Goal: Task Accomplishment & Management: Use online tool/utility

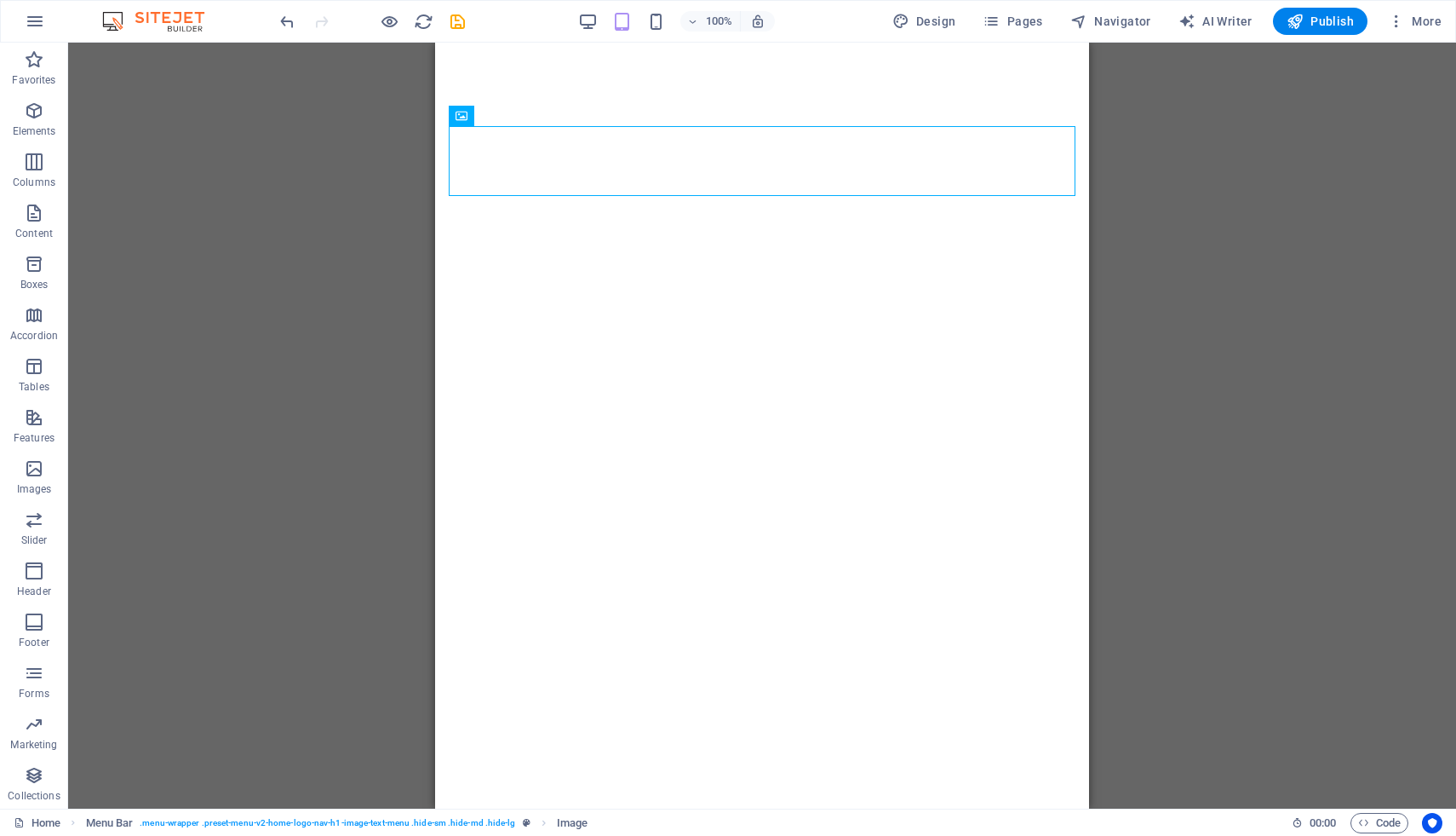
click at [1181, 171] on div "H2 Banner Container Banner Menu Bar H3 Spacer Spacer Menu Menu Bar Menu Menu Ba…" at bounding box center [762, 425] width 1388 height 766
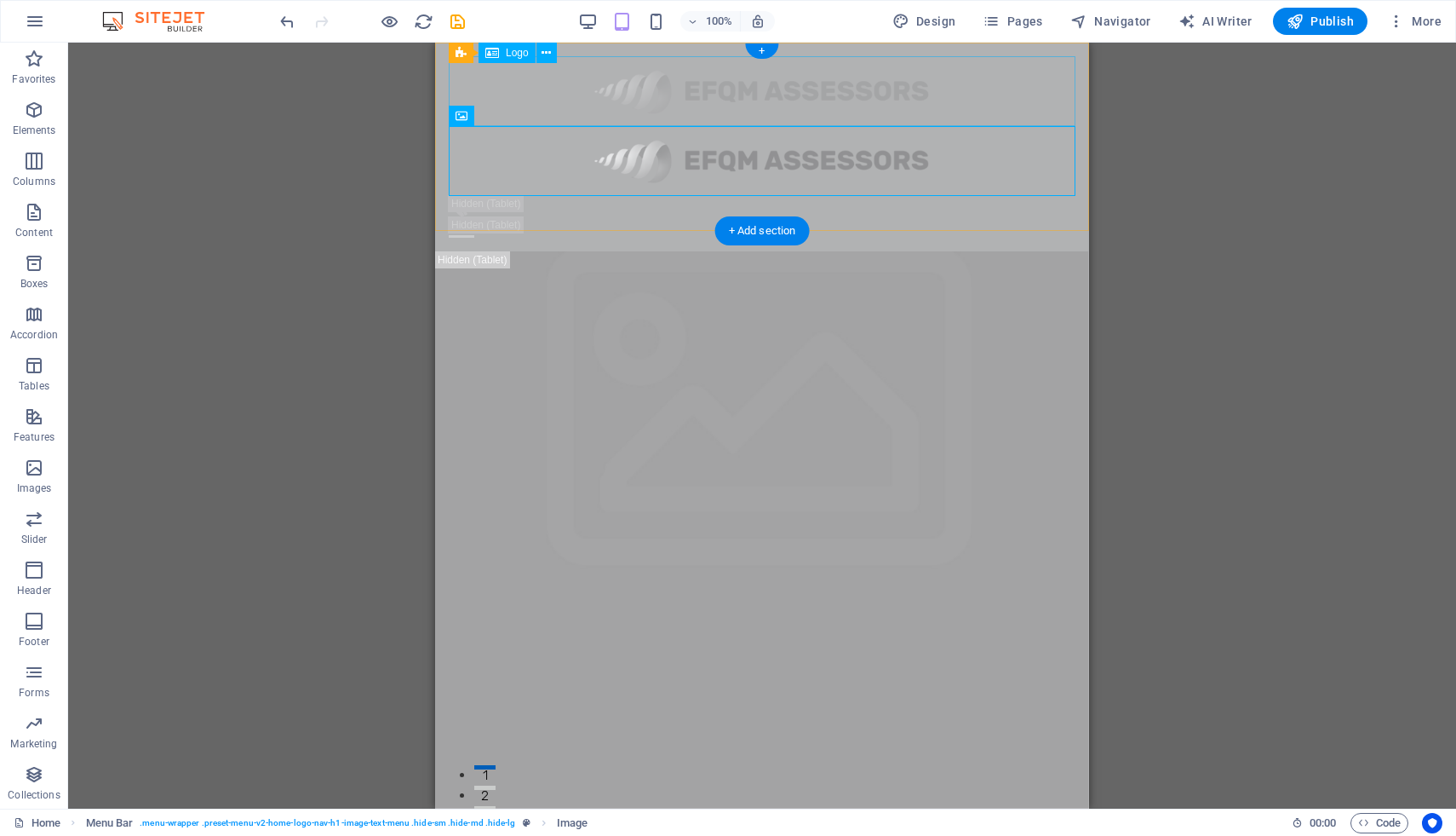
click at [672, 102] on div at bounding box center [762, 91] width 626 height 69
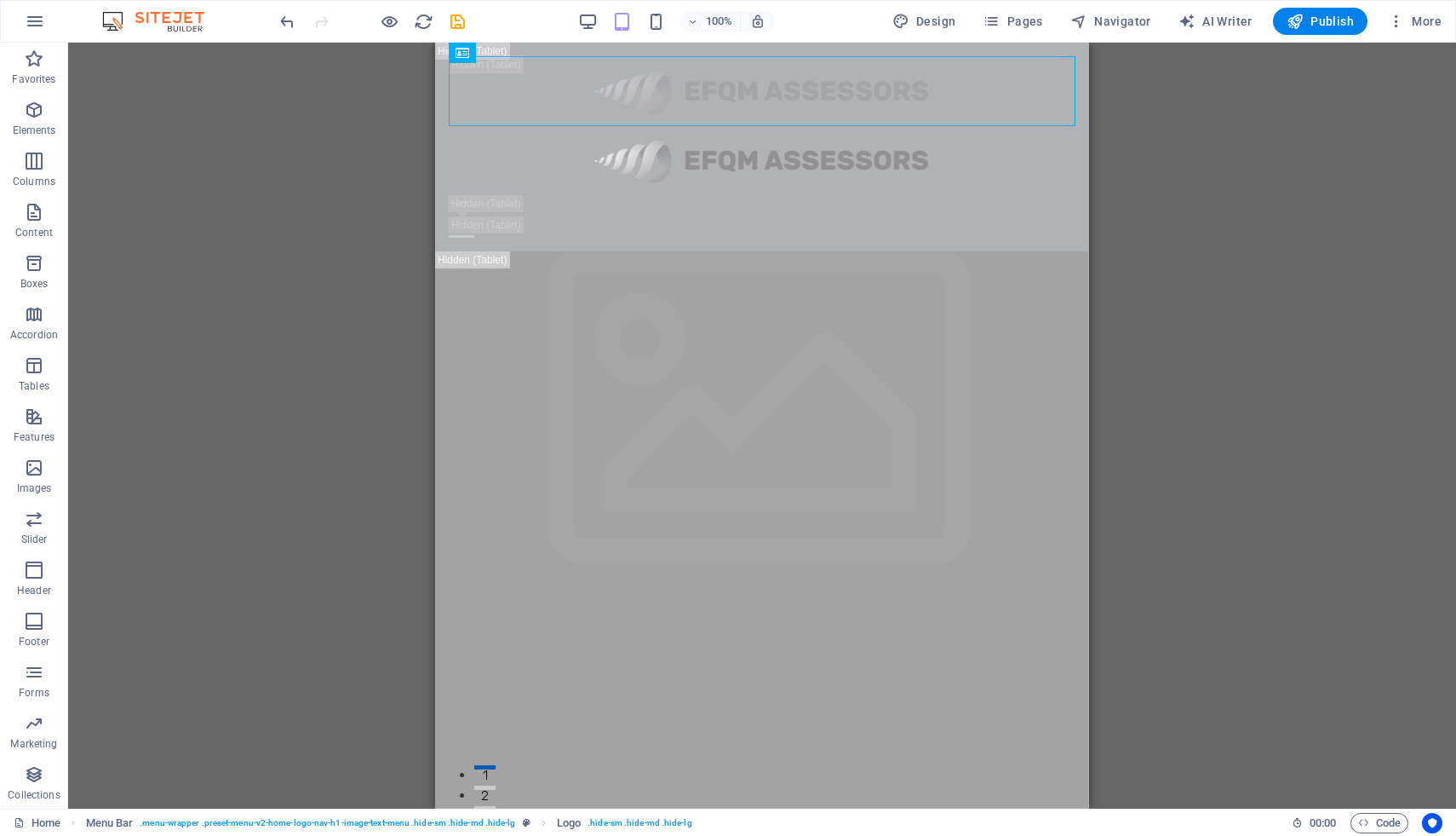
click at [1164, 173] on div "H2 Banner Container Banner Menu Bar H3 Spacer Spacer Menu Menu Bar Menu Menu Ba…" at bounding box center [762, 425] width 1388 height 766
click at [1087, 145] on div "Home About Service Contact" at bounding box center [762, 147] width 654 height 208
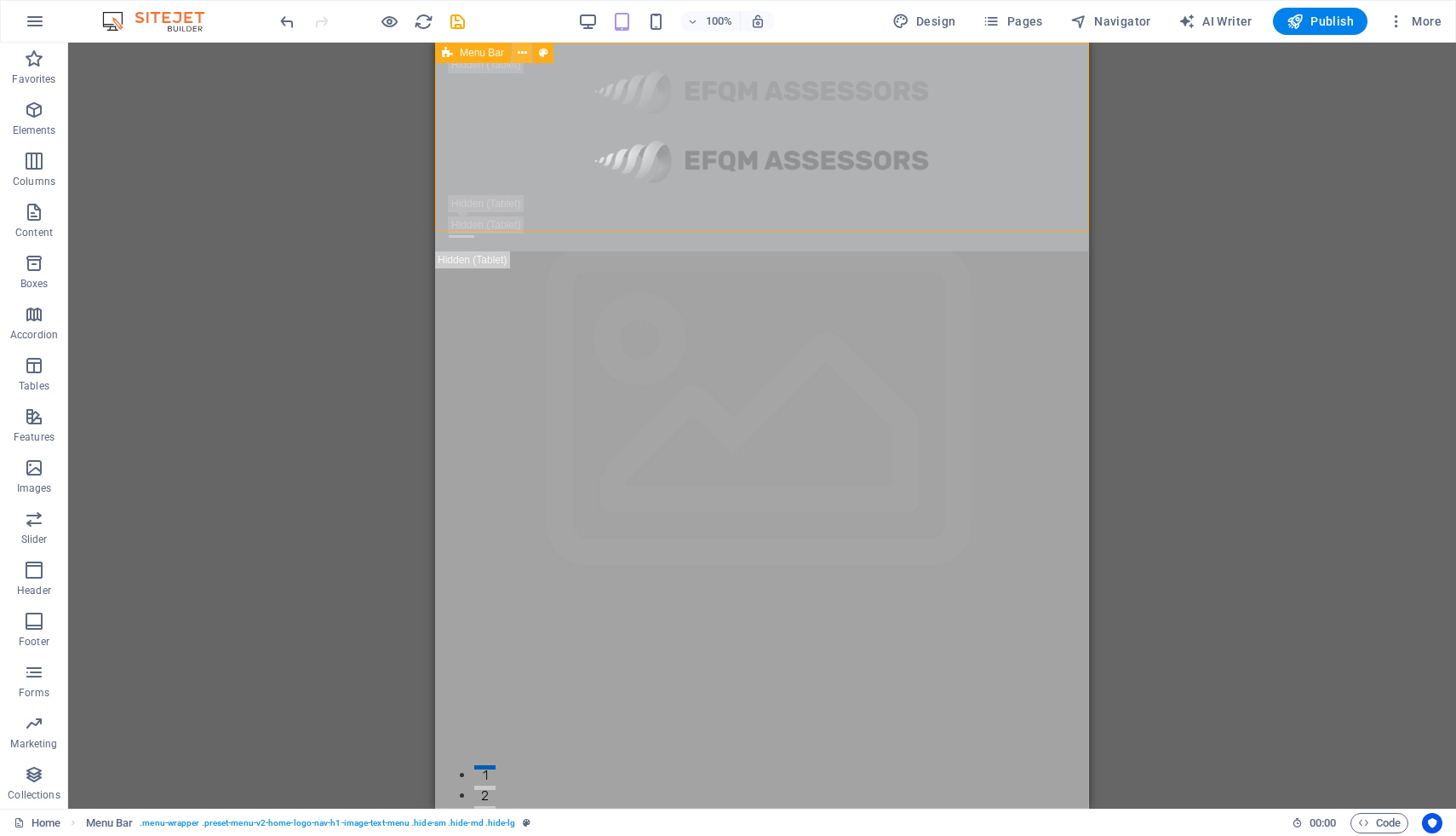
click at [527, 52] on button at bounding box center [521, 53] width 21 height 21
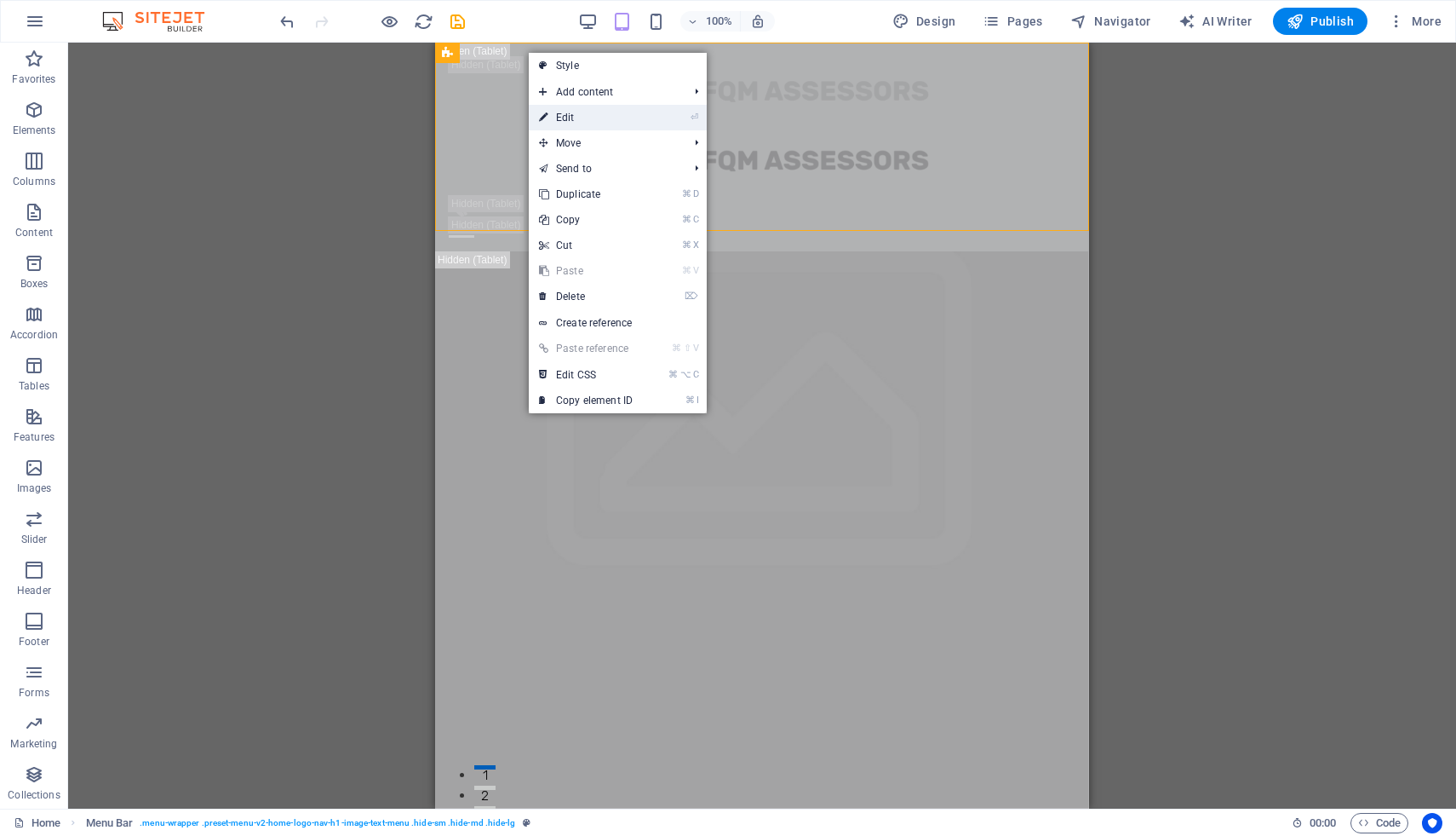
click at [576, 120] on link "⏎ Edit" at bounding box center [586, 118] width 114 height 26
select select "header"
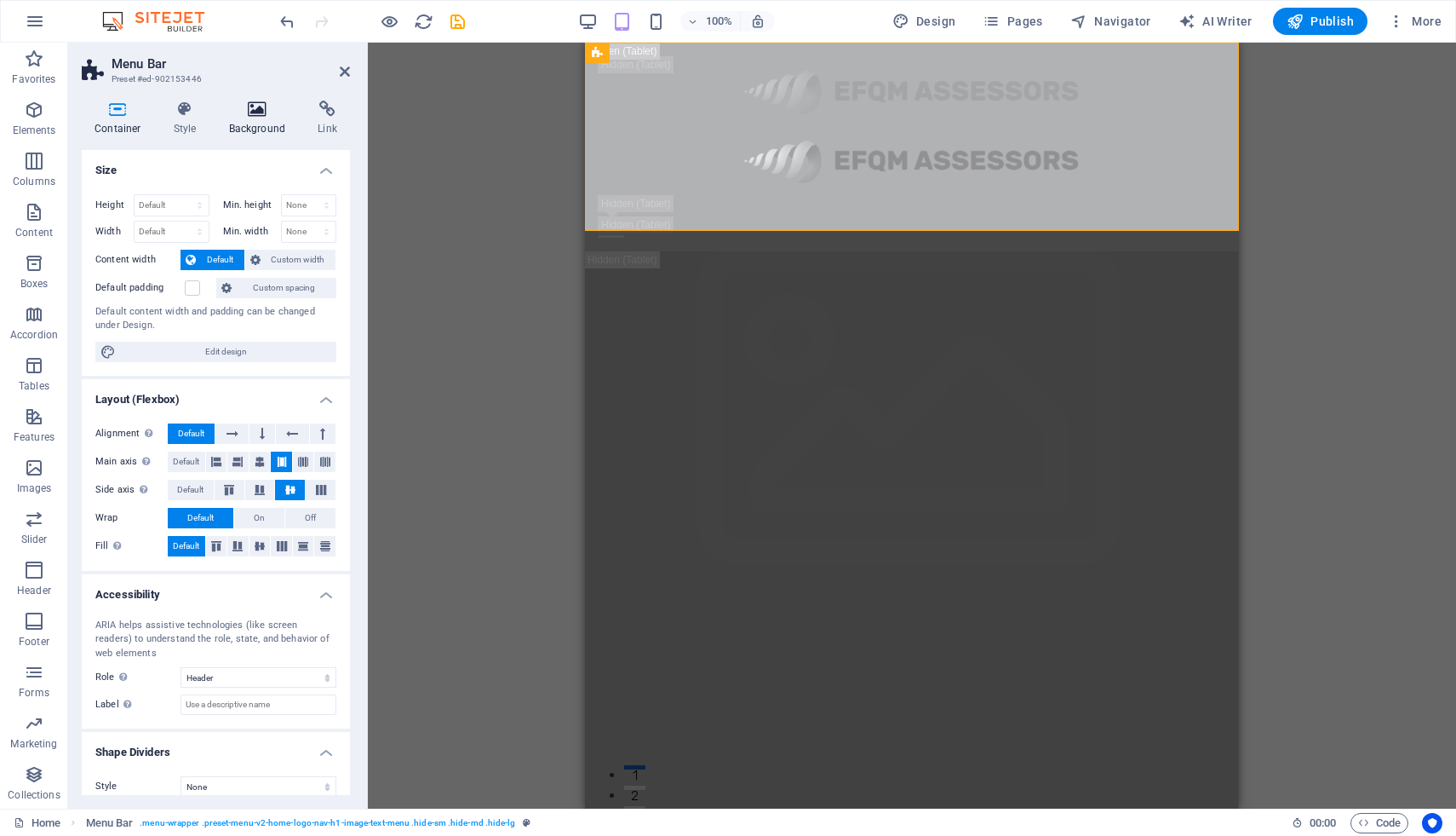
click at [263, 118] on h4 "Background" at bounding box center [261, 118] width 89 height 36
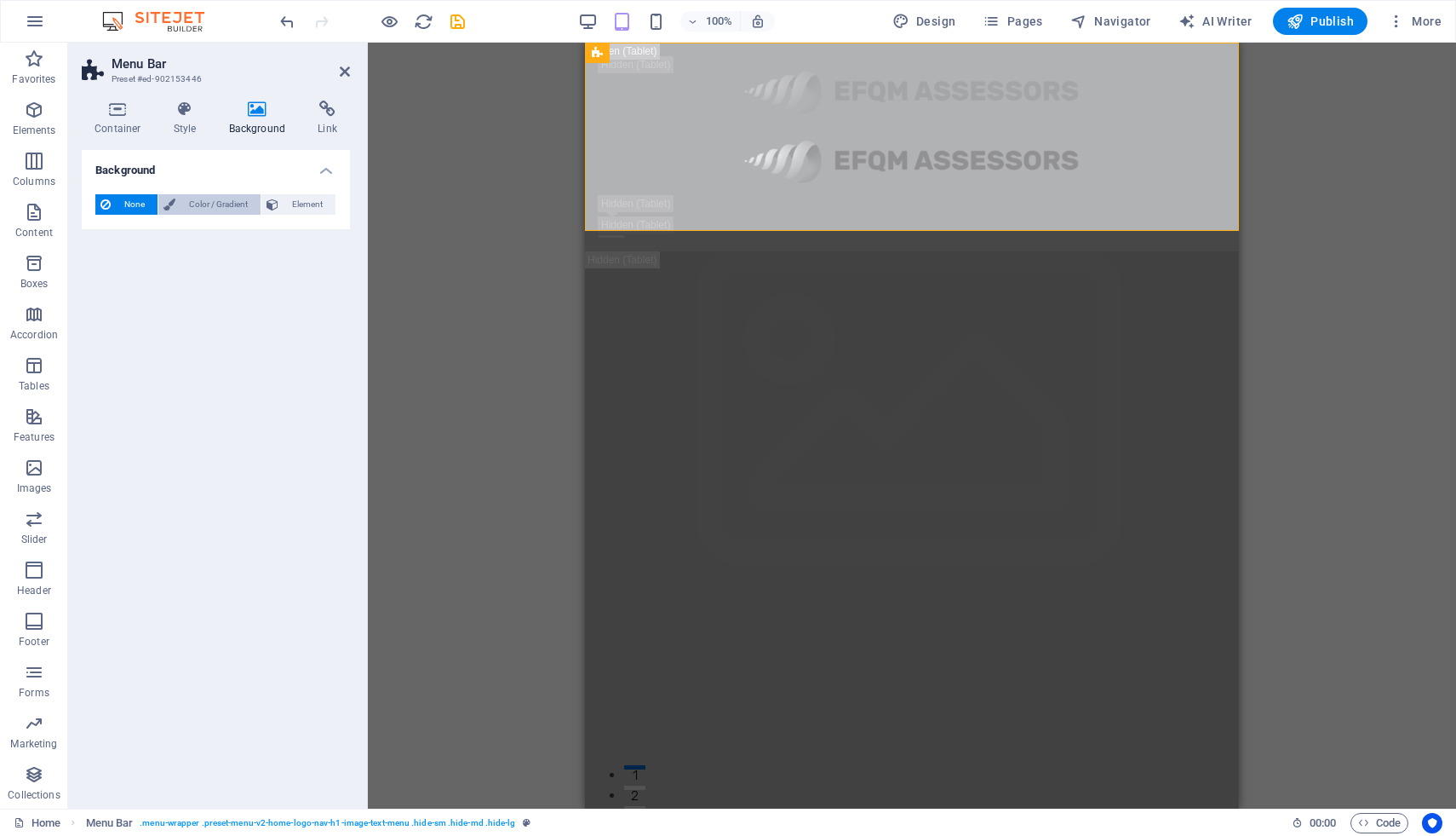
click at [206, 200] on span "Color / Gradient" at bounding box center [218, 204] width 75 height 21
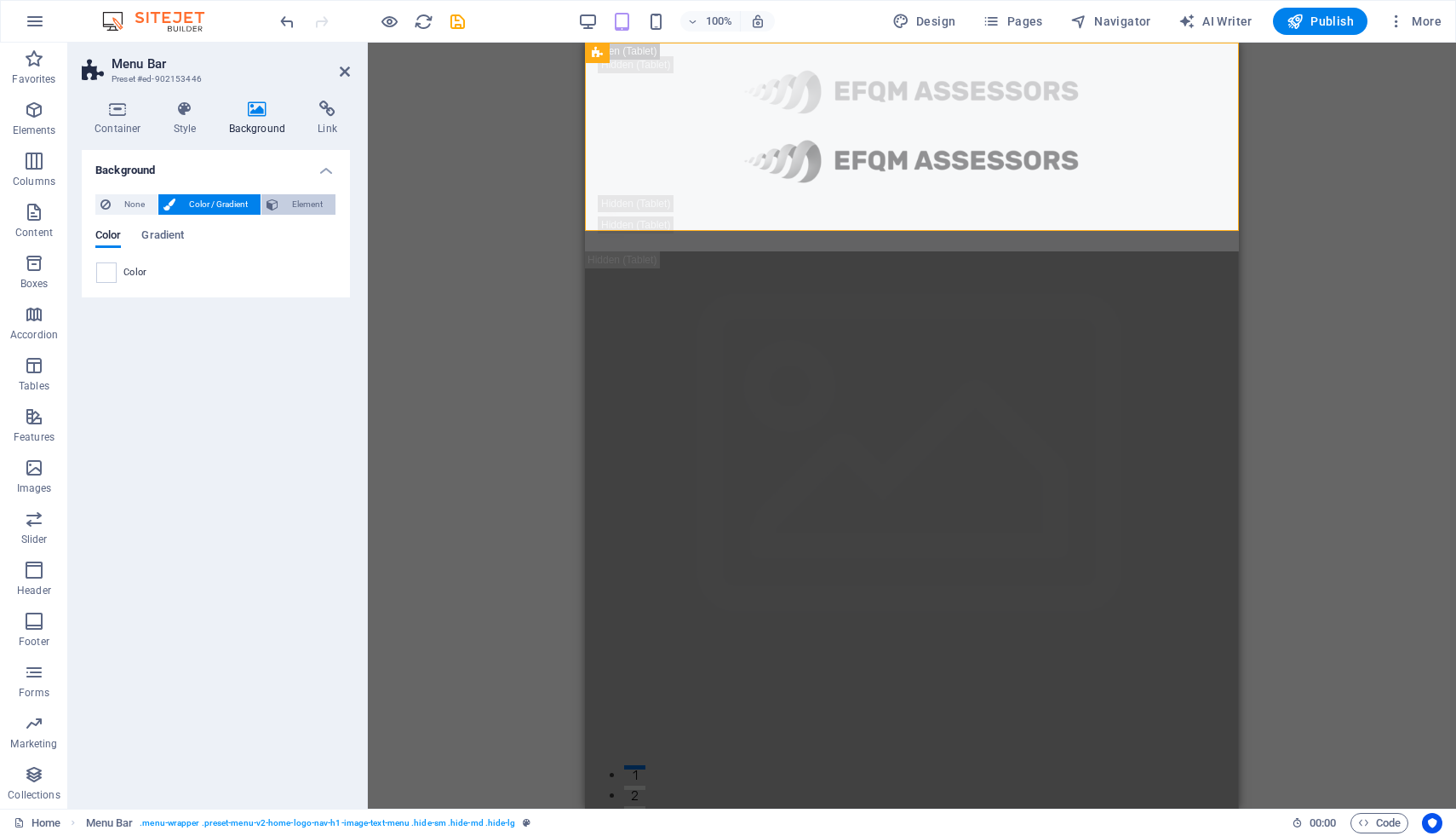
click at [305, 202] on span "Element" at bounding box center [306, 204] width 47 height 21
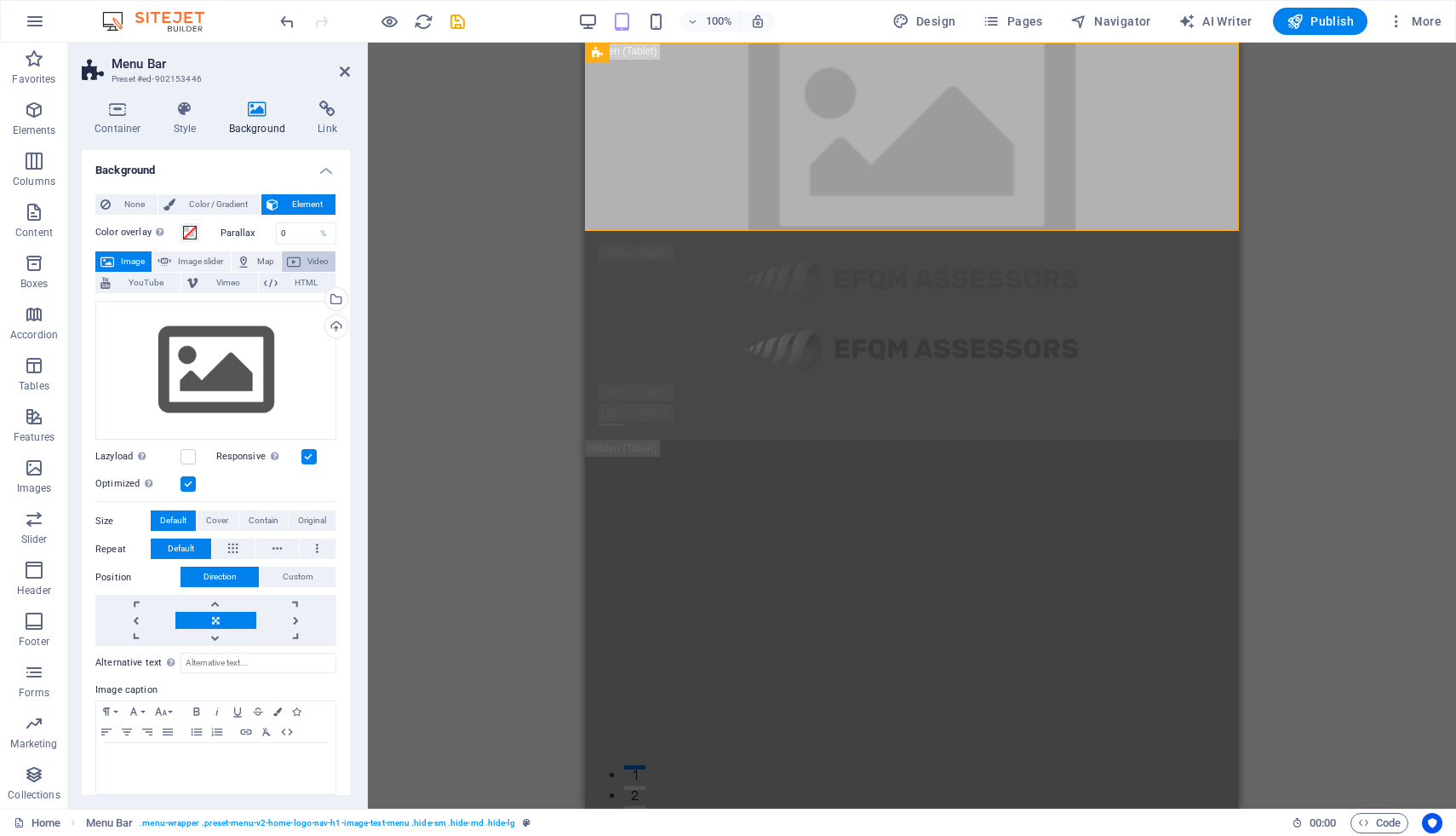
click at [300, 263] on button "Video" at bounding box center [308, 261] width 54 height 21
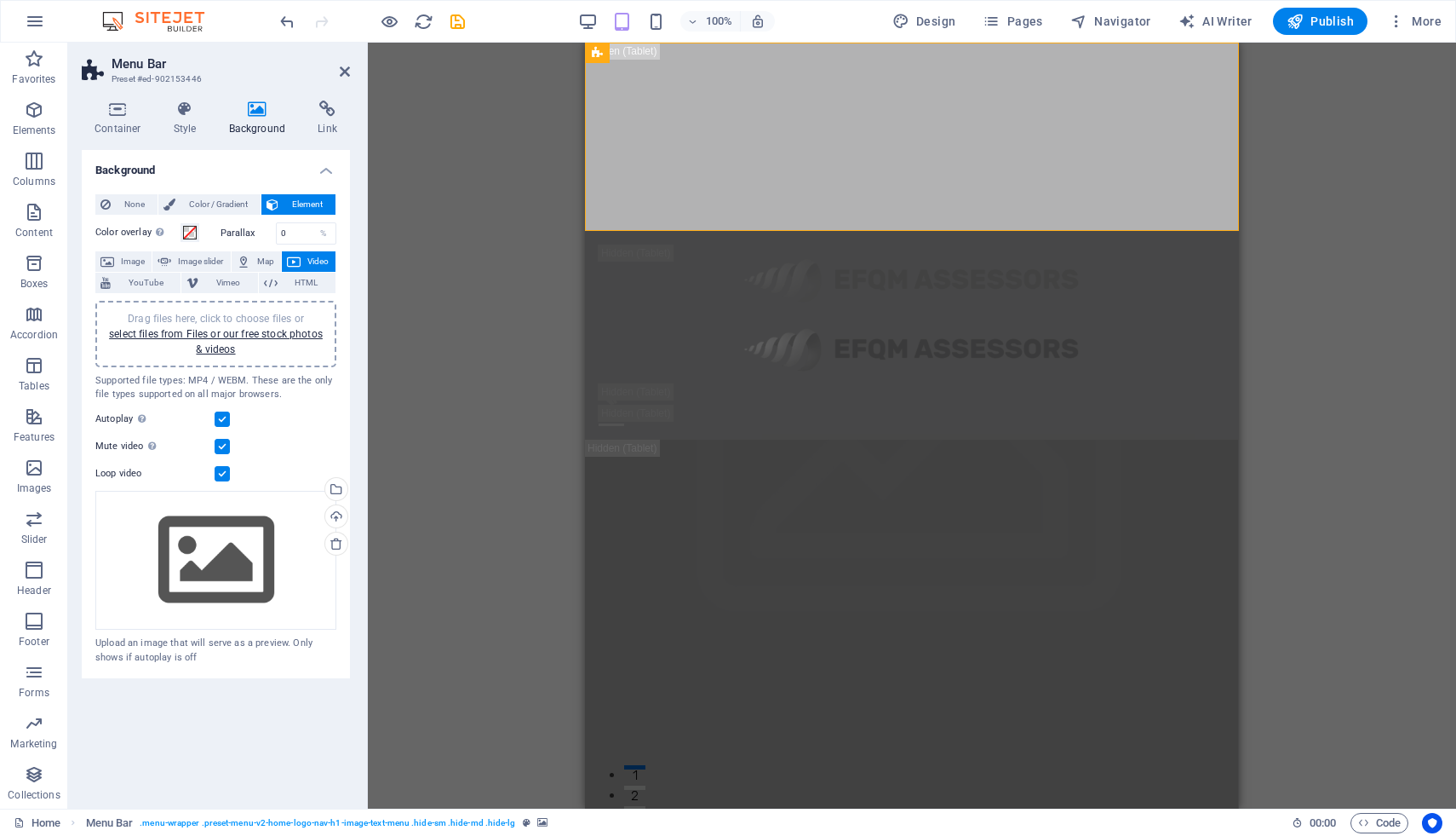
click at [232, 341] on div "Drag files here, click to choose files or select files from Files or our free s…" at bounding box center [216, 334] width 221 height 46
click at [221, 337] on link "select files from Files or our free stock photos & videos" at bounding box center [216, 341] width 214 height 27
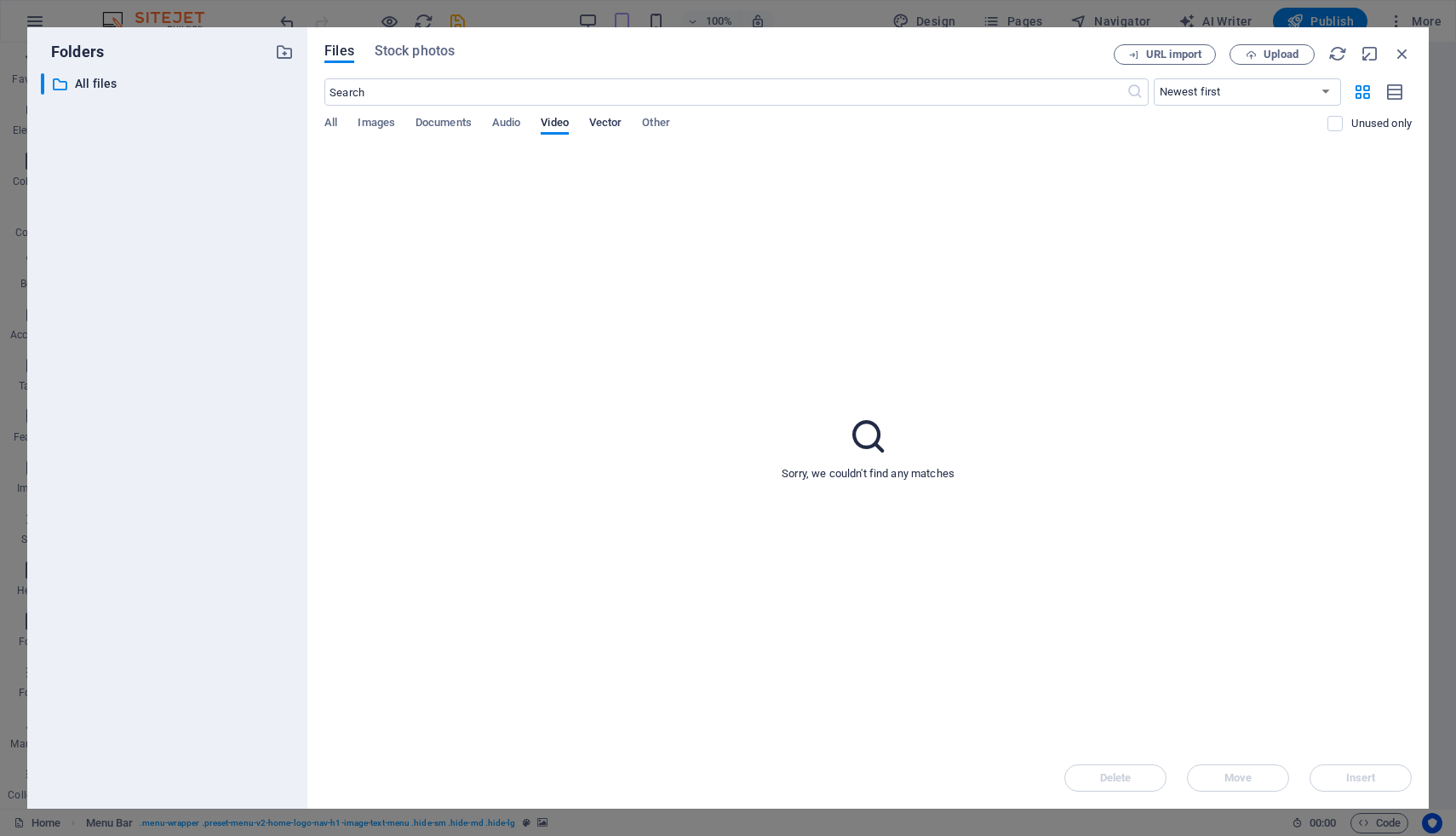
click at [610, 123] on span "Vector" at bounding box center [607, 124] width 34 height 24
click at [561, 125] on span "Video" at bounding box center [554, 124] width 27 height 24
click at [439, 48] on span "Stock photos" at bounding box center [414, 51] width 80 height 21
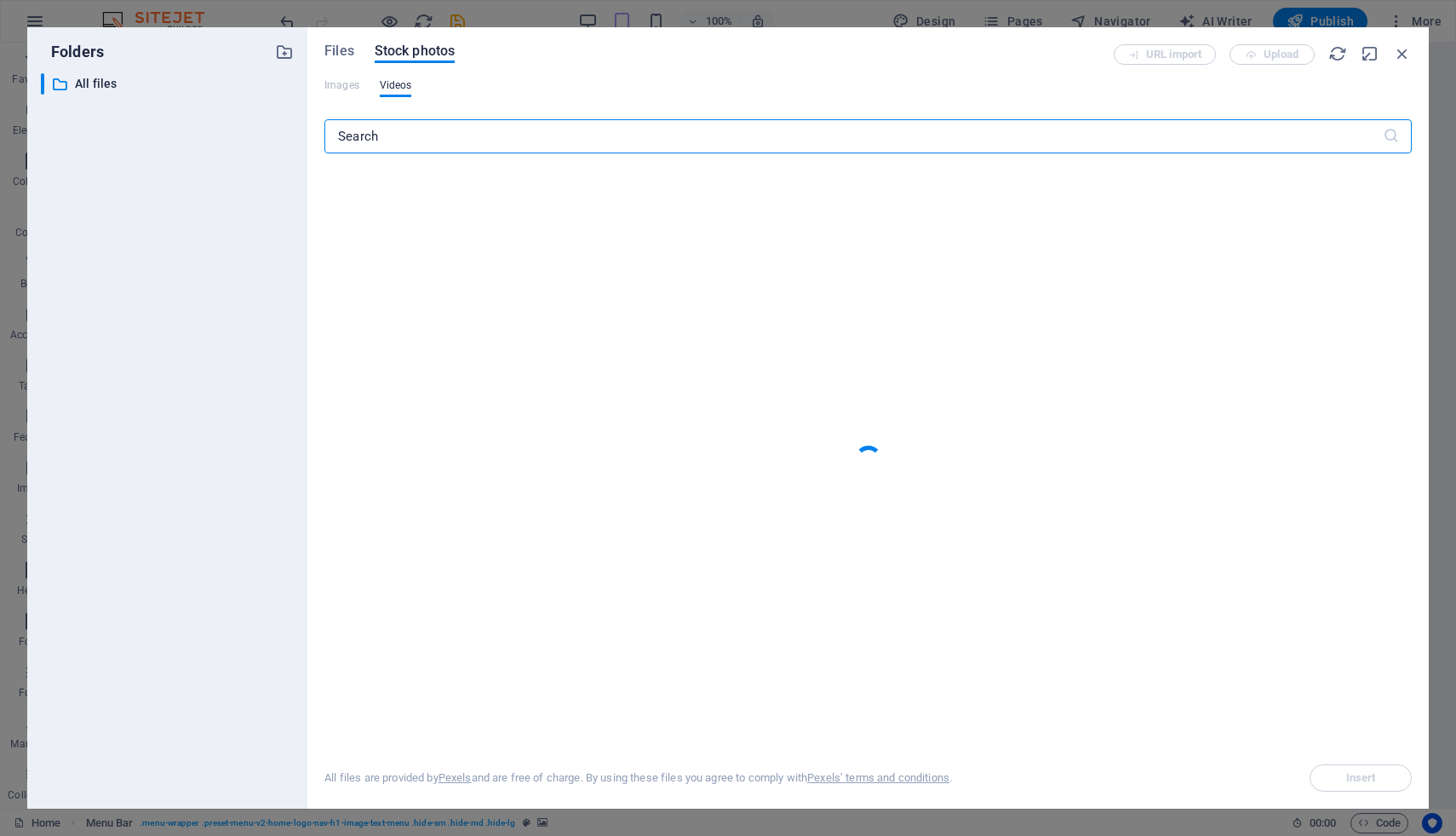
click at [475, 136] on input "text" at bounding box center [853, 136] width 1059 height 34
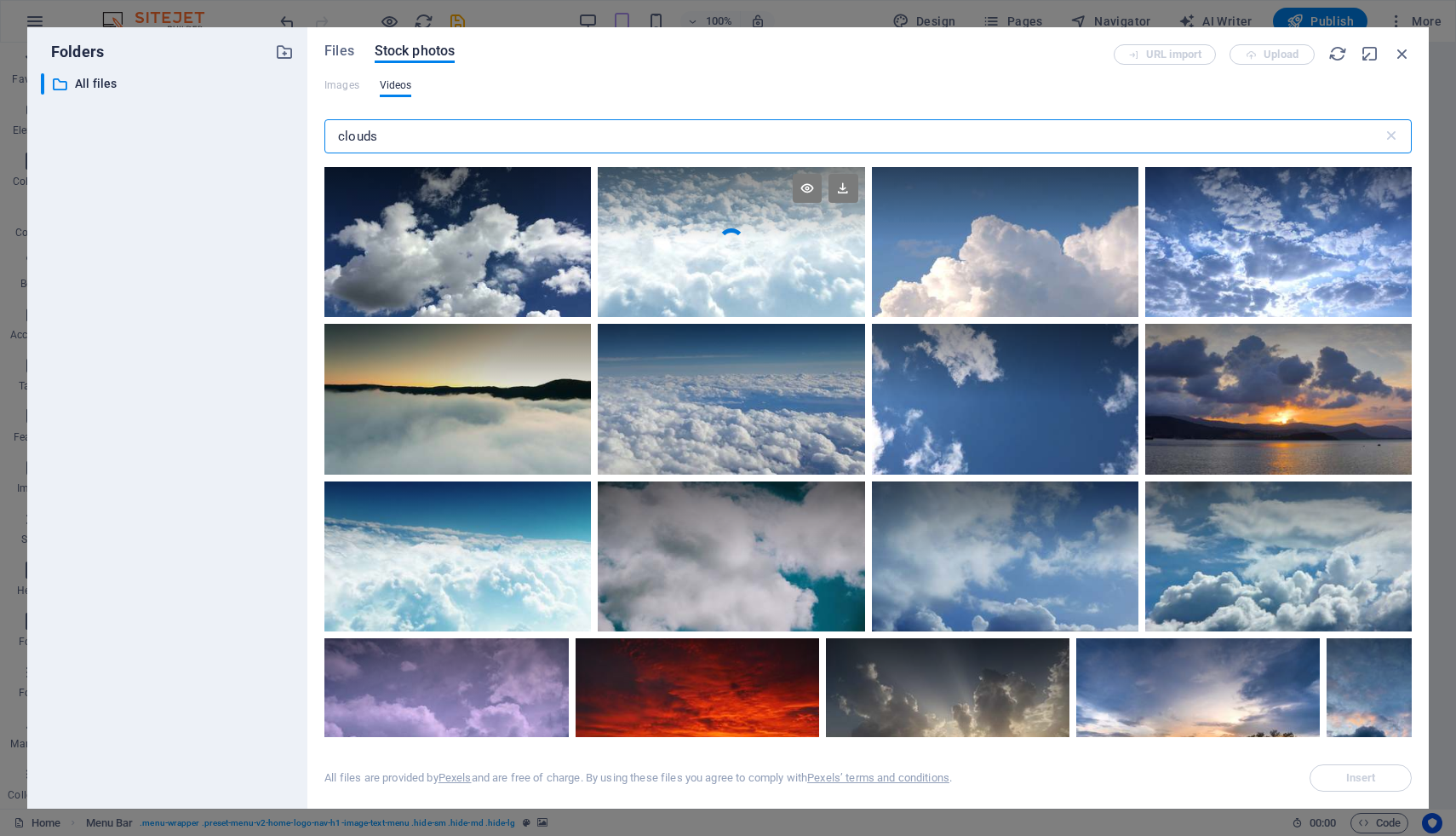
type input "clouds"
click at [709, 244] on video "Your browser does not support the video tag." at bounding box center [730, 241] width 267 height 150
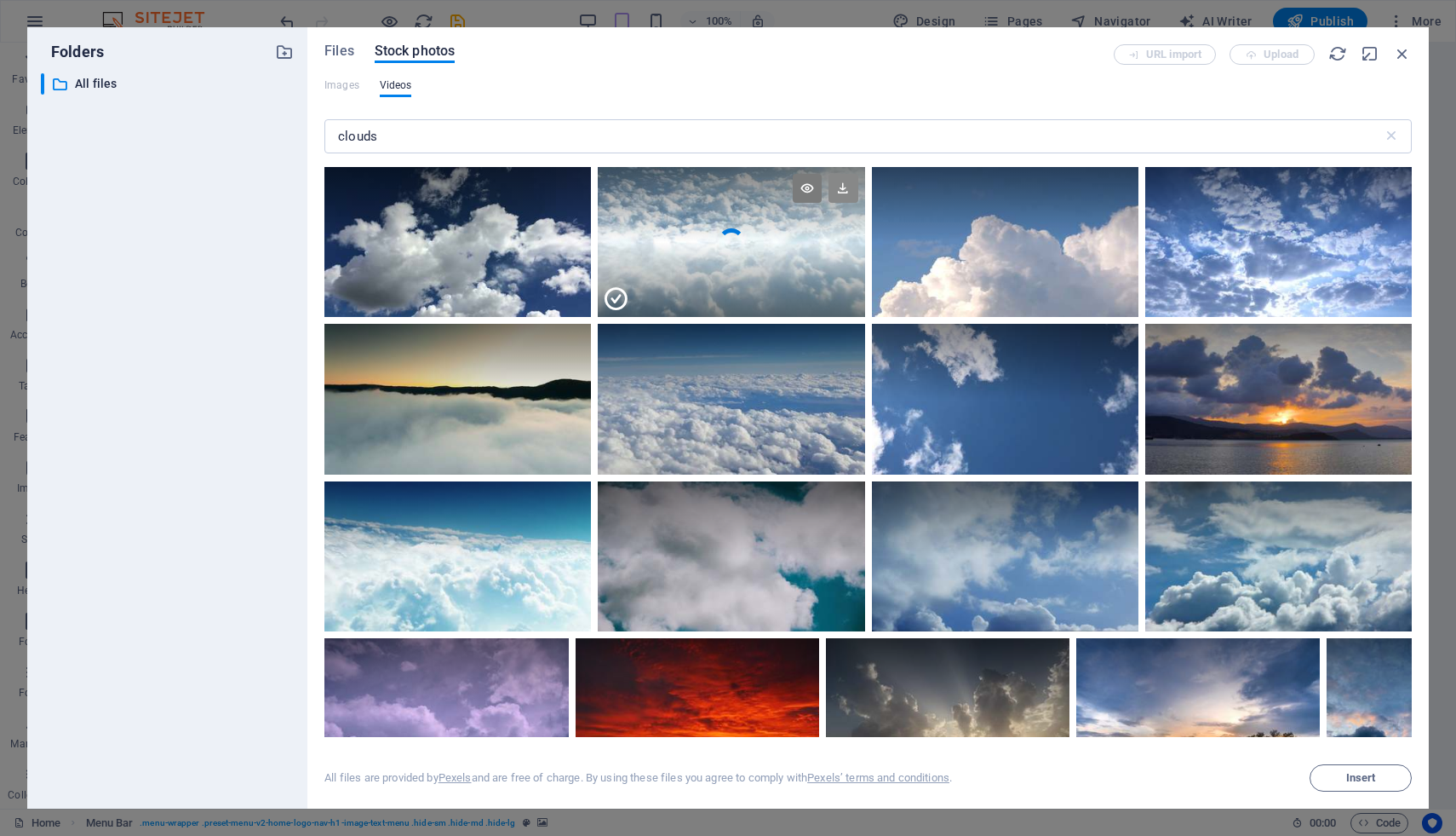
click at [843, 194] on icon at bounding box center [842, 187] width 29 height 29
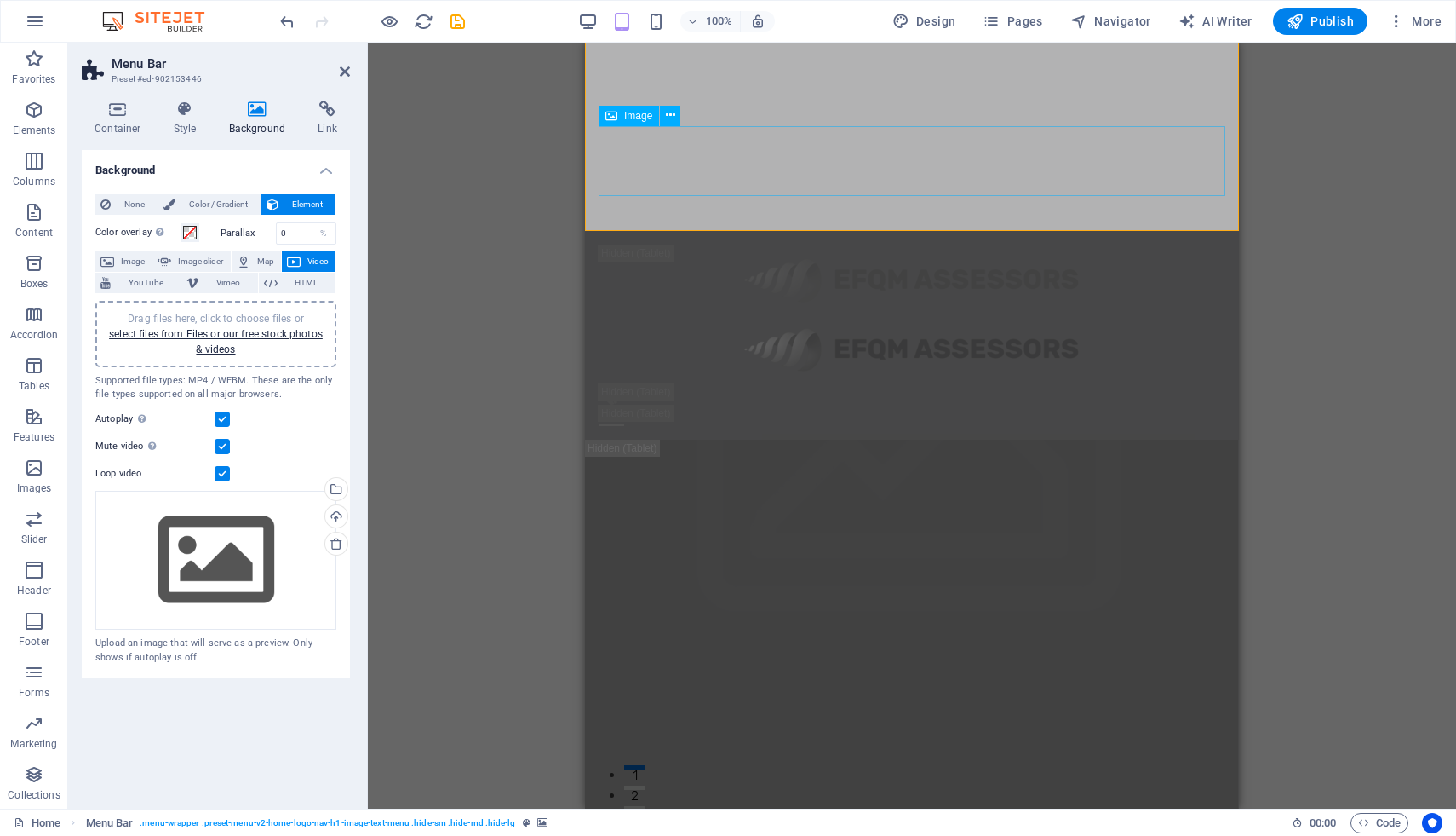
click at [963, 314] on figure at bounding box center [912, 349] width 626 height 69
click at [674, 116] on icon at bounding box center [670, 115] width 9 height 18
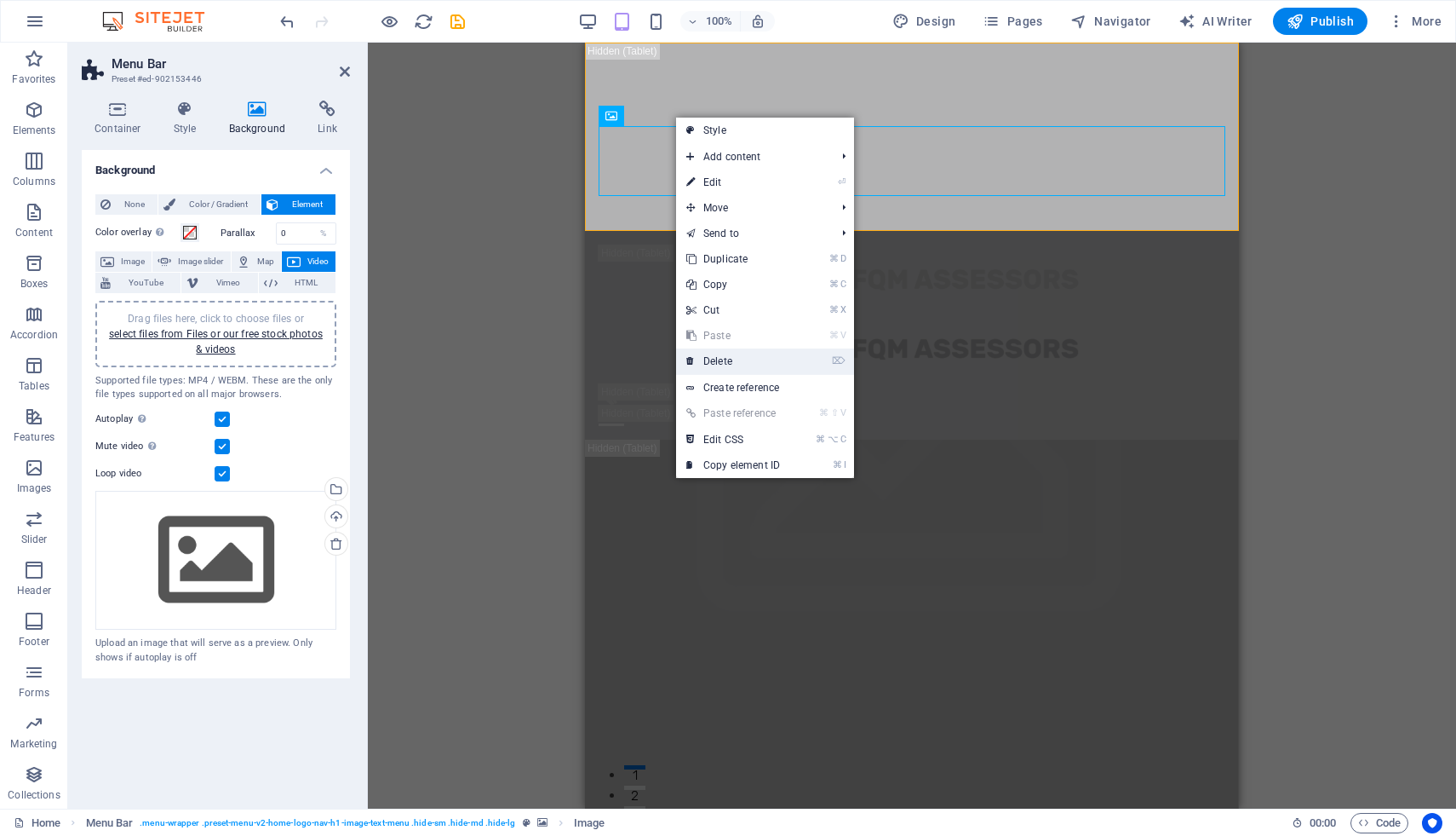
click at [742, 357] on link "⌦ Delete" at bounding box center [732, 361] width 114 height 26
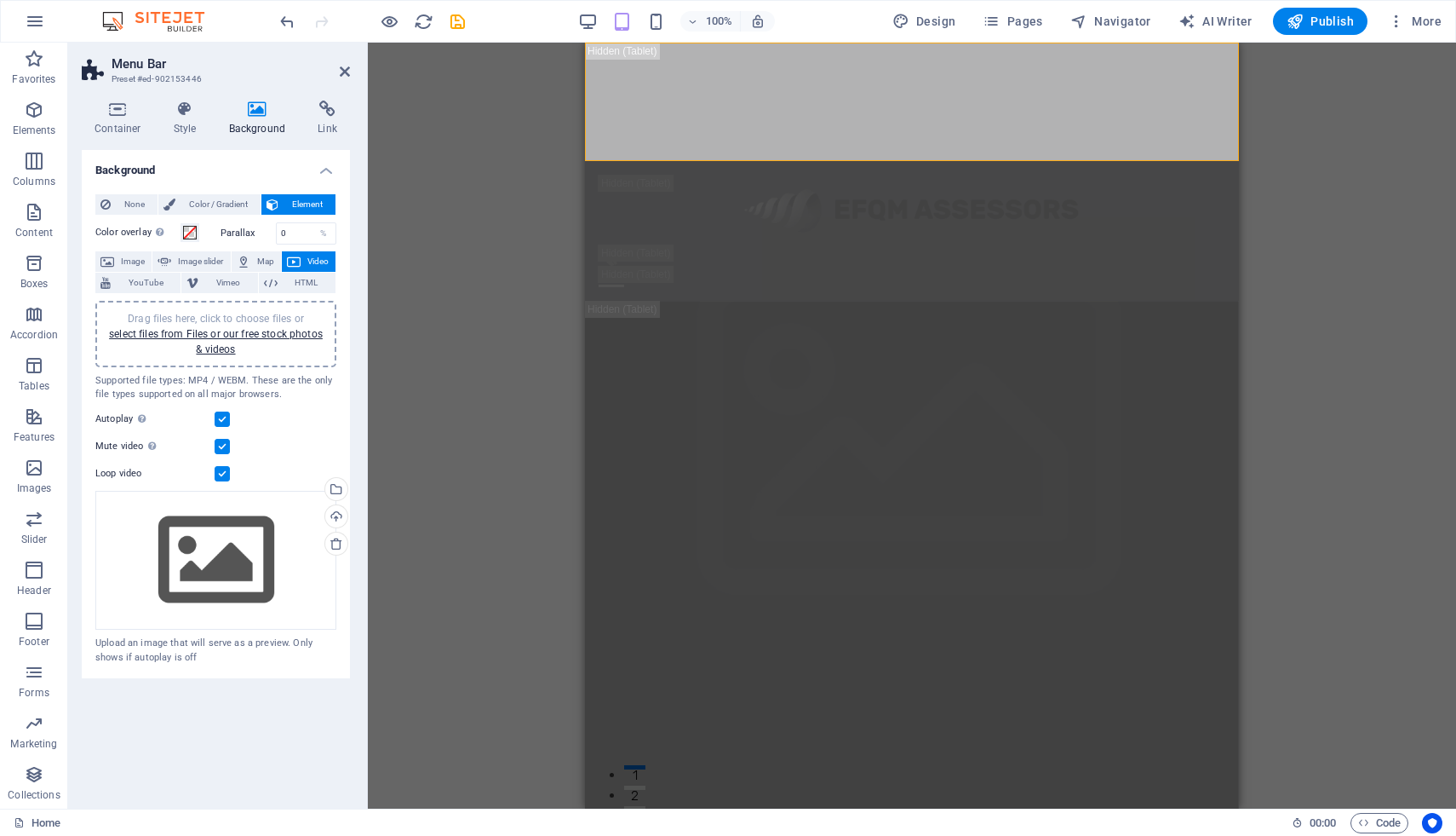
click at [1322, 172] on div "Drag here to replace the existing content. Press “Ctrl” if you want to create a…" at bounding box center [912, 425] width 1088 height 766
click at [1320, 162] on div "Drag here to replace the existing content. Press “Ctrl” if you want to create a…" at bounding box center [912, 425] width 1088 height 766
click at [899, 175] on div at bounding box center [912, 209] width 626 height 69
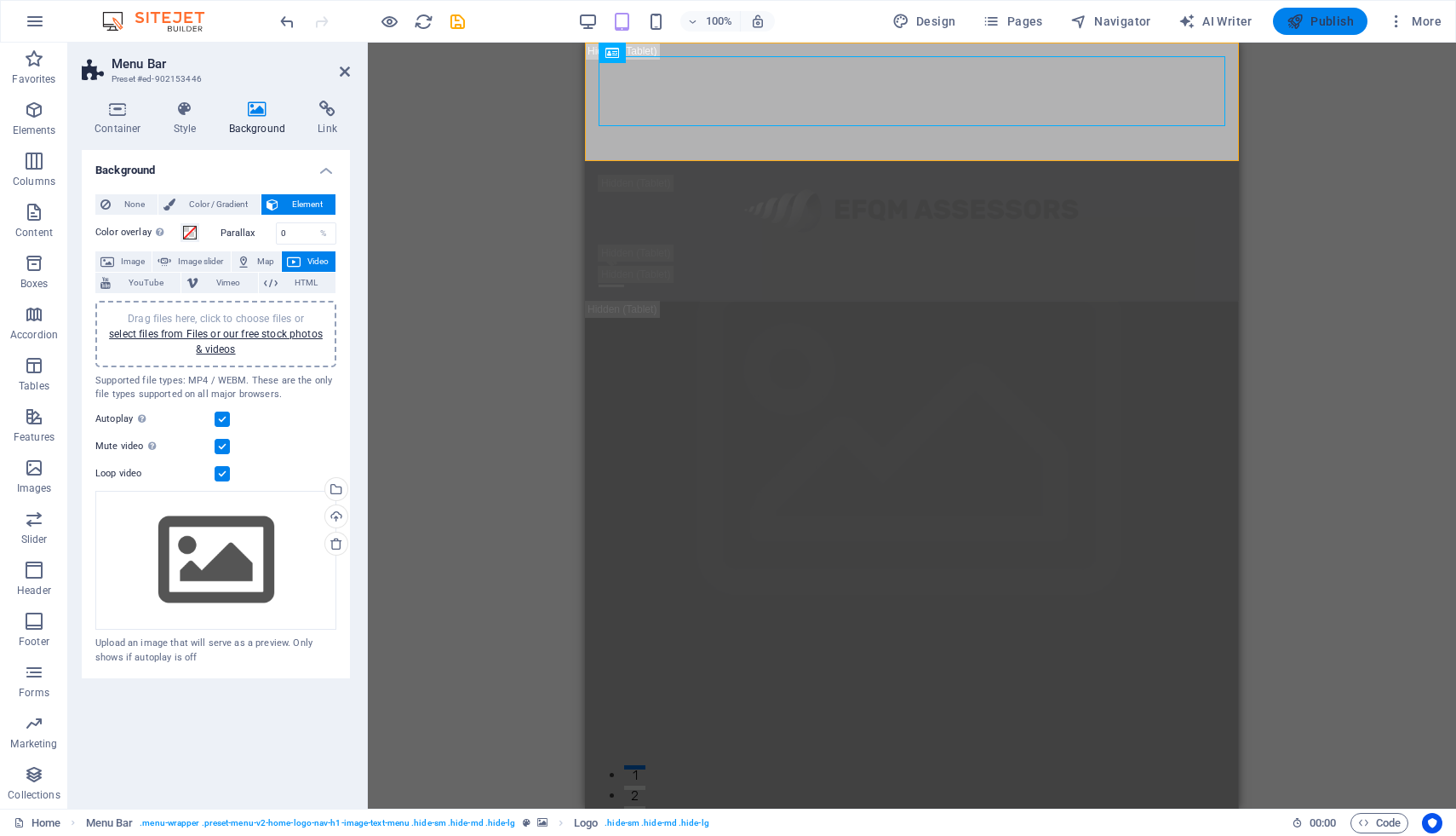
click at [1306, 25] on span "Publish" at bounding box center [1320, 21] width 67 height 17
checkbox input "false"
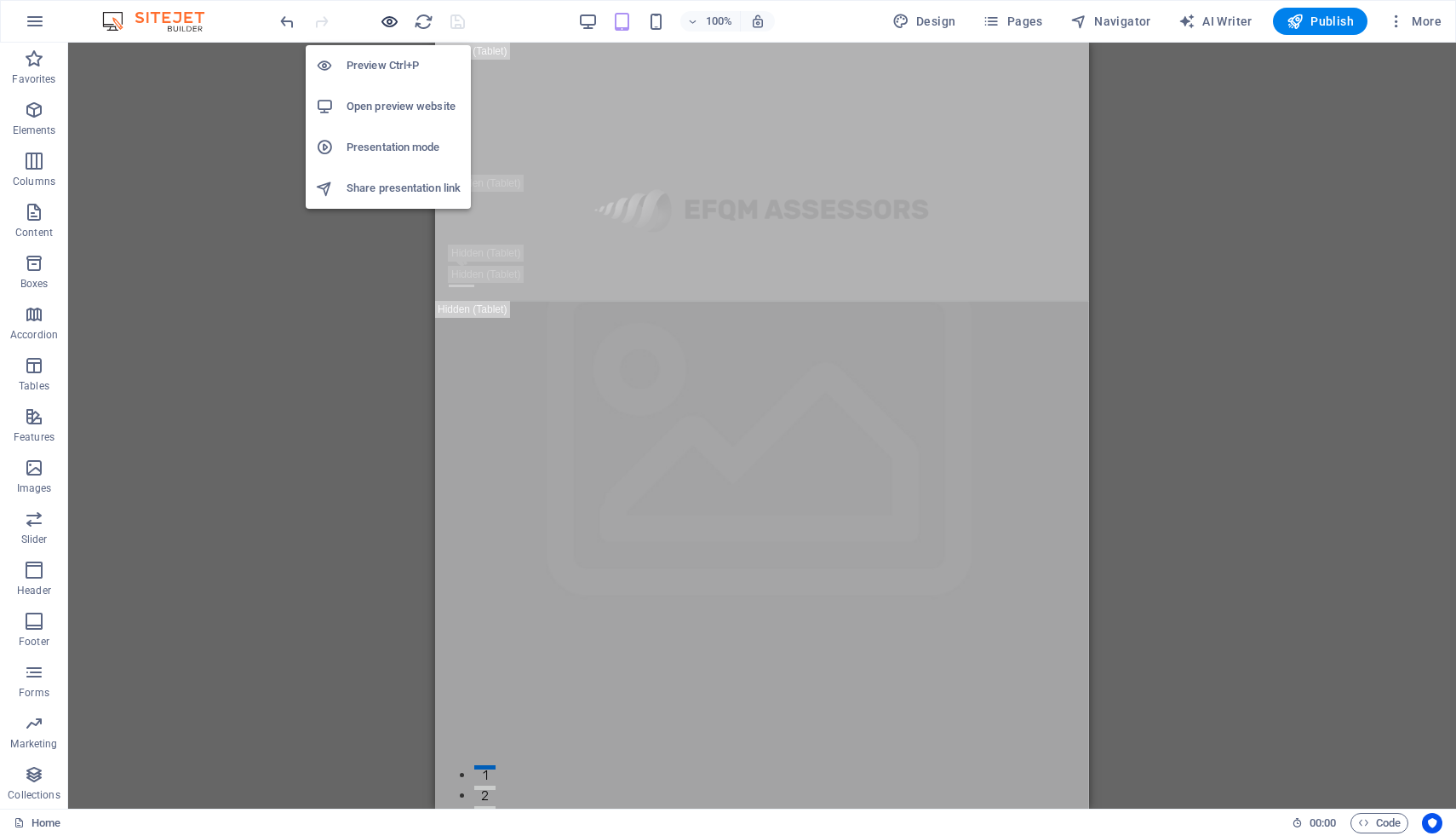
click at [386, 20] on icon "button" at bounding box center [390, 22] width 20 height 20
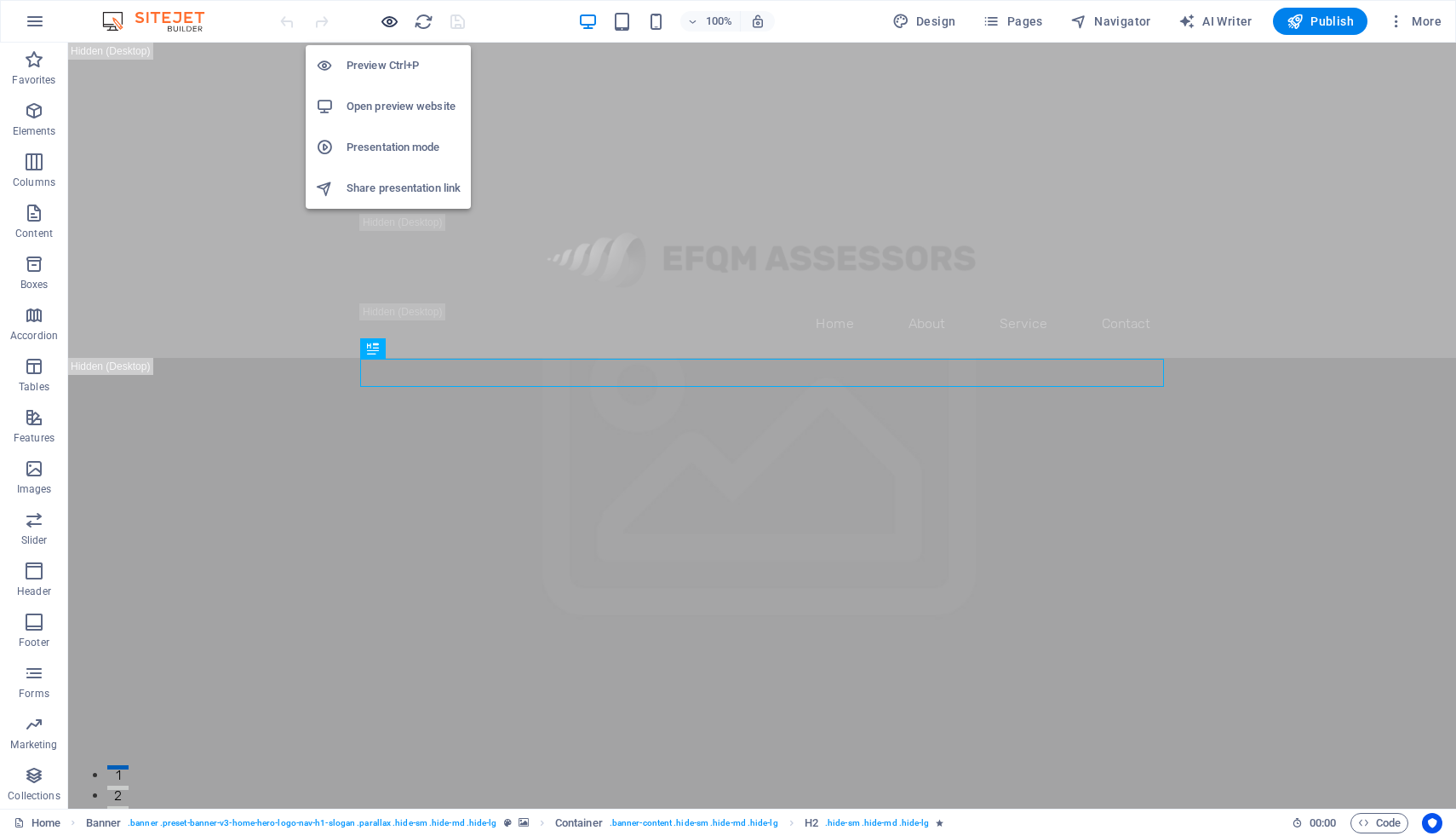
click at [391, 22] on icon "button" at bounding box center [390, 22] width 20 height 20
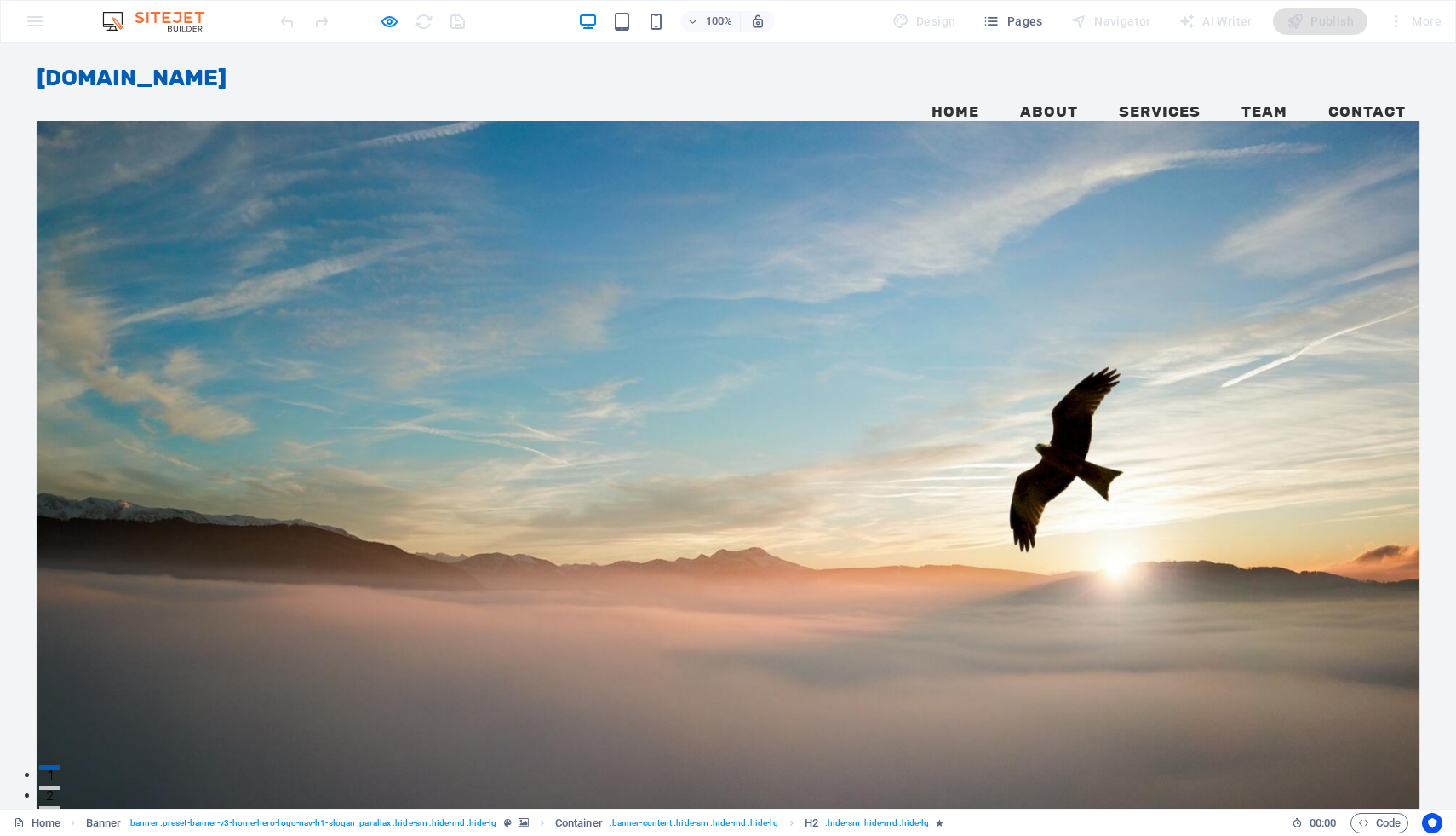
click at [963, 91] on link "Home" at bounding box center [955, 112] width 75 height 43
click at [565, 91] on ul "Home About Services Team Contact" at bounding box center [728, 112] width 1384 height 43
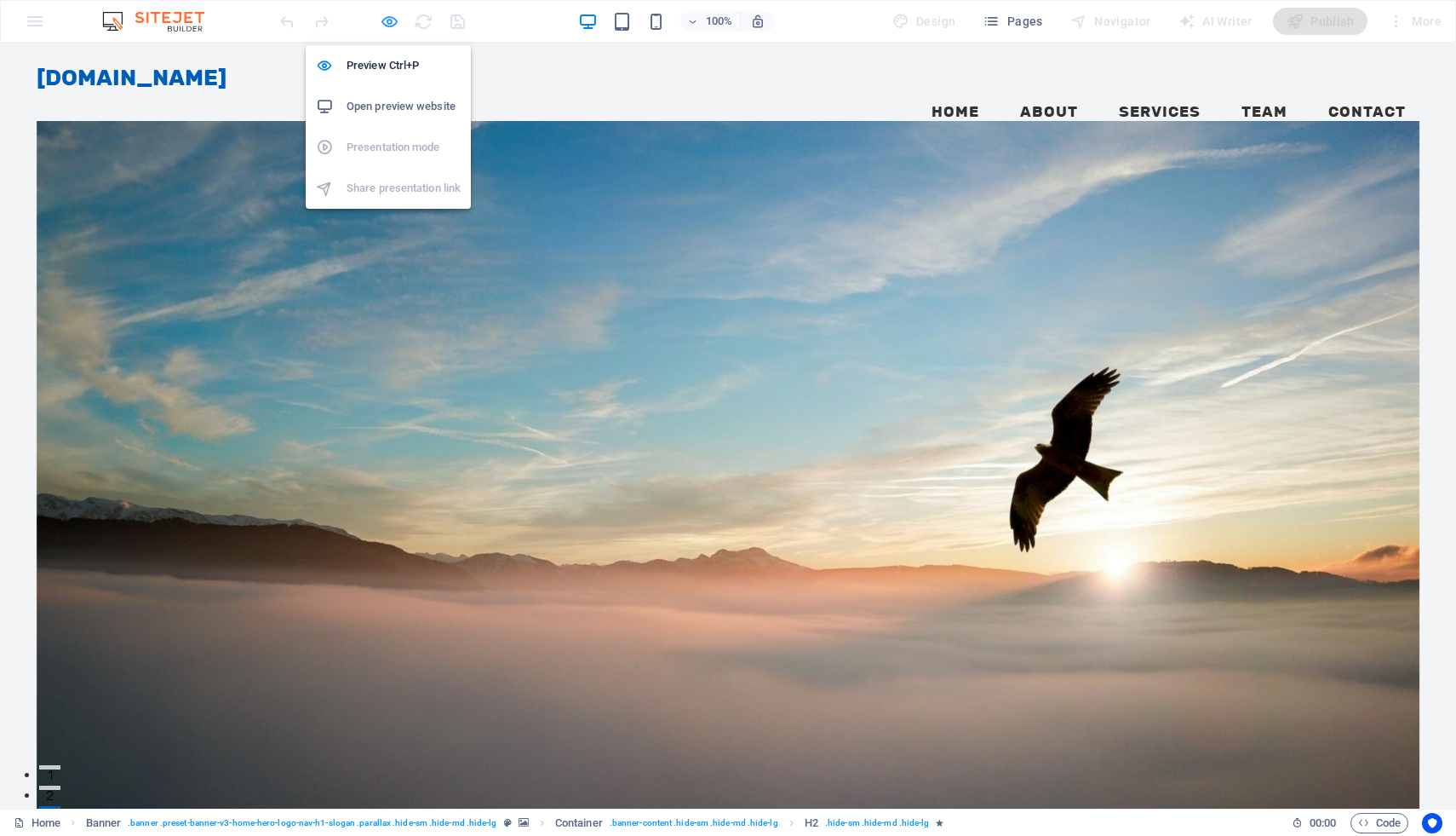
click at [391, 21] on icon "button" at bounding box center [390, 22] width 20 height 20
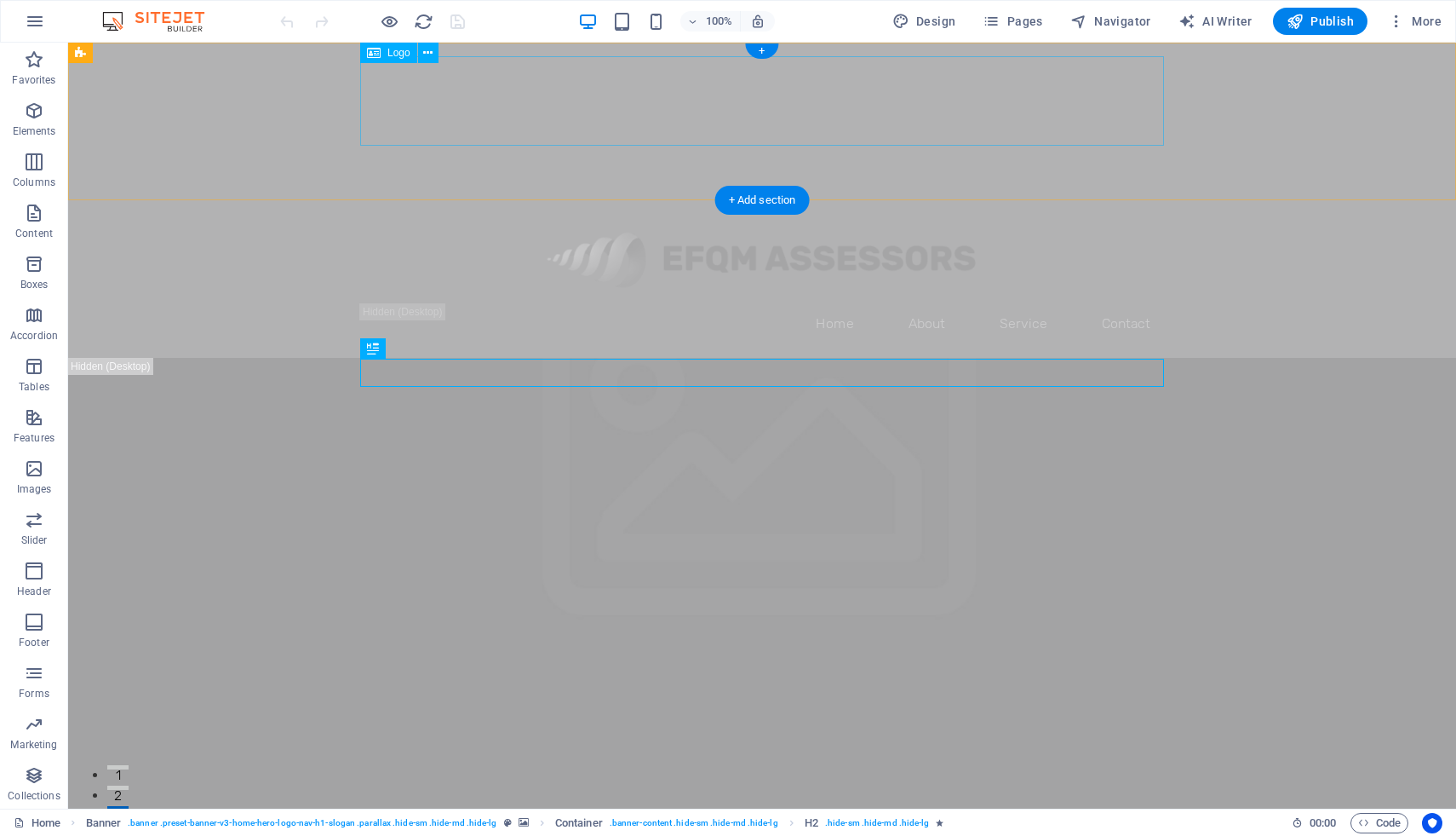
click at [696, 214] on div at bounding box center [761, 259] width 804 height 89
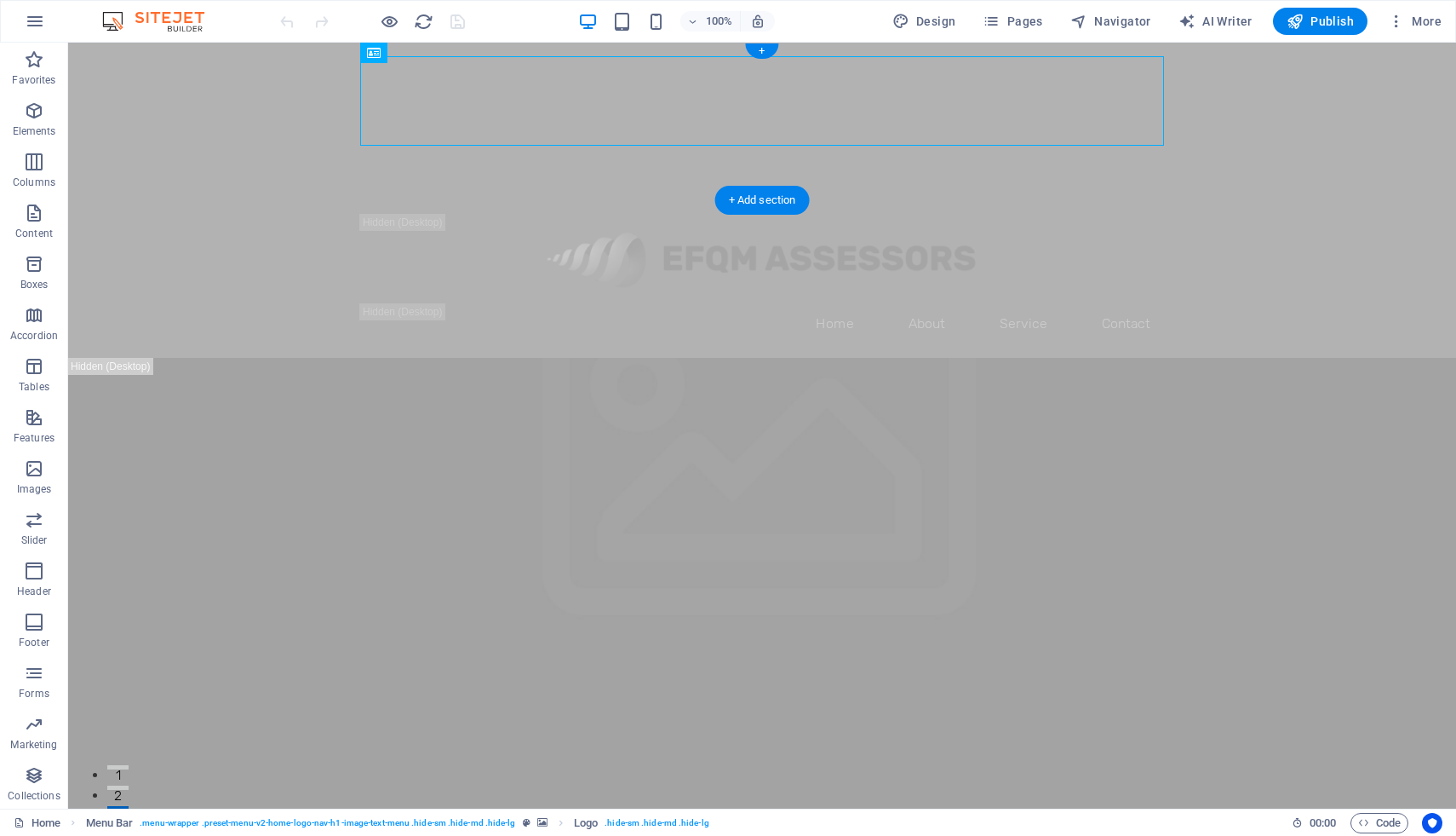
click at [1289, 109] on figure at bounding box center [762, 121] width 1388 height 158
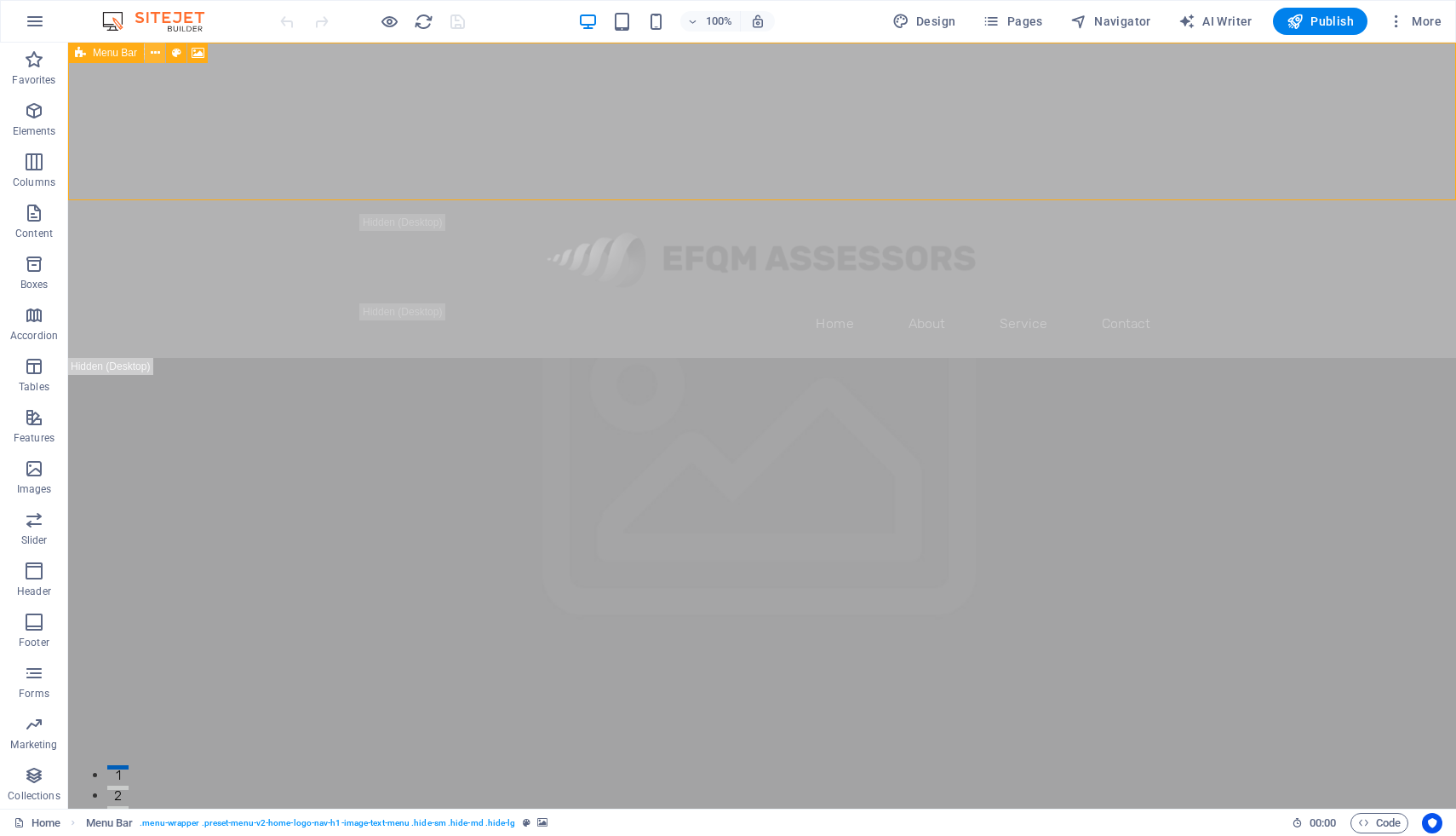
click at [159, 58] on icon at bounding box center [155, 54] width 9 height 18
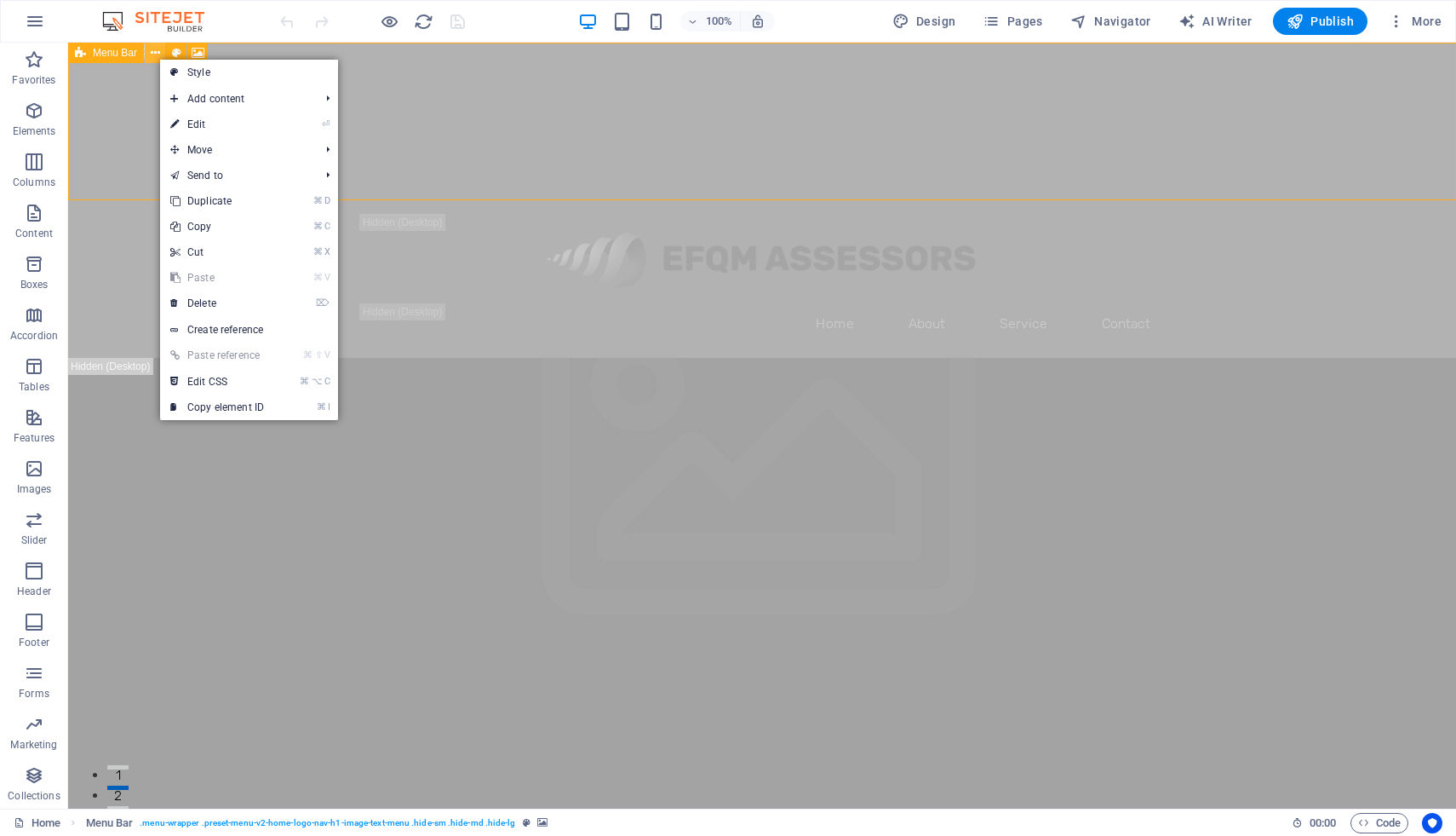
click at [159, 58] on icon at bounding box center [155, 54] width 9 height 18
click at [81, 56] on icon at bounding box center [80, 53] width 11 height 21
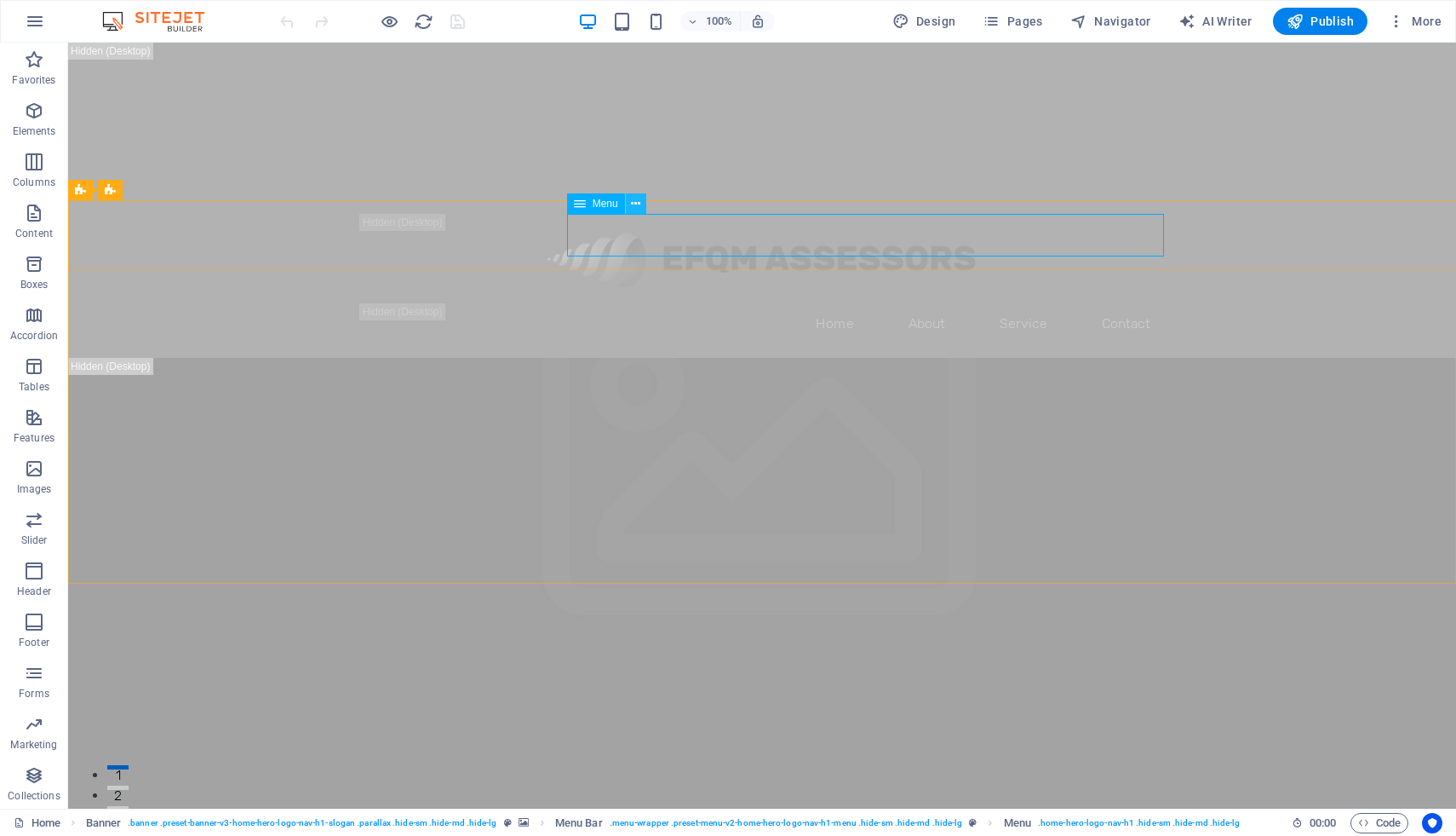
click at [635, 203] on icon at bounding box center [635, 204] width 9 height 18
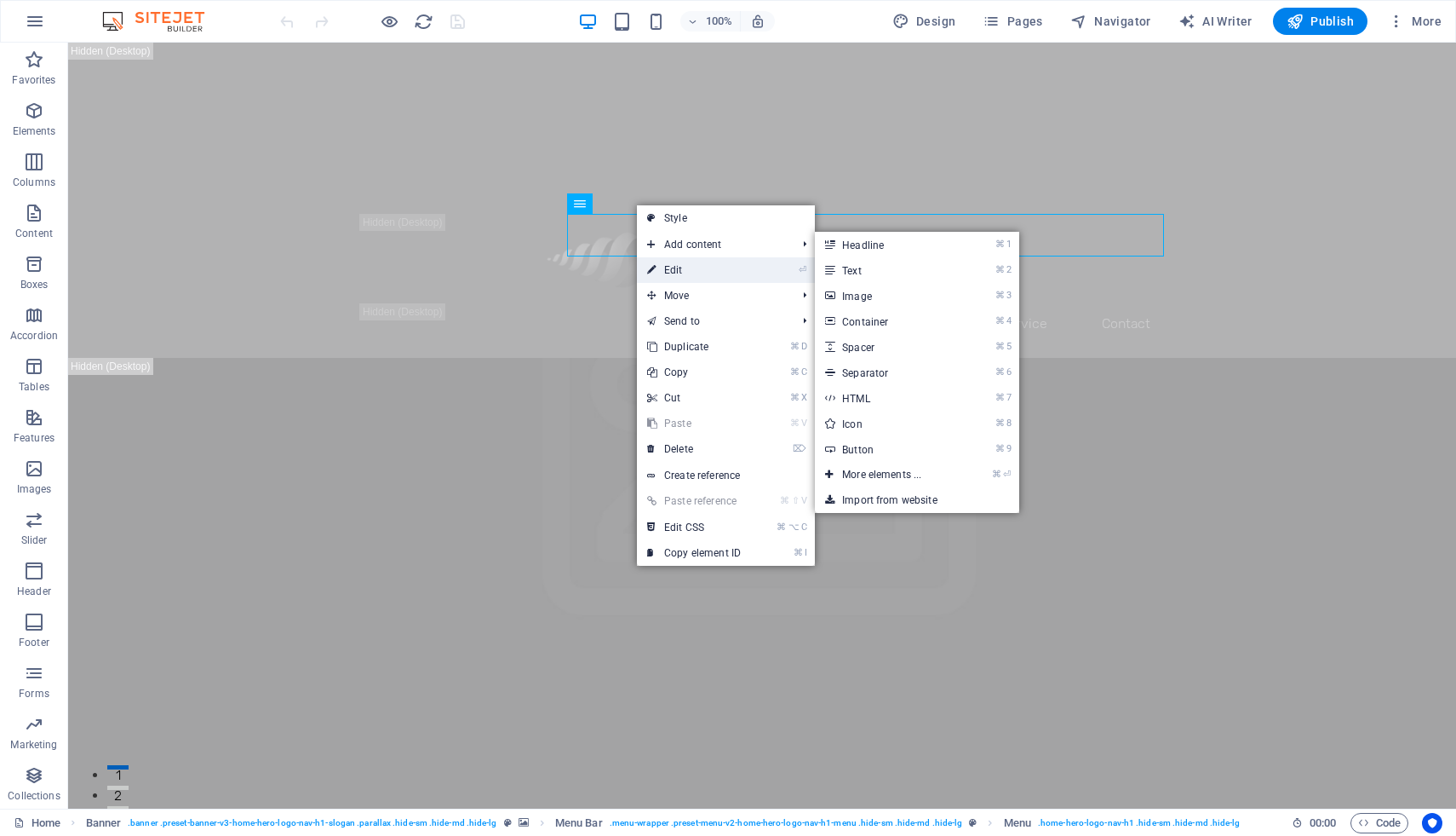
click at [684, 269] on link "⏎ Edit" at bounding box center [694, 270] width 114 height 26
select select
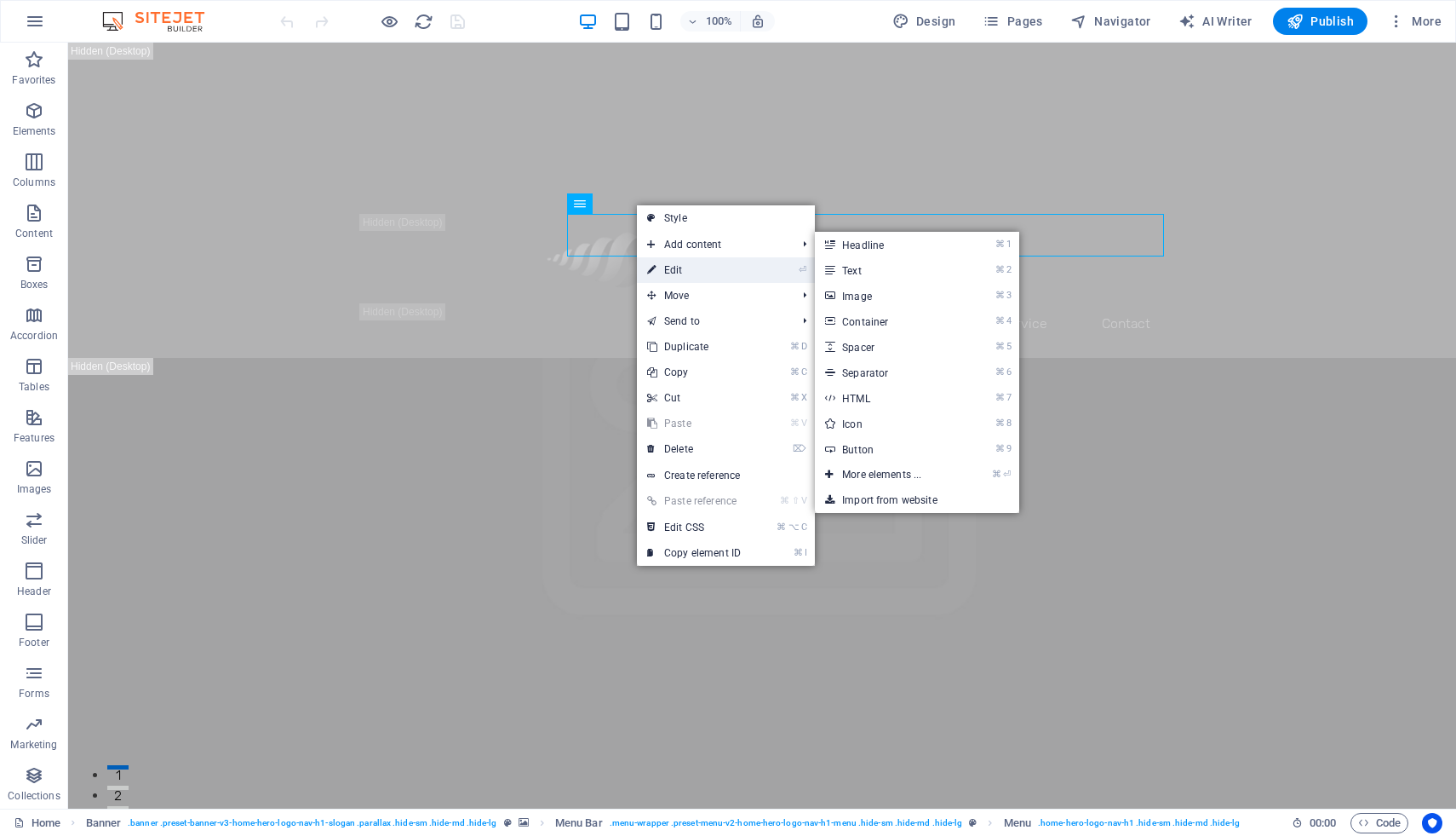
select select
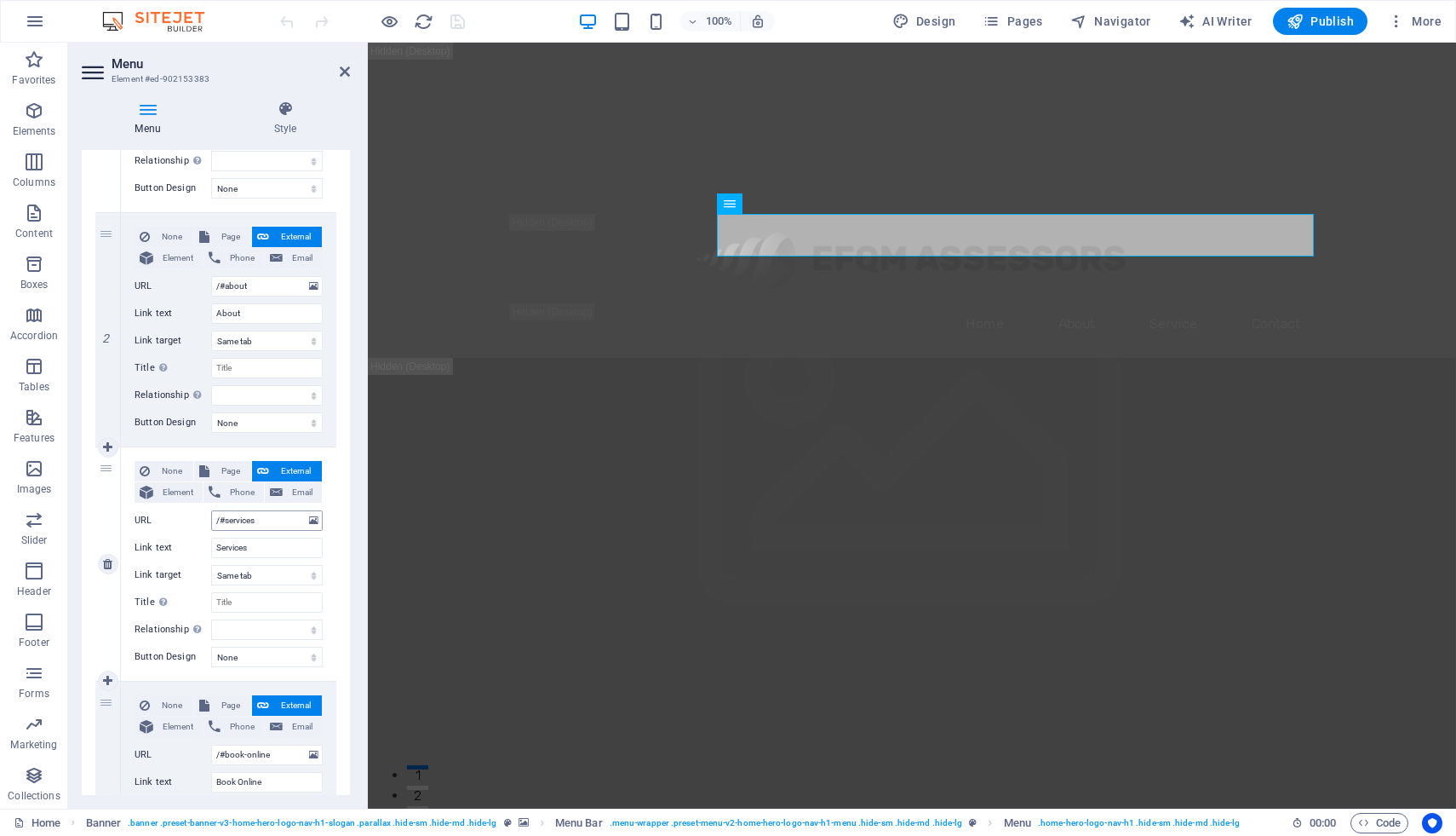
scroll to position [319, 0]
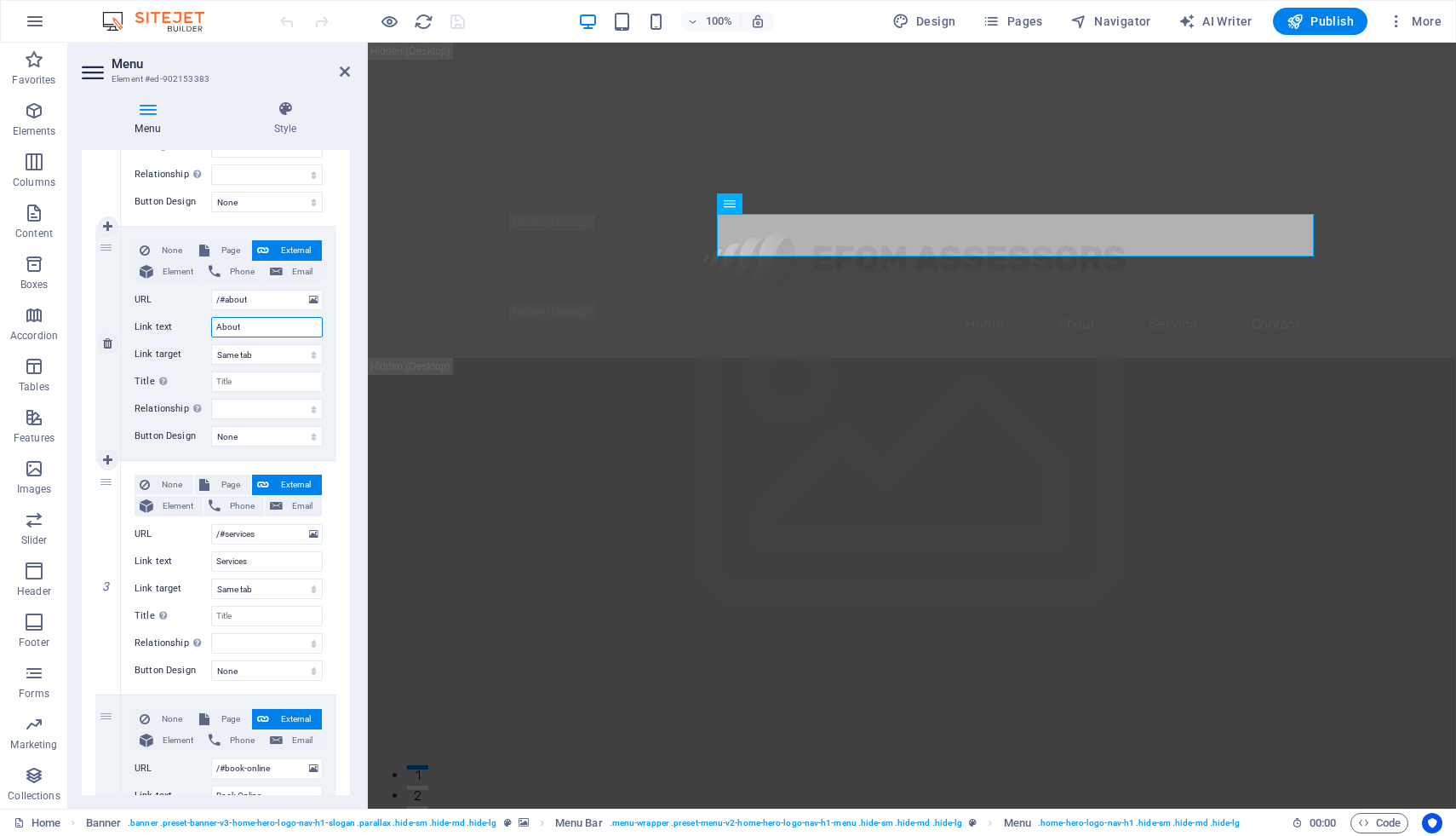
click at [244, 328] on input "About" at bounding box center [267, 327] width 112 height 21
type input "Aboutus"
select select
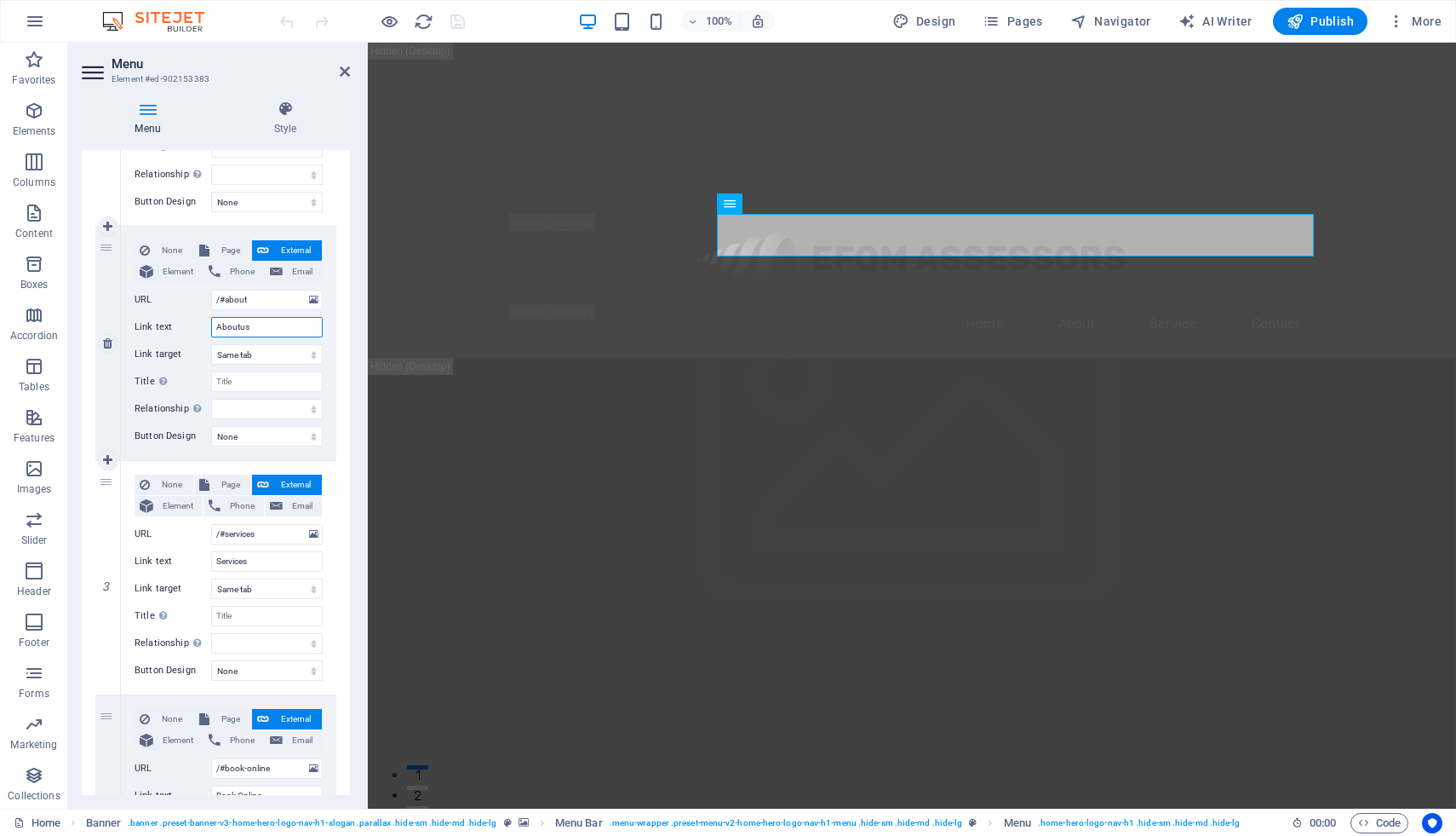
select select
type input "About Us"
select select
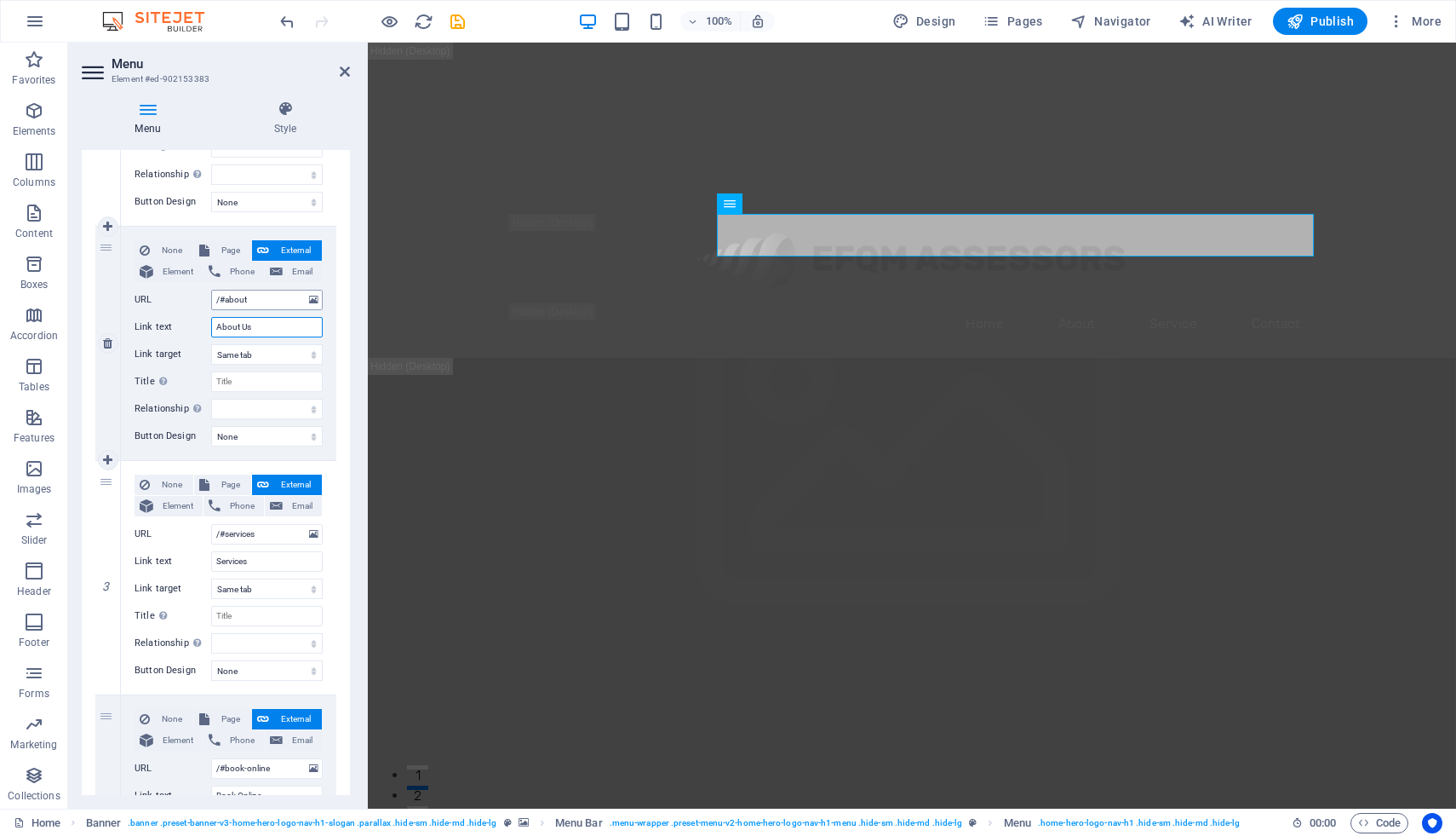
select select
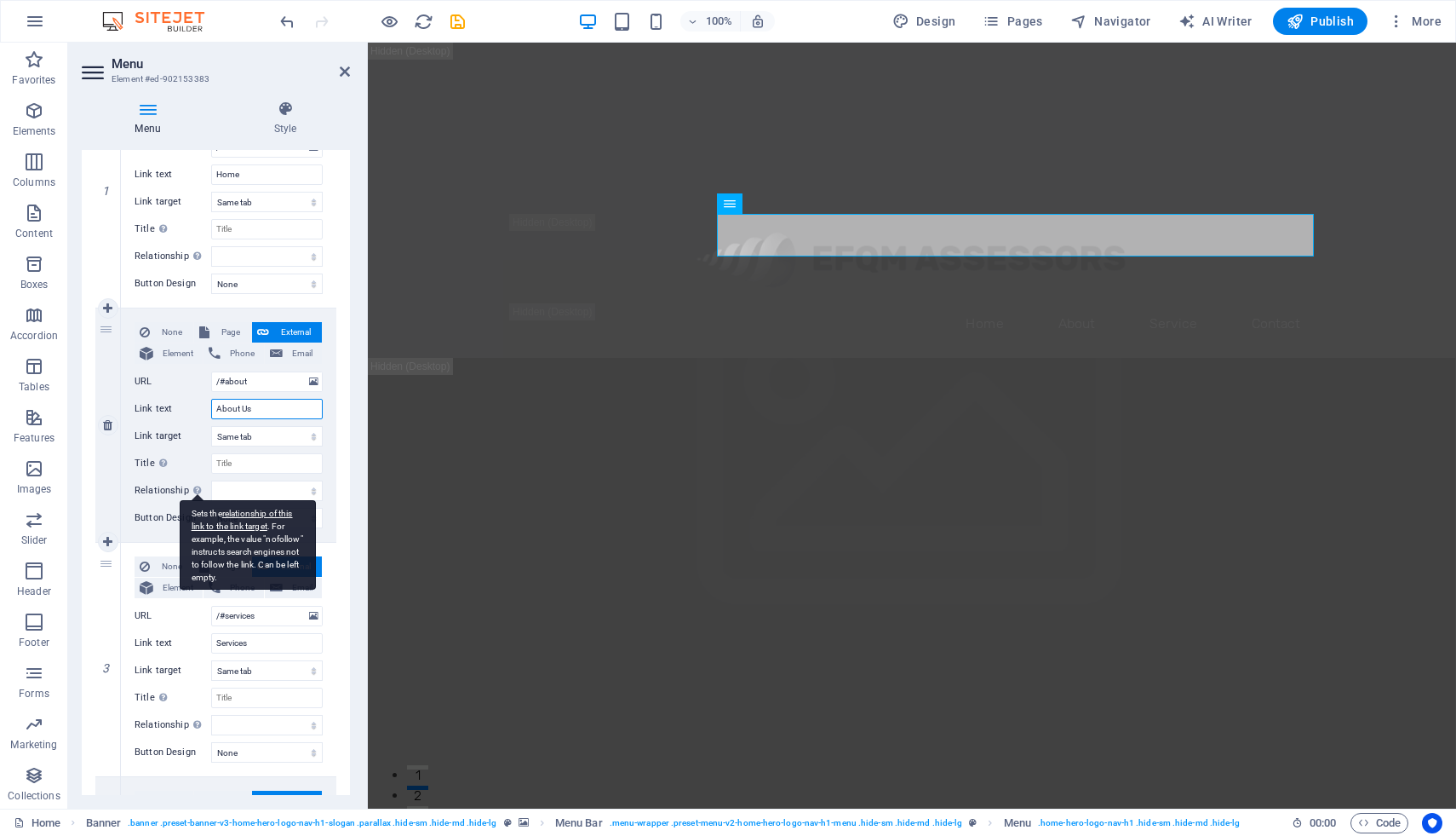
scroll to position [354, 0]
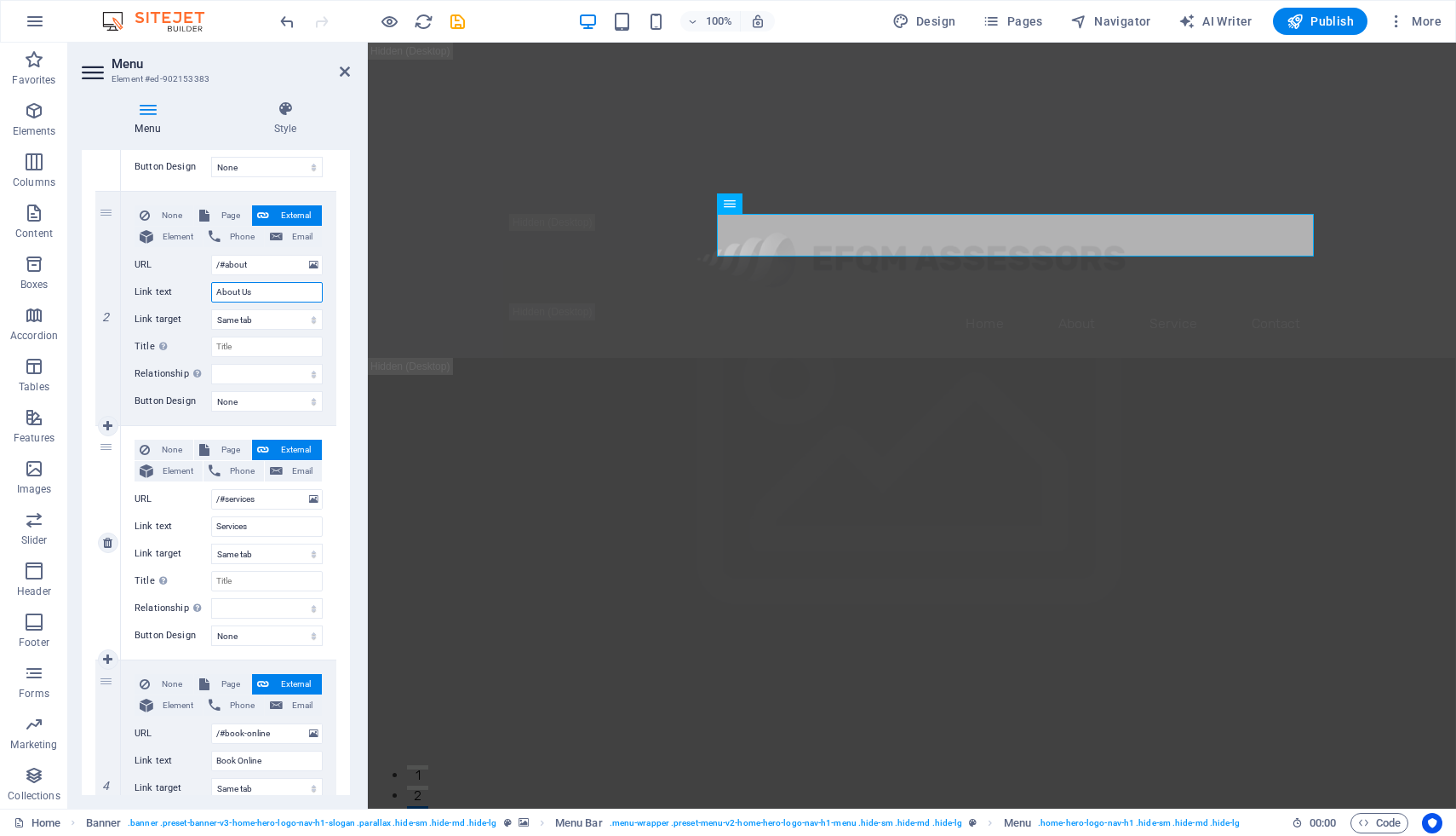
type input "About Us"
drag, startPoint x: 106, startPoint y: 451, endPoint x: 110, endPoint y: 229, distance: 222.0
click at [110, 229] on div "1 None Page External Element Phone Email Page Home Subpage Legal Notice Privacy…" at bounding box center [215, 542] width 241 height 1171
select select
type input "/#services"
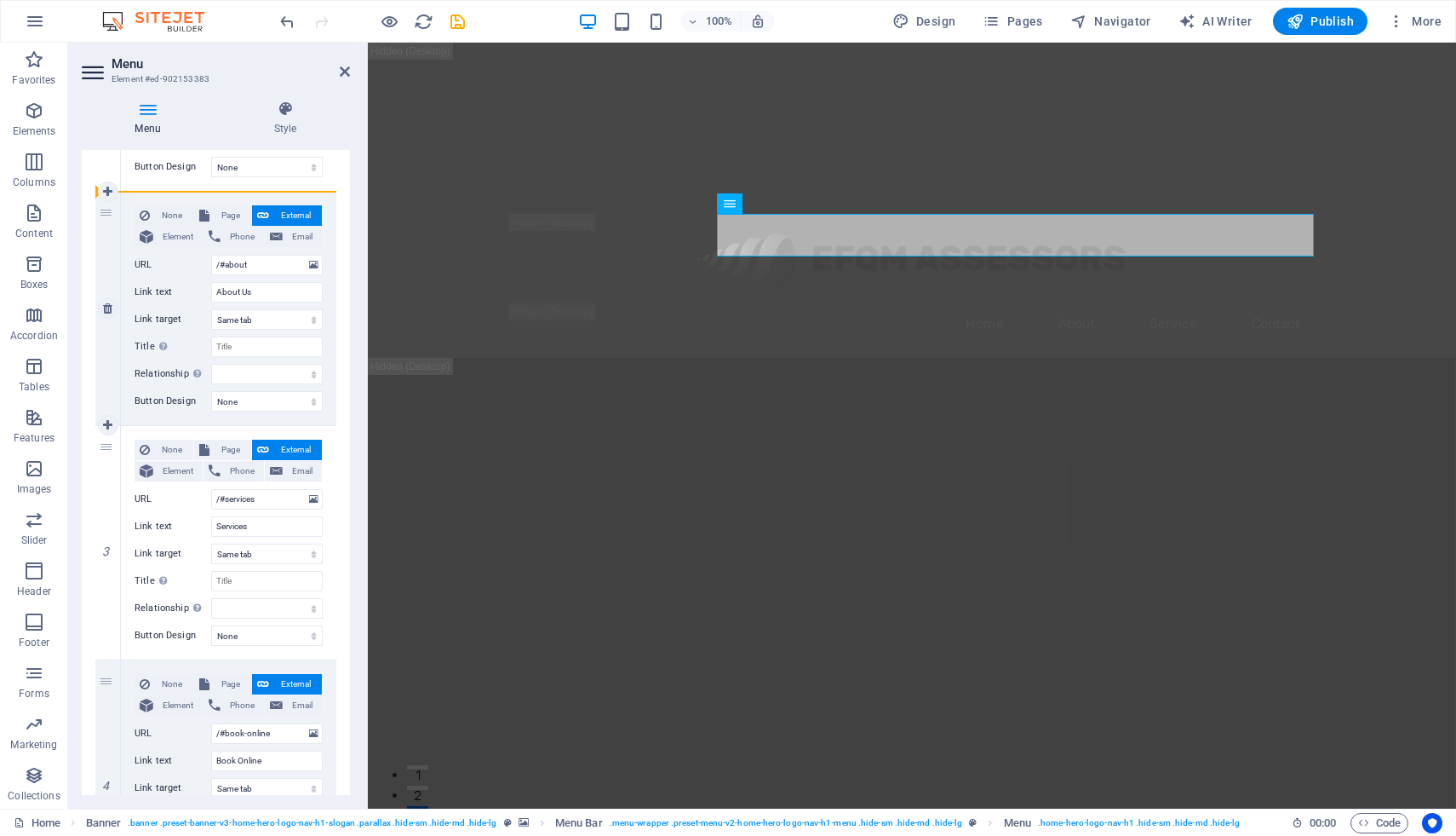
type input "Services"
select select
type input "/#about"
type input "About Us"
select select
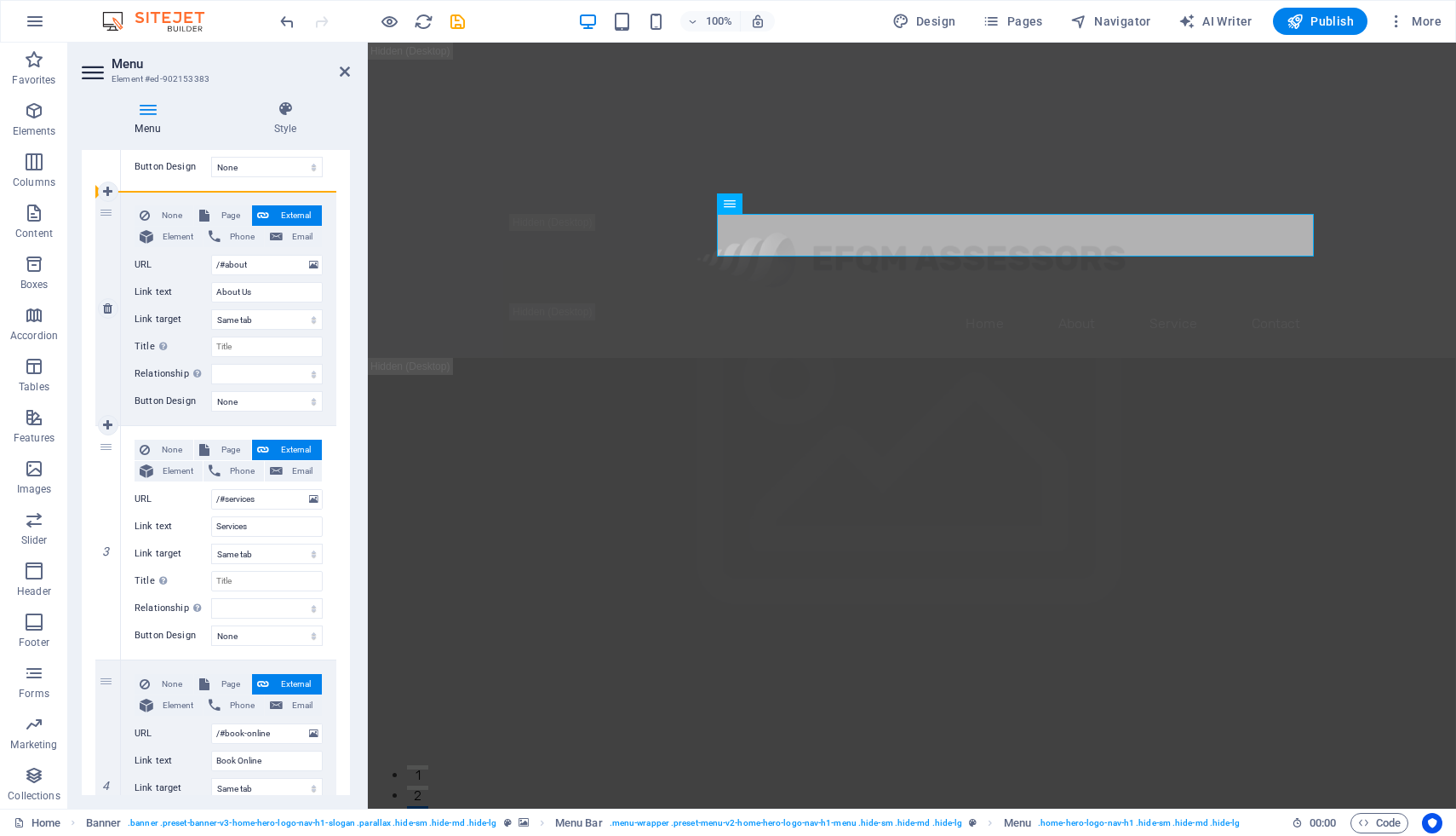
select select
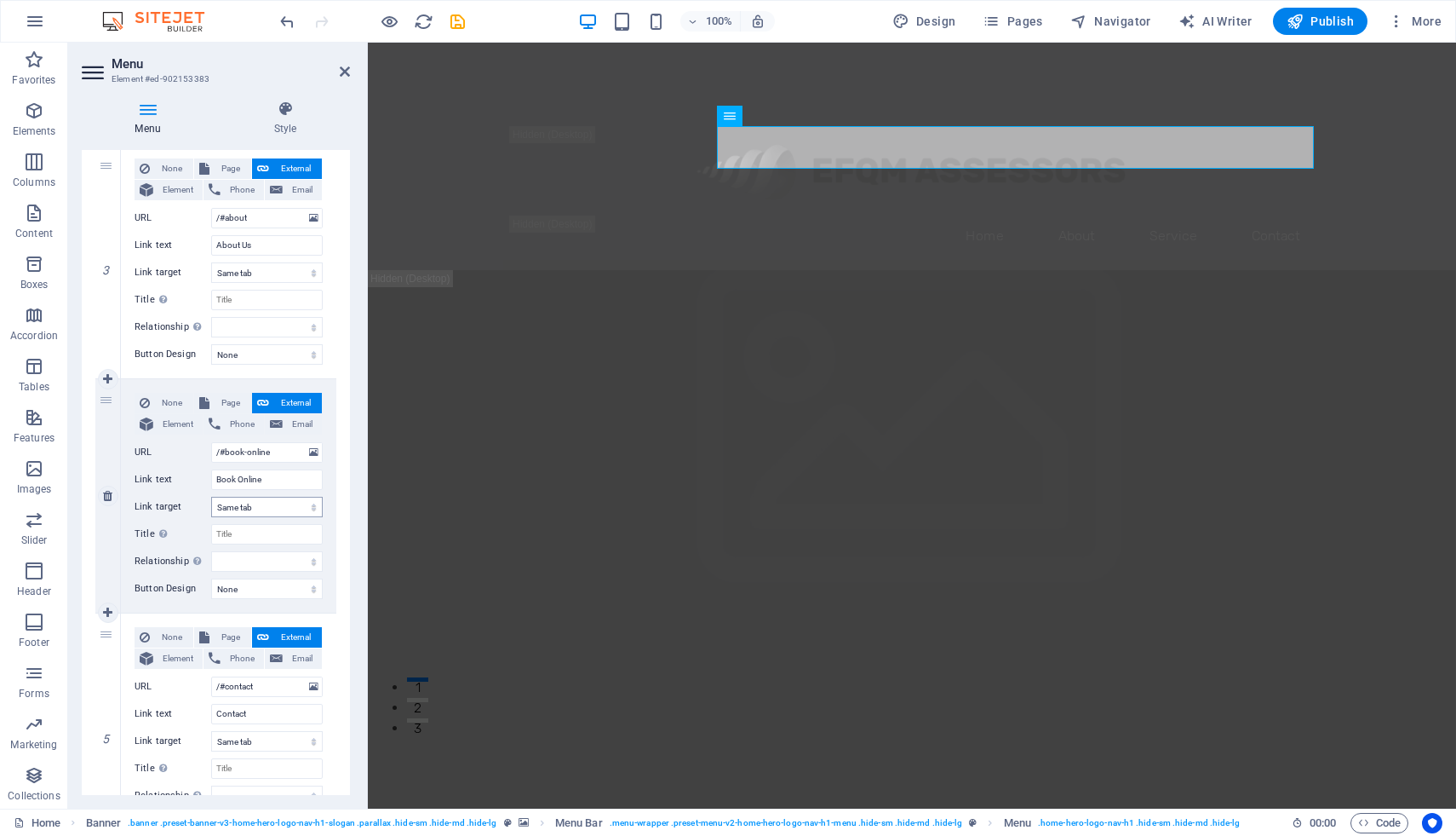
scroll to position [666, 0]
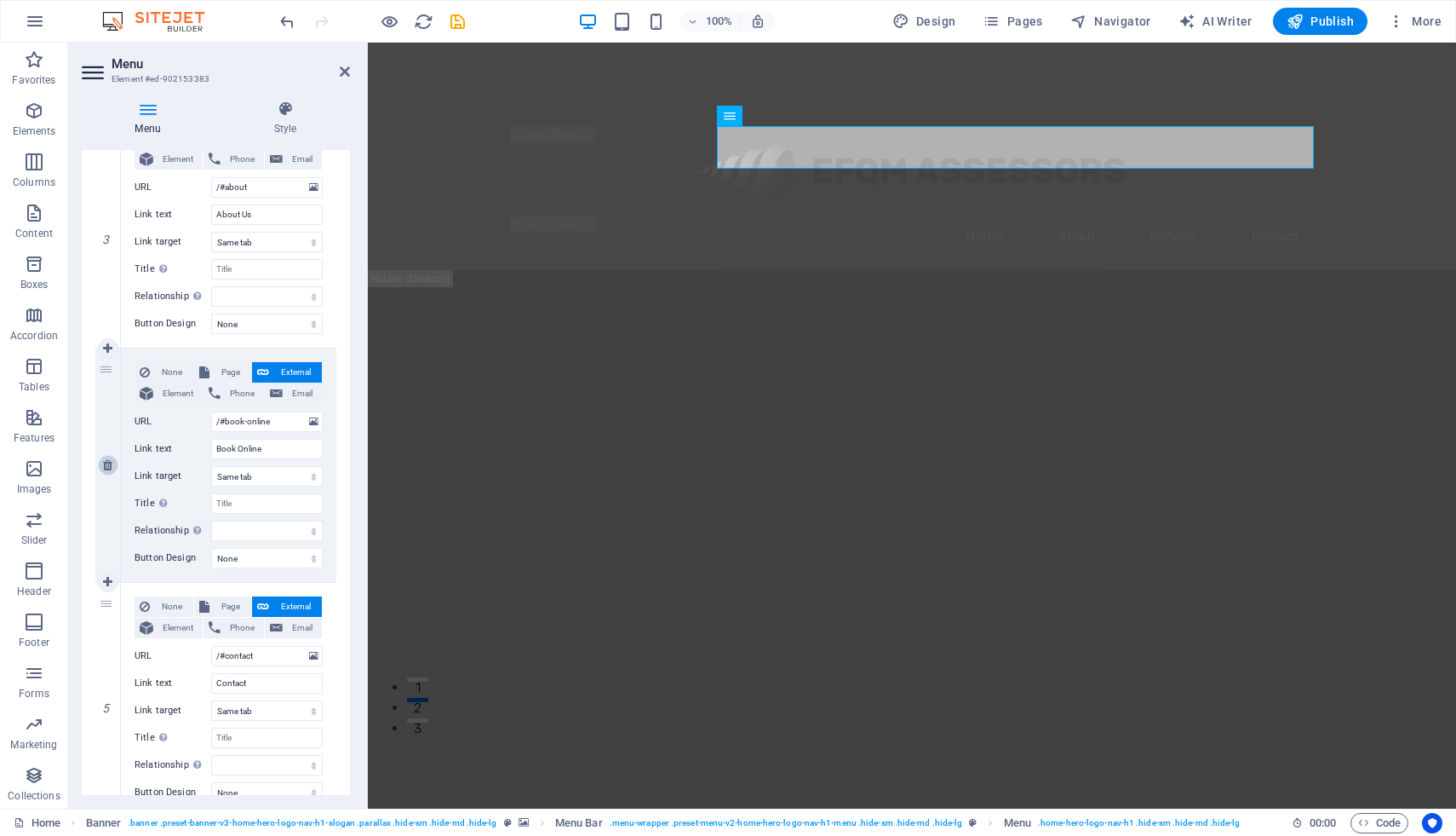
click at [112, 463] on link at bounding box center [108, 465] width 21 height 21
select select
type input "/#contact"
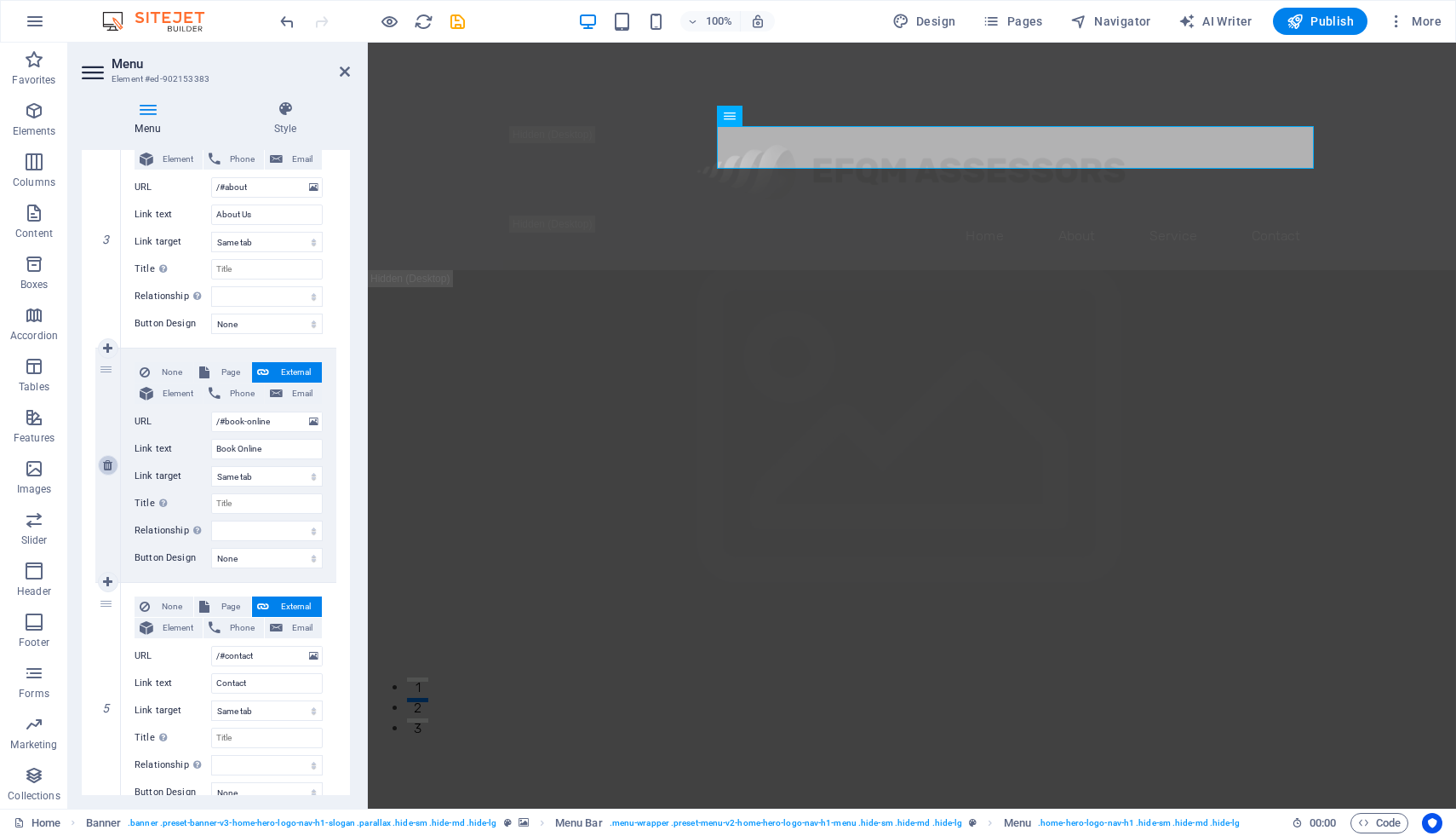
type input "Contact"
select select
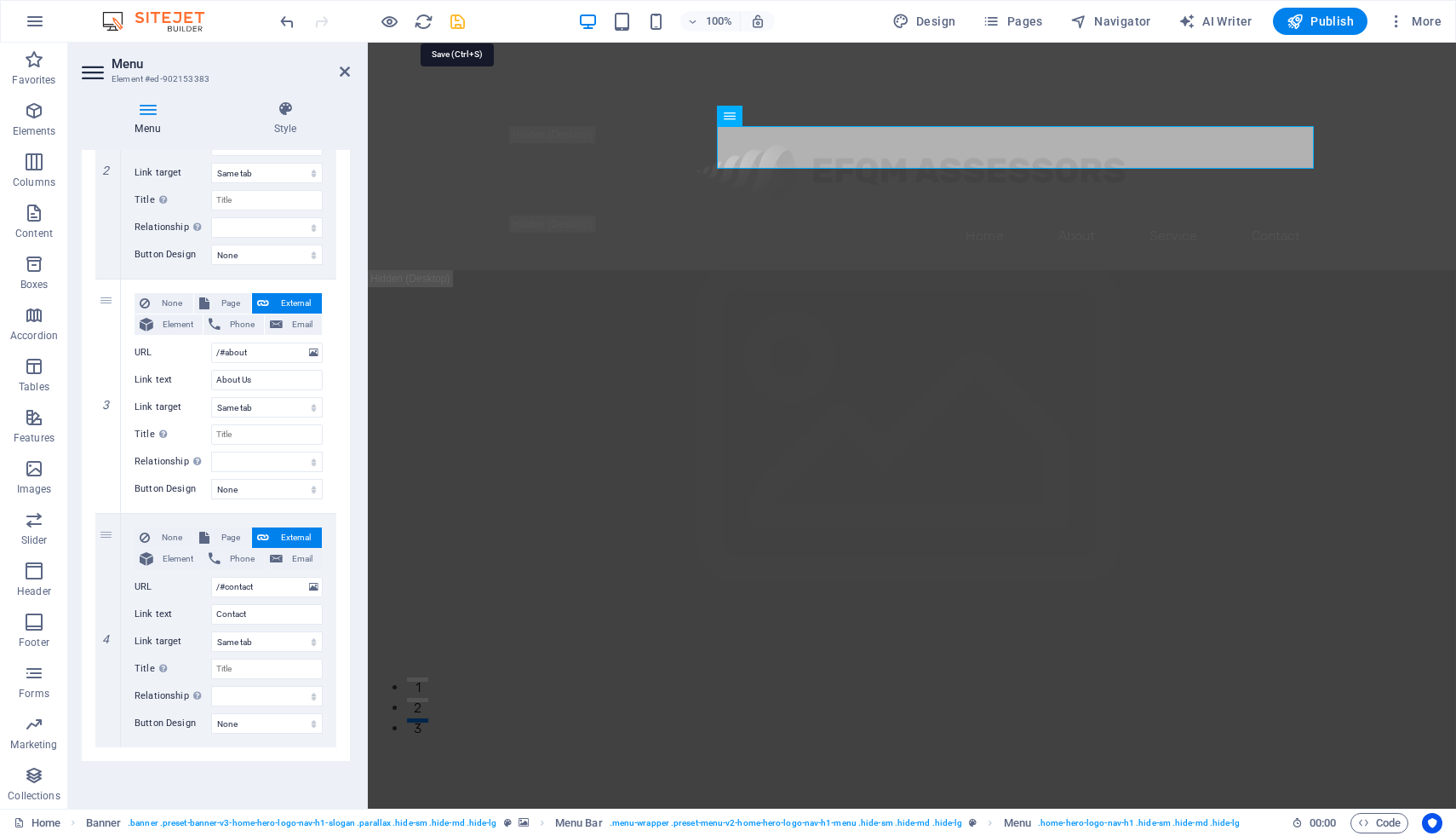
click at [458, 21] on icon "save" at bounding box center [458, 22] width 20 height 20
checkbox input "false"
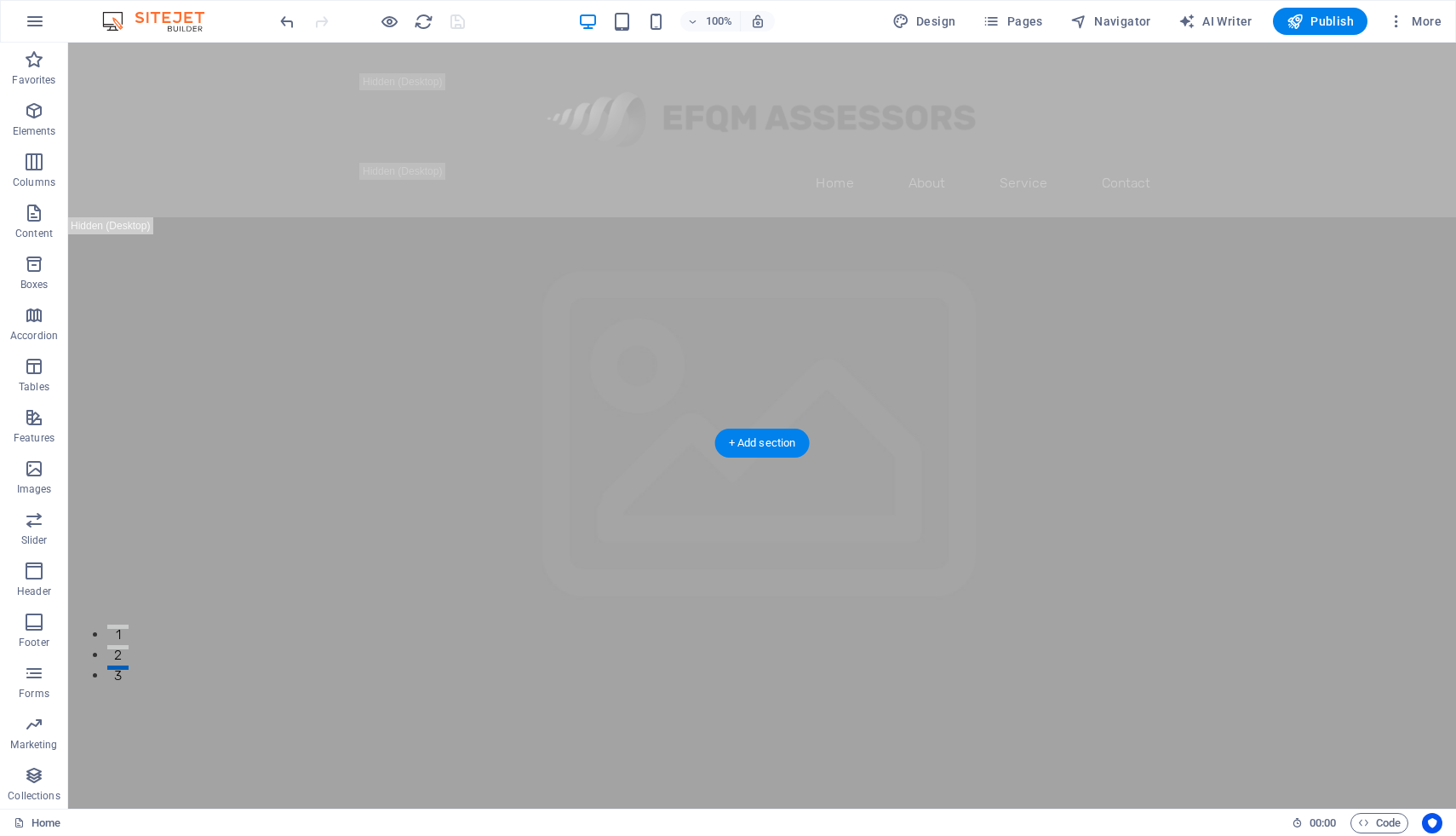
scroll to position [0, 0]
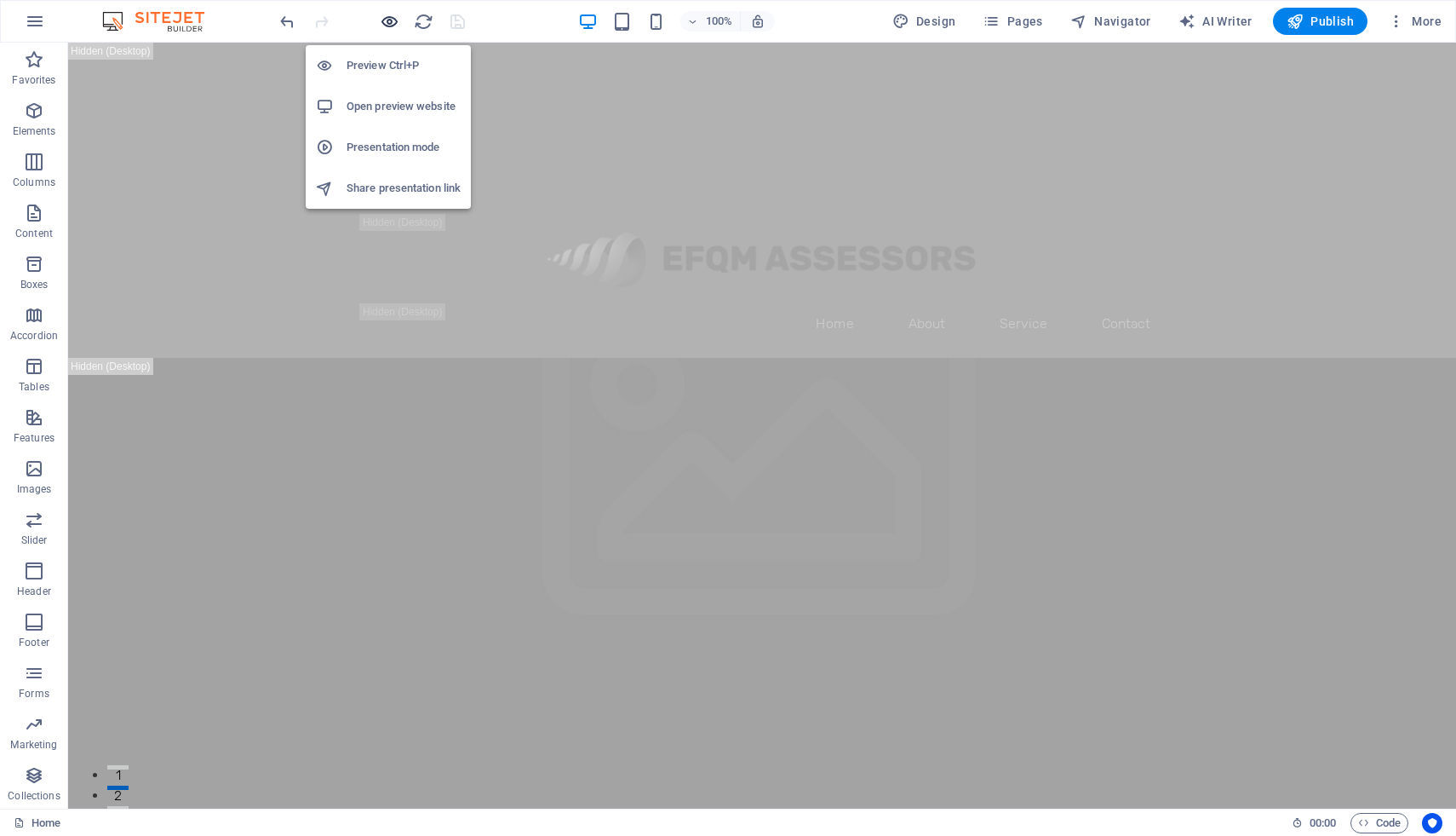
click at [389, 22] on icon "button" at bounding box center [390, 22] width 20 height 20
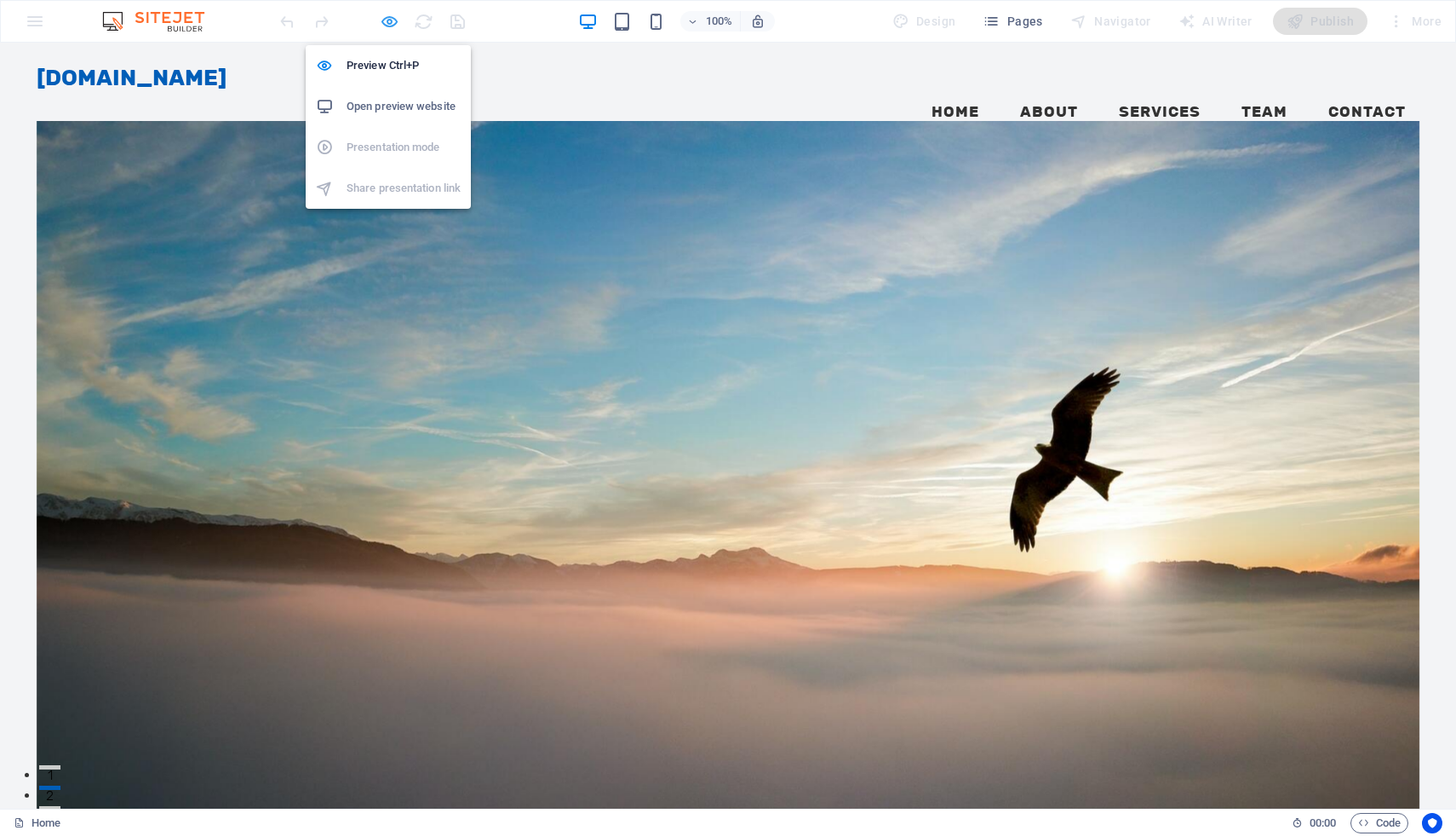
click at [394, 23] on icon "button" at bounding box center [390, 22] width 20 height 20
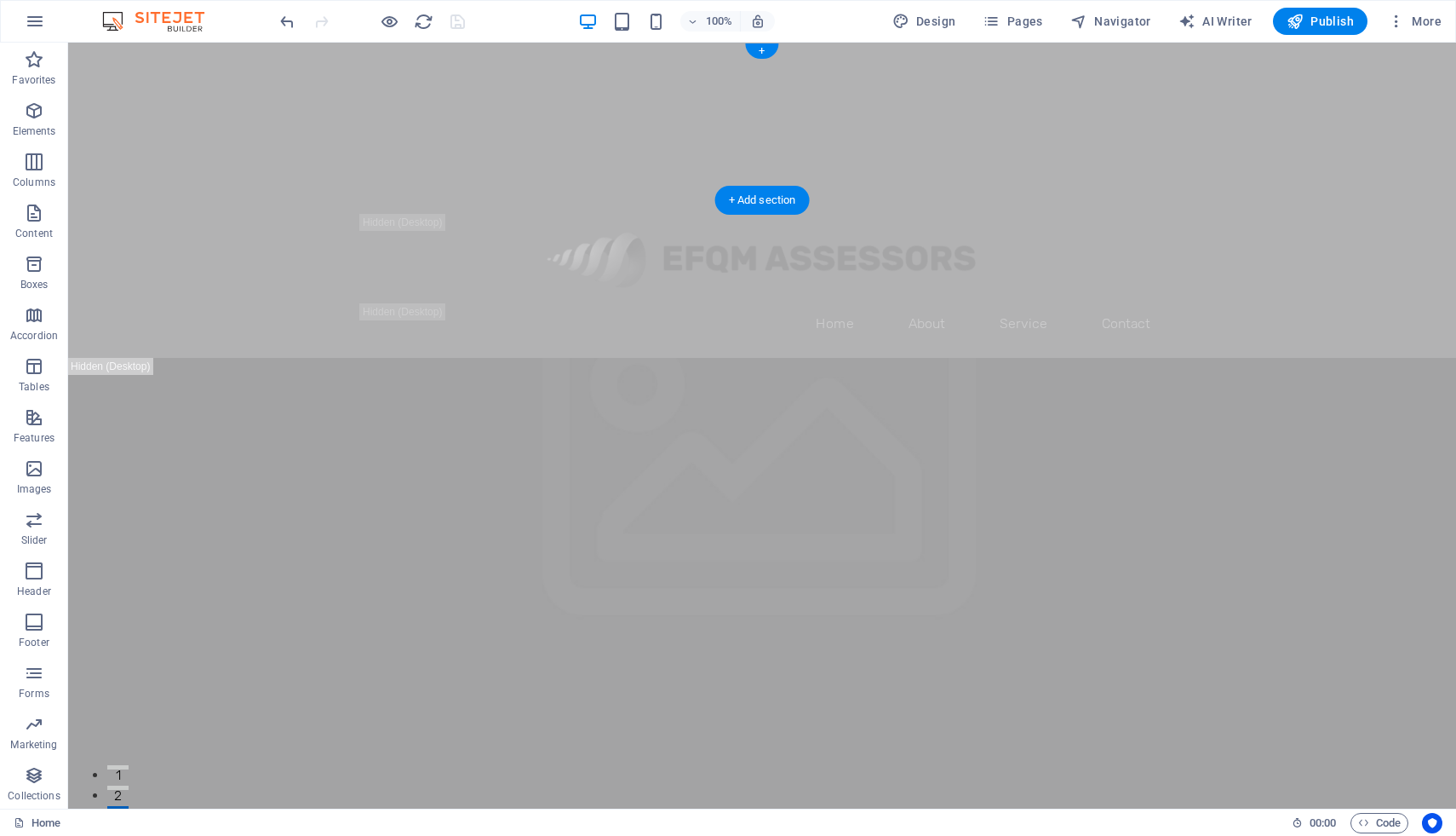
click at [304, 135] on figure at bounding box center [762, 121] width 1388 height 158
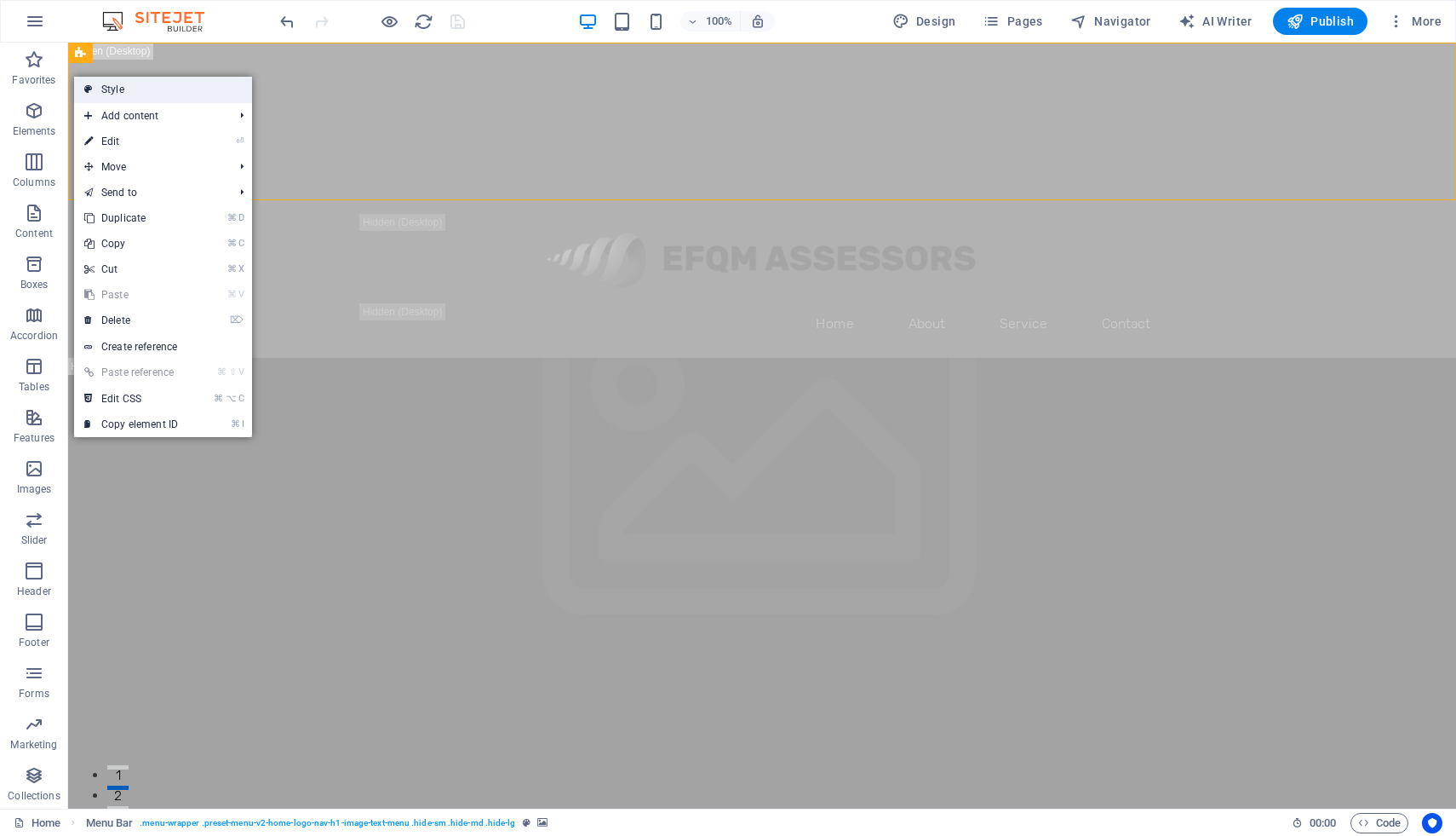
click at [105, 87] on link "Style" at bounding box center [164, 89] width 178 height 26
select select "rem"
select select "preset-menu-v2-home-logo-nav-h1-image-text-menu"
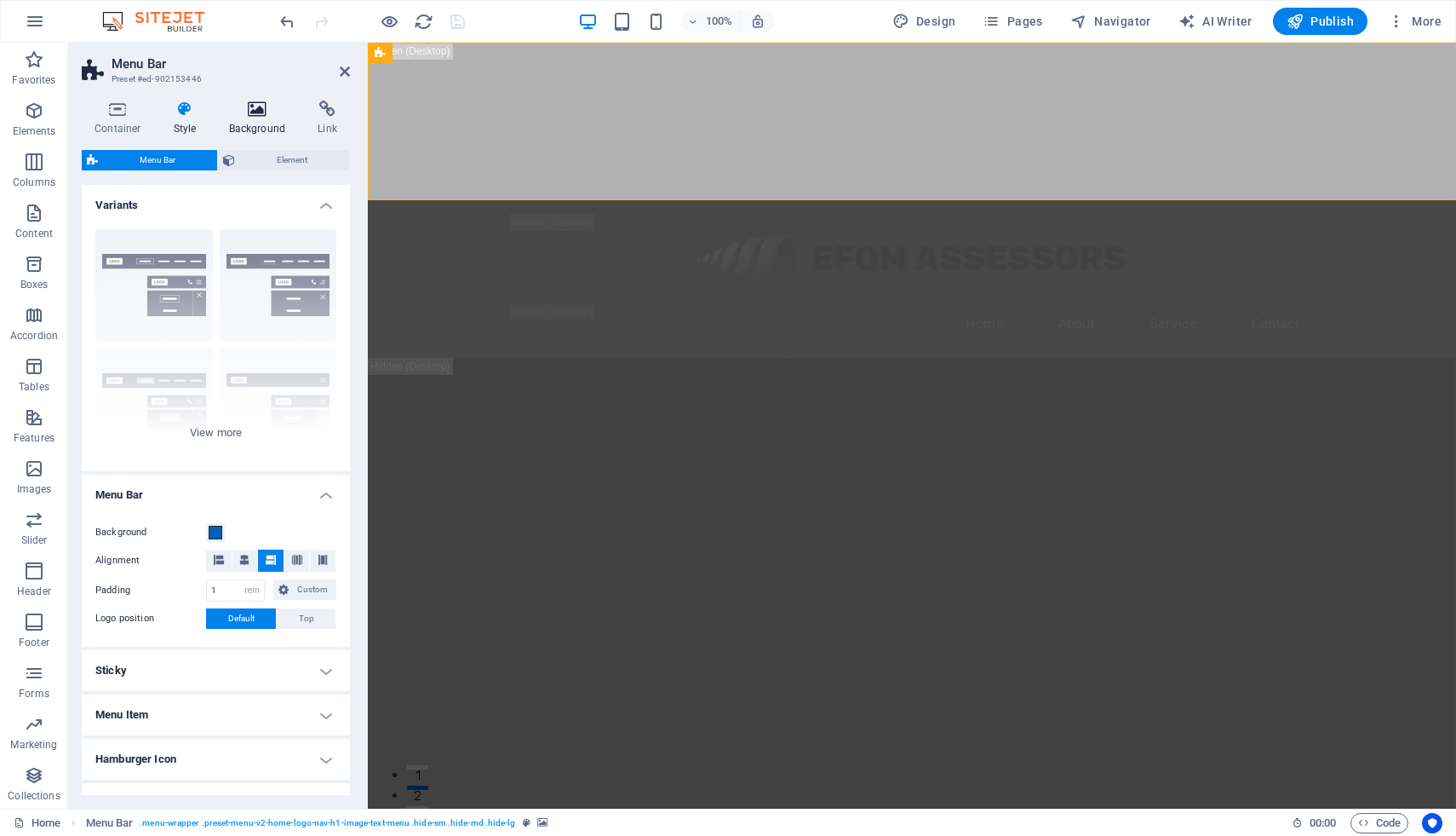
click at [248, 116] on icon at bounding box center [257, 108] width 82 height 17
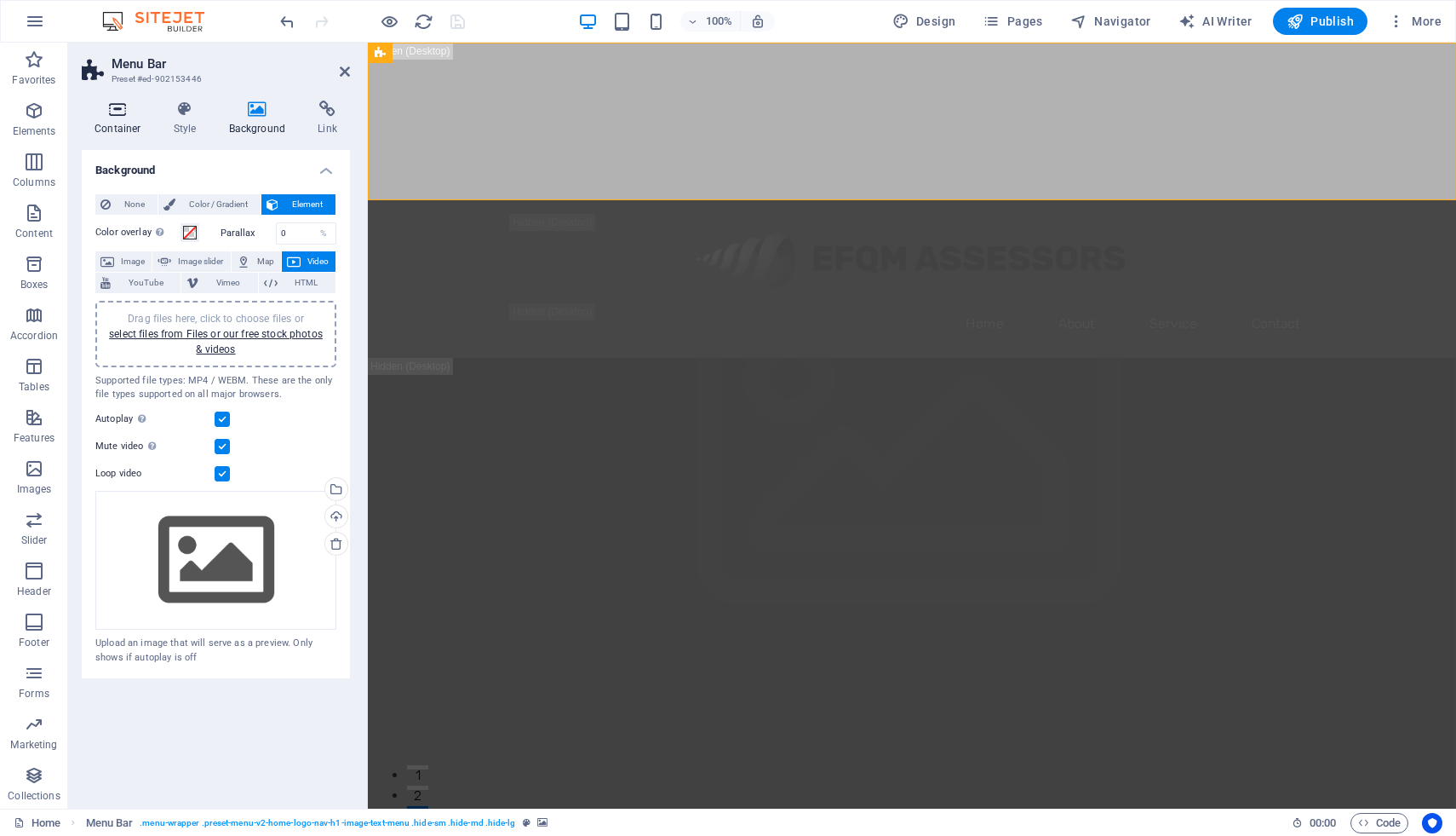
click at [109, 126] on h4 "Container" at bounding box center [121, 118] width 79 height 36
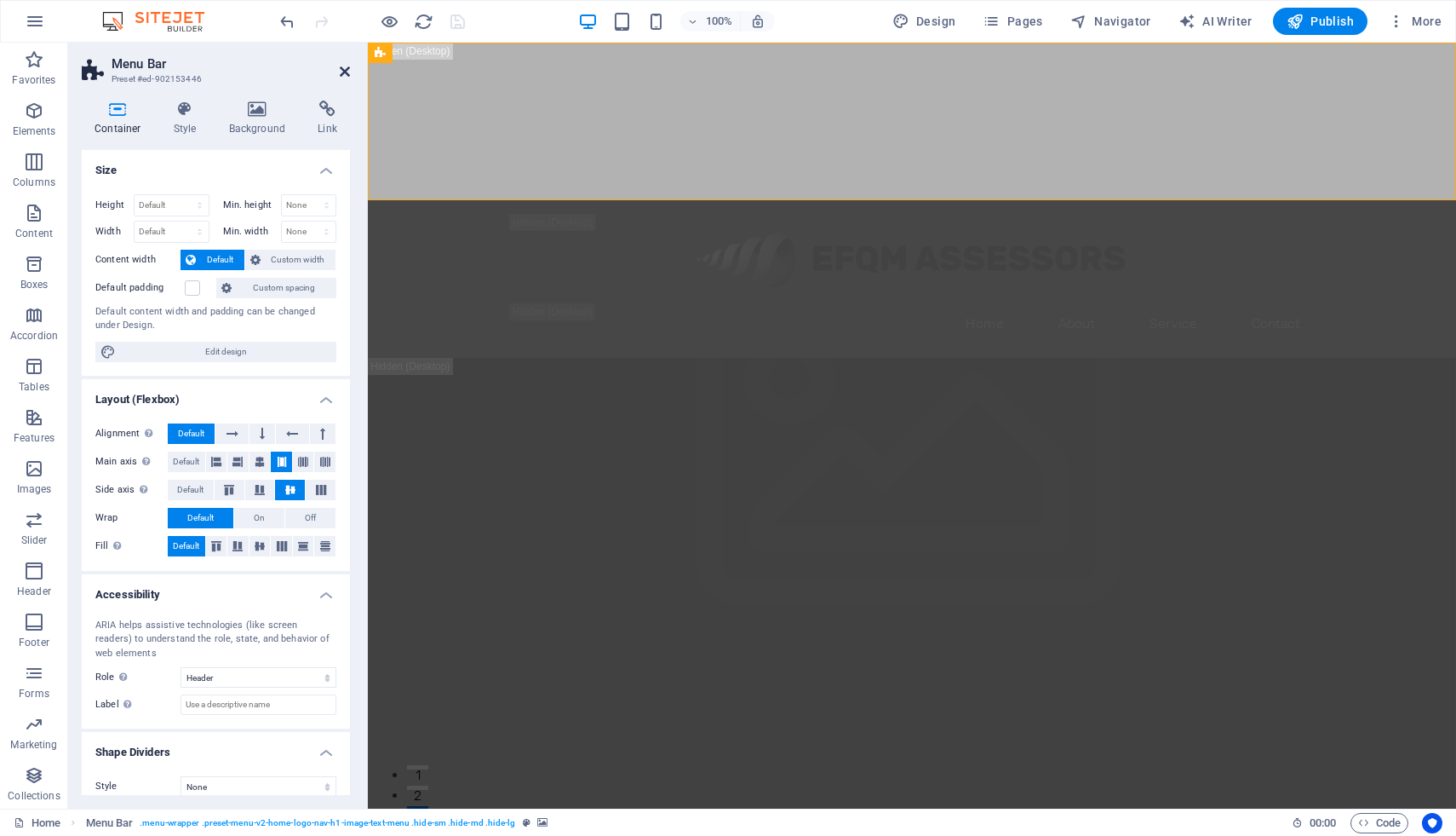
click at [346, 67] on icon at bounding box center [345, 71] width 10 height 14
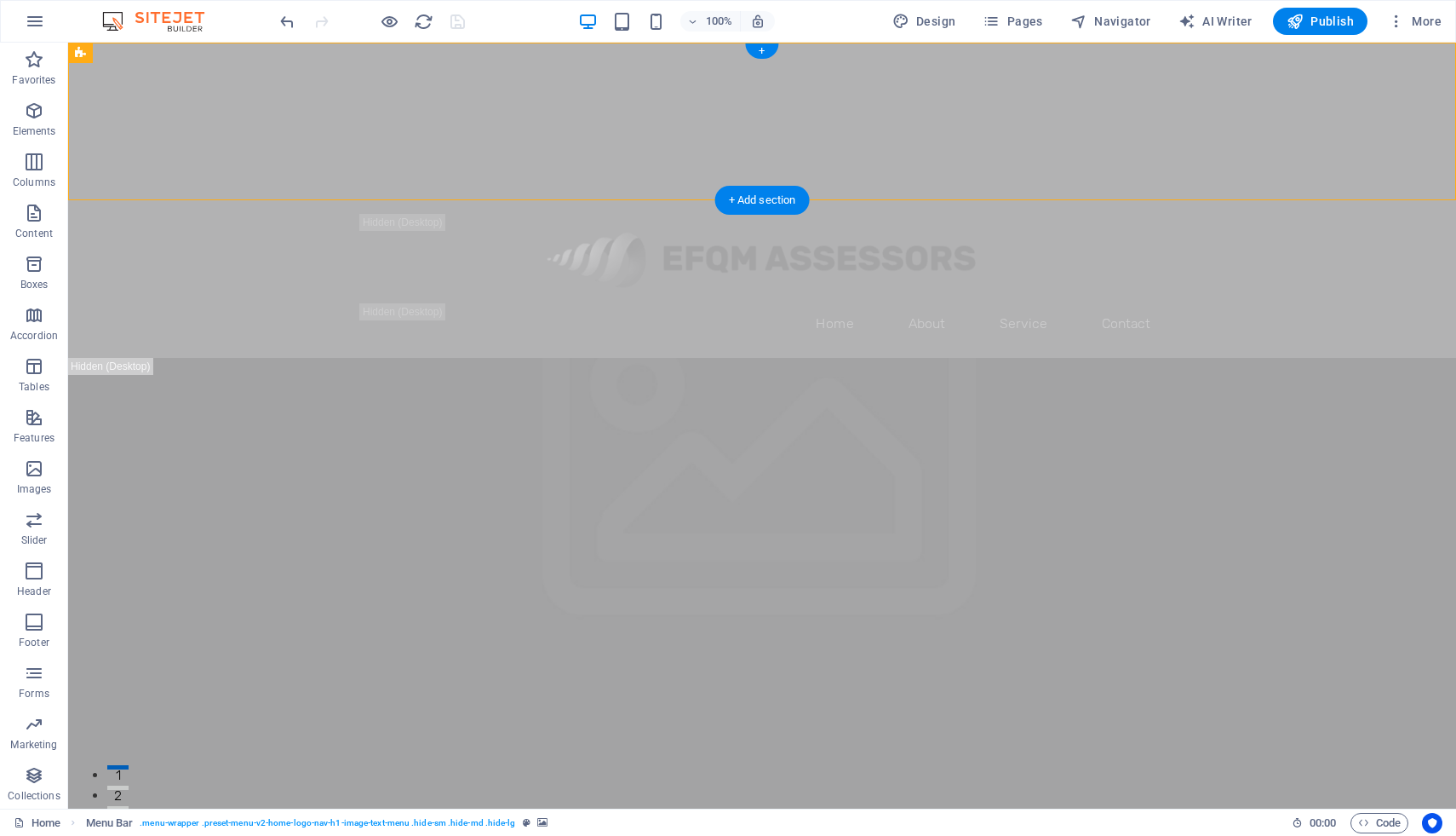
click at [1338, 90] on figure at bounding box center [762, 121] width 1388 height 158
click at [420, 26] on icon "reload" at bounding box center [424, 22] width 20 height 20
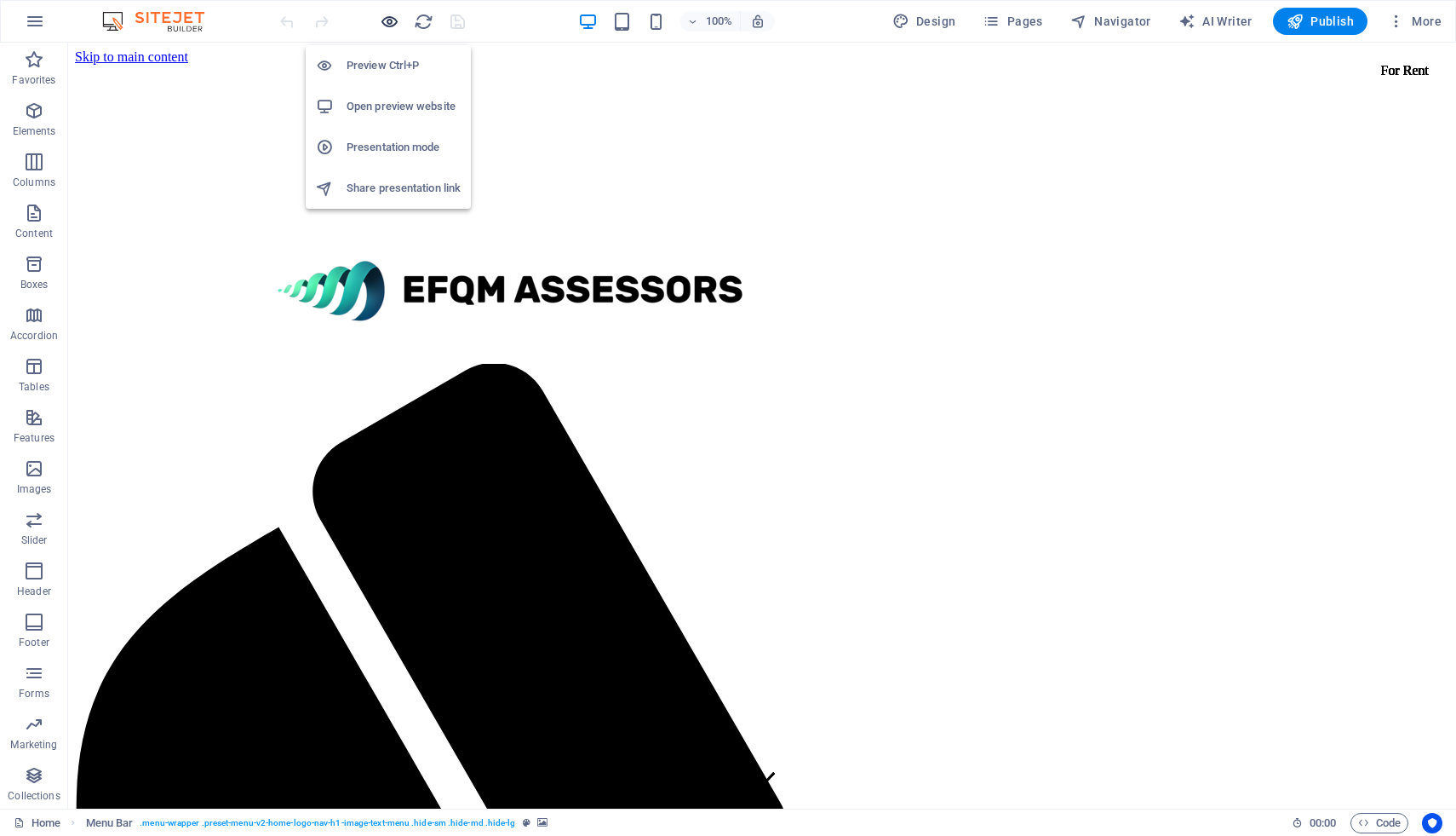
click at [391, 25] on icon "button" at bounding box center [390, 22] width 20 height 20
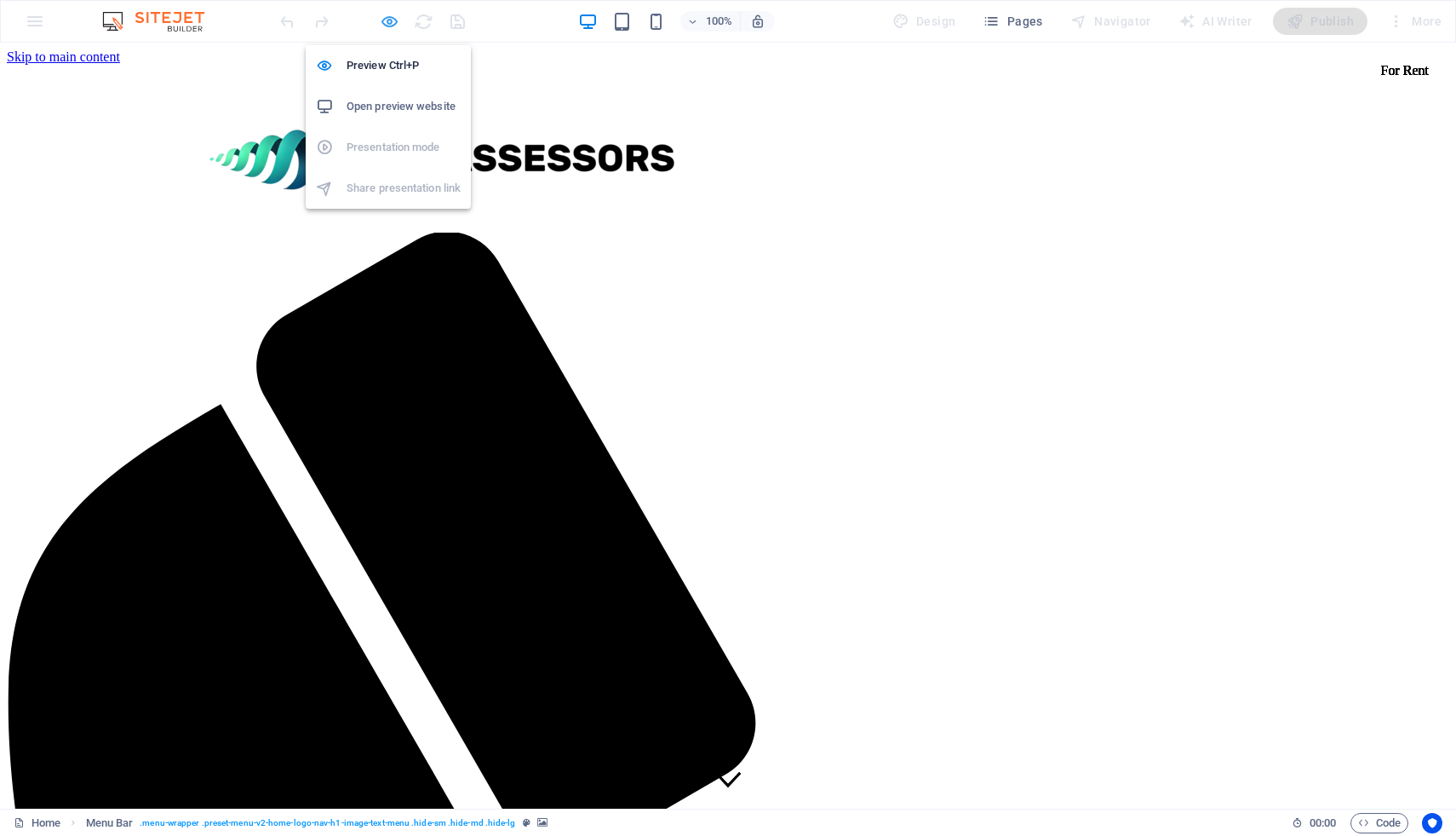
click at [391, 25] on icon "button" at bounding box center [390, 22] width 20 height 20
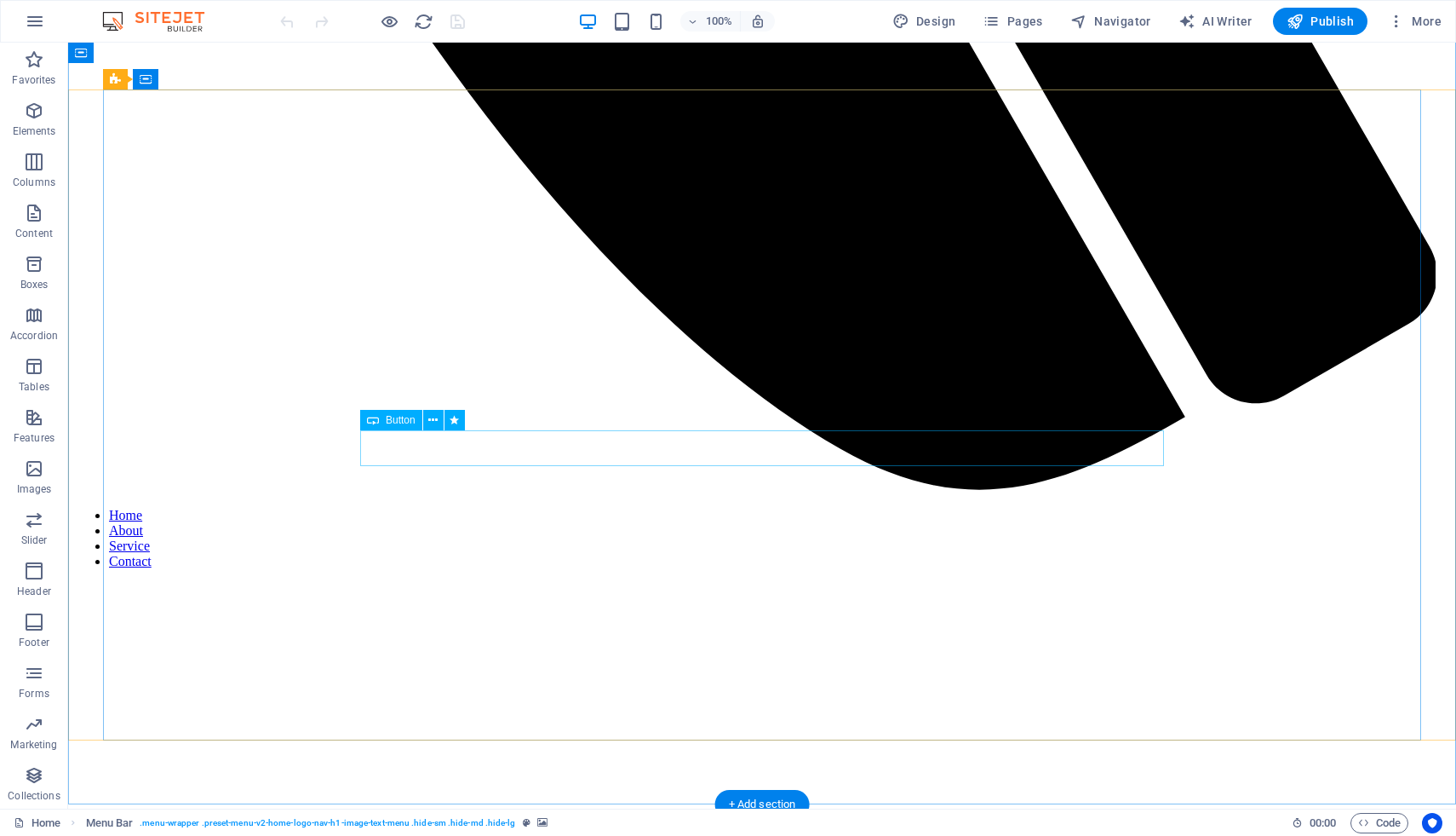
scroll to position [1412, 0]
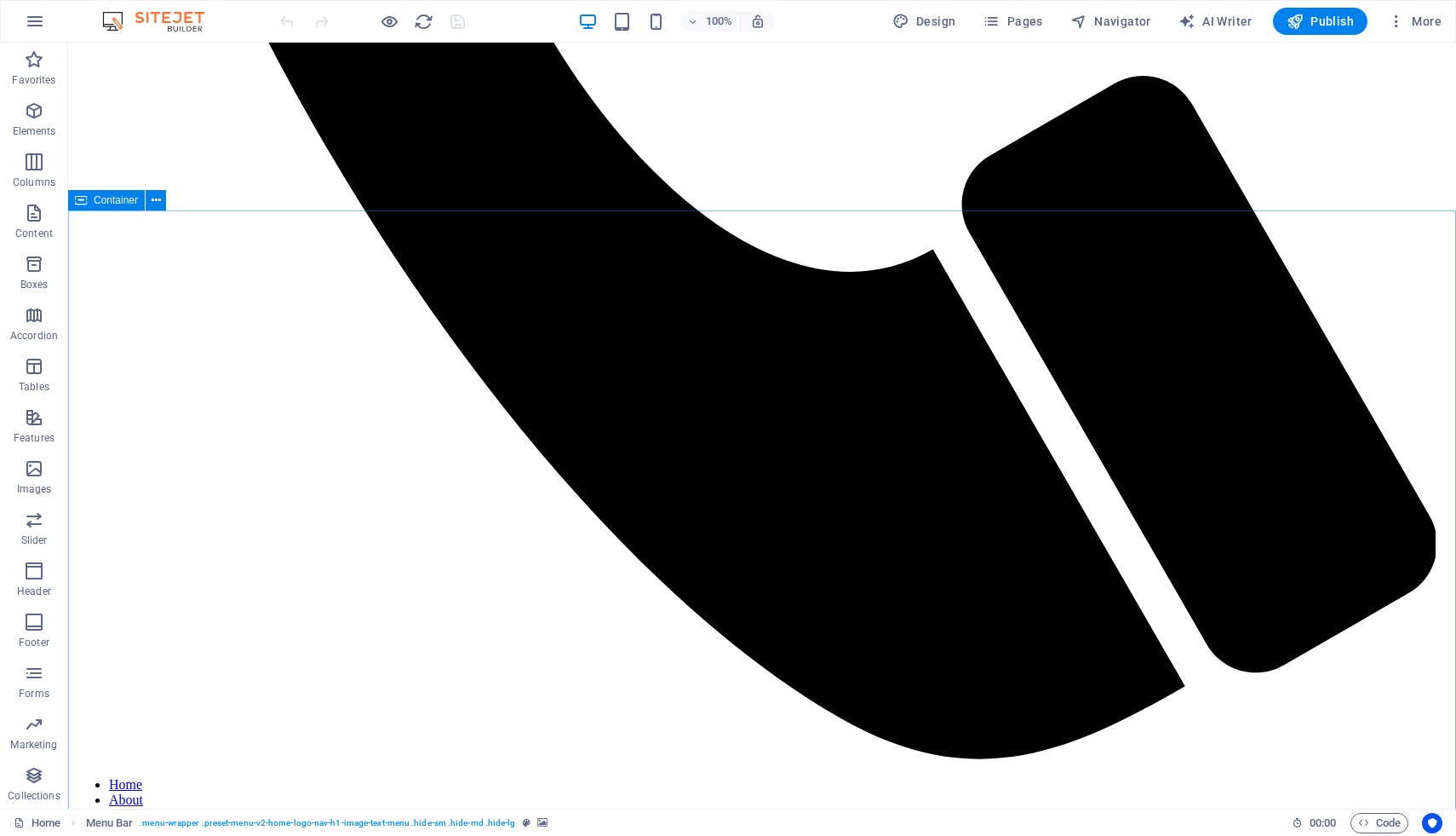
click at [81, 198] on icon at bounding box center [81, 200] width 12 height 21
click at [155, 194] on icon at bounding box center [156, 200] width 9 height 18
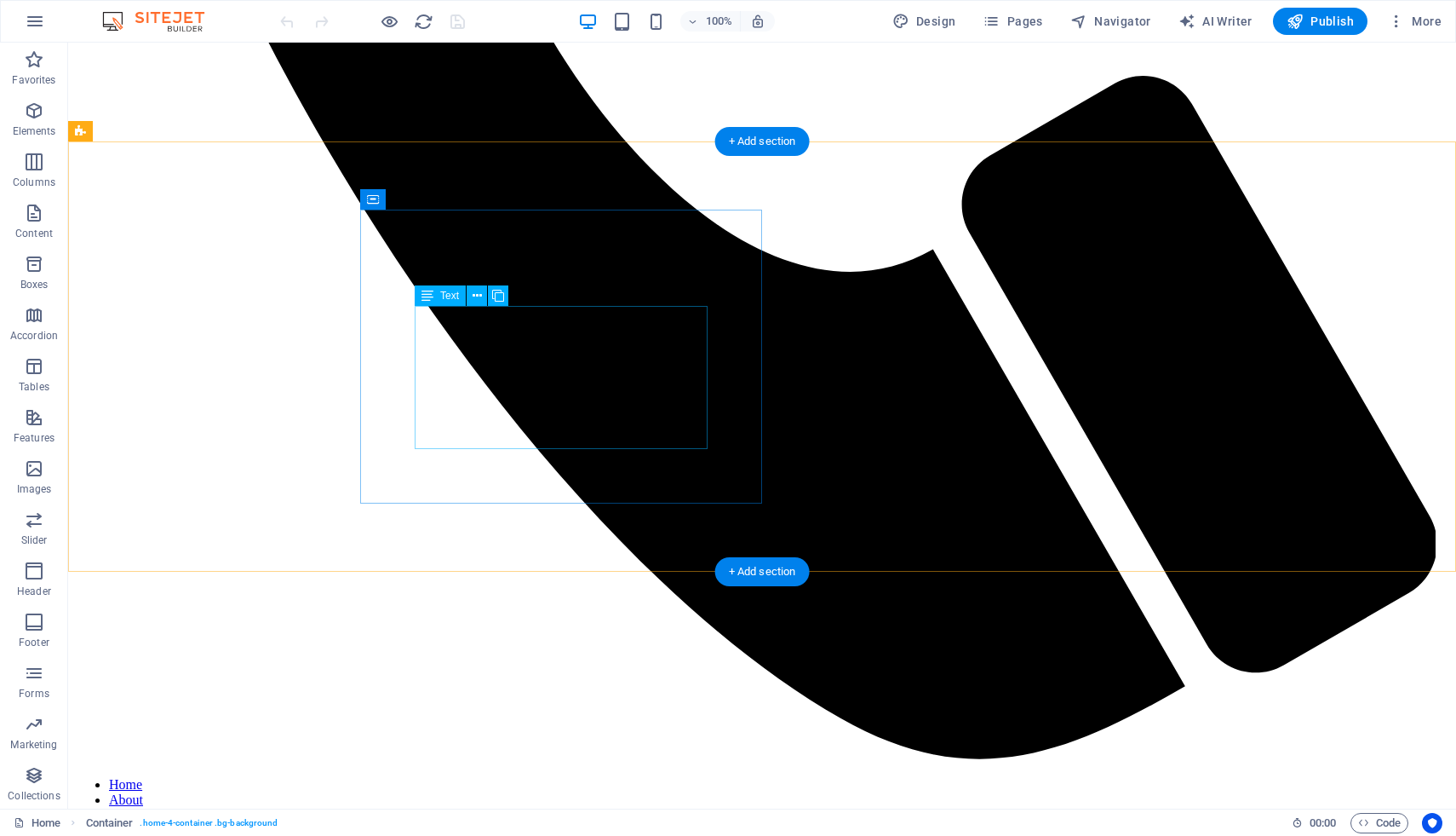
scroll to position [0, 0]
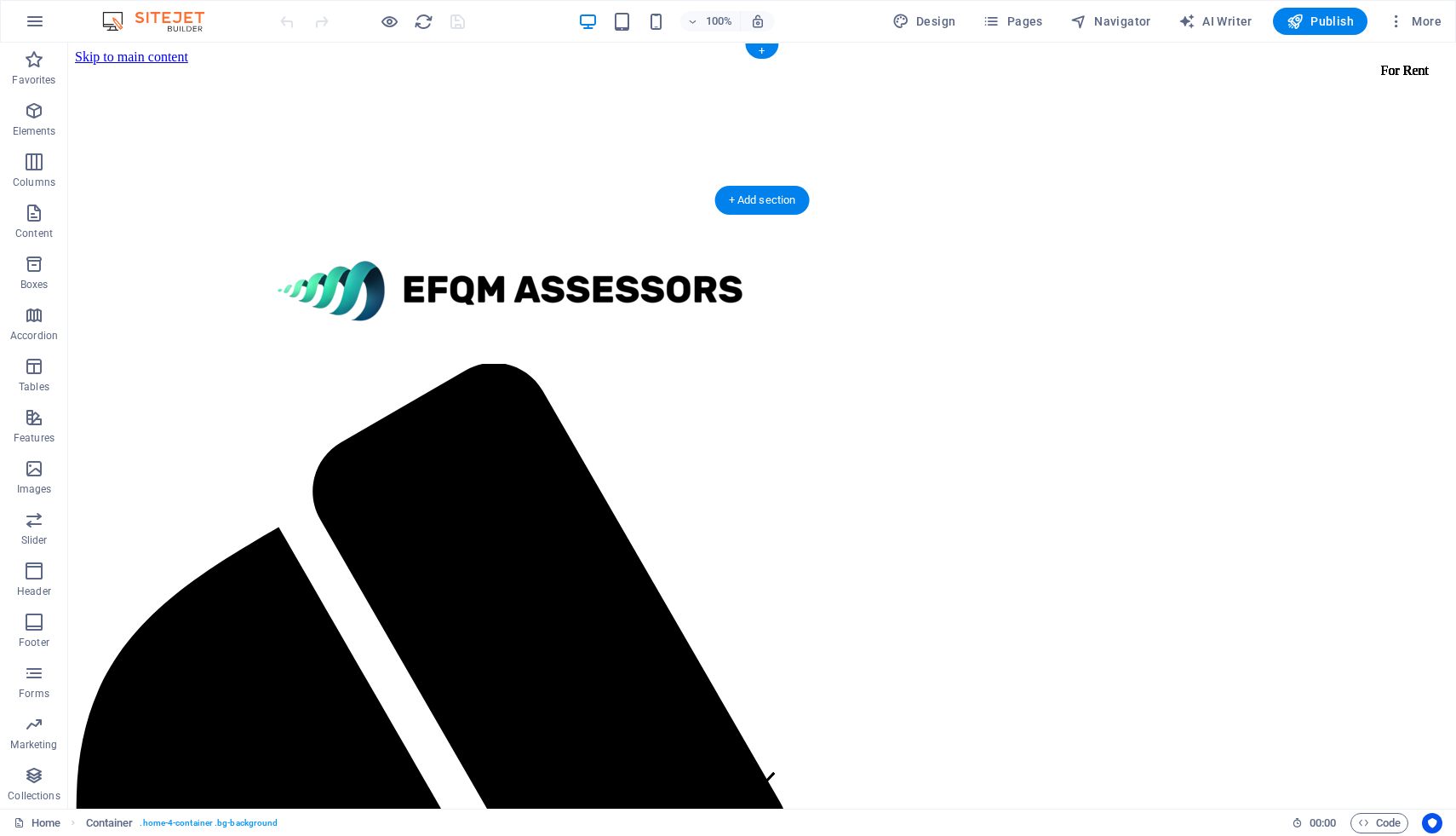
click at [124, 64] on figure at bounding box center [762, 410] width 1375 height 691
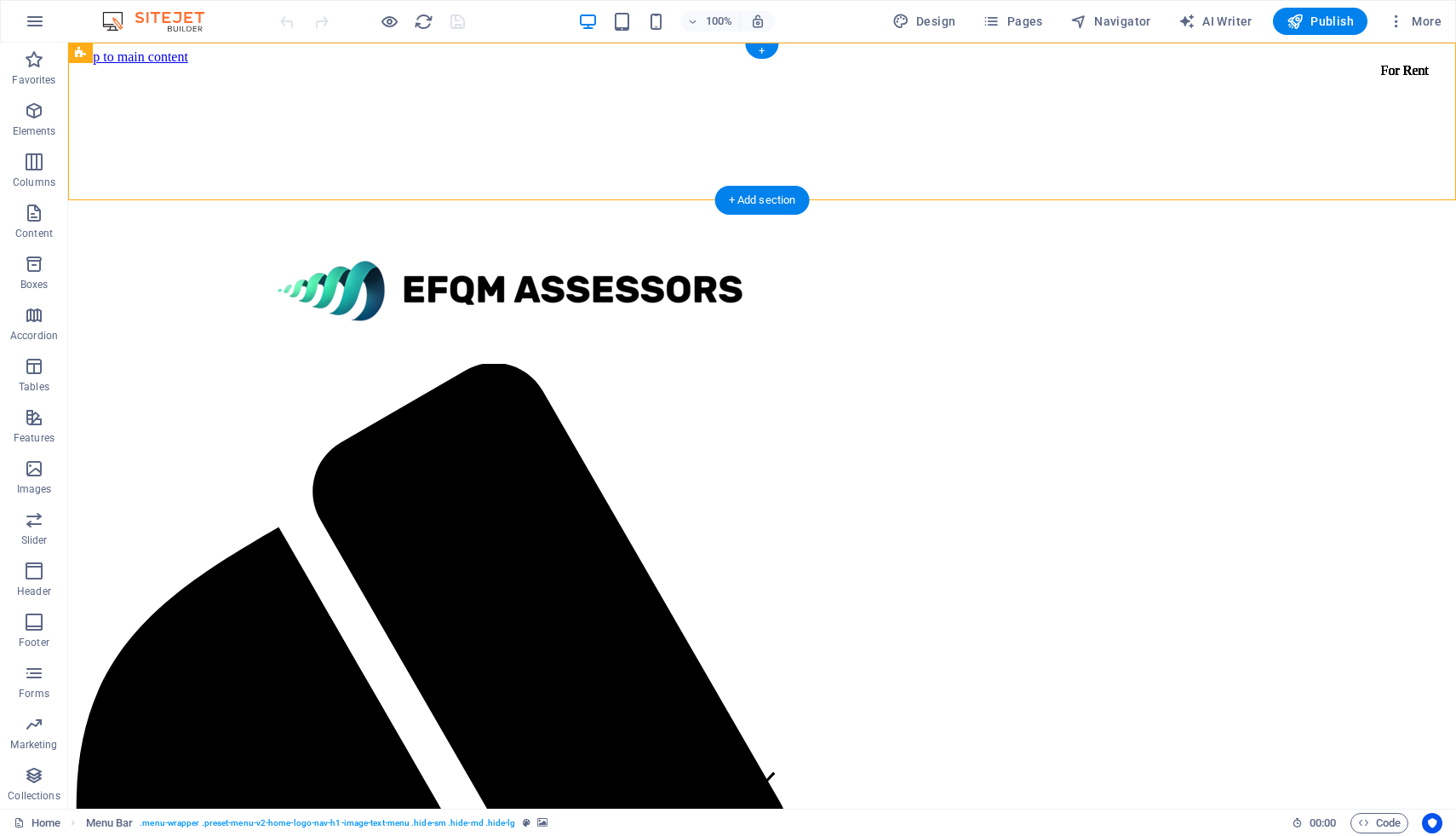
click at [130, 64] on figure at bounding box center [762, 410] width 1375 height 691
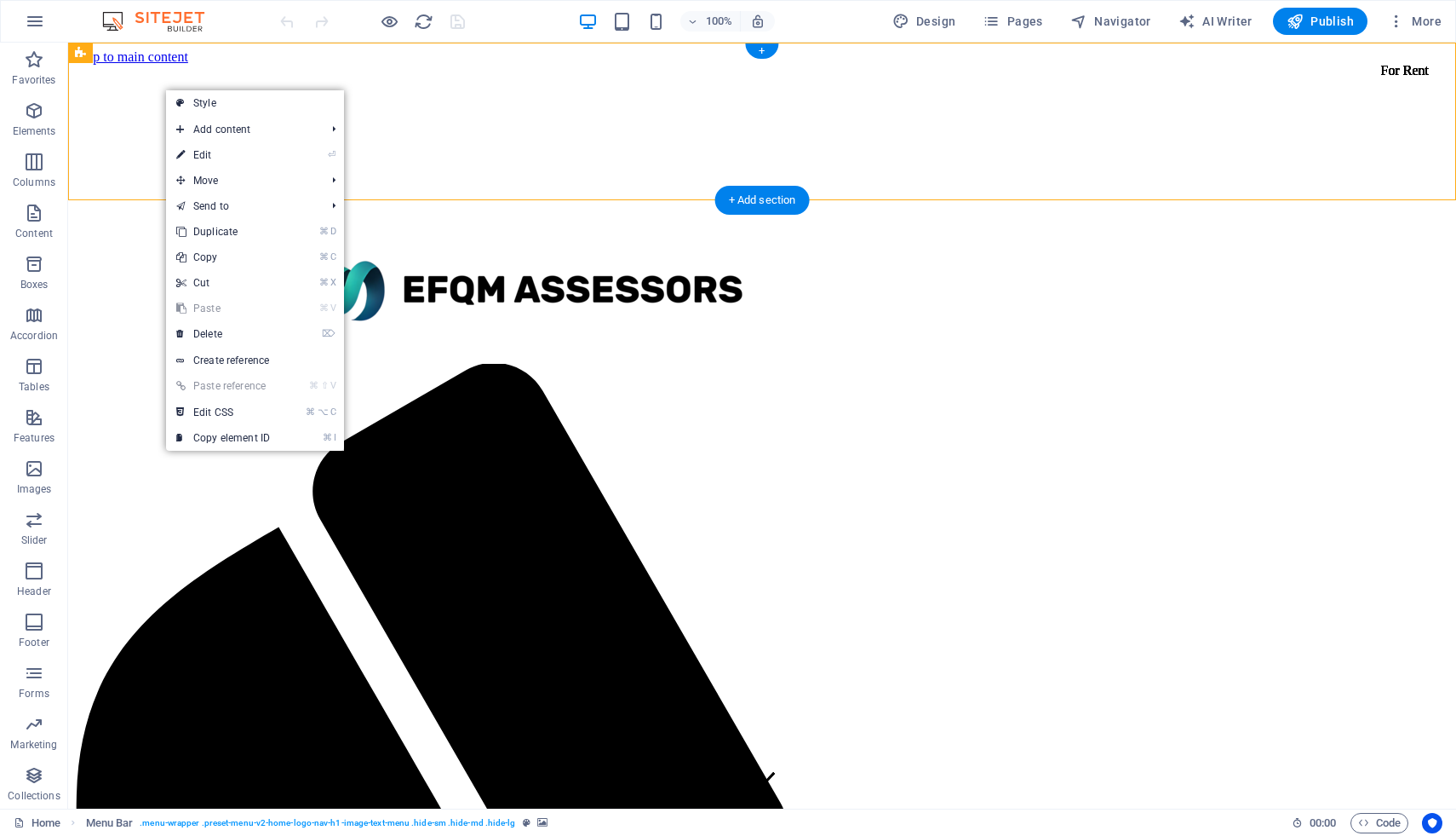
click at [113, 86] on figure at bounding box center [762, 410] width 1375 height 691
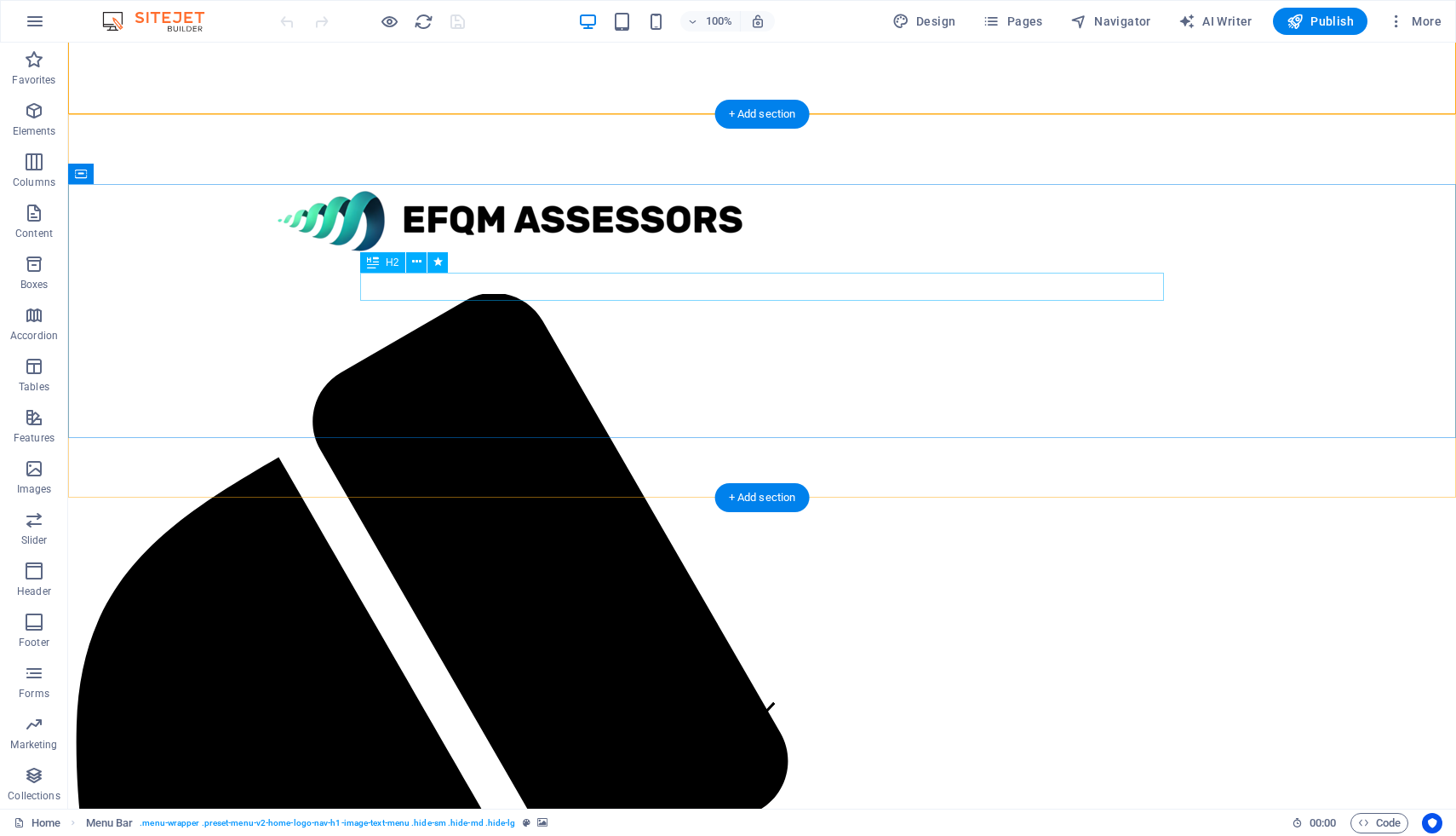
scroll to position [86, 0]
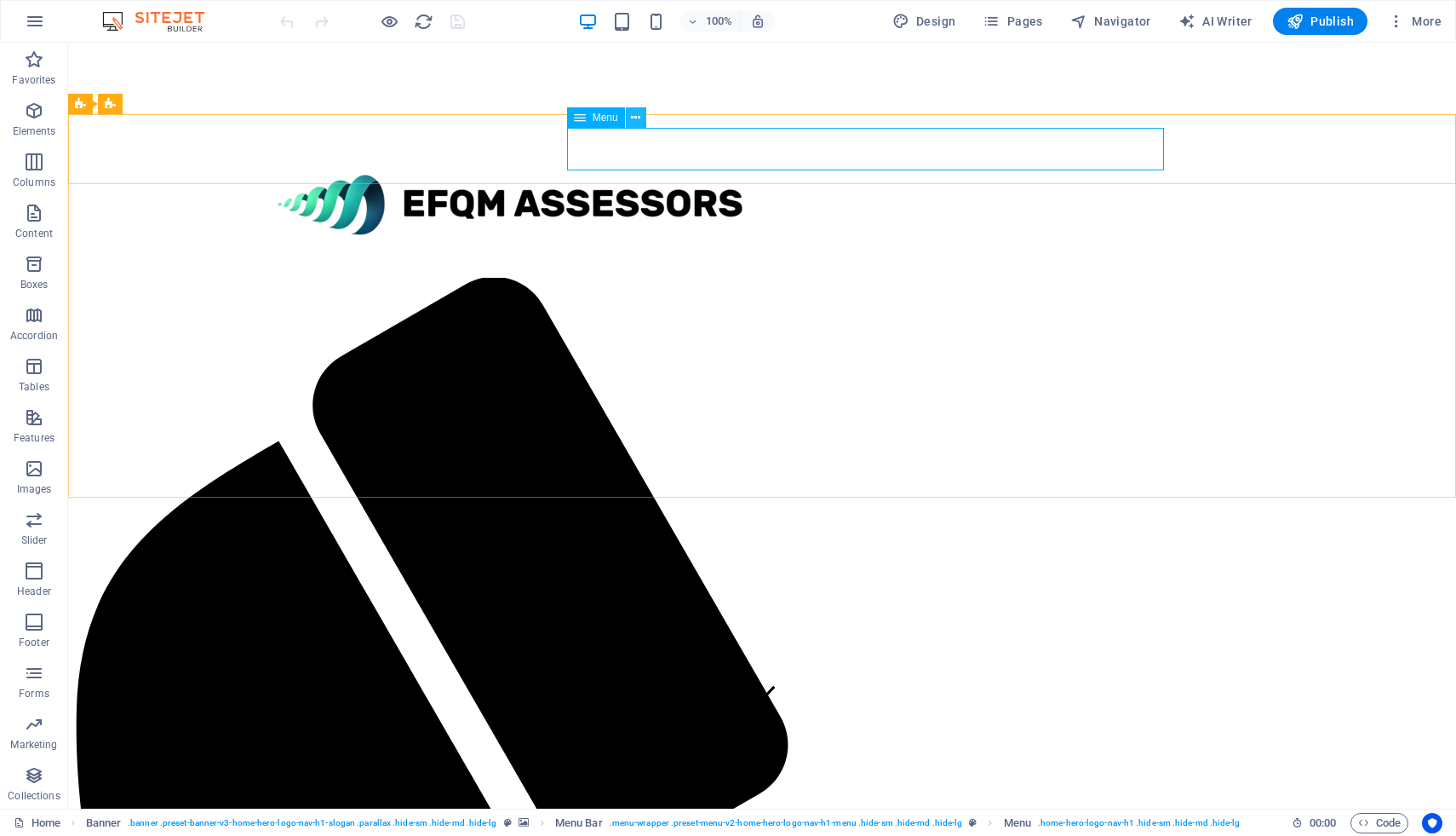
click at [635, 117] on icon at bounding box center [635, 118] width 9 height 18
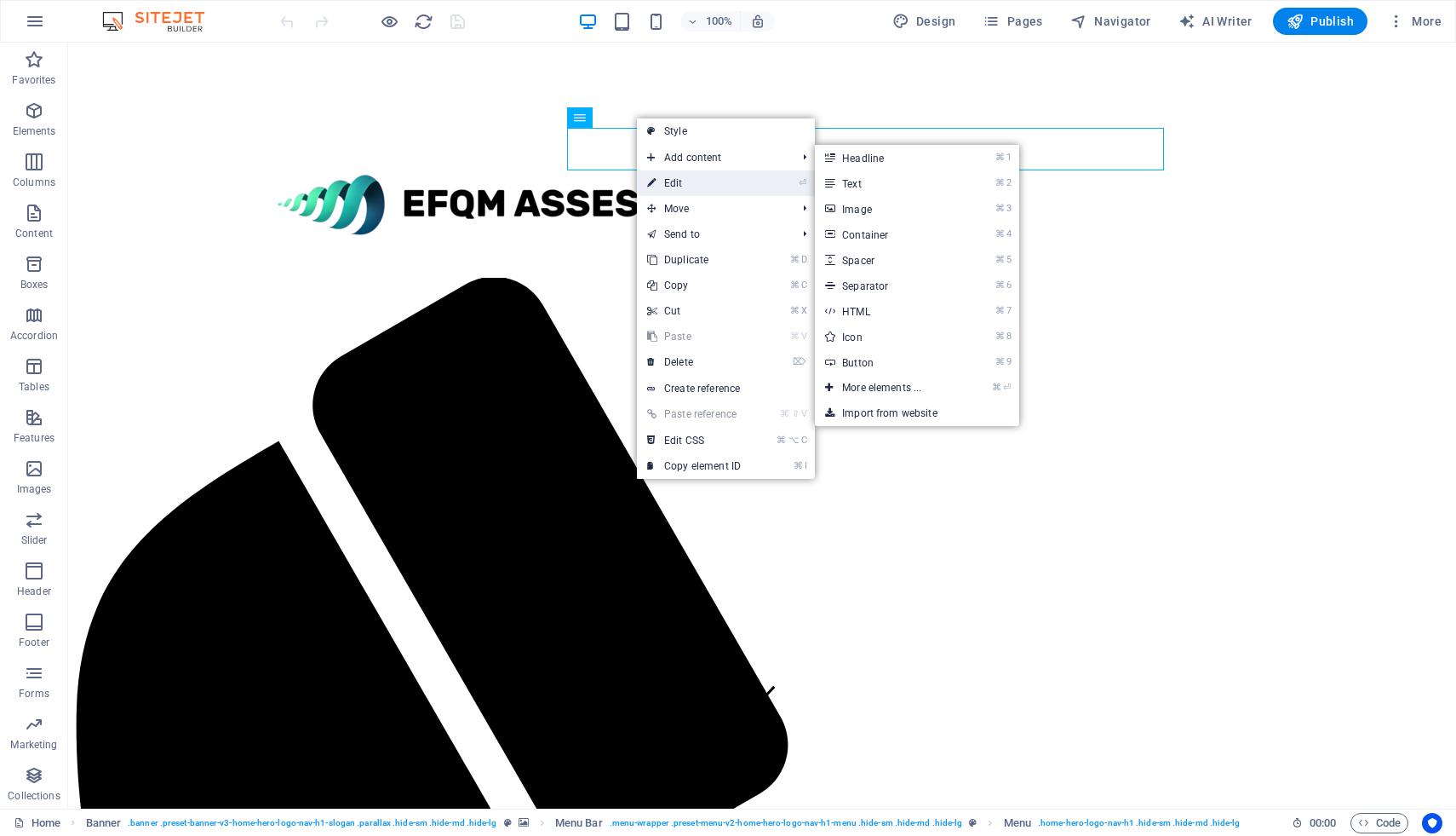
click at [686, 179] on link "⏎ Edit" at bounding box center [694, 183] width 114 height 26
select select
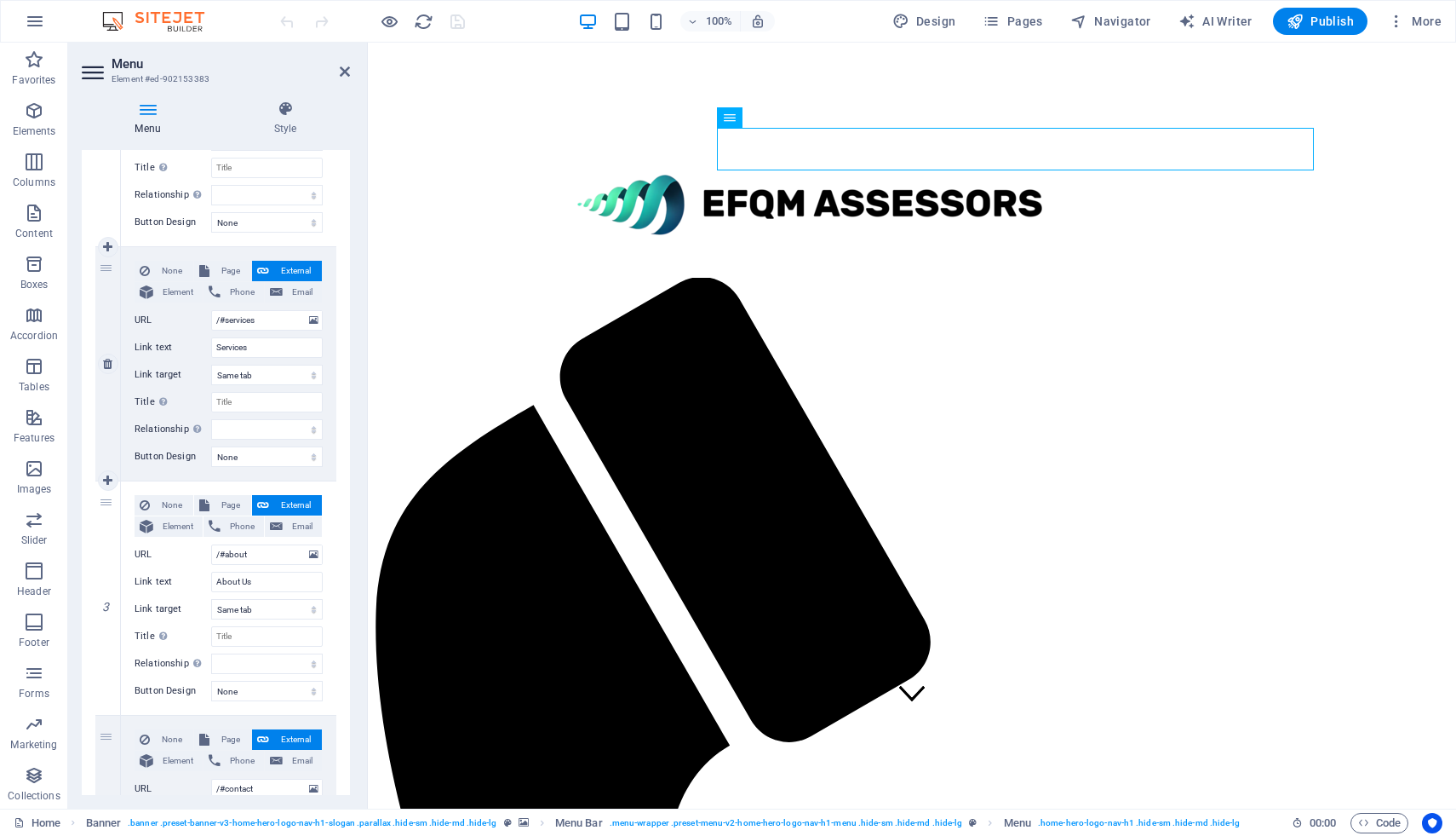
scroll to position [340, 0]
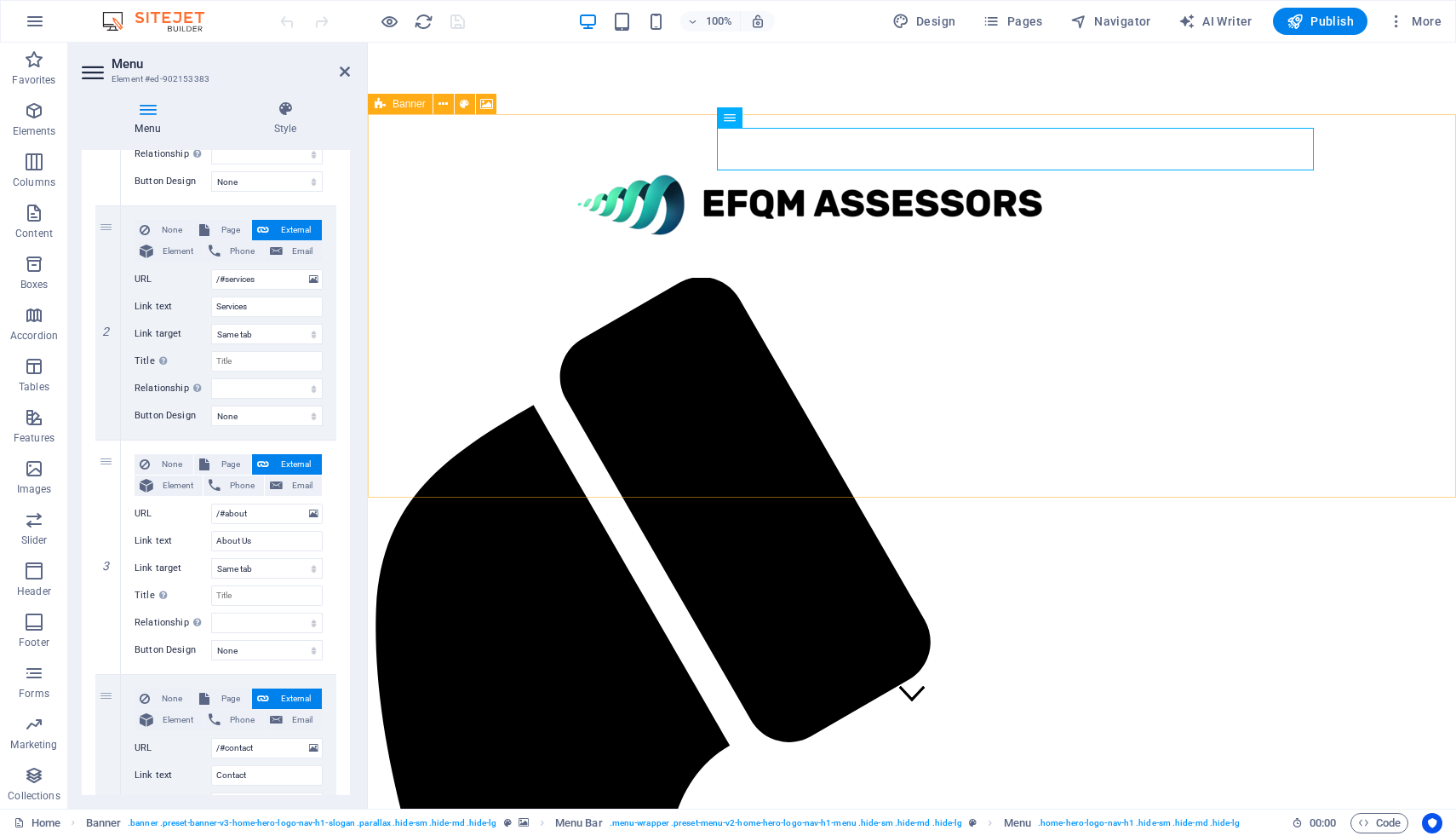
click at [378, 106] on icon at bounding box center [380, 104] width 11 height 21
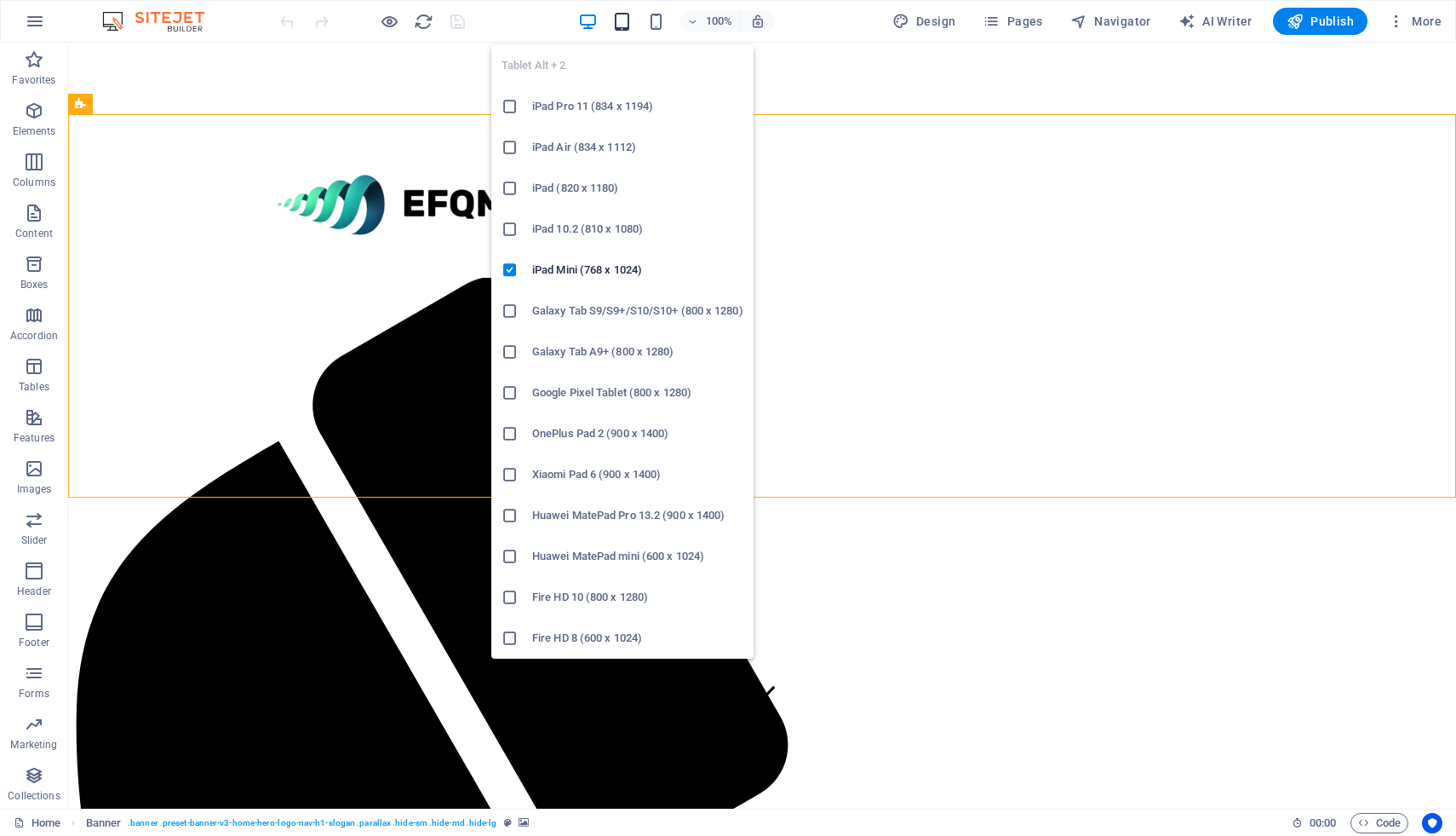
click at [629, 22] on icon "button" at bounding box center [622, 22] width 20 height 20
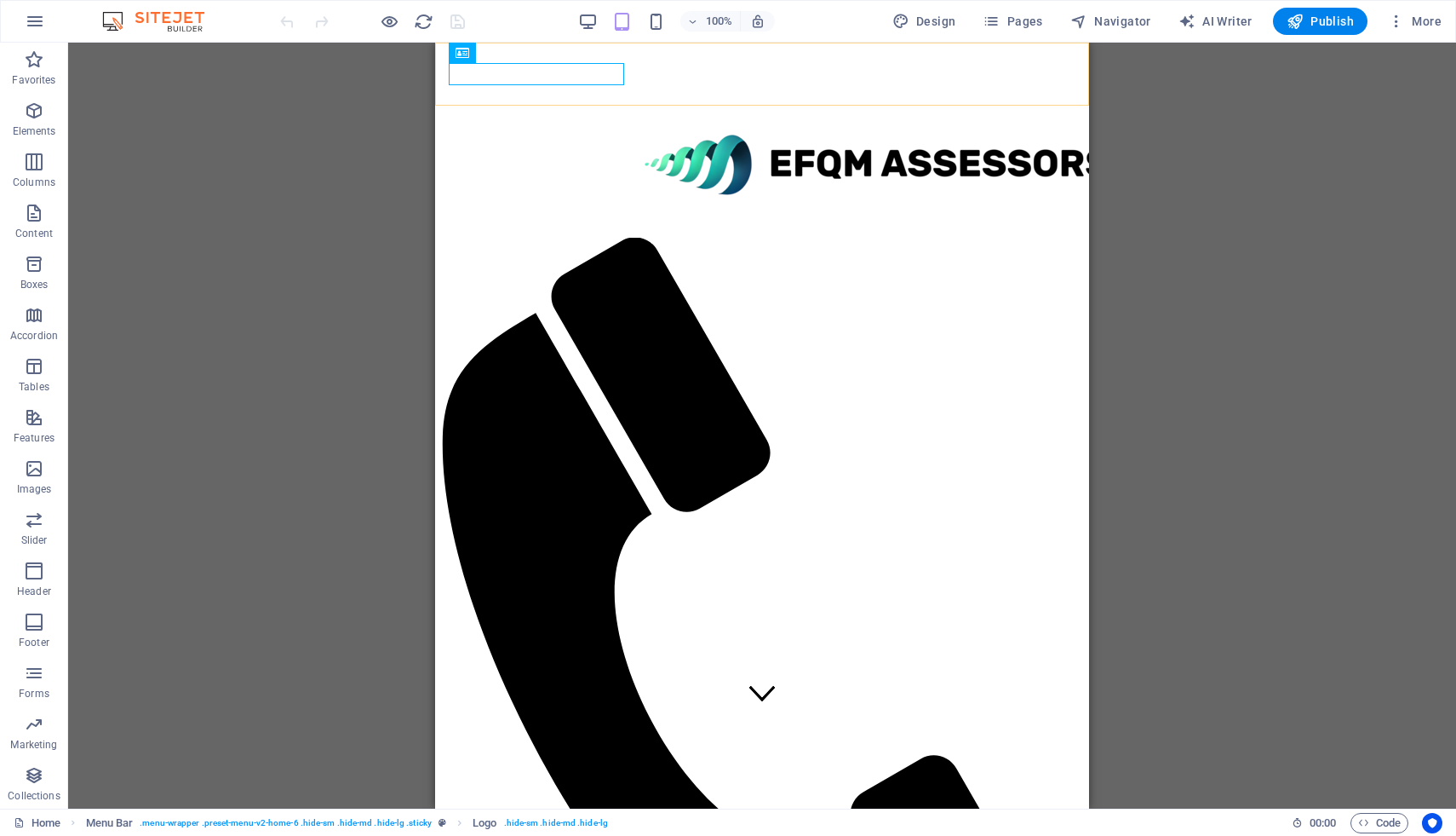
scroll to position [0, 0]
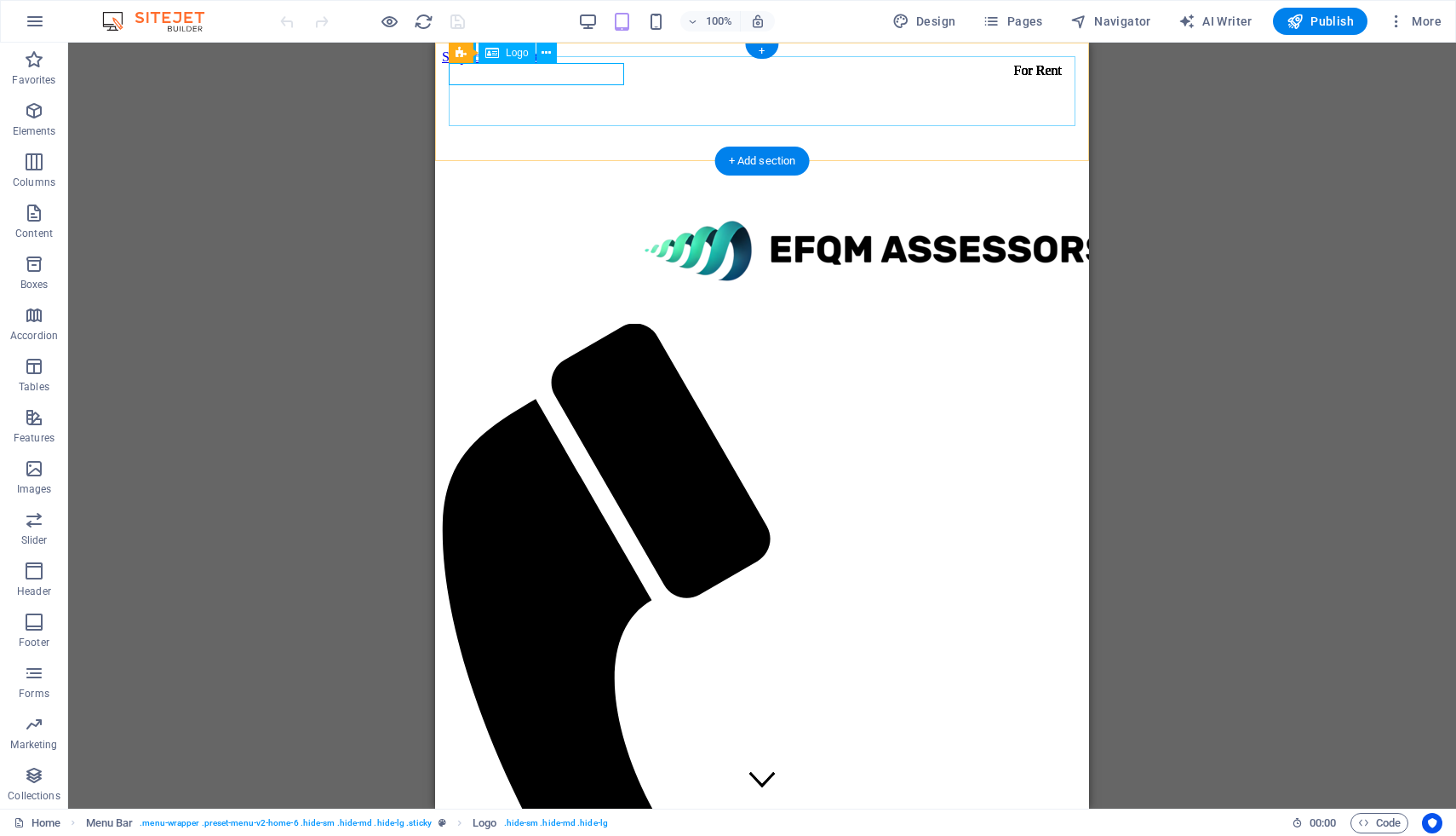
click at [549, 201] on div at bounding box center [762, 253] width 640 height 104
click at [568, 201] on div at bounding box center [762, 253] width 640 height 104
click at [506, 201] on div at bounding box center [762, 253] width 640 height 104
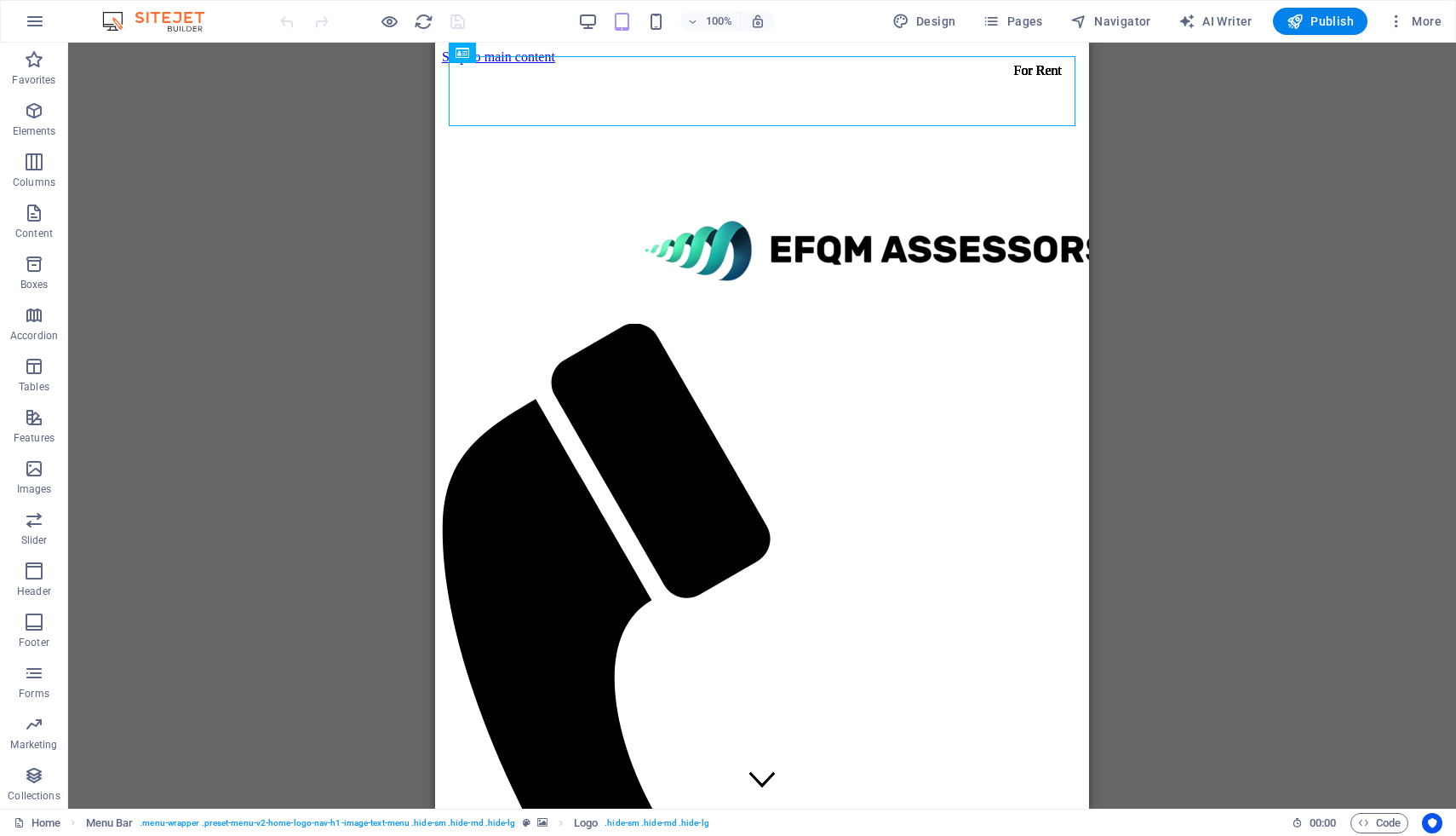
click at [1209, 139] on div "Menu Bar Logo Menu Bar Menu Banner Banner Menu Bar Container H2 H3 Banner Conta…" at bounding box center [762, 425] width 1388 height 766
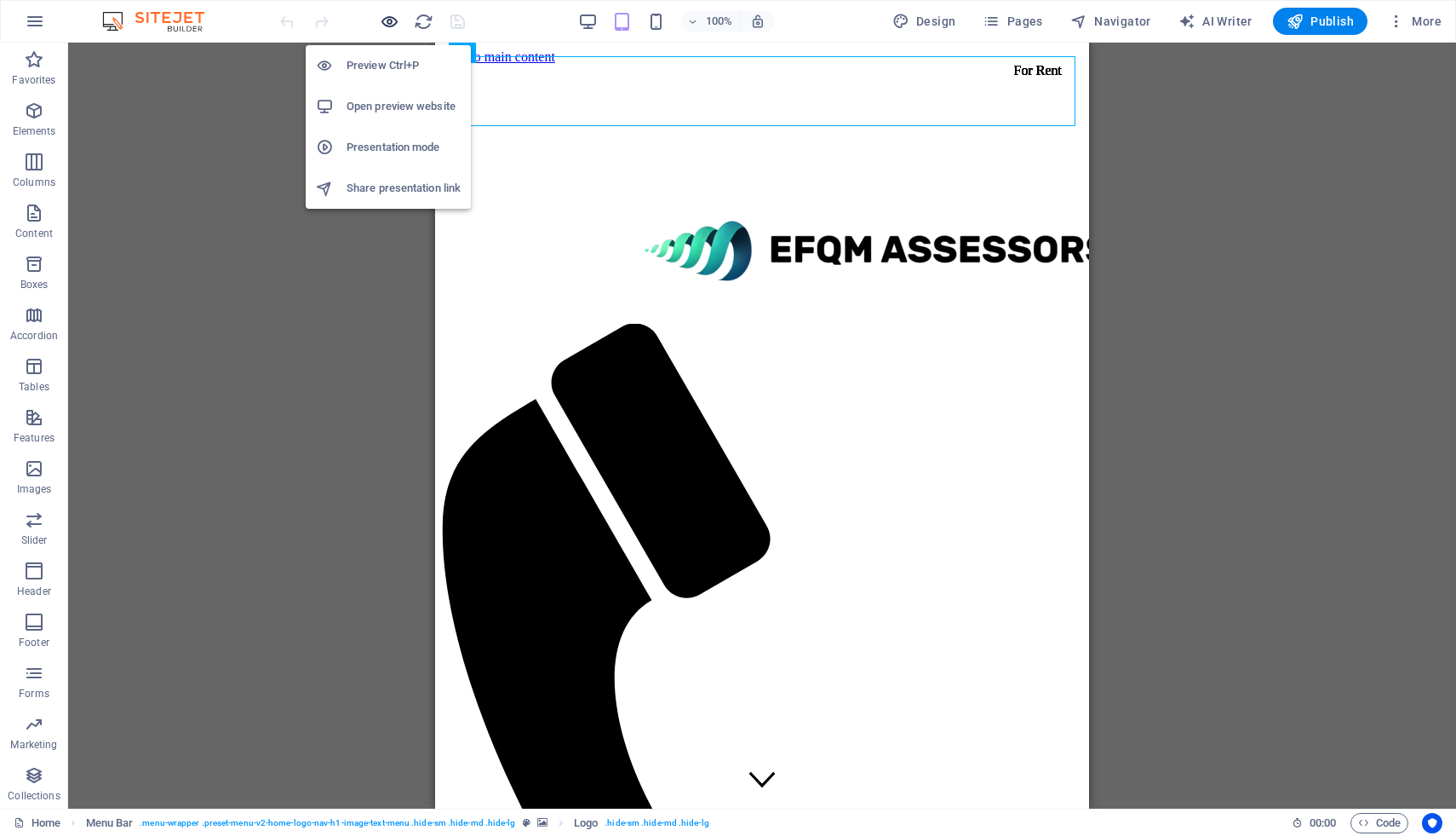
click at [386, 21] on icon "button" at bounding box center [390, 22] width 20 height 20
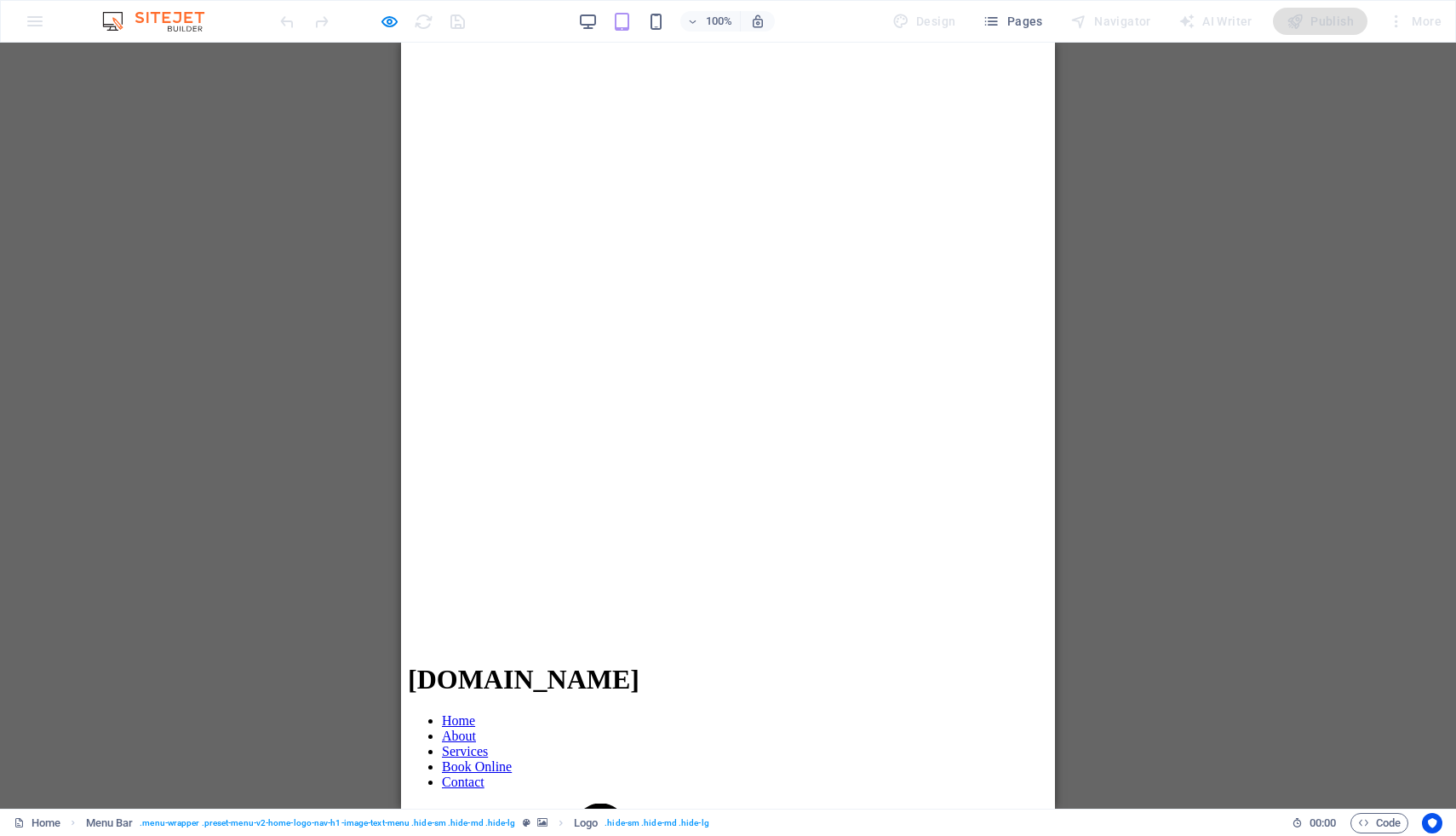
scroll to position [3490, 0]
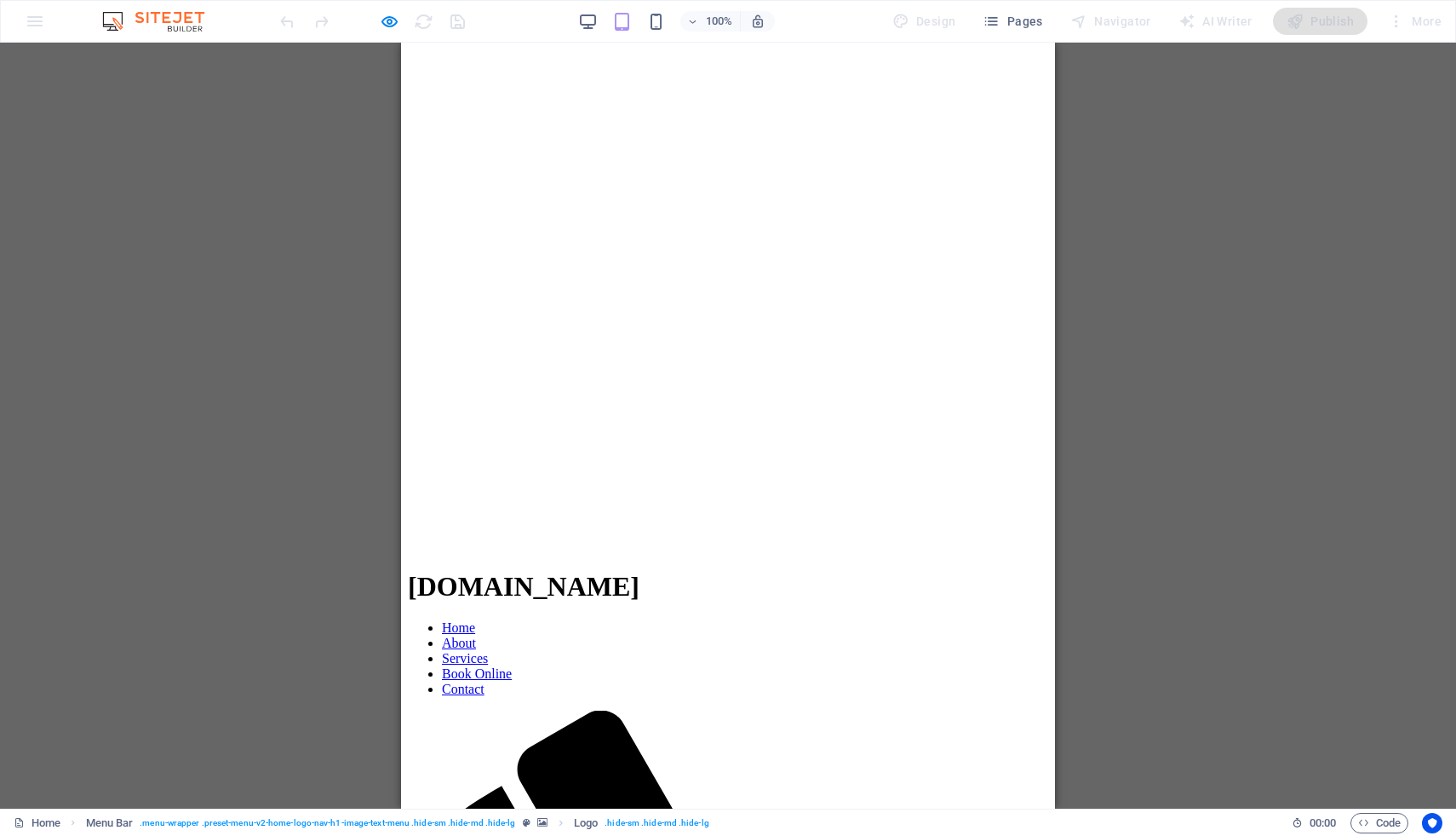
click at [269, 511] on div "Menu Bar Logo Menu Bar Menu Banner Banner Menu Bar Container H2 H3 Container Ba…" at bounding box center [728, 425] width 1456 height 766
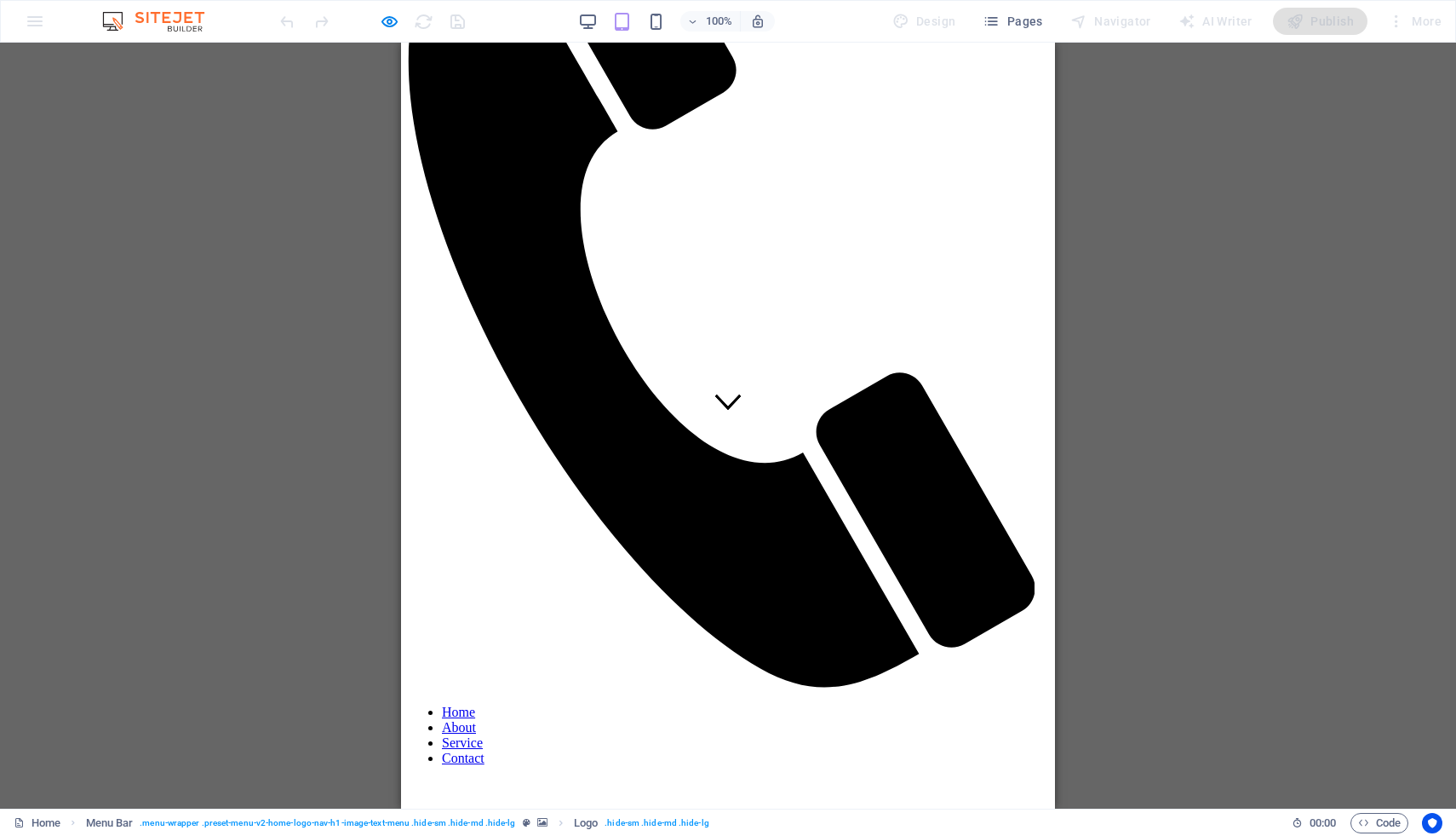
scroll to position [0, 0]
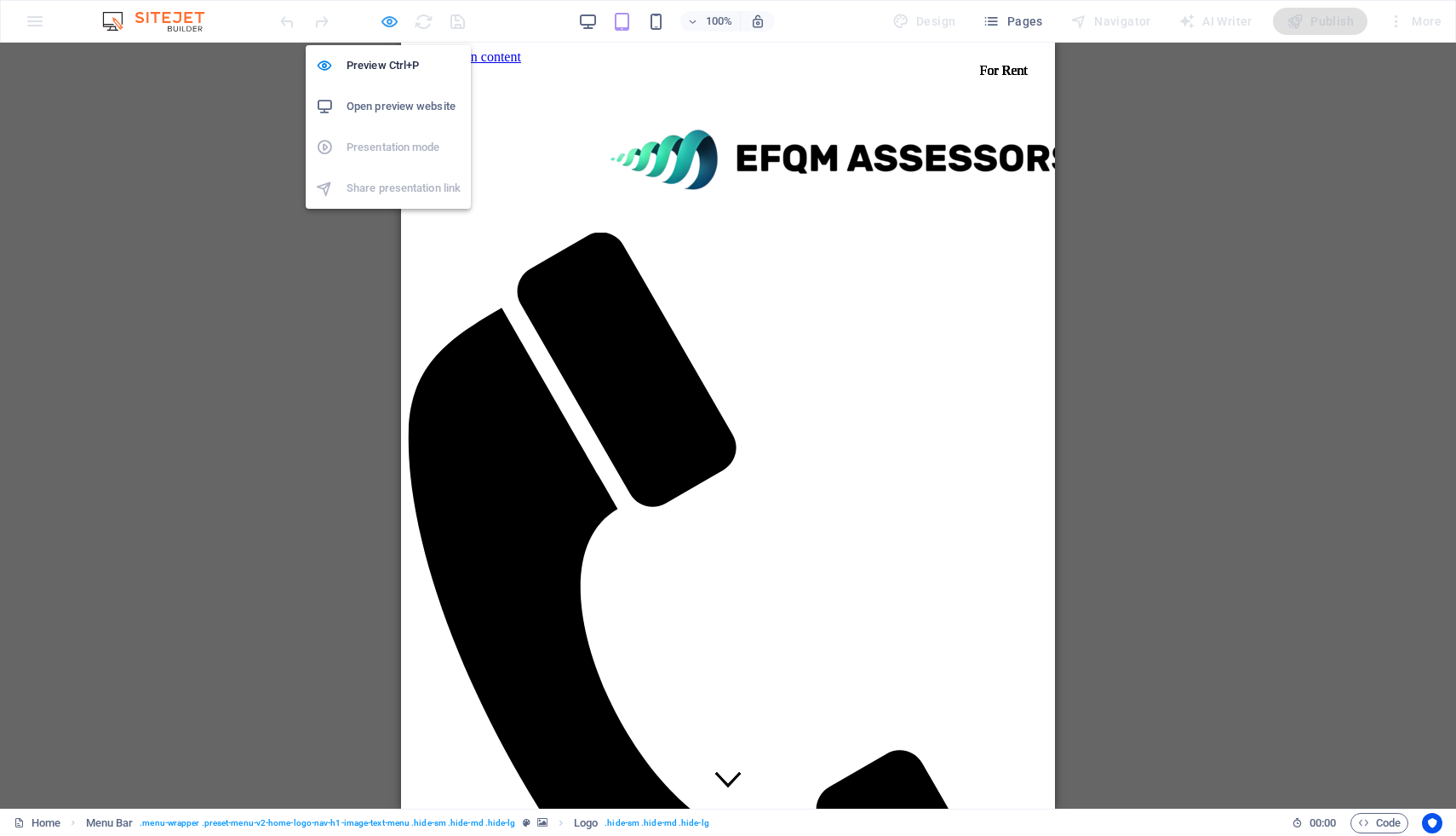
click at [387, 19] on icon "button" at bounding box center [390, 22] width 20 height 20
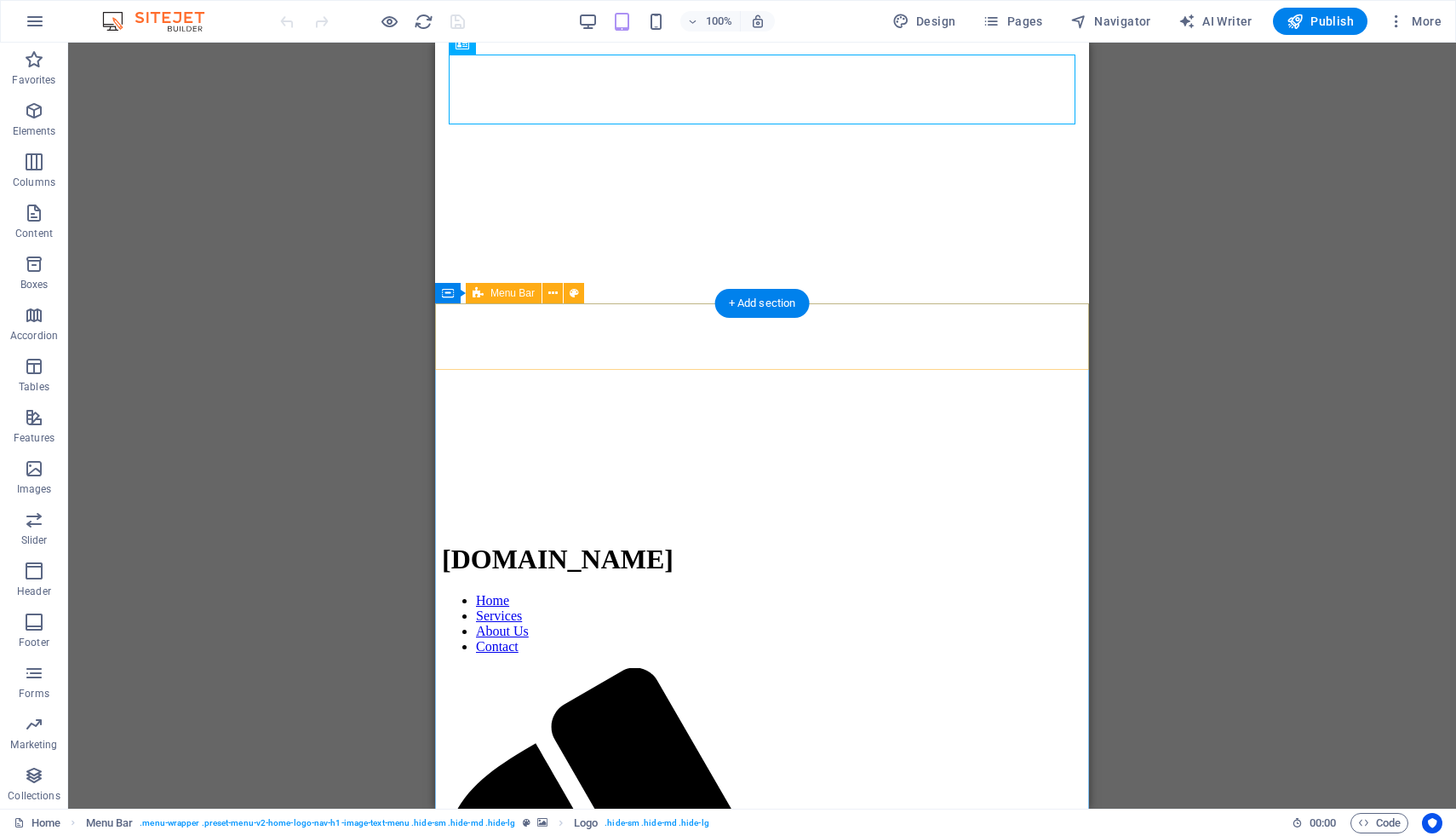
scroll to position [1400, 0]
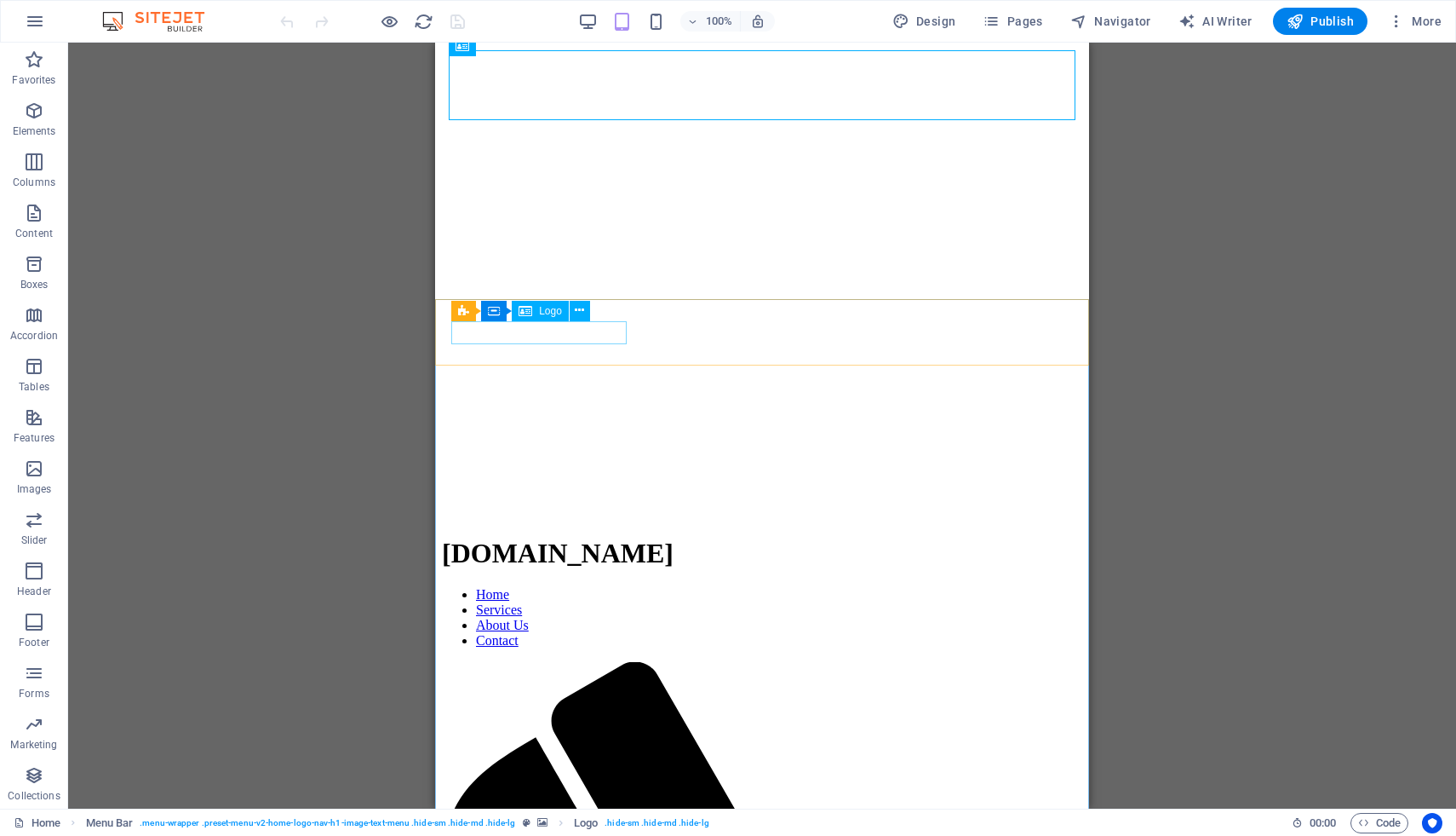
click at [541, 312] on span "Logo" at bounding box center [550, 310] width 23 height 10
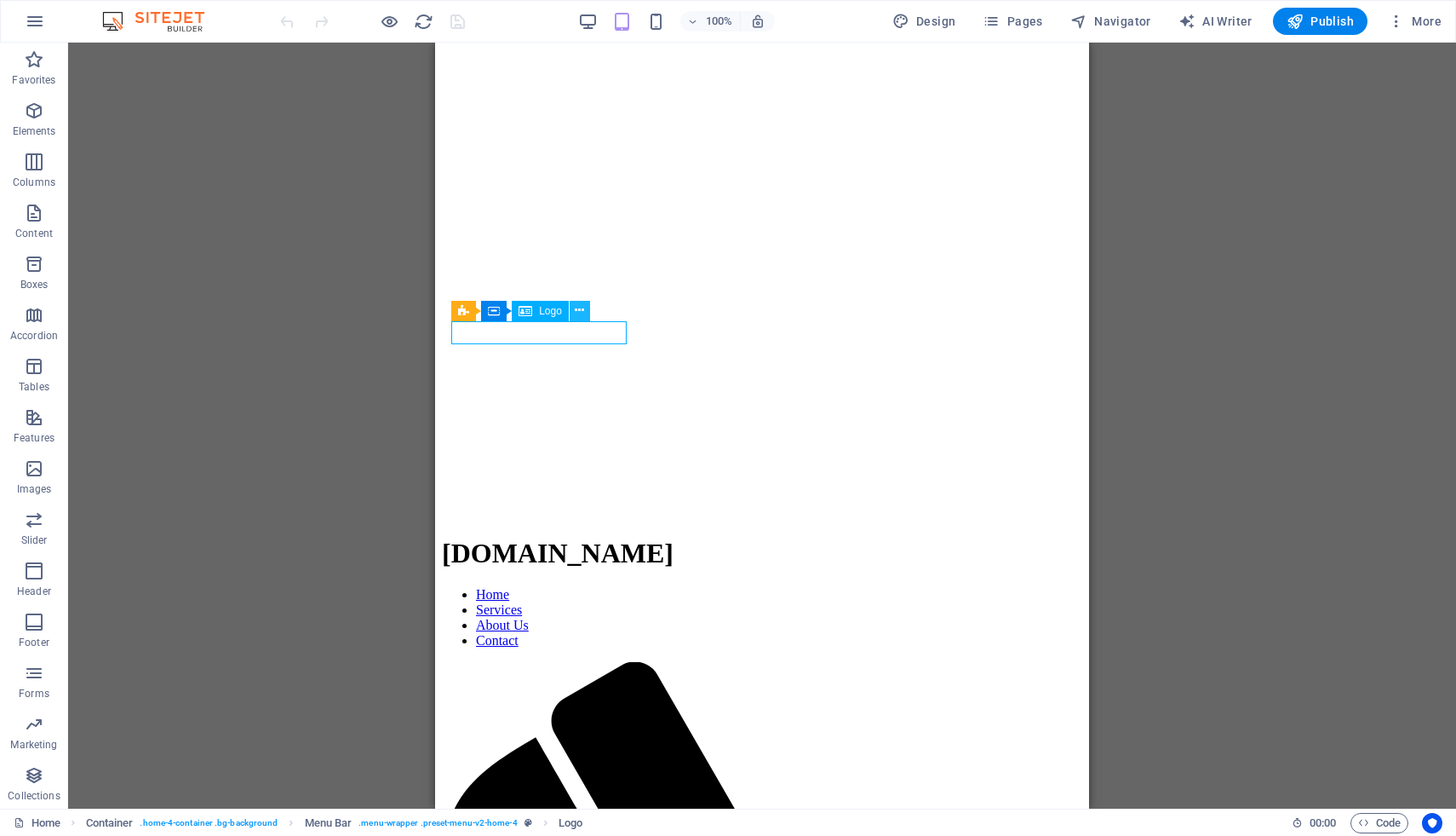
click at [583, 306] on icon at bounding box center [579, 310] width 9 height 18
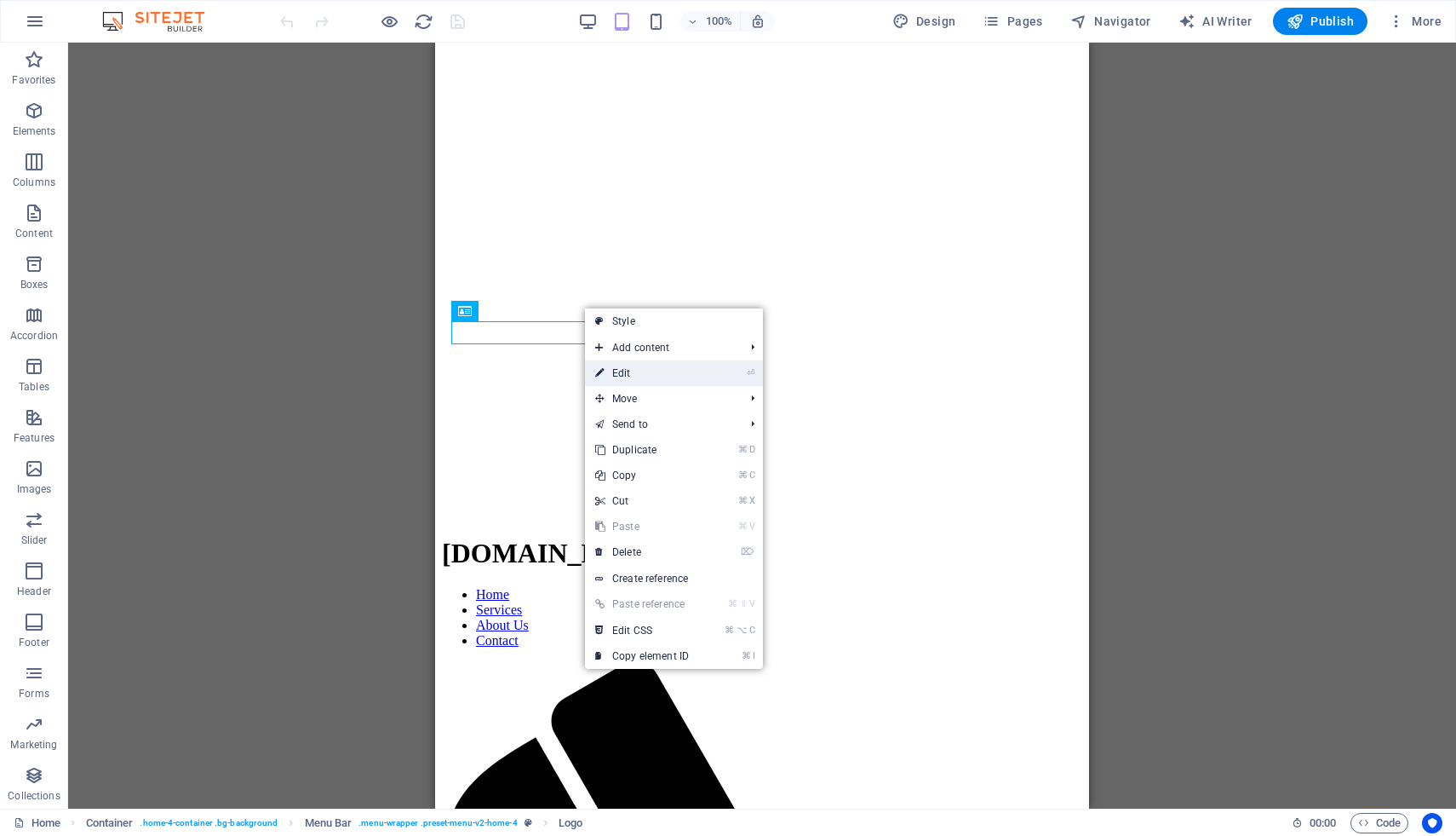
click at [647, 367] on link "⏎ Edit" at bounding box center [641, 373] width 114 height 26
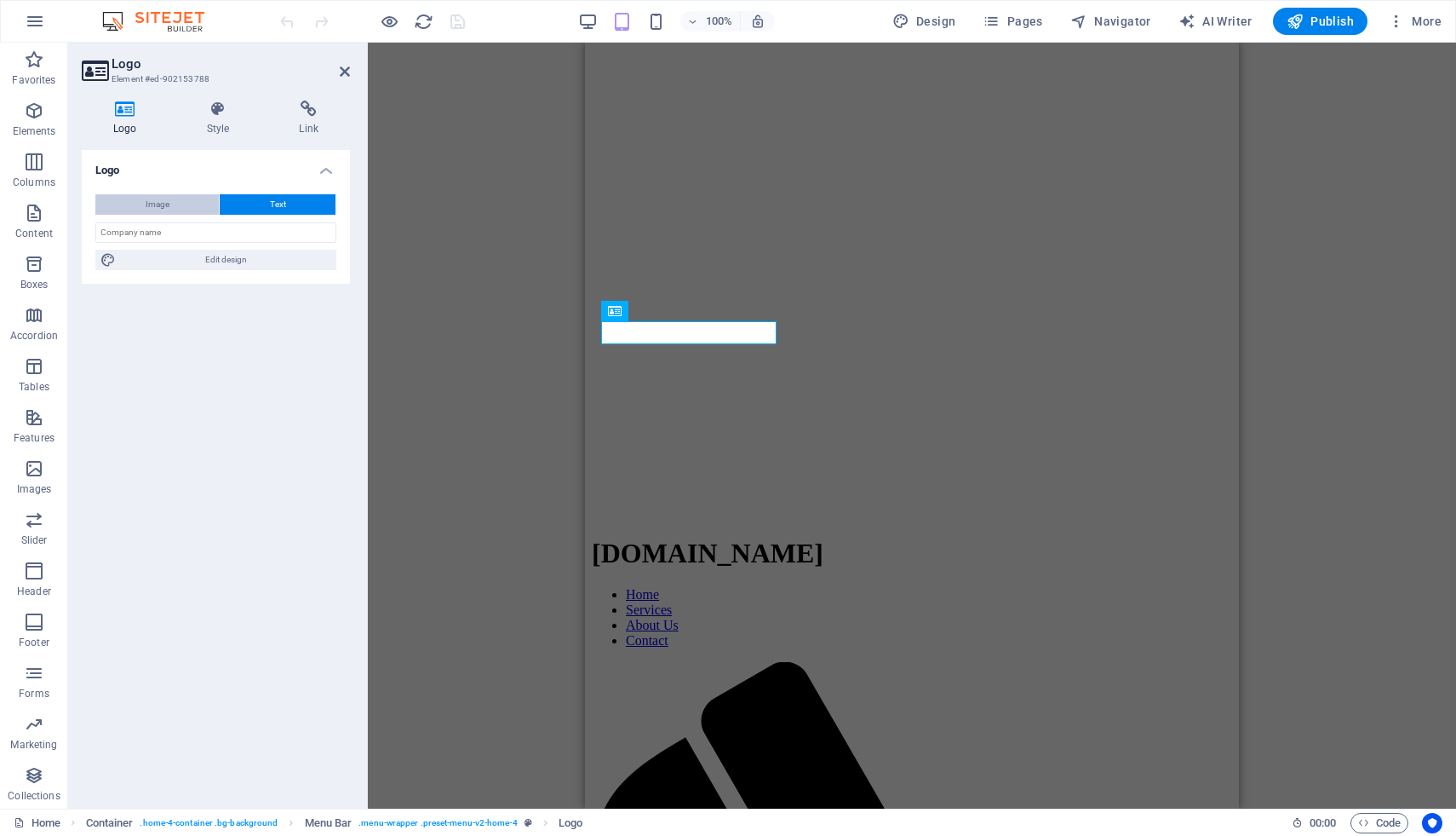
click at [159, 205] on span "Image" at bounding box center [158, 204] width 24 height 21
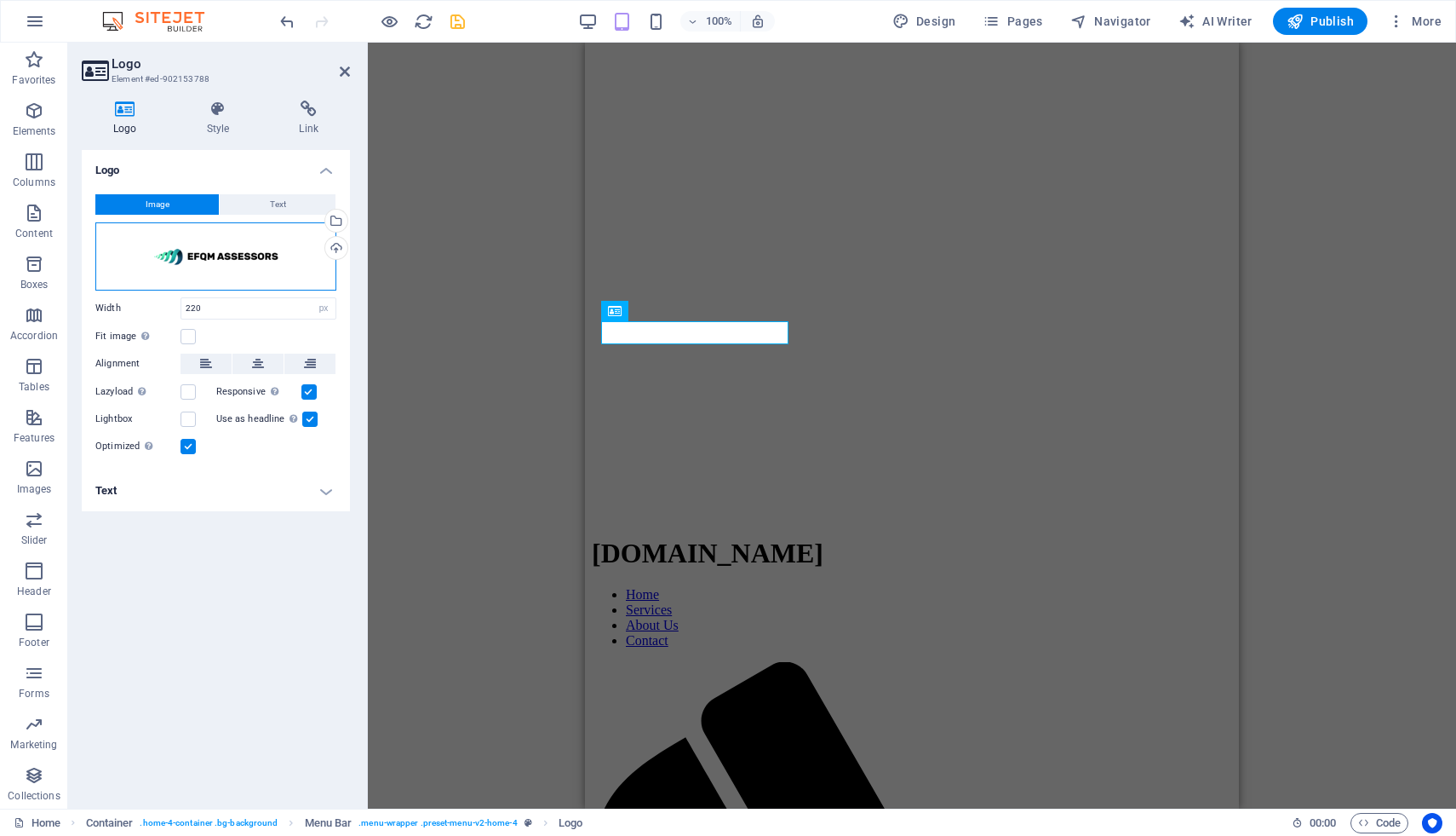
click at [225, 263] on div "Drag files here, click to choose files or select files from Files or our free s…" at bounding box center [215, 256] width 241 height 68
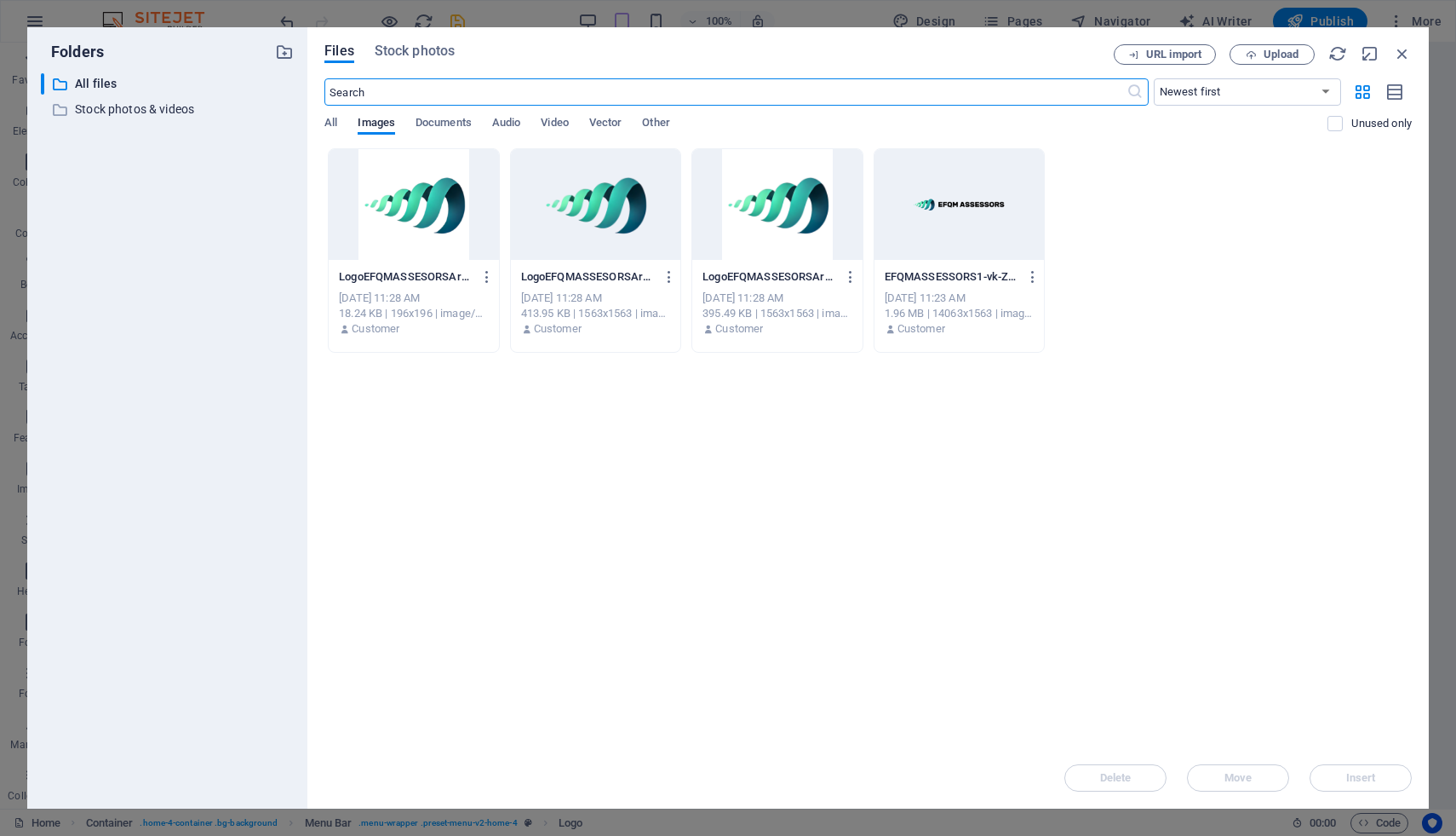
click at [972, 203] on div at bounding box center [958, 204] width 169 height 111
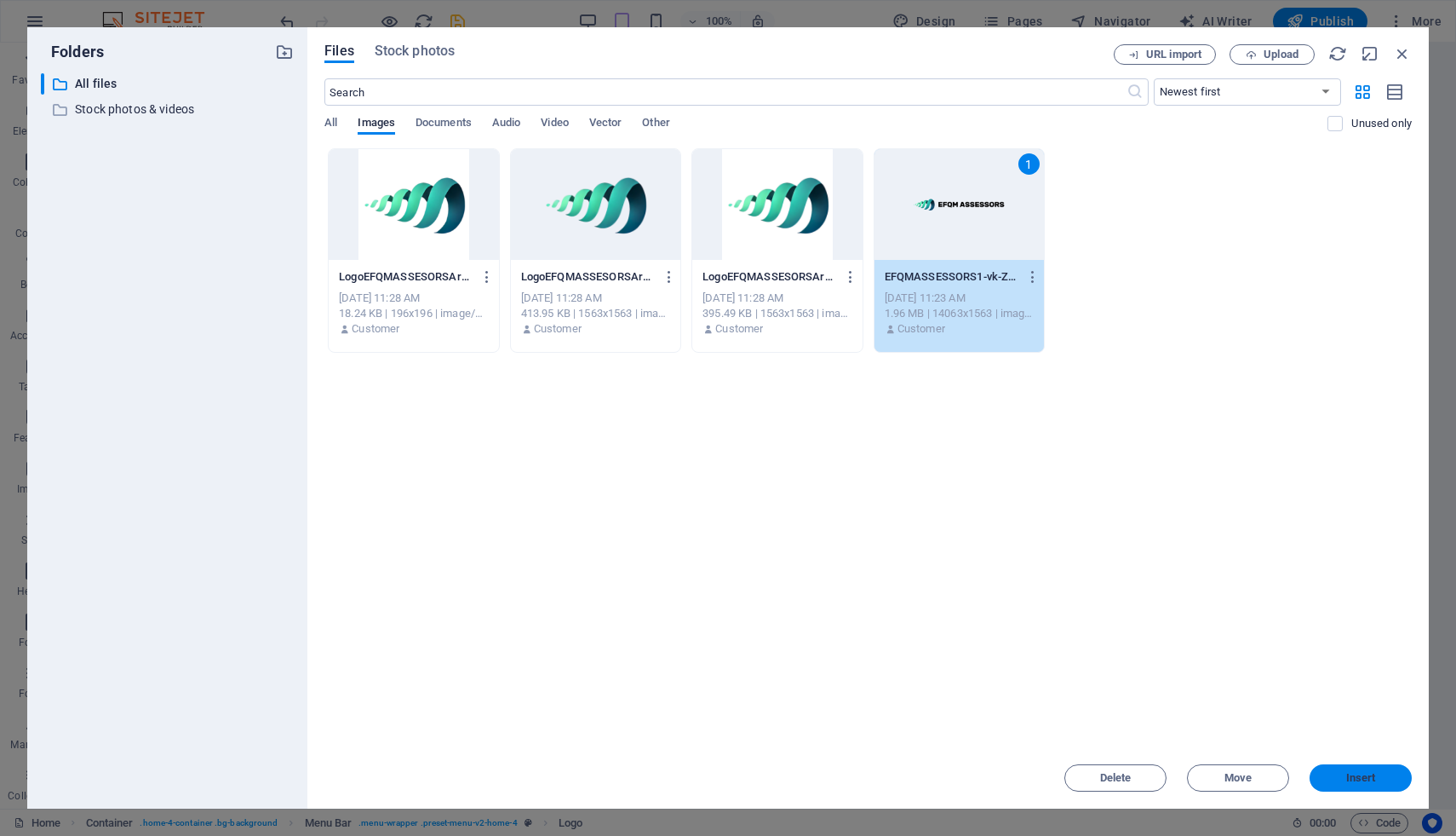
click at [1373, 781] on span "Insert" at bounding box center [1361, 777] width 30 height 10
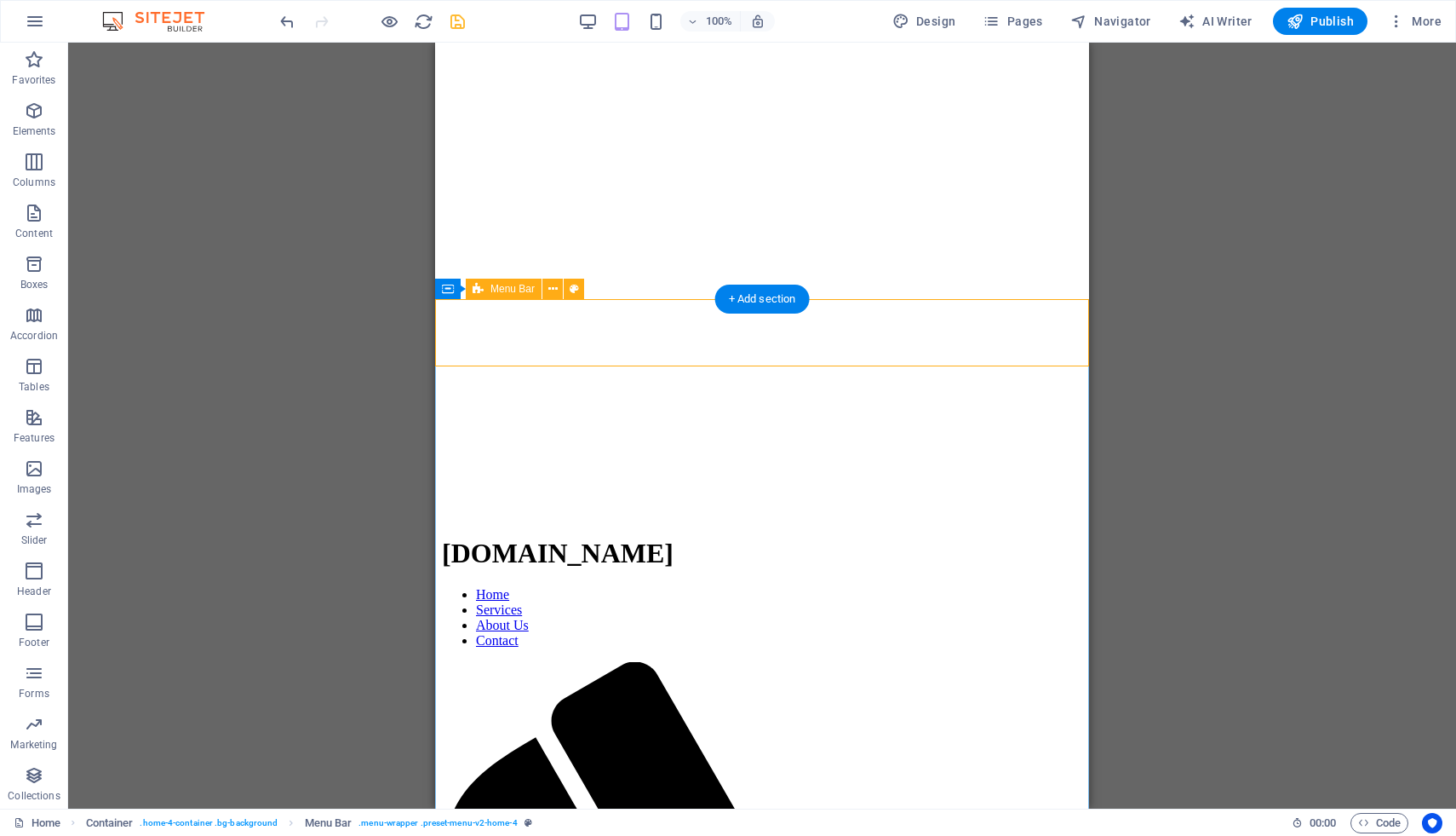
scroll to position [1479, 0]
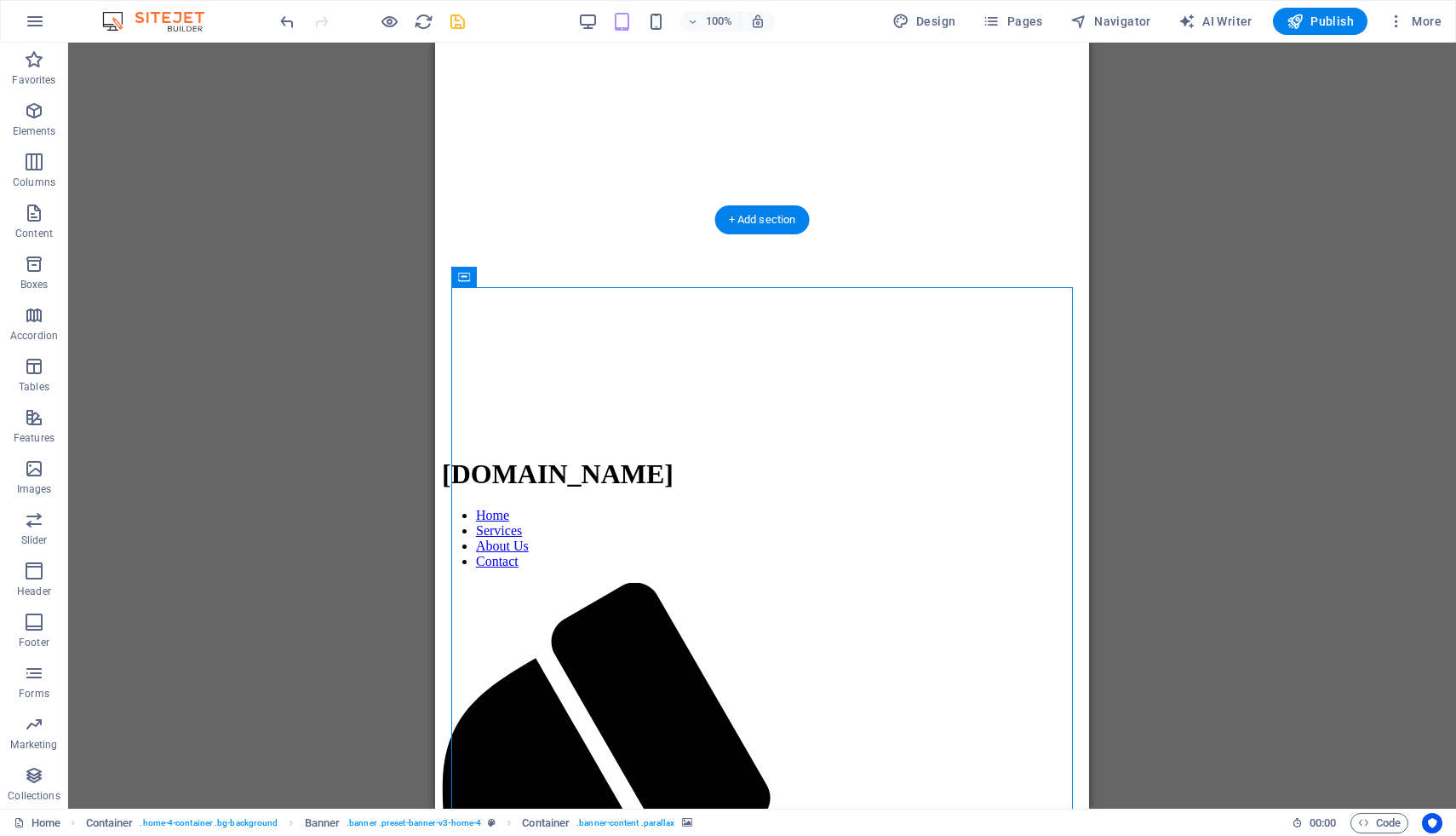
click at [511, 276] on icon at bounding box center [509, 277] width 9 height 18
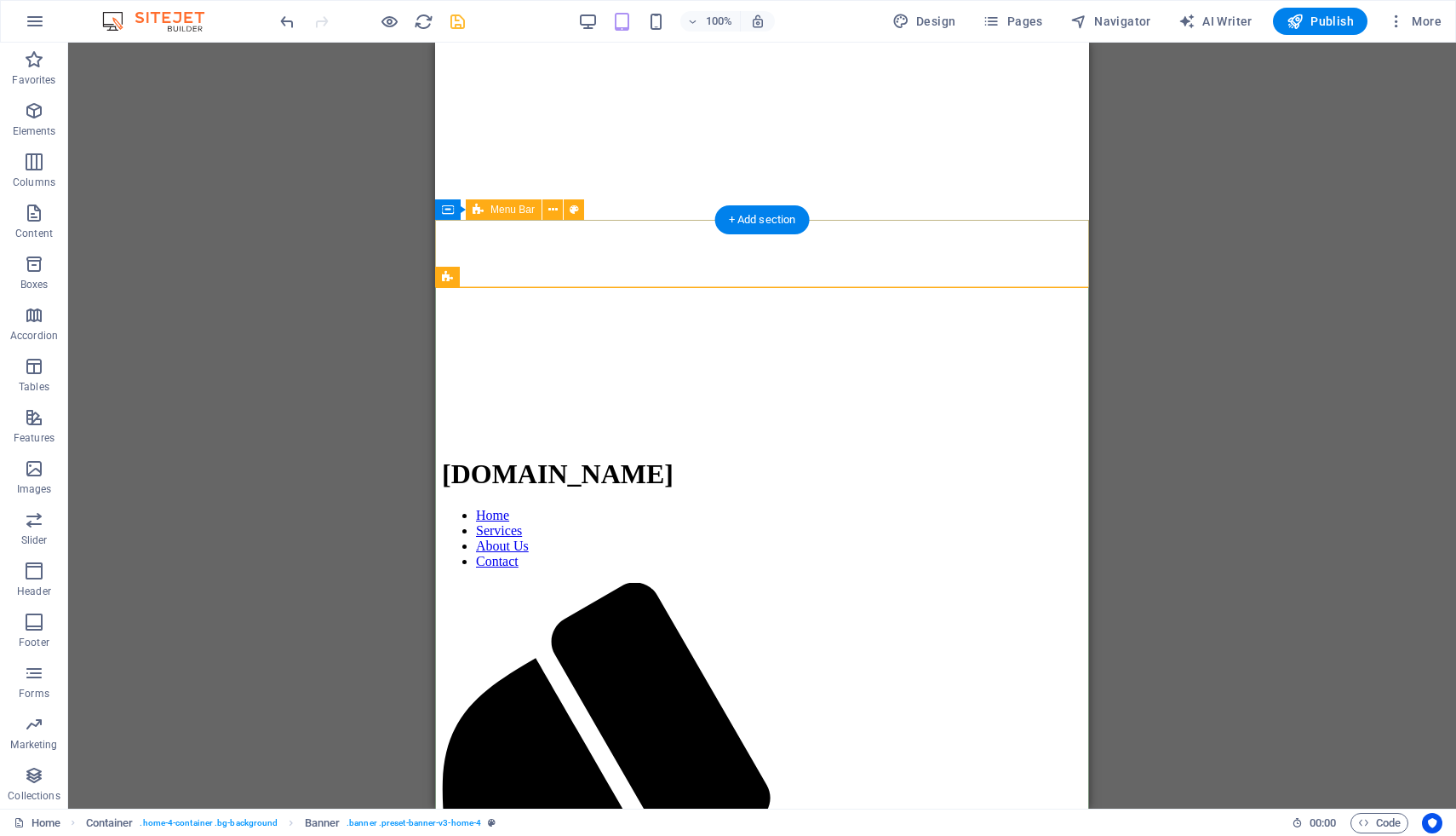
click at [553, 208] on icon at bounding box center [552, 210] width 9 height 18
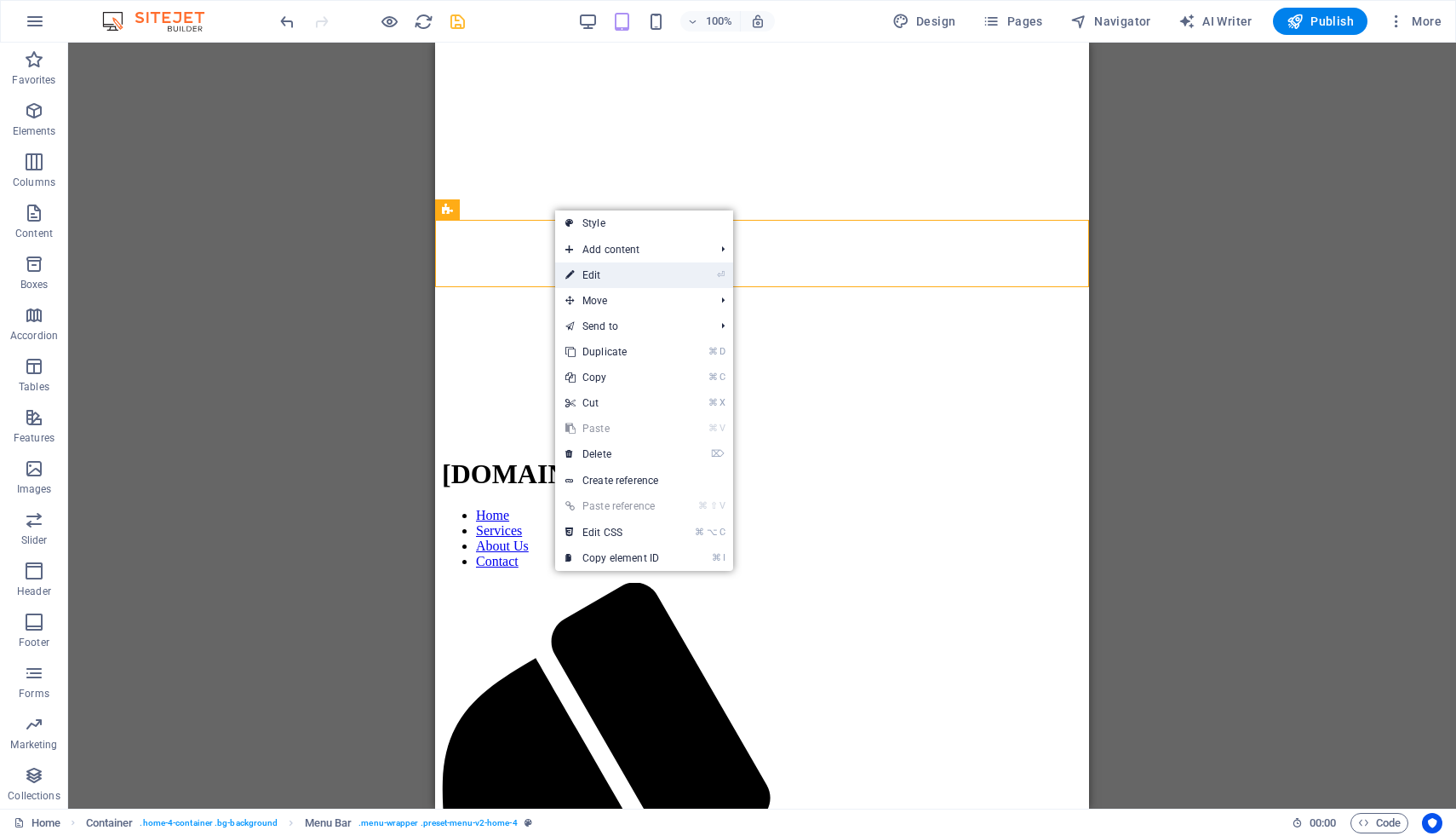
click at [602, 275] on link "⏎ Edit" at bounding box center [612, 276] width 114 height 26
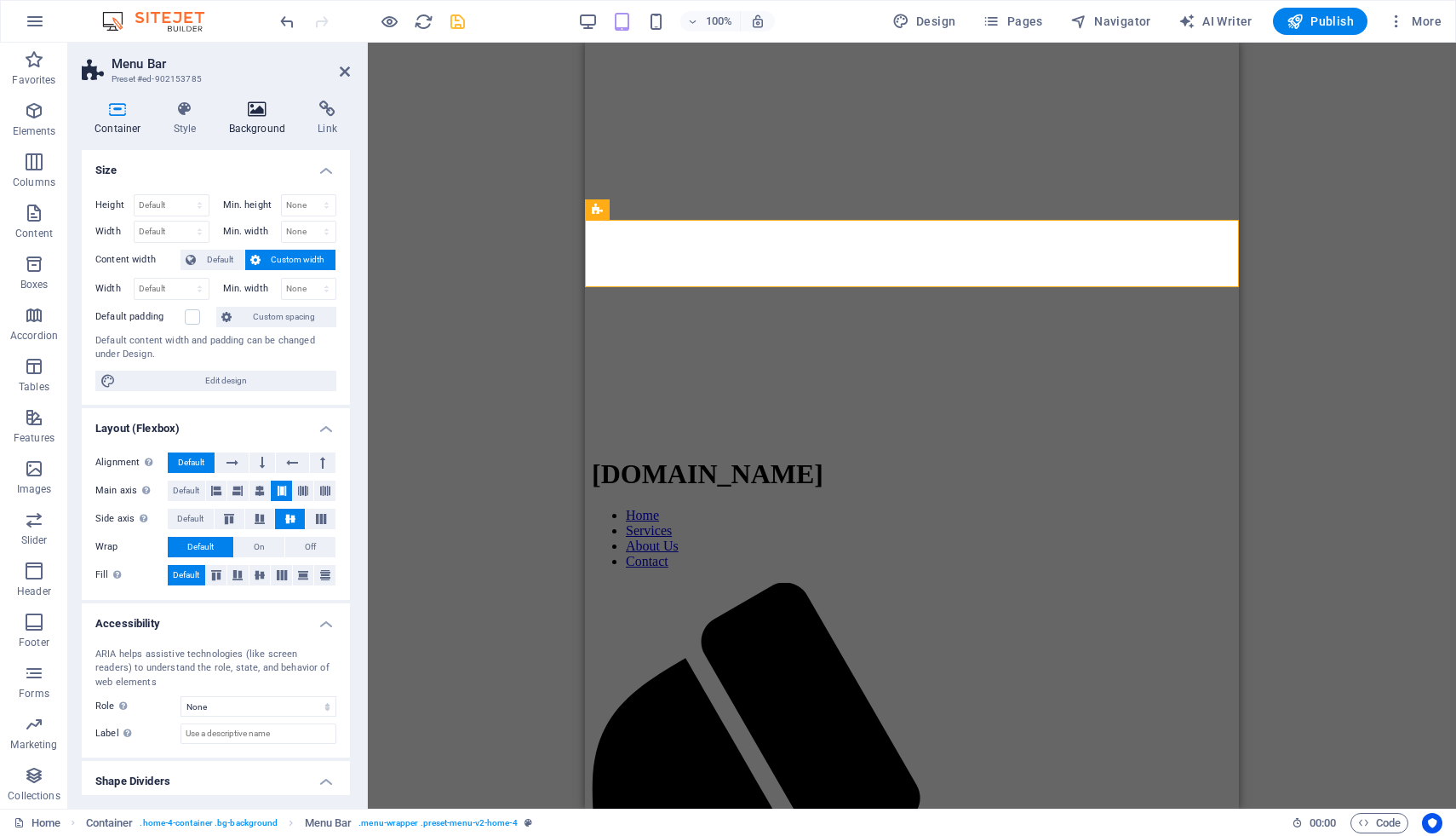
click at [252, 118] on h4 "Background" at bounding box center [261, 118] width 89 height 36
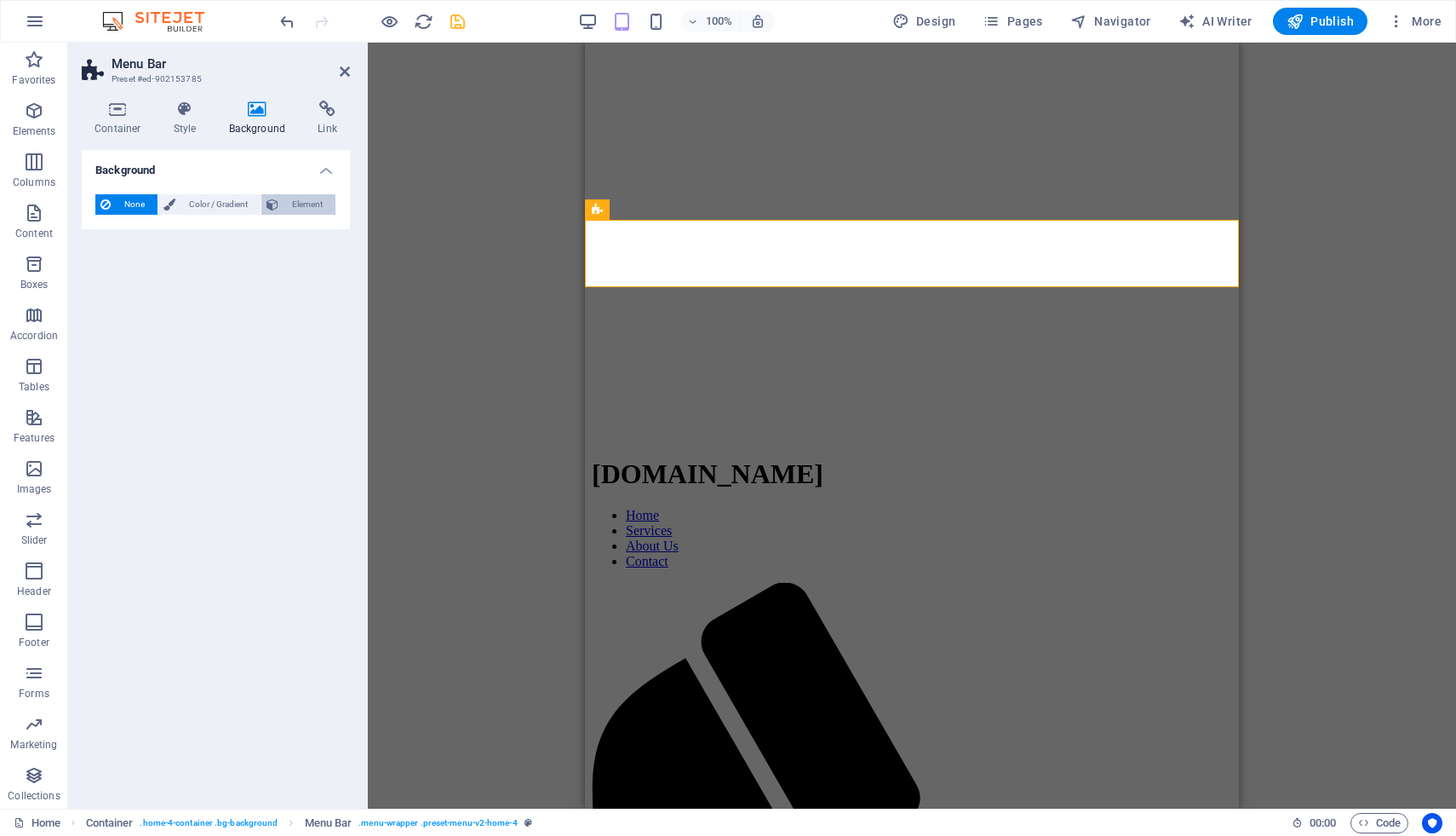
click at [310, 208] on span "Element" at bounding box center [306, 204] width 47 height 21
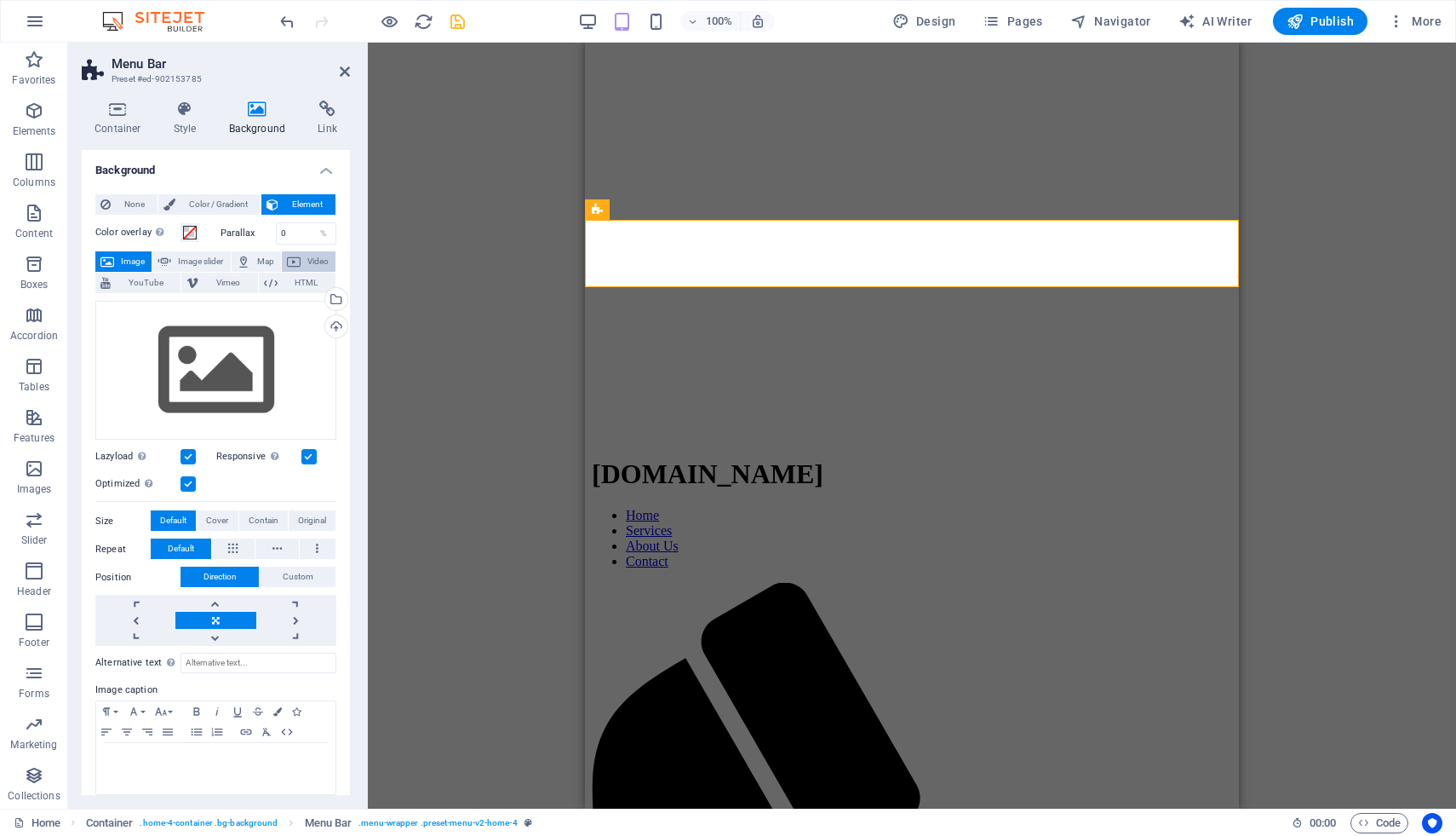
click at [305, 257] on span "Video" at bounding box center [317, 261] width 25 height 21
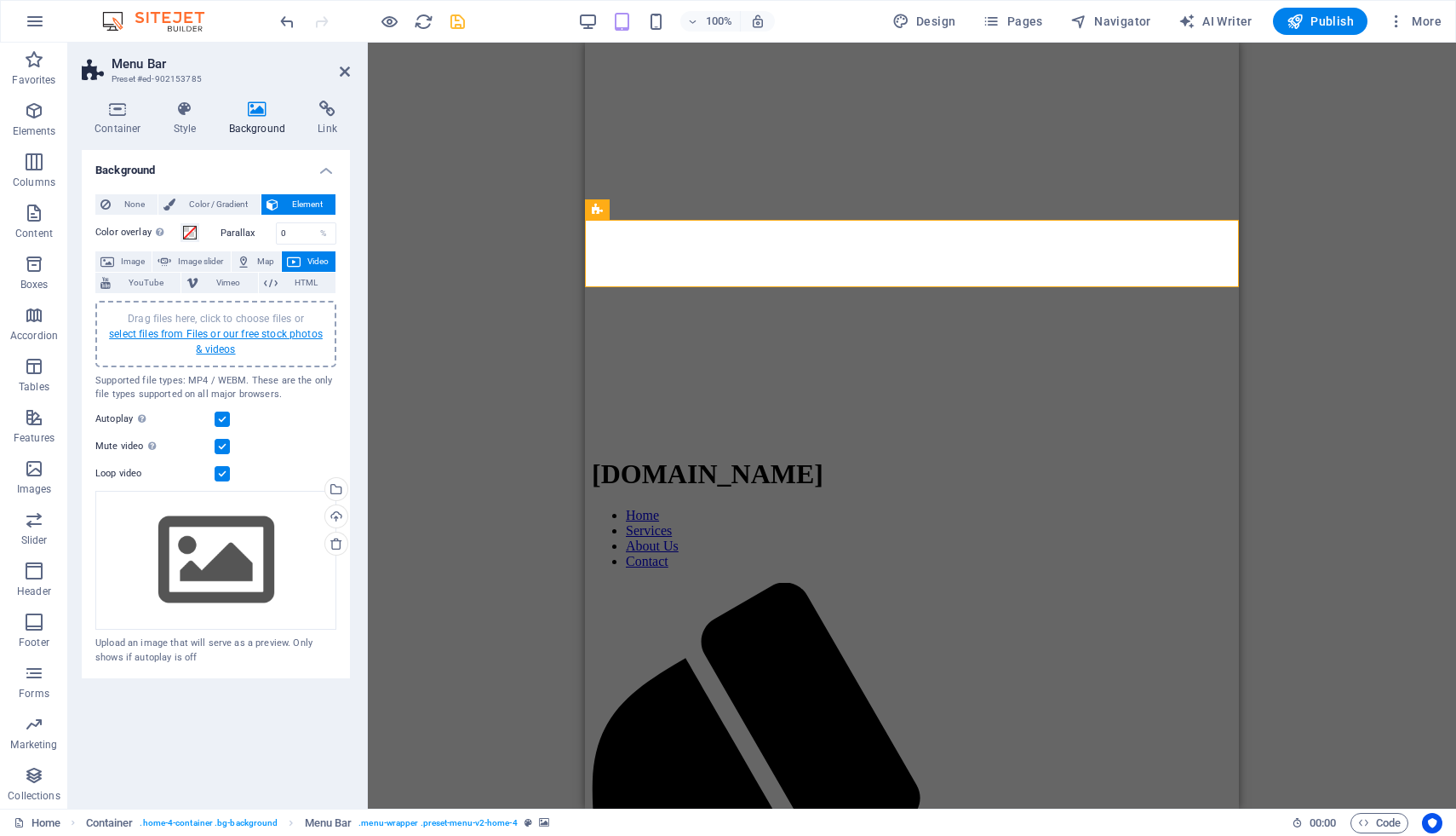
click at [227, 346] on link "select files from Files or our free stock photos & videos" at bounding box center [216, 341] width 214 height 27
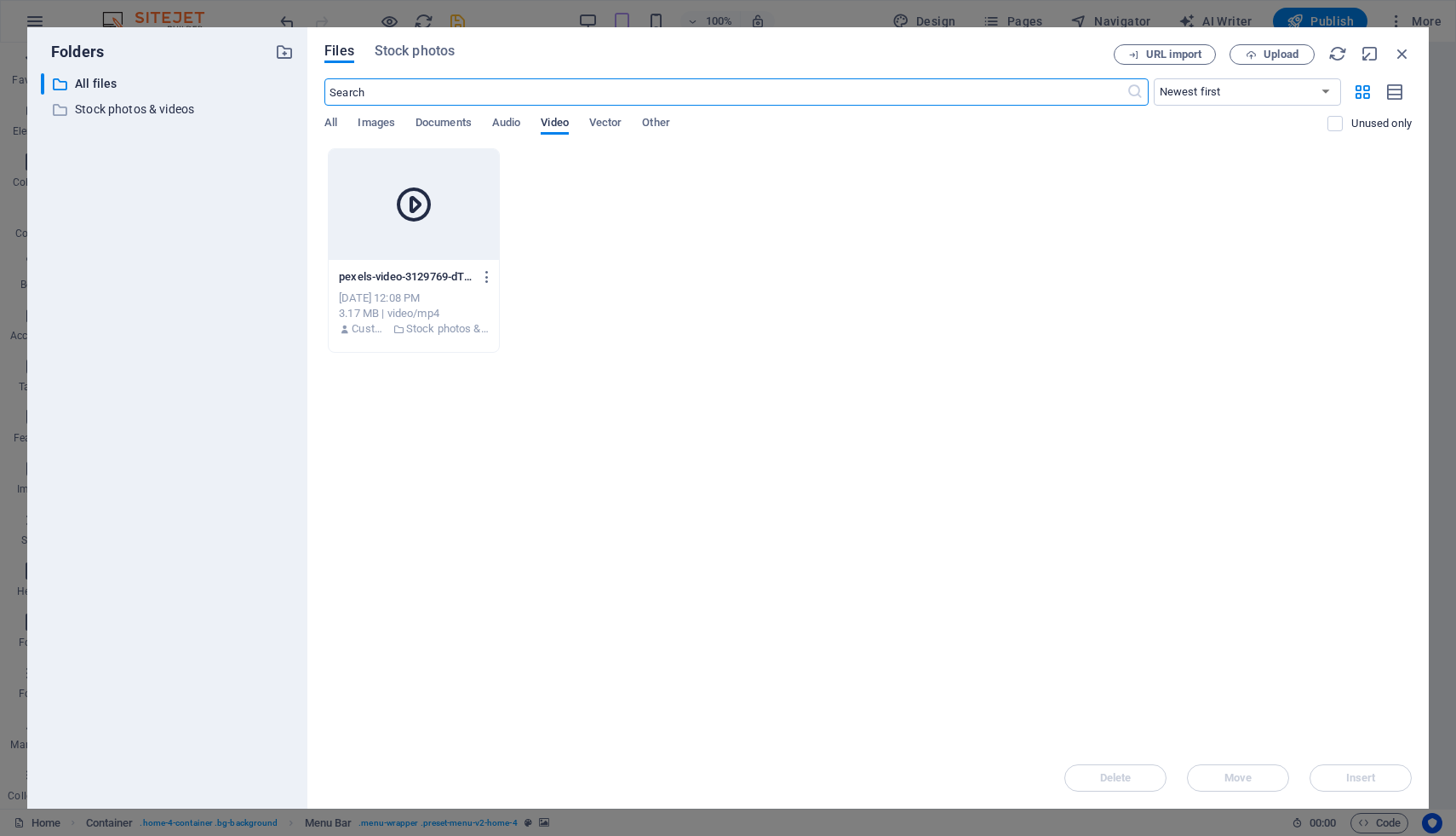
click at [554, 123] on span "Video" at bounding box center [554, 124] width 27 height 24
click at [421, 202] on icon at bounding box center [413, 204] width 41 height 41
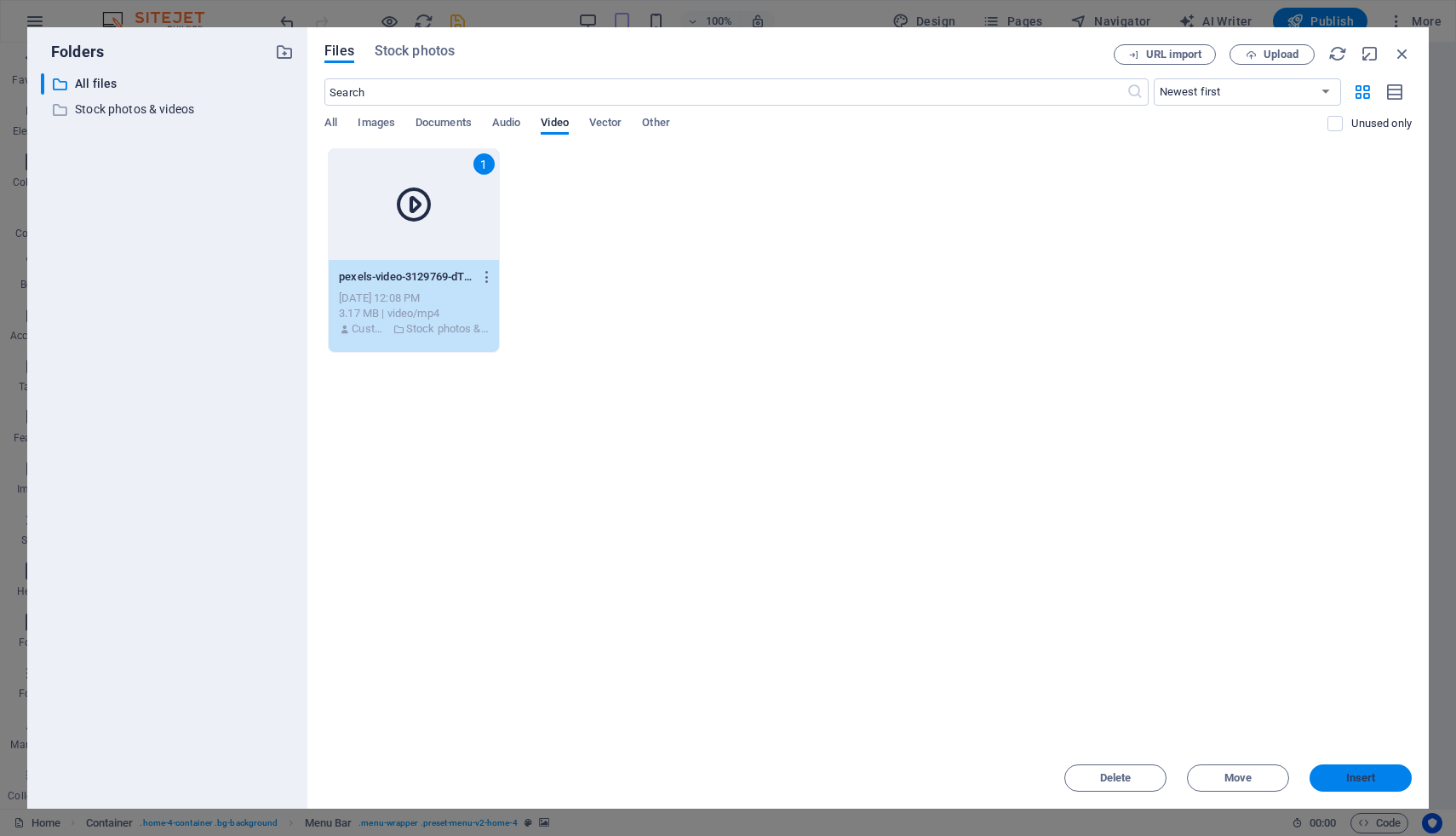
click at [1375, 776] on span "Insert" at bounding box center [1360, 777] width 88 height 10
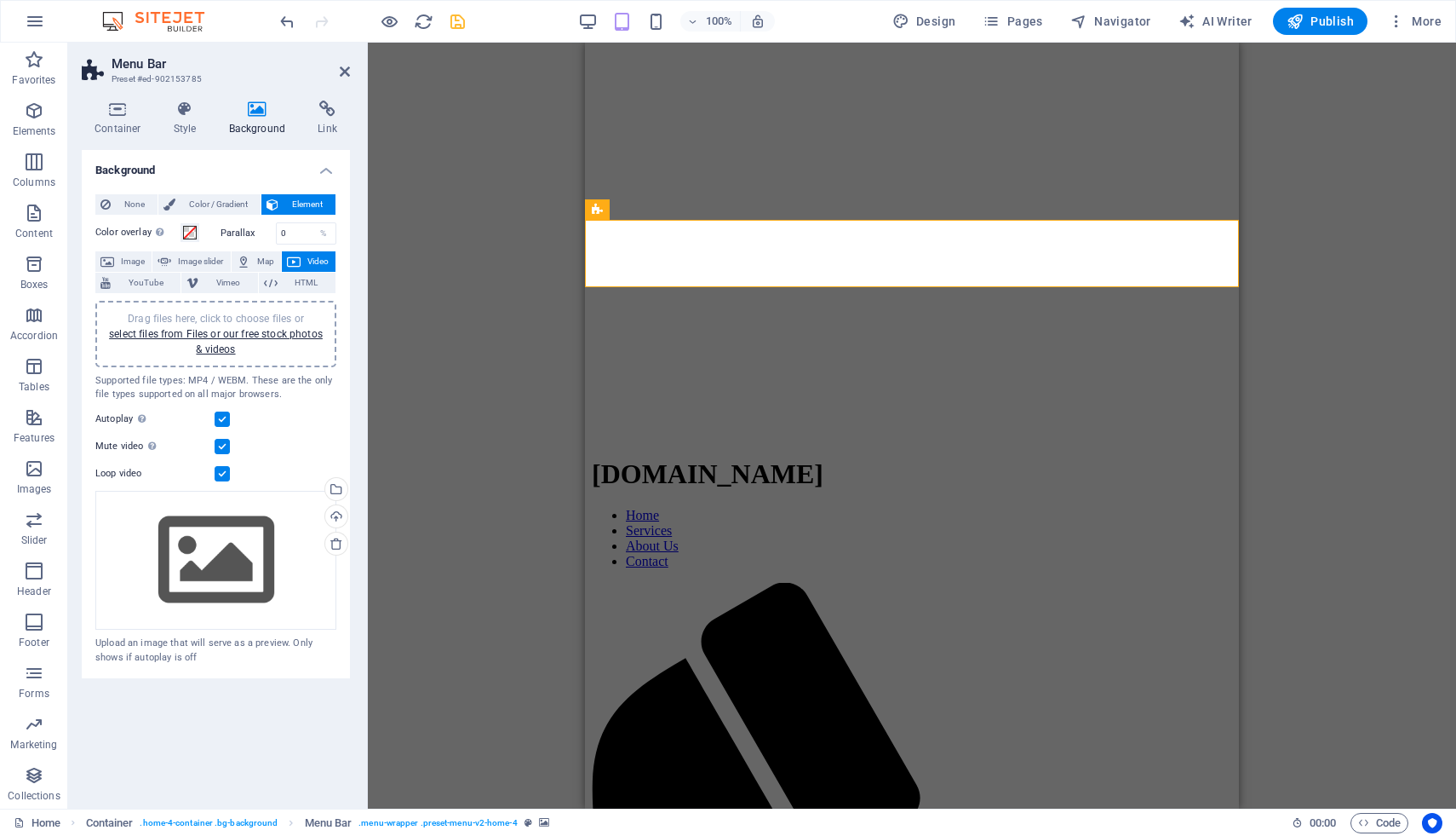
click at [1315, 239] on div "Logo Menu Bar Menu Banner Banner Menu Bar Container H2 H3 Banner Container Bann…" at bounding box center [912, 425] width 1088 height 766
click at [457, 16] on icon "save" at bounding box center [458, 22] width 20 height 20
checkbox input "false"
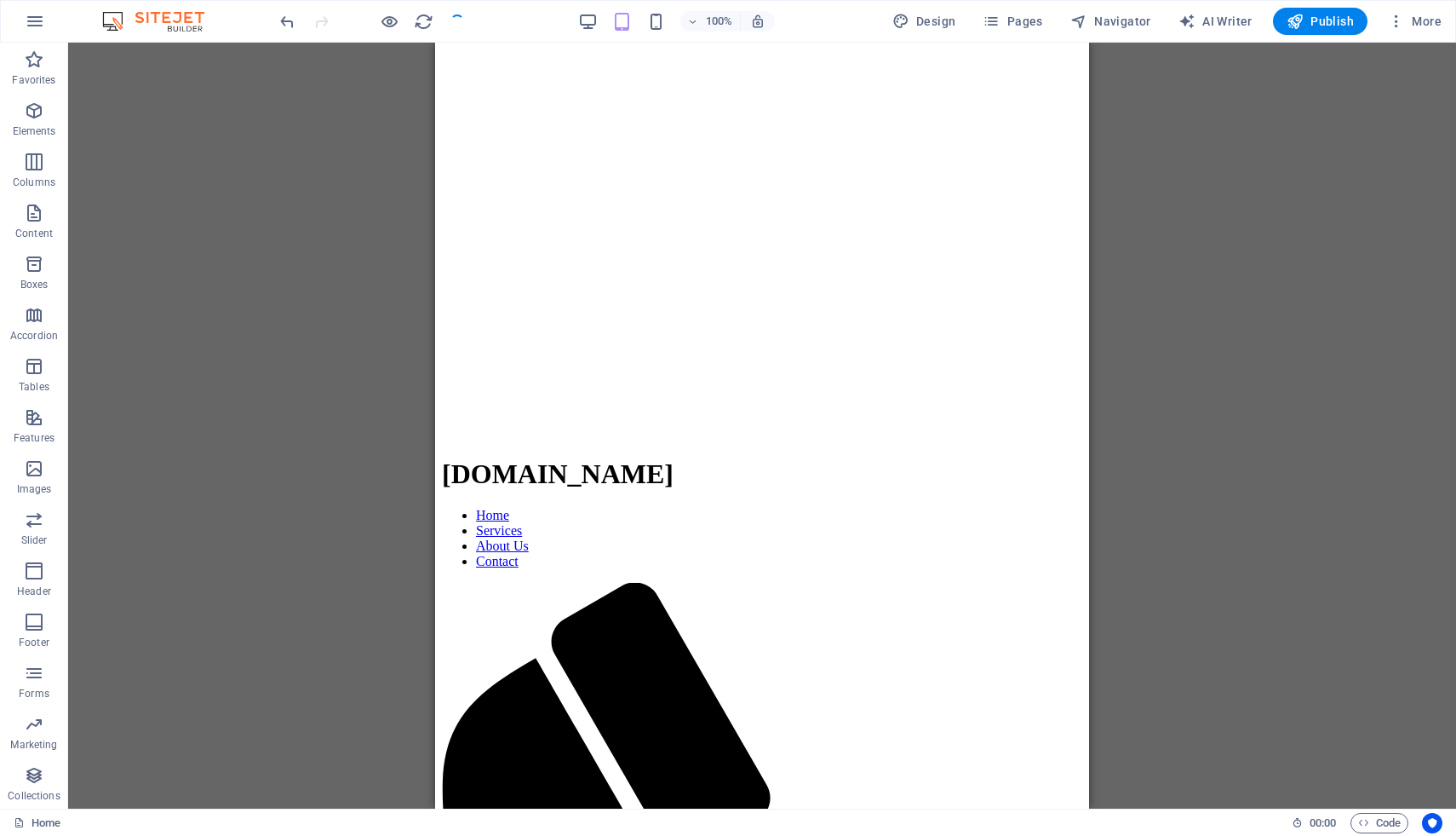
click at [1230, 229] on div "Menu Bar Logo Menu Bar Menu Banner Banner Menu Bar Container H2 H3 Banner Conta…" at bounding box center [762, 425] width 1388 height 766
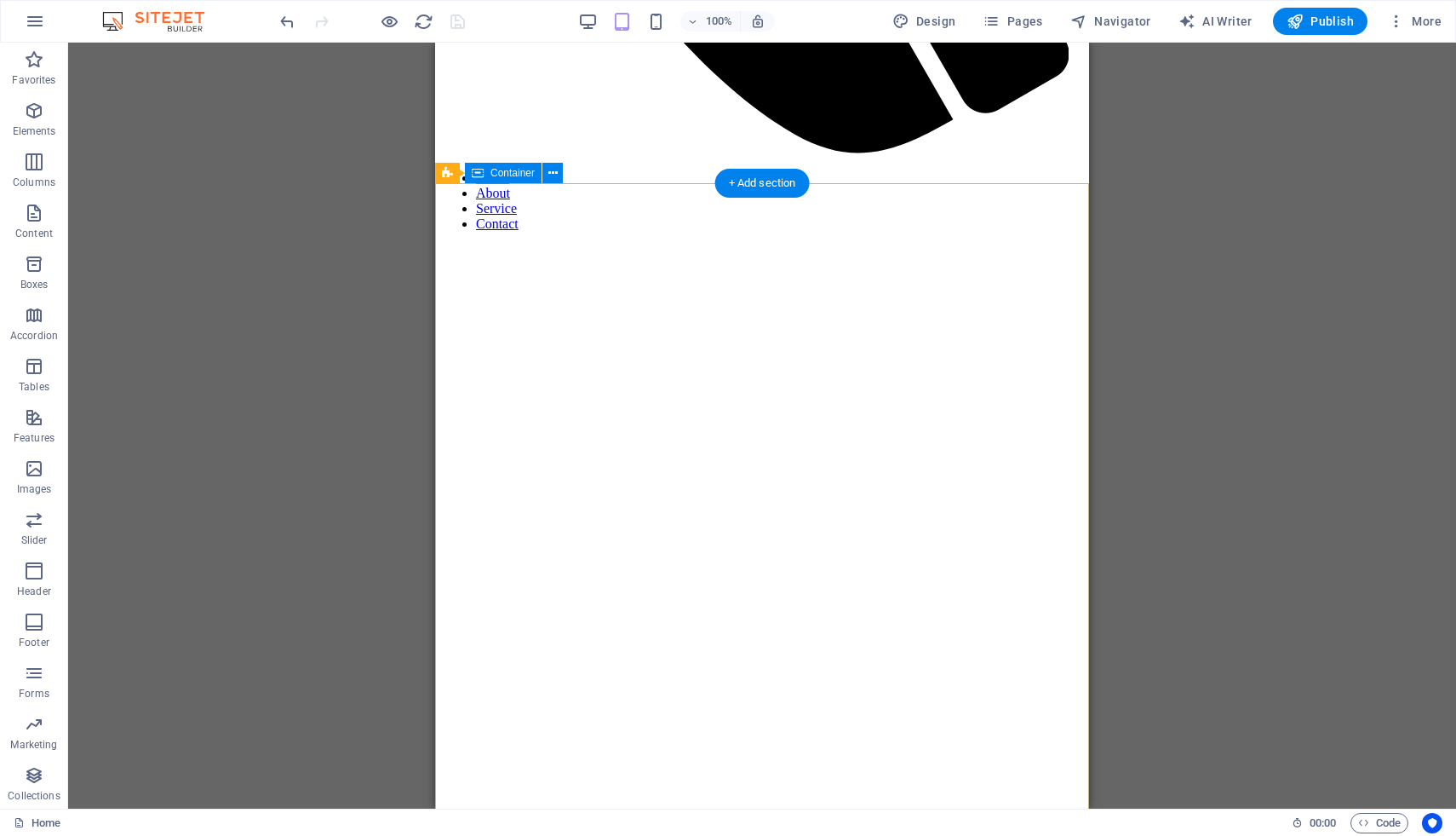
scroll to position [717, 0]
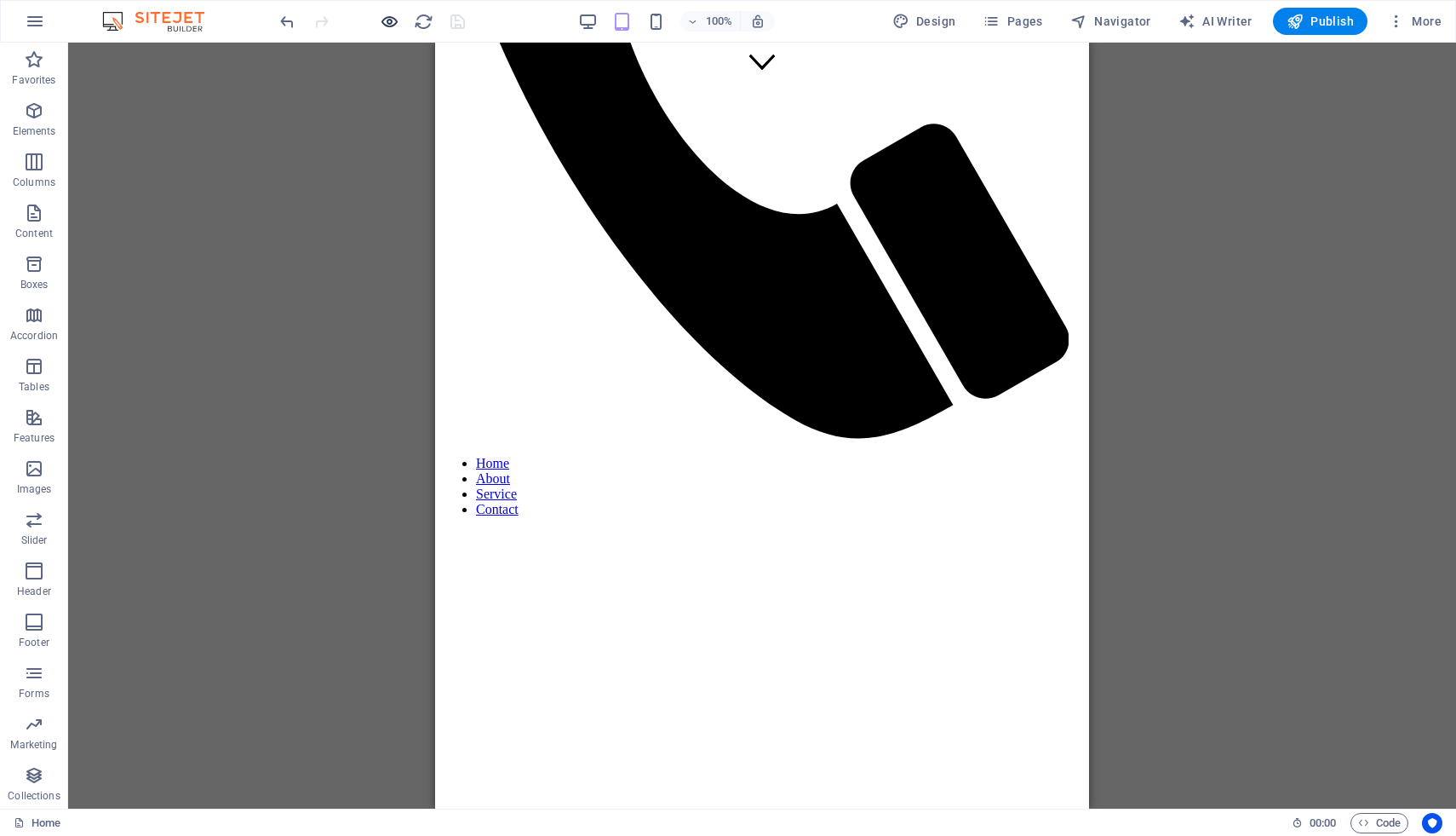
click at [397, 24] on icon "button" at bounding box center [390, 22] width 20 height 20
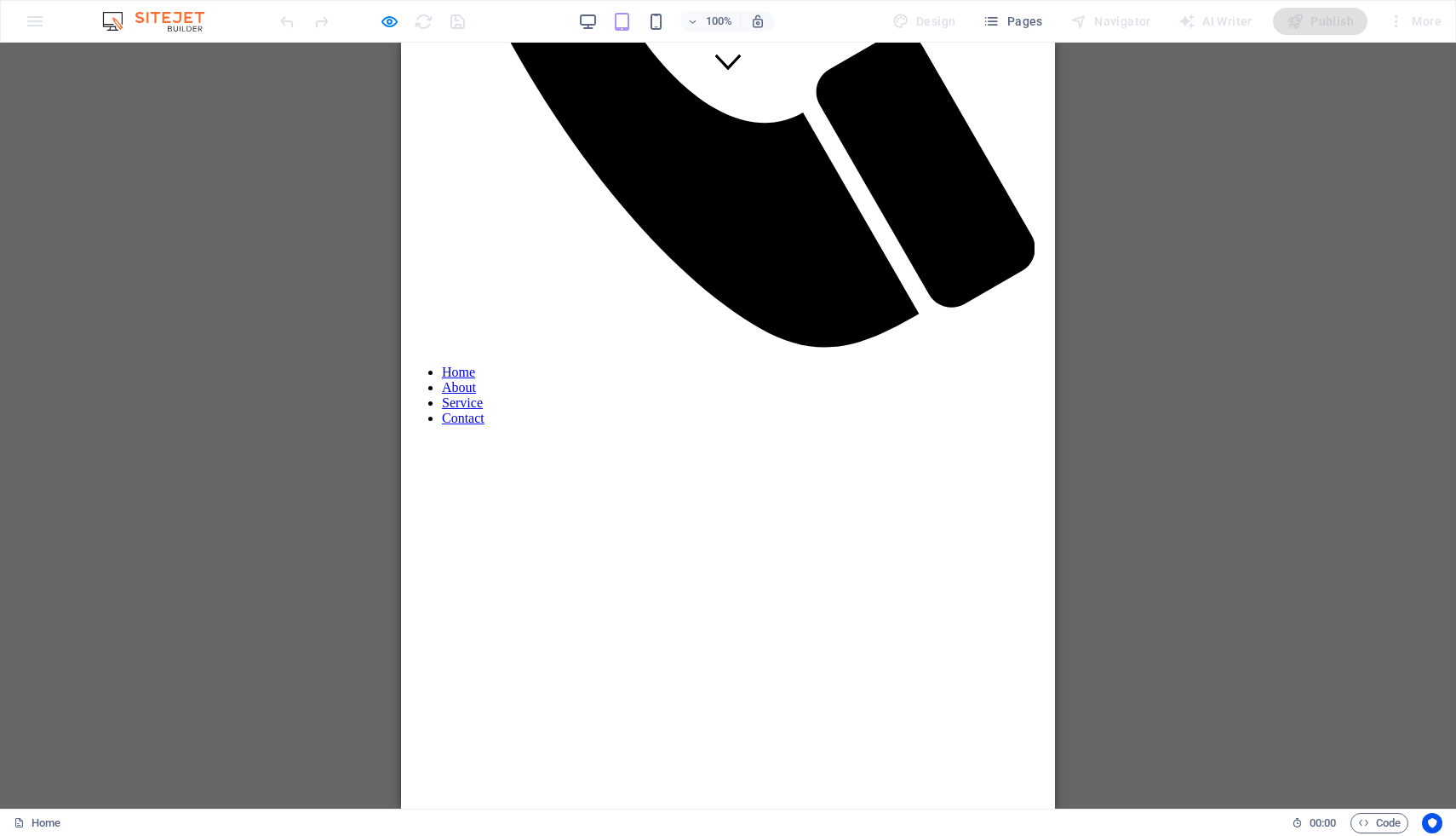
scroll to position [0, 0]
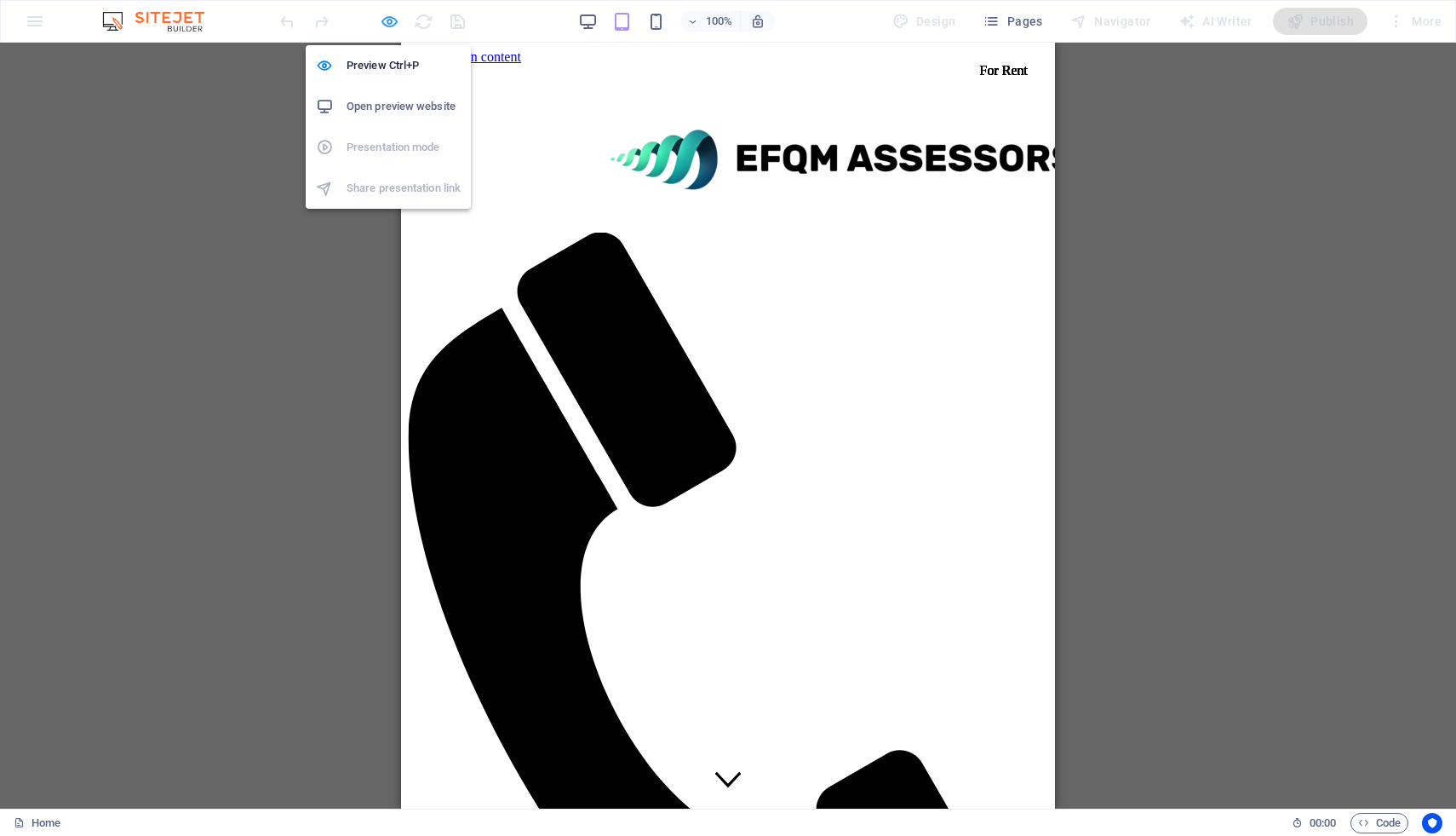
click at [387, 18] on icon "button" at bounding box center [390, 22] width 20 height 20
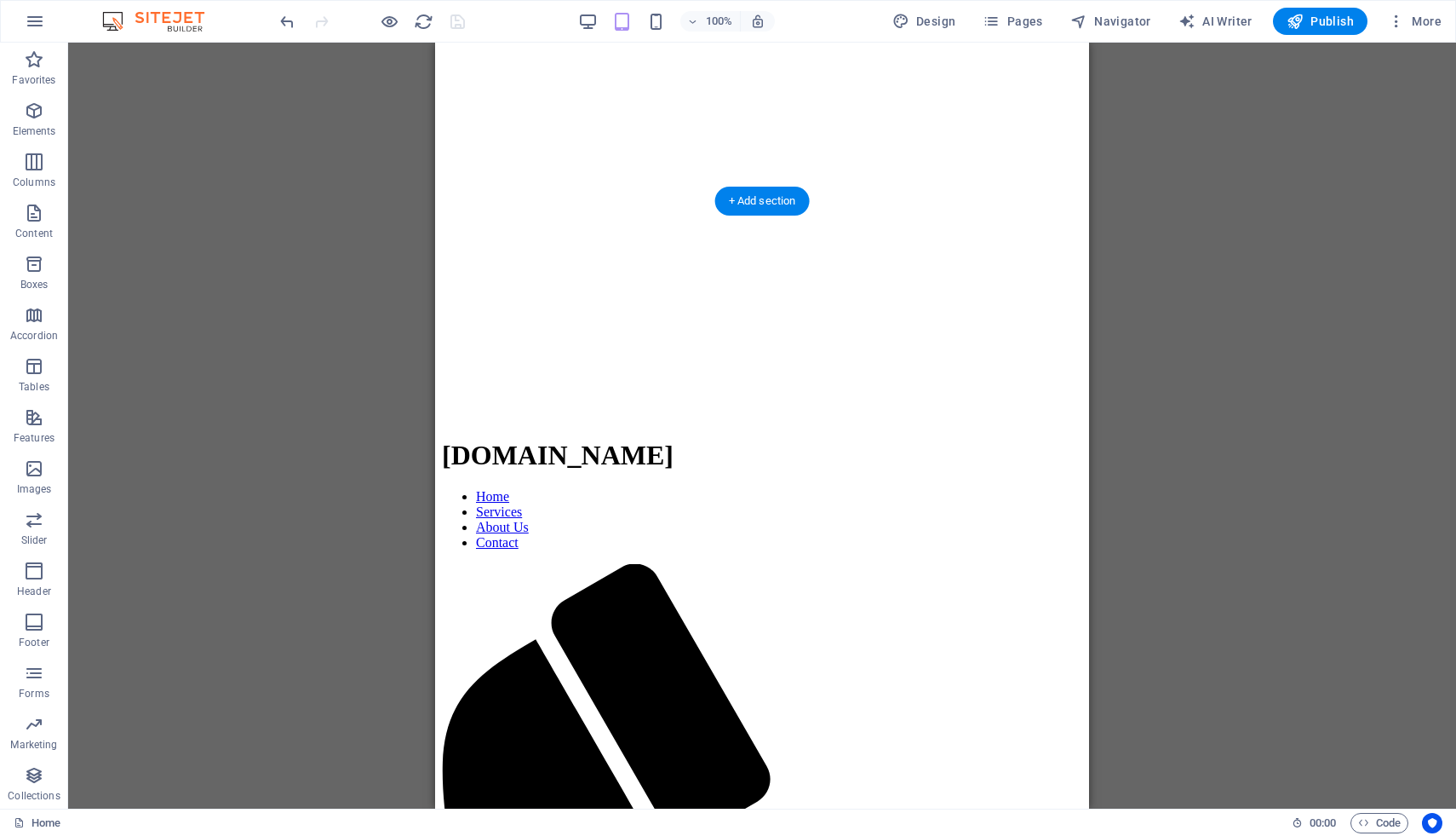
scroll to position [1461, 0]
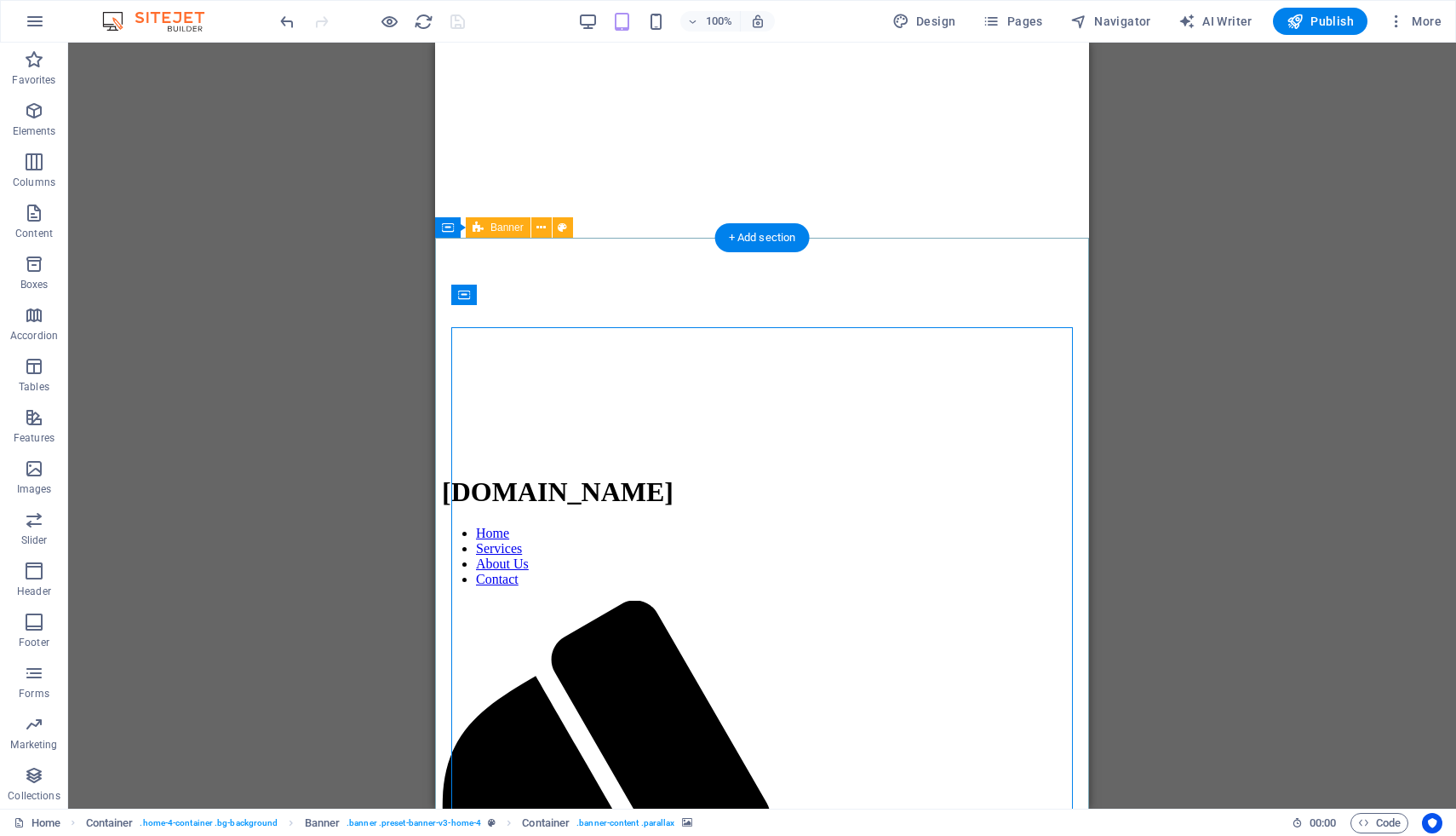
click at [543, 228] on icon at bounding box center [540, 228] width 9 height 18
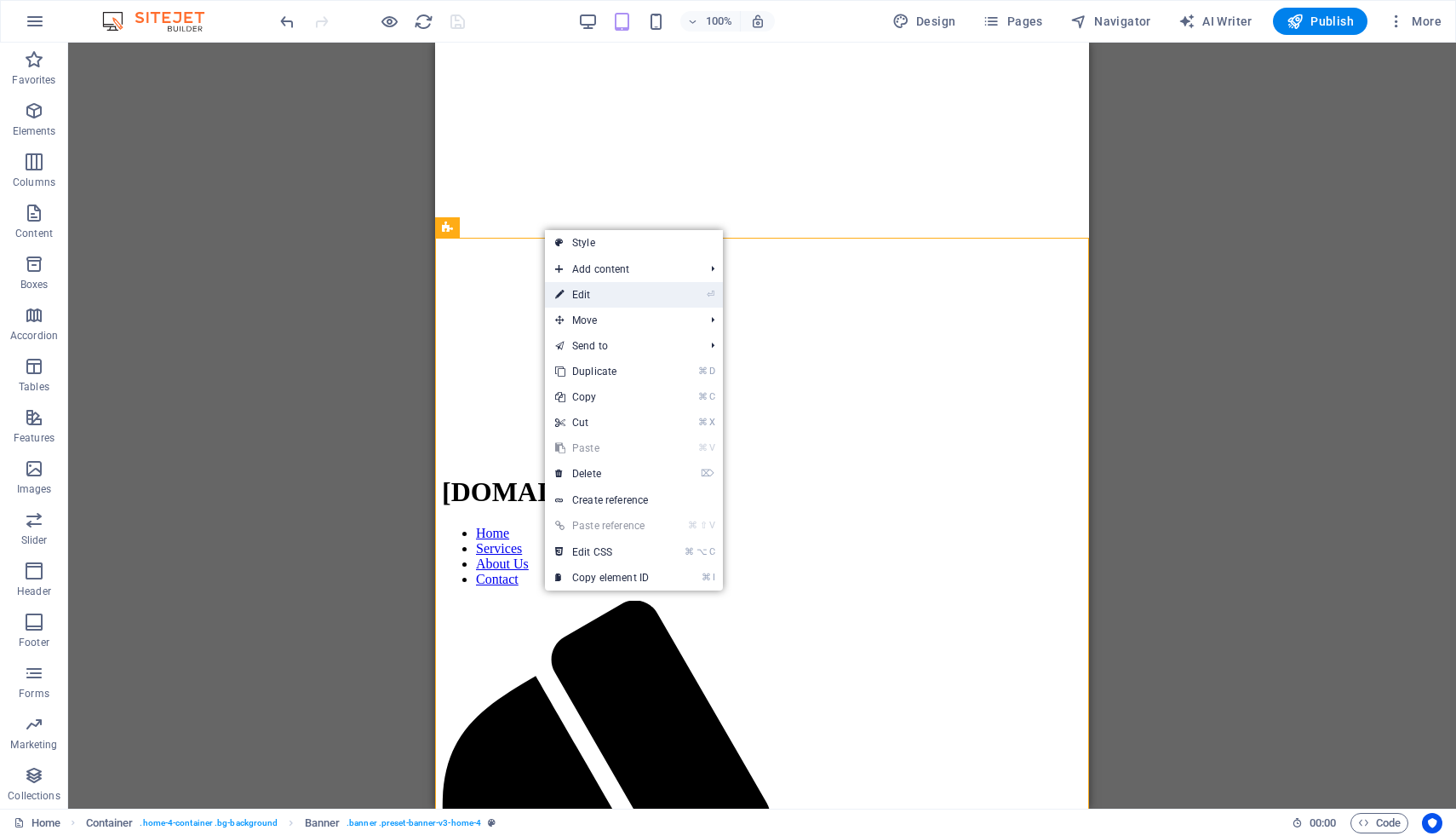
click at [683, 293] on li "⏎ Edit" at bounding box center [634, 295] width 178 height 26
click at [579, 293] on link "⏎ Edit" at bounding box center [602, 295] width 114 height 26
select select "vh"
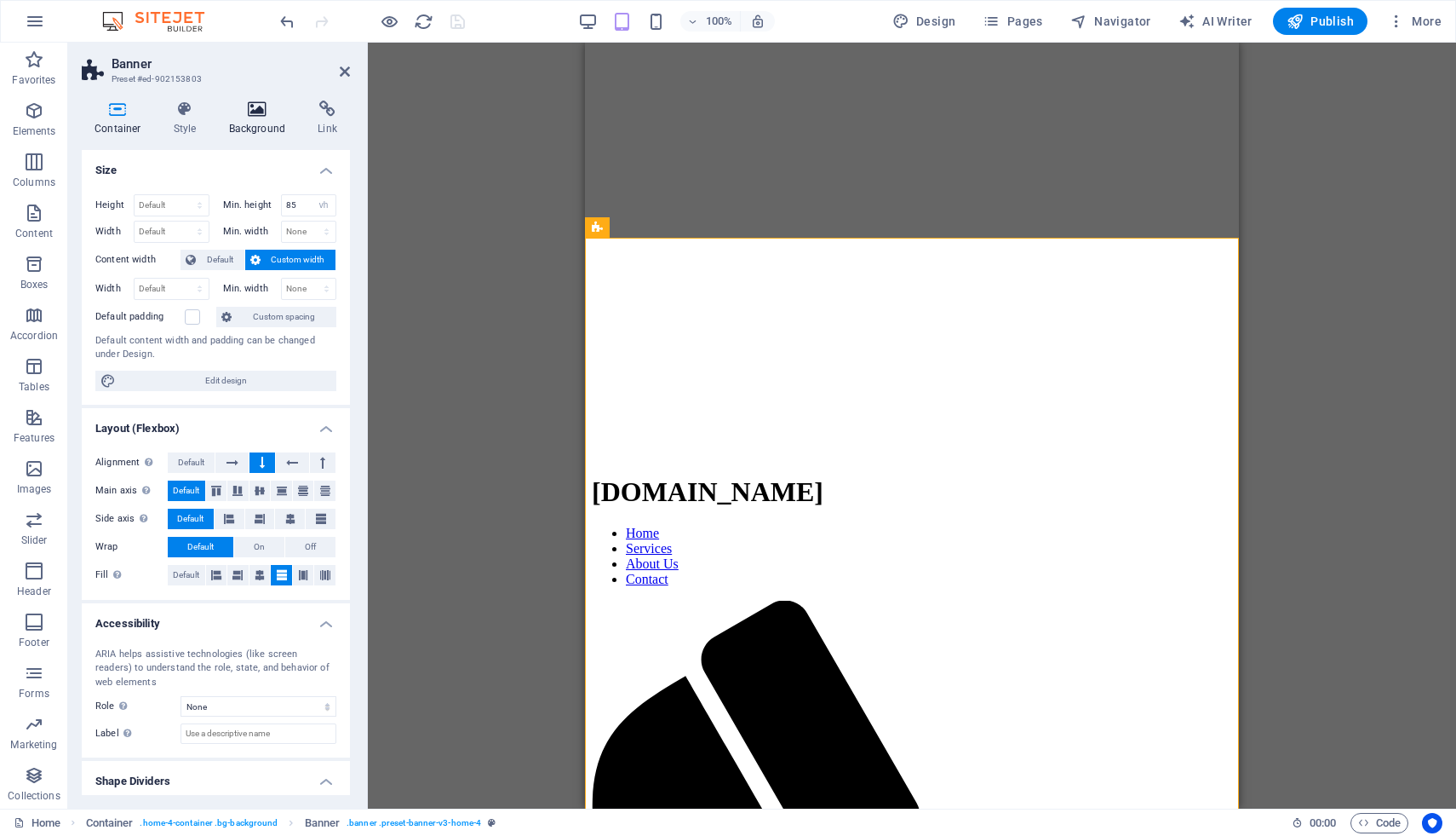
click at [253, 109] on icon at bounding box center [257, 108] width 82 height 17
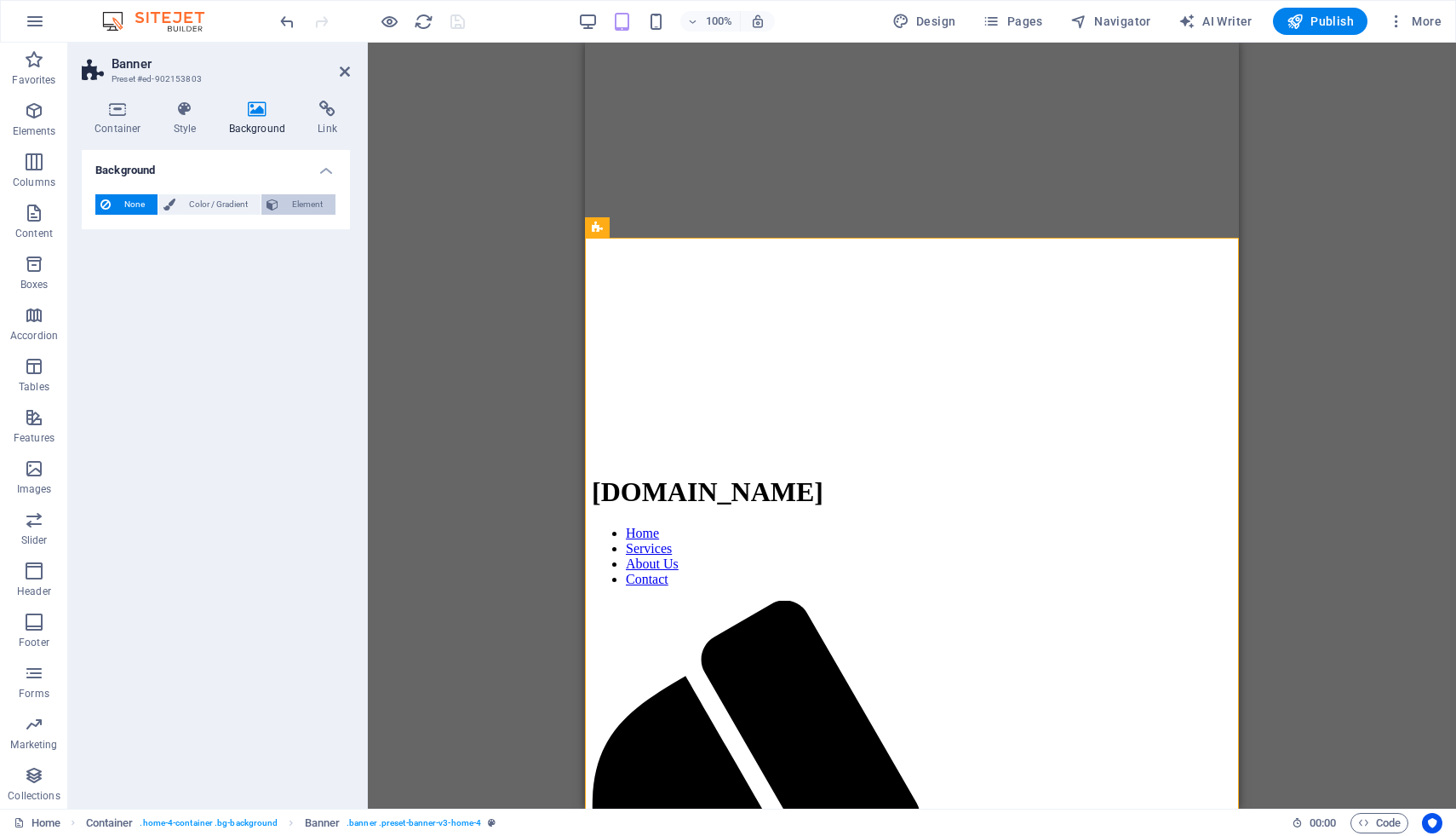
click at [305, 201] on span "Element" at bounding box center [306, 204] width 47 height 21
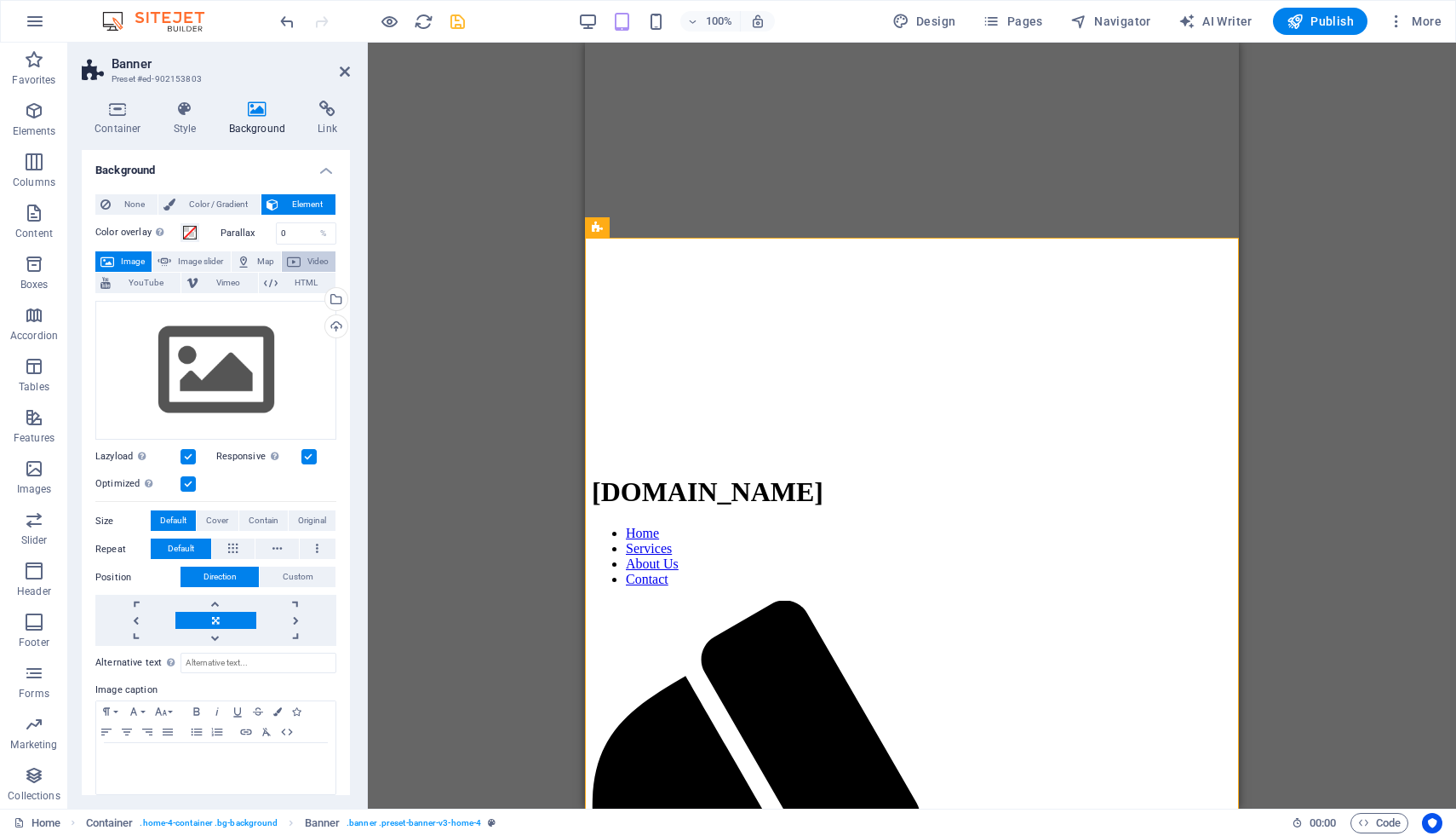
click at [298, 257] on button "Video" at bounding box center [308, 261] width 54 height 21
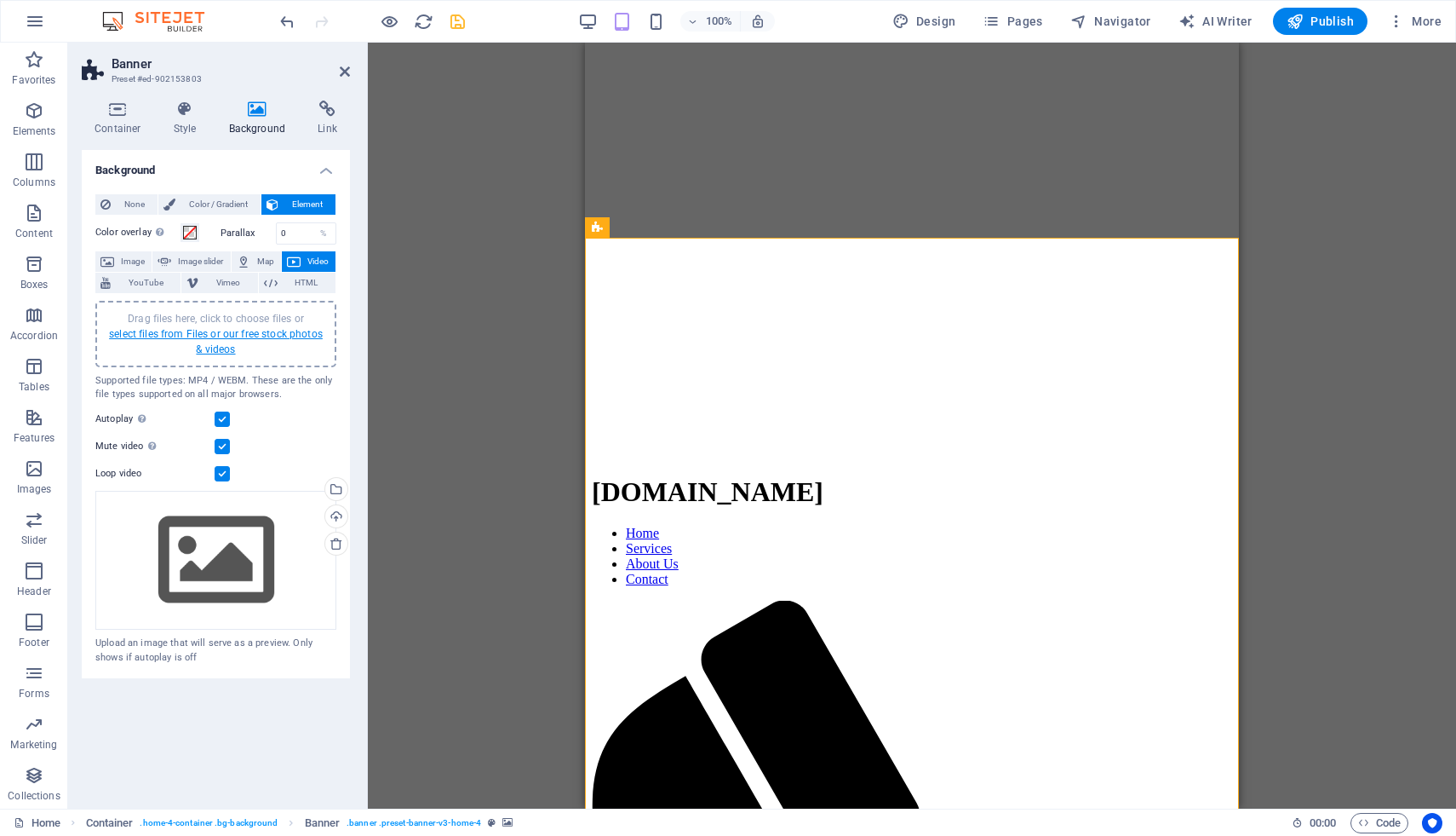
click at [227, 338] on link "select files from Files or our free stock photos & videos" at bounding box center [216, 341] width 214 height 27
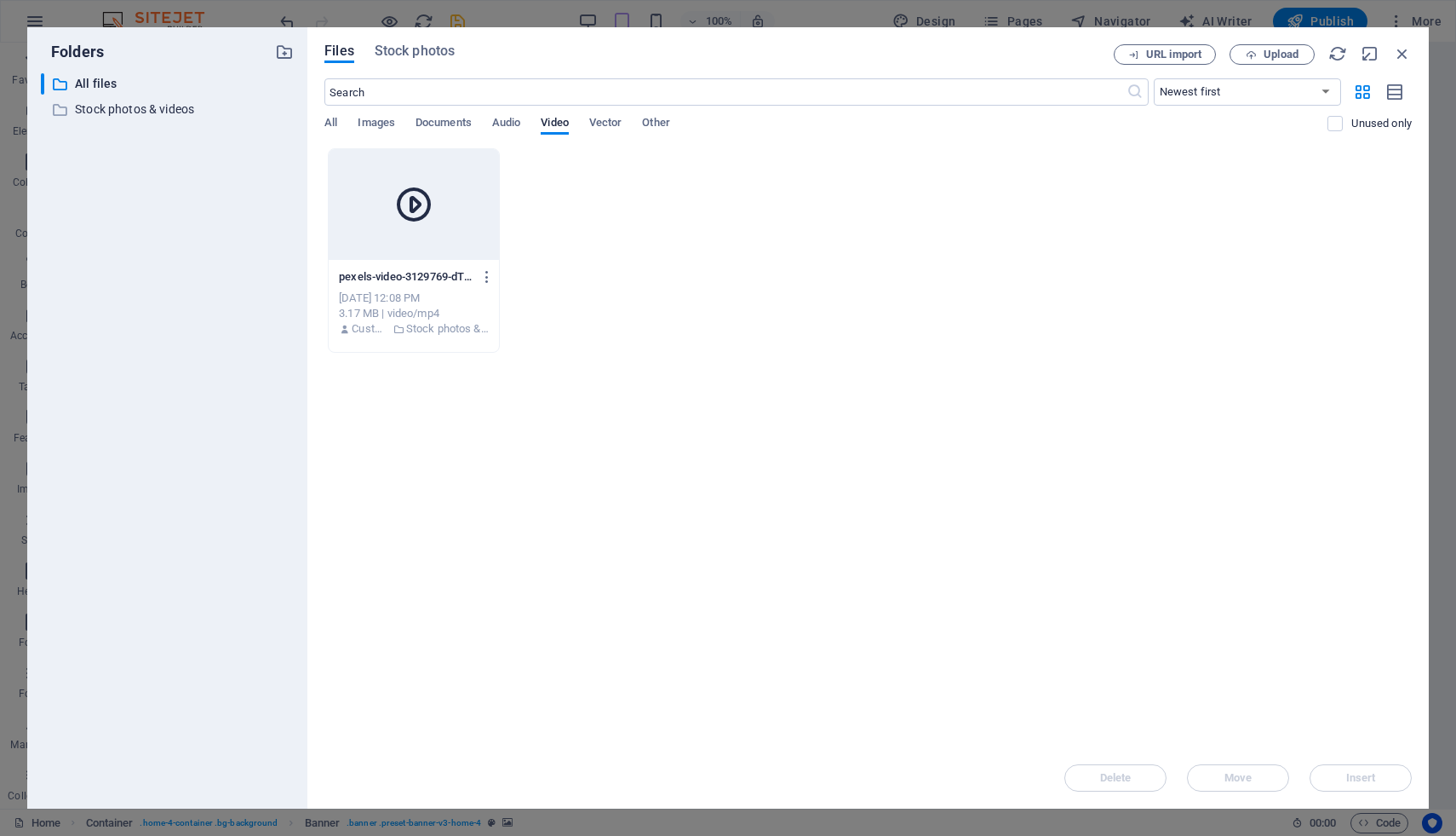
click at [414, 213] on icon at bounding box center [413, 204] width 41 height 41
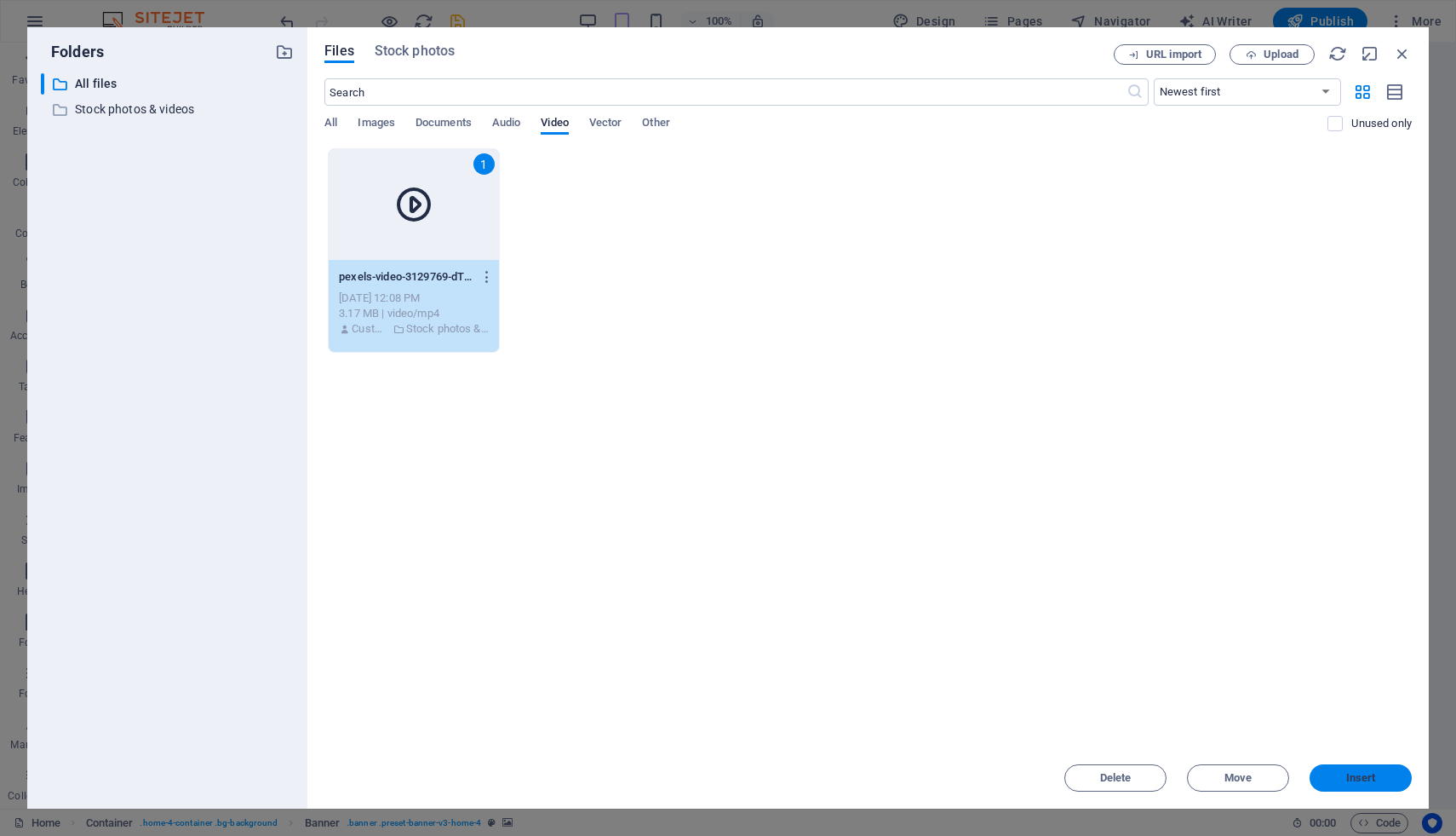
click at [1372, 777] on span "Insert" at bounding box center [1361, 777] width 30 height 10
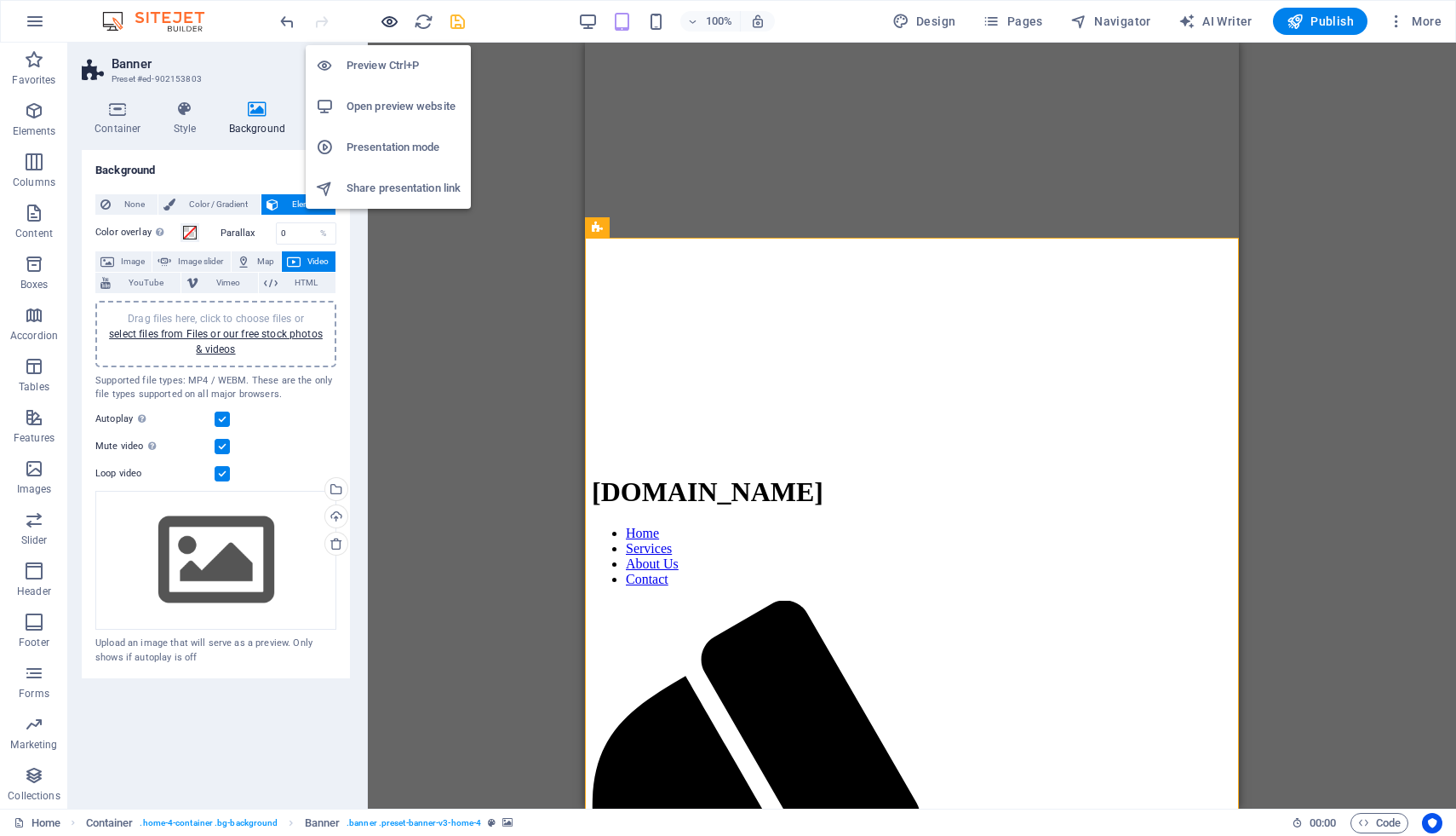
click at [391, 21] on icon "button" at bounding box center [390, 22] width 20 height 20
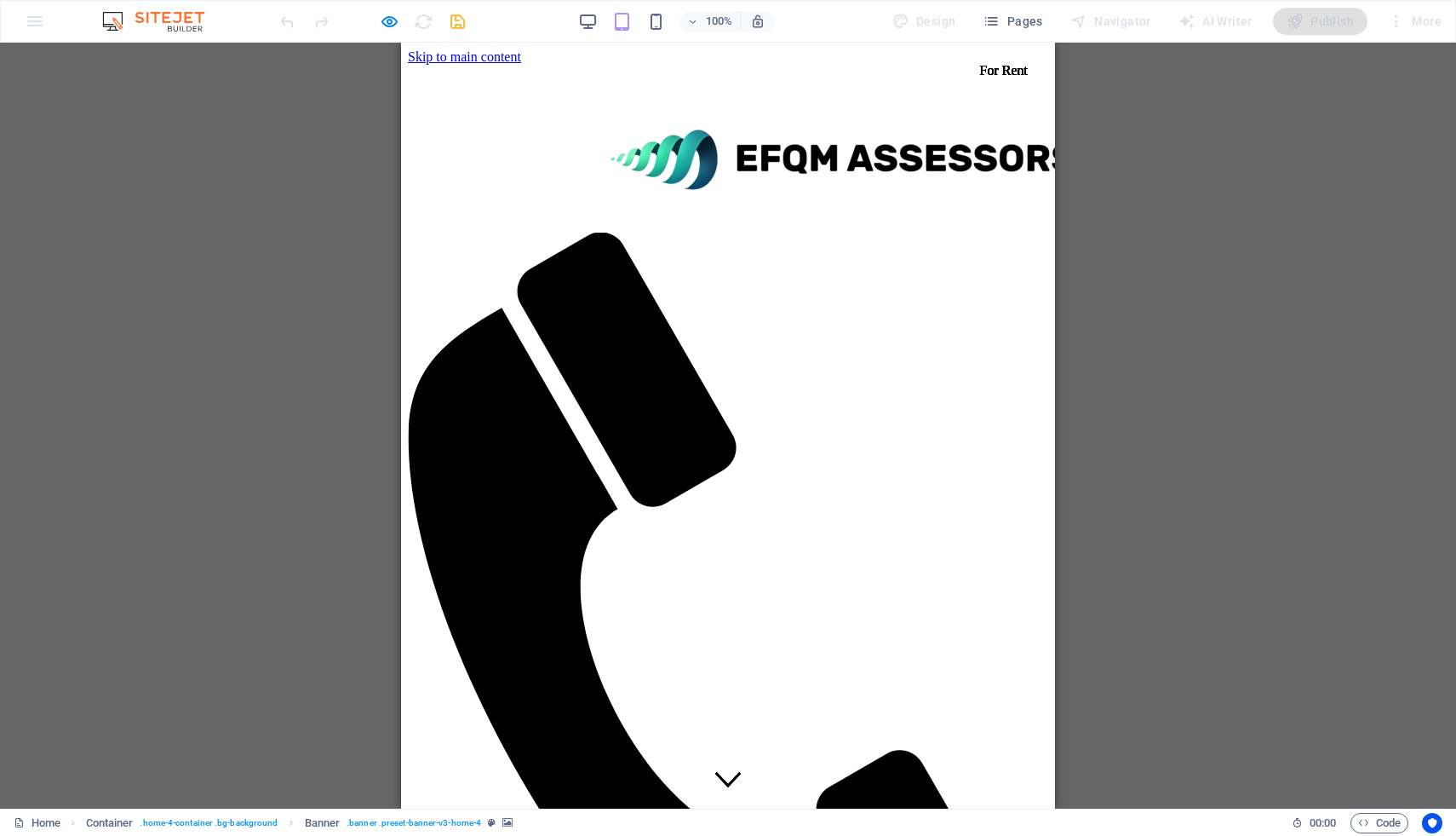
click at [392, 22] on icon "button" at bounding box center [390, 22] width 20 height 20
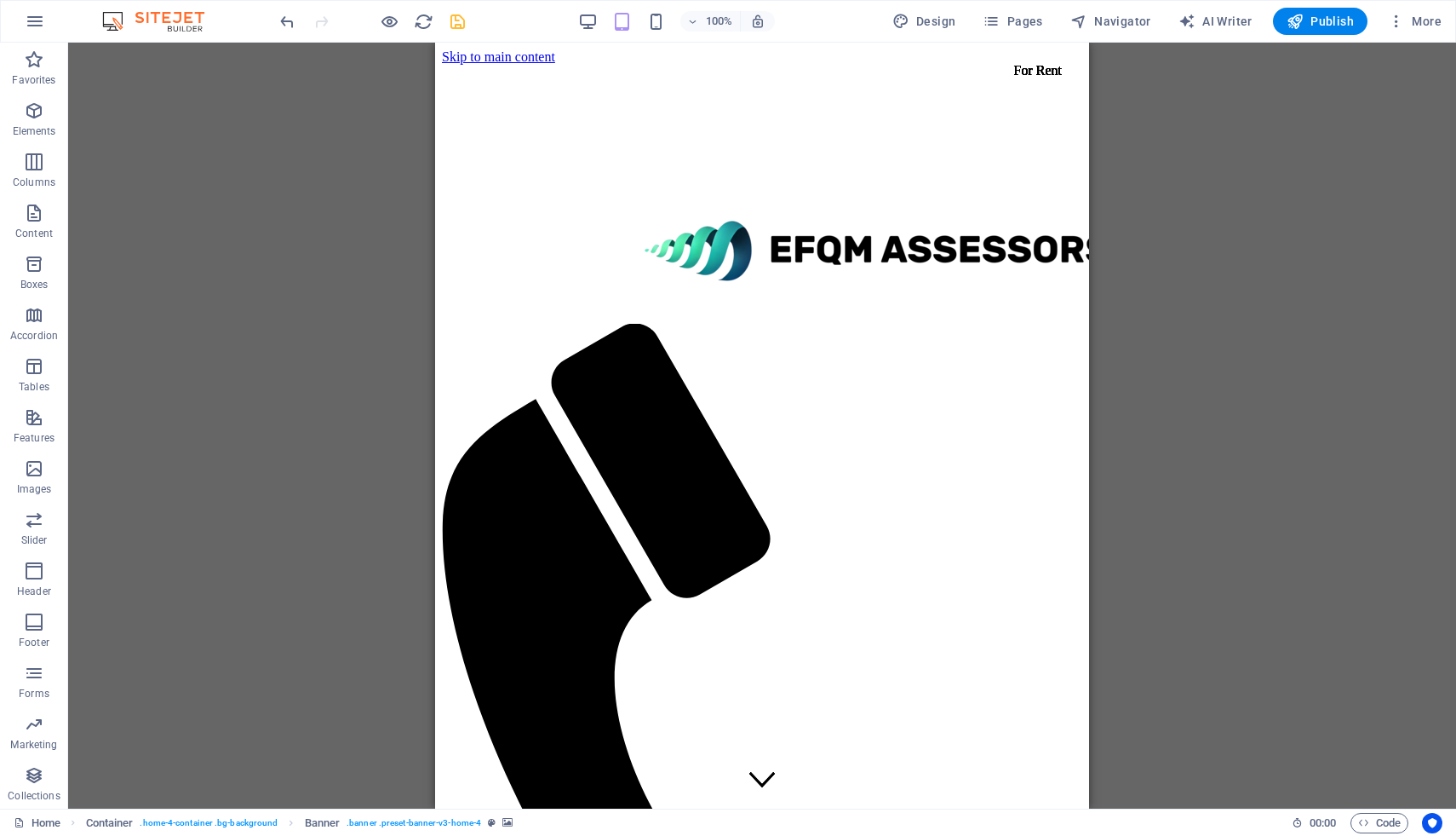
click at [463, 29] on icon "save" at bounding box center [458, 22] width 20 height 20
checkbox input "false"
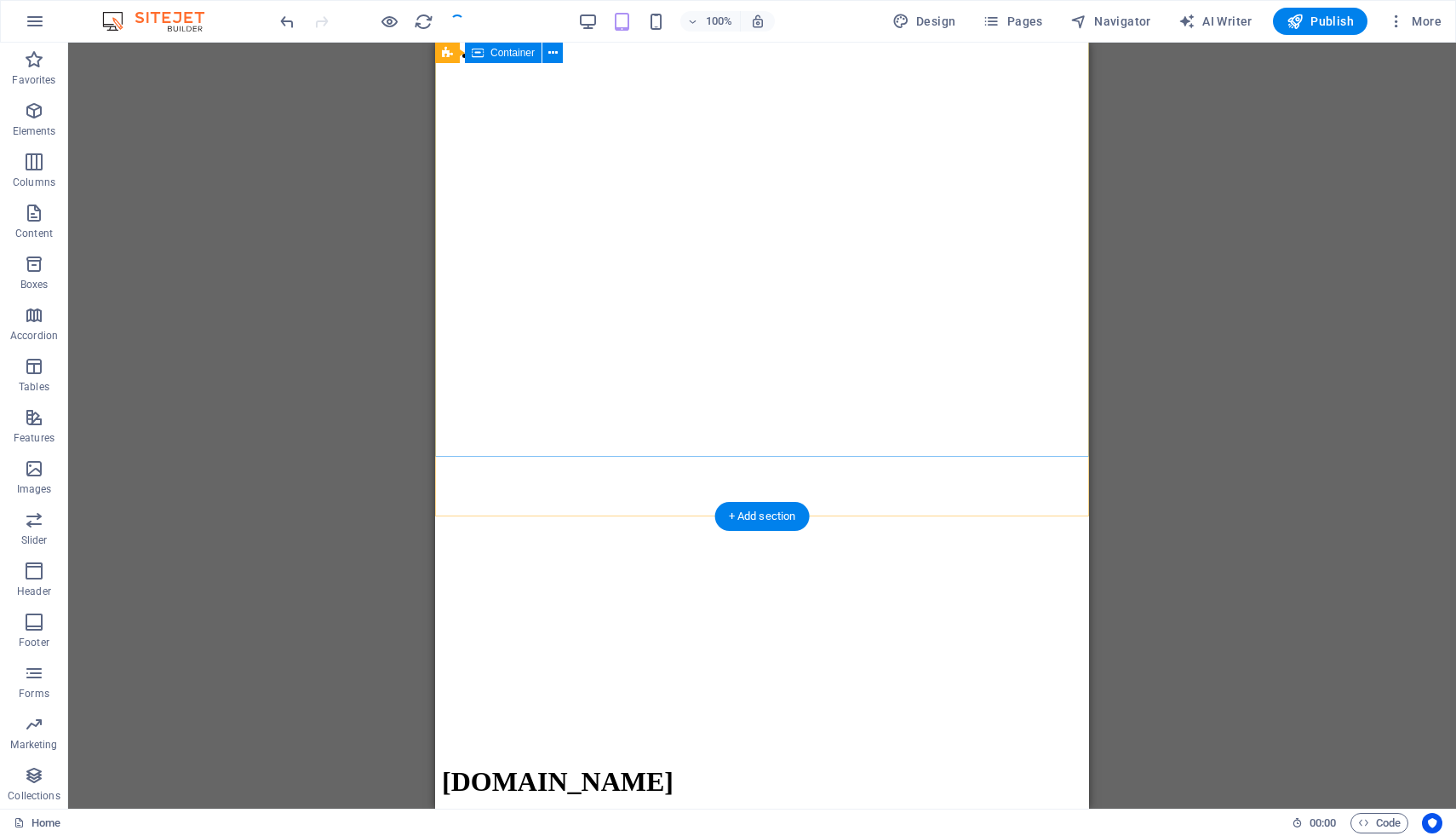
scroll to position [1485, 0]
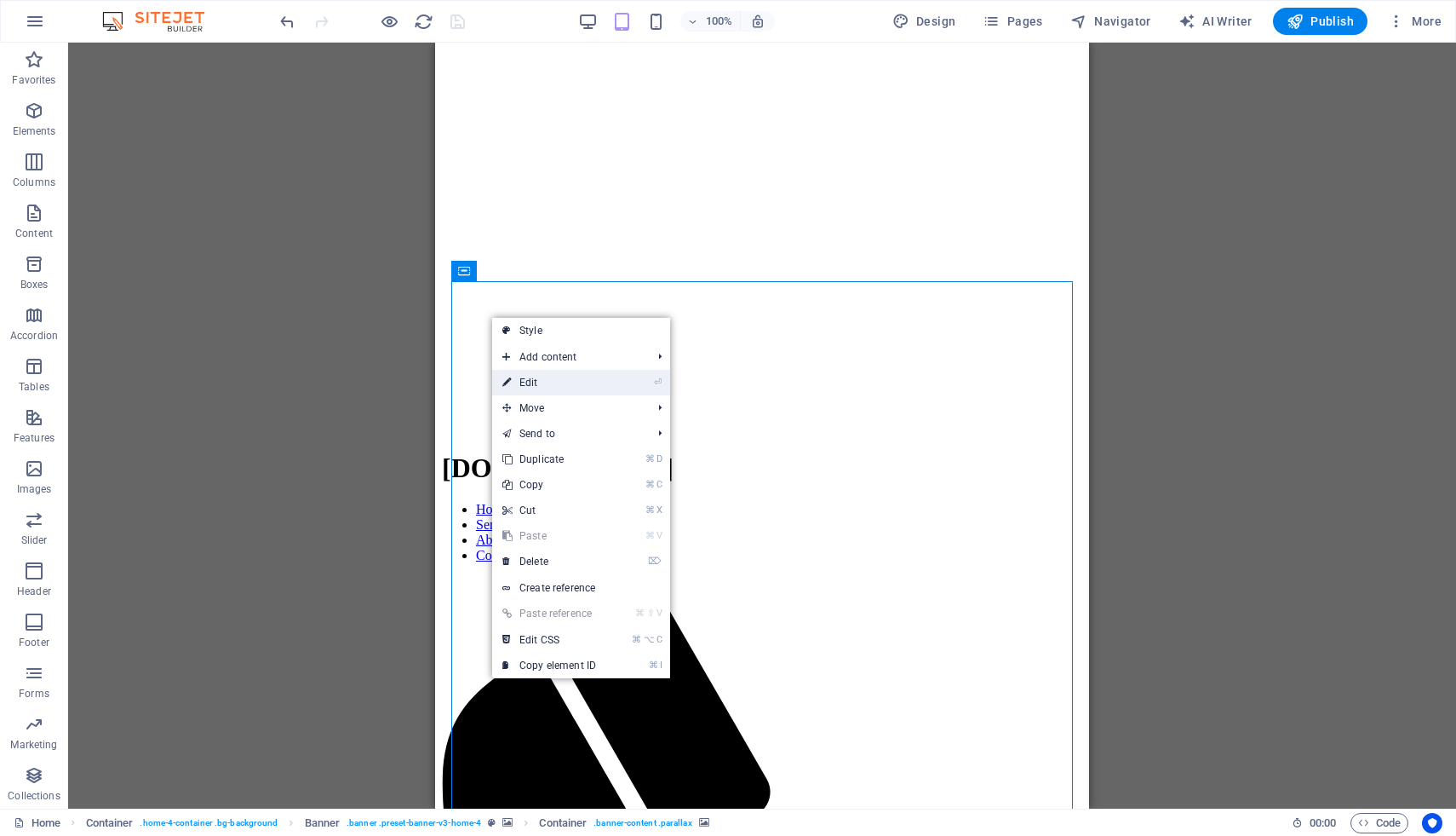
click at [575, 384] on link "⏎ Edit" at bounding box center [549, 383] width 114 height 26
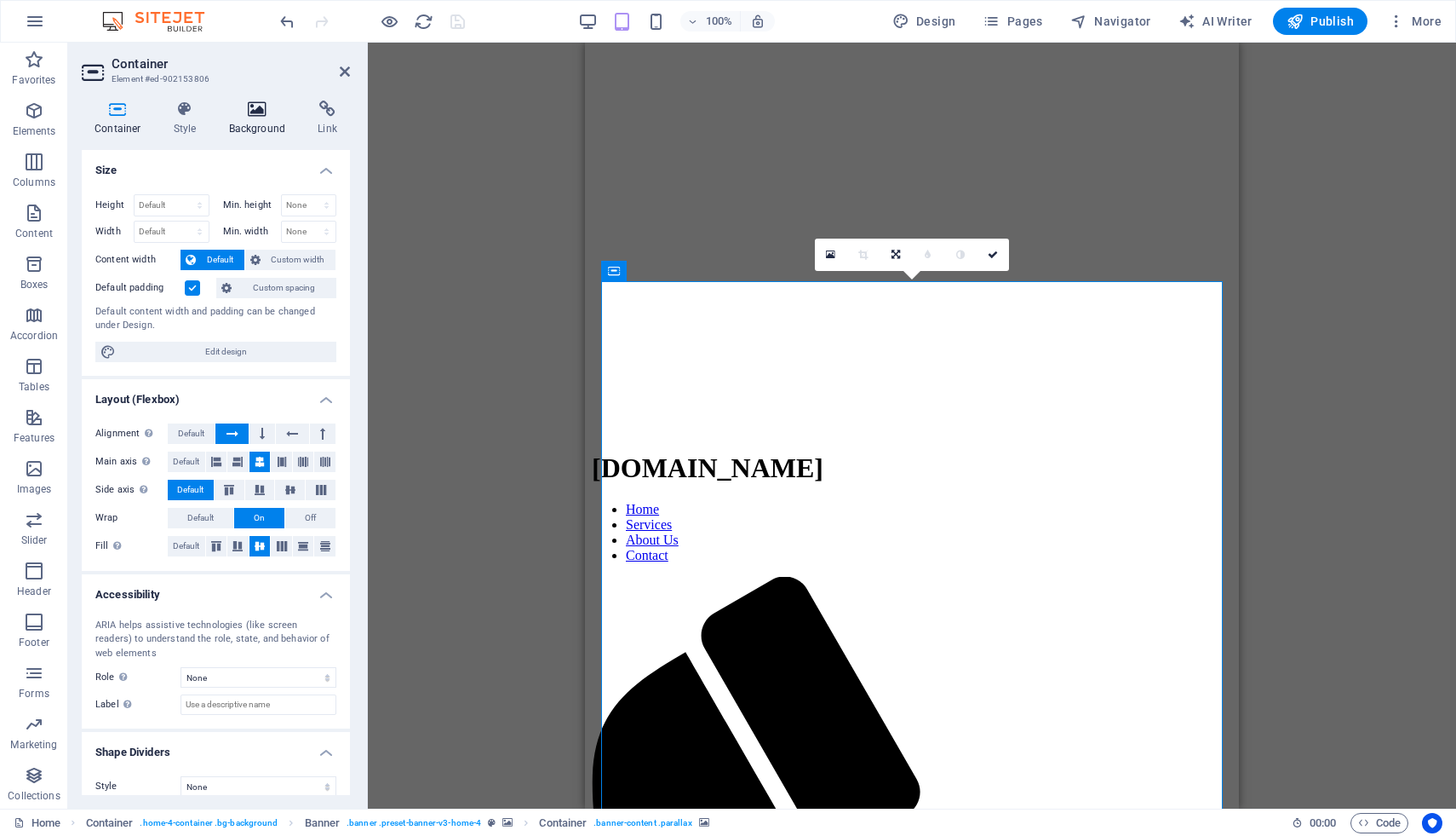
click at [255, 111] on icon at bounding box center [257, 108] width 82 height 17
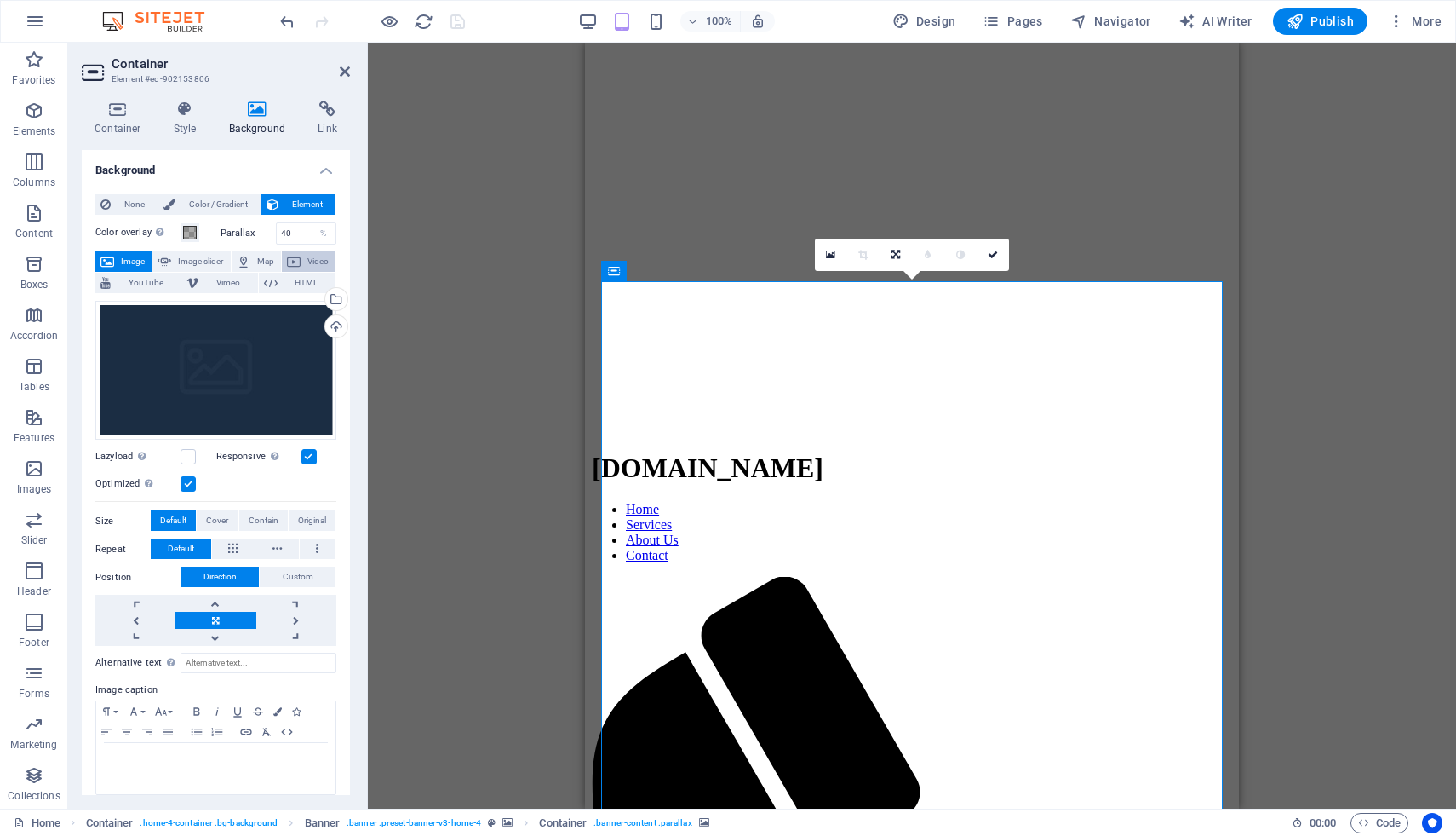
click at [306, 263] on span "Video" at bounding box center [317, 261] width 25 height 21
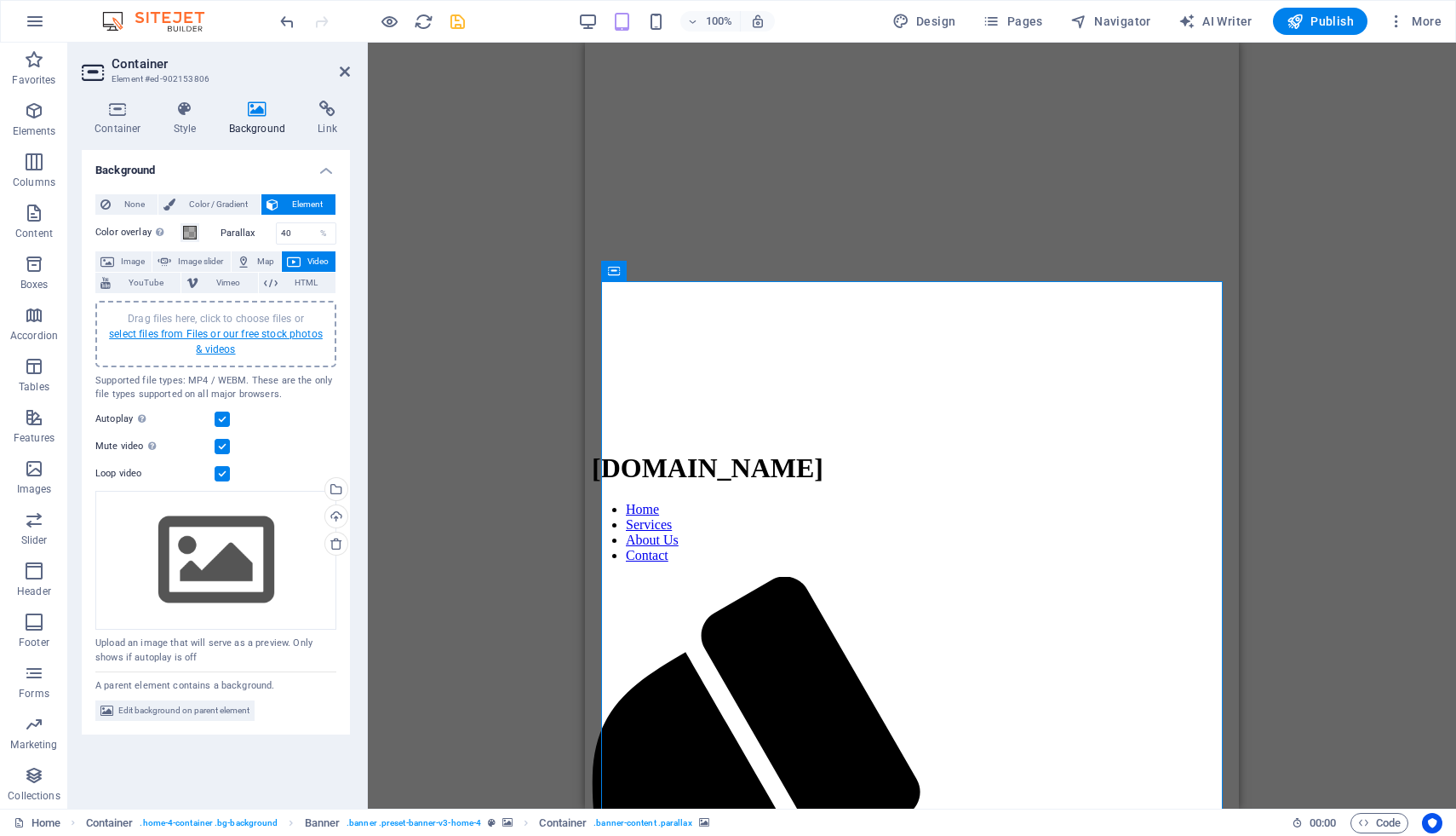
click at [233, 348] on link "select files from Files or our free stock photos & videos" at bounding box center [216, 341] width 214 height 27
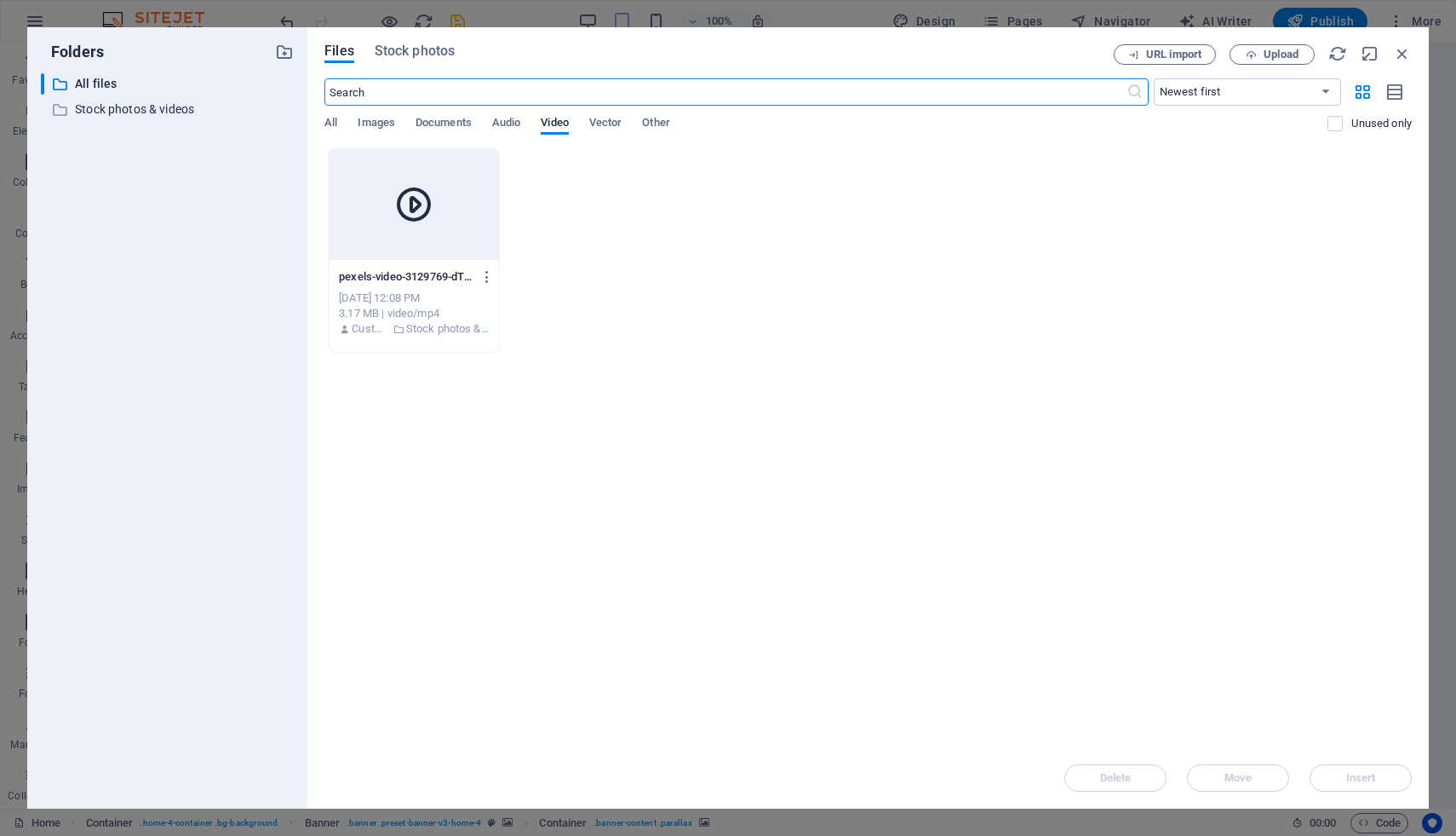
click at [426, 220] on icon at bounding box center [413, 204] width 41 height 41
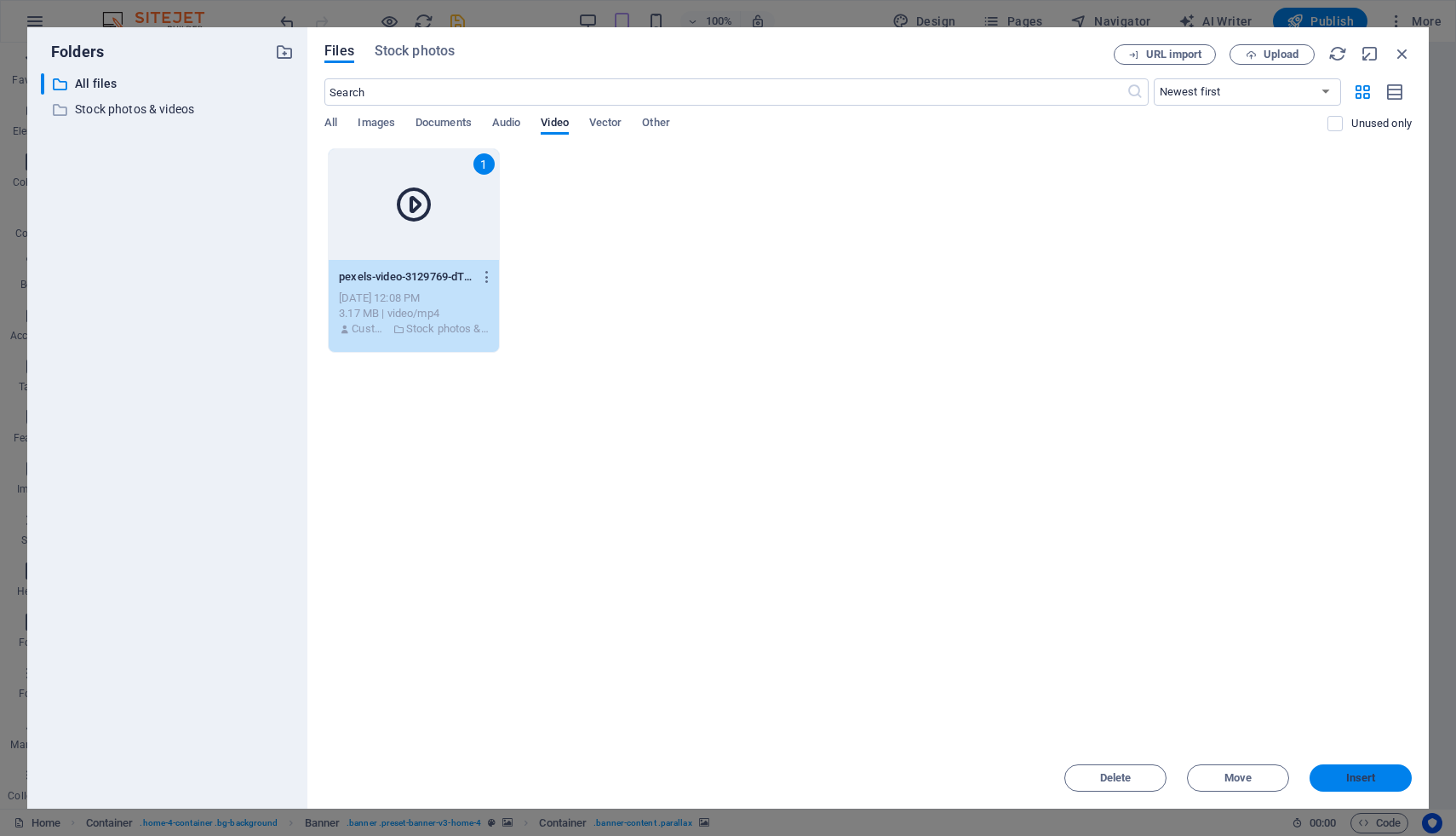
click at [1371, 773] on span "Insert" at bounding box center [1361, 777] width 30 height 10
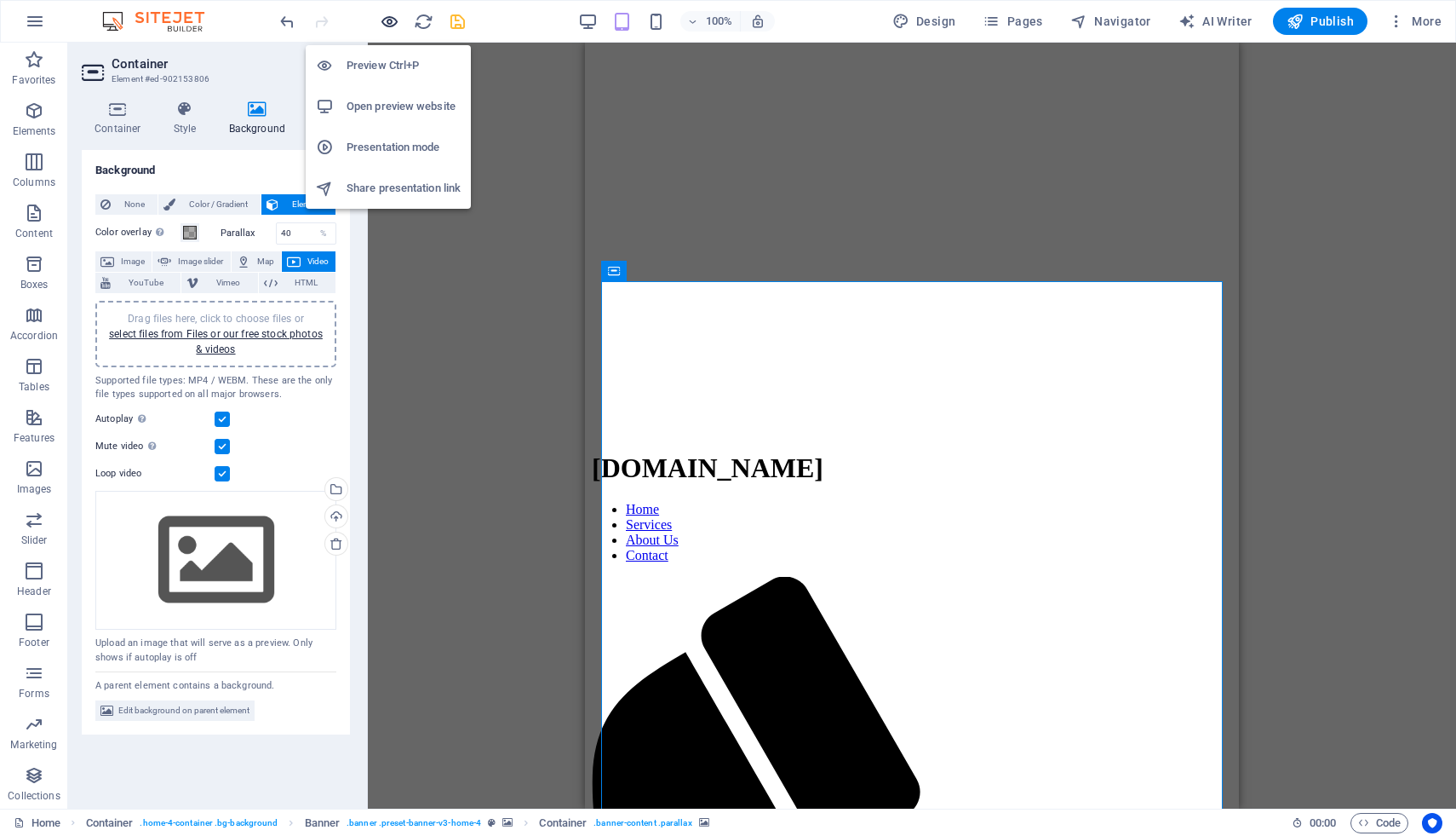
click at [390, 19] on icon "button" at bounding box center [390, 22] width 20 height 20
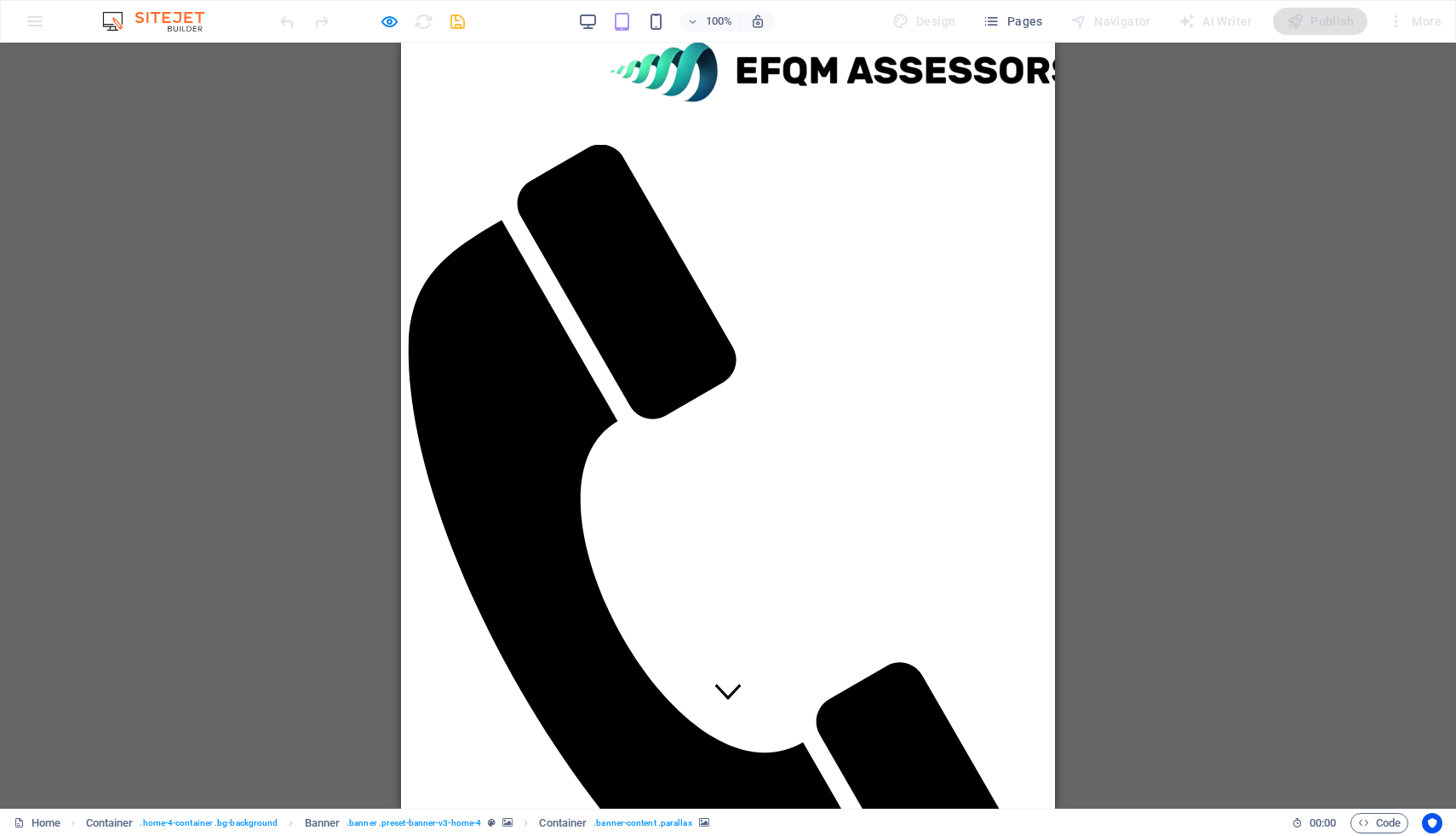
scroll to position [0, 0]
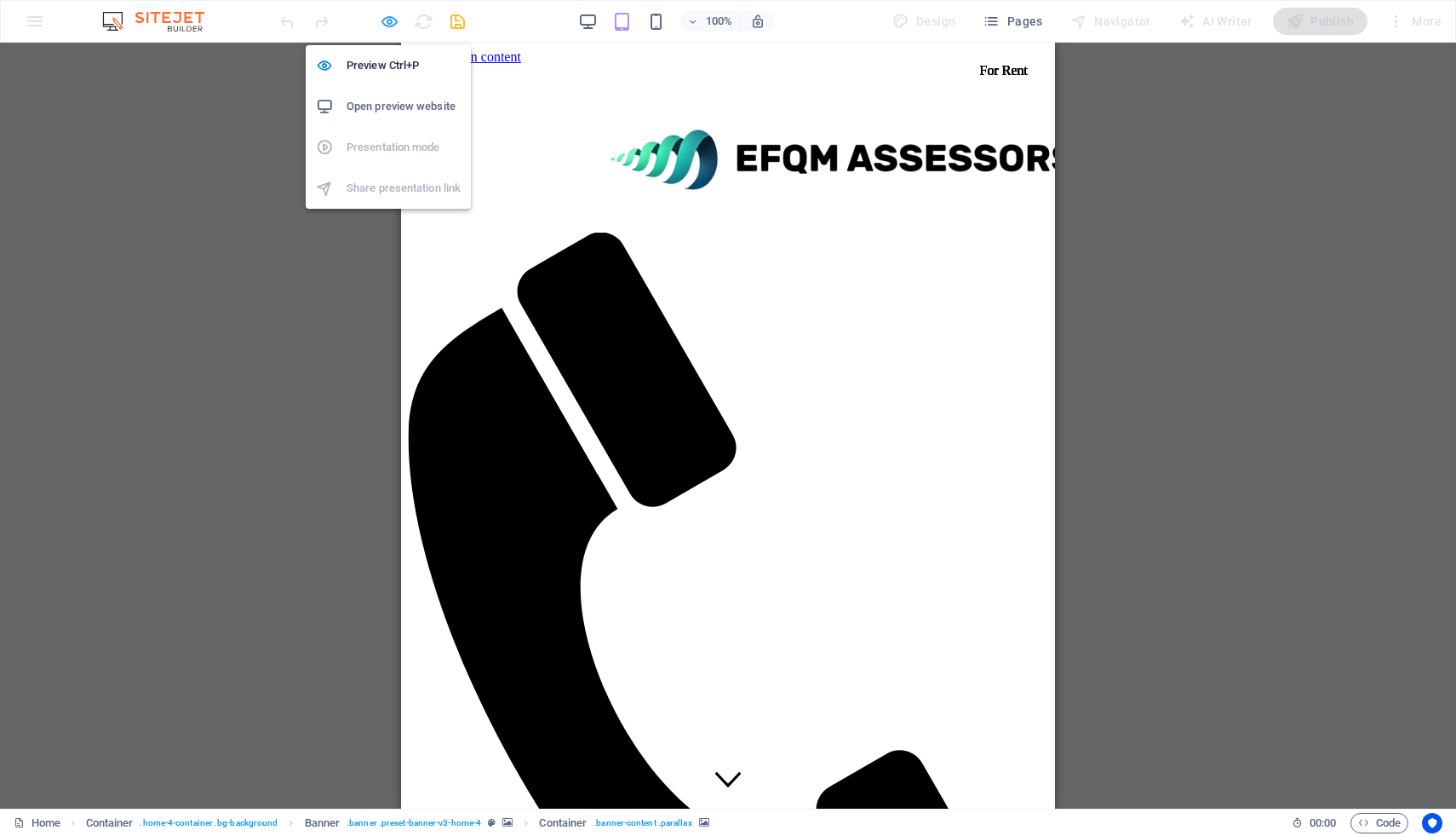
click at [388, 14] on icon "button" at bounding box center [390, 22] width 20 height 20
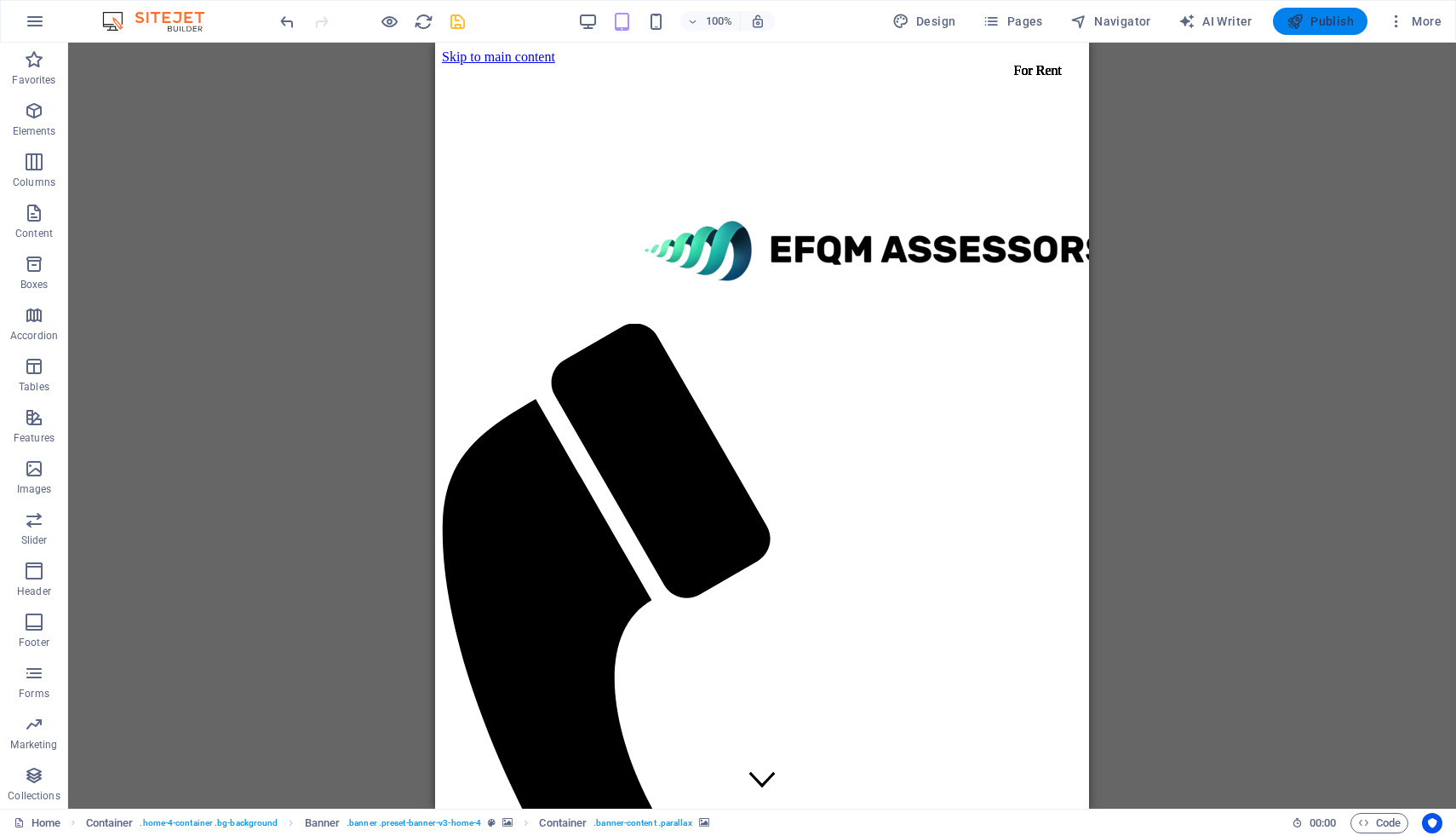
click at [1302, 25] on icon "button" at bounding box center [1294, 21] width 17 height 17
checkbox input "false"
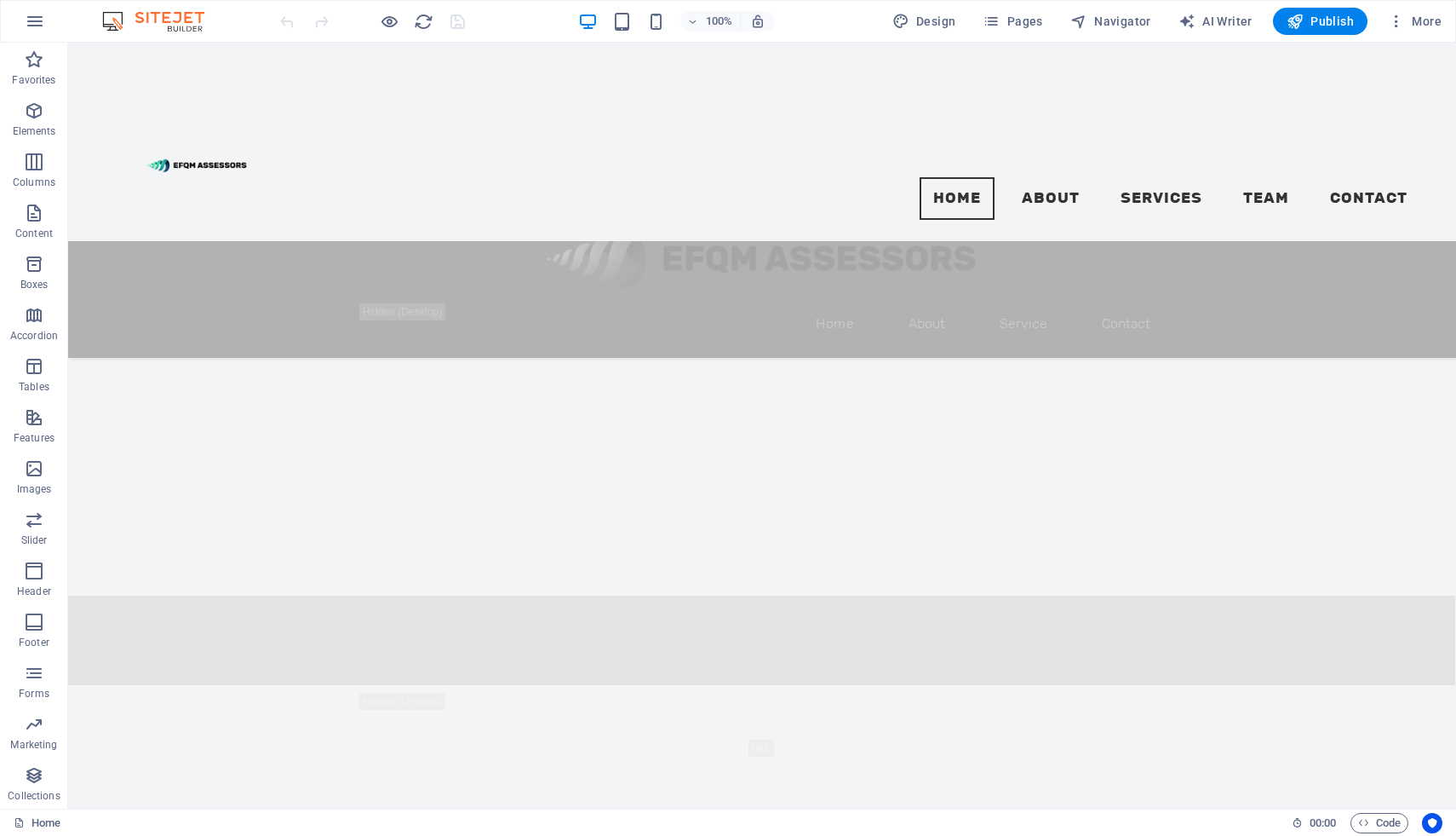
scroll to position [1538, 0]
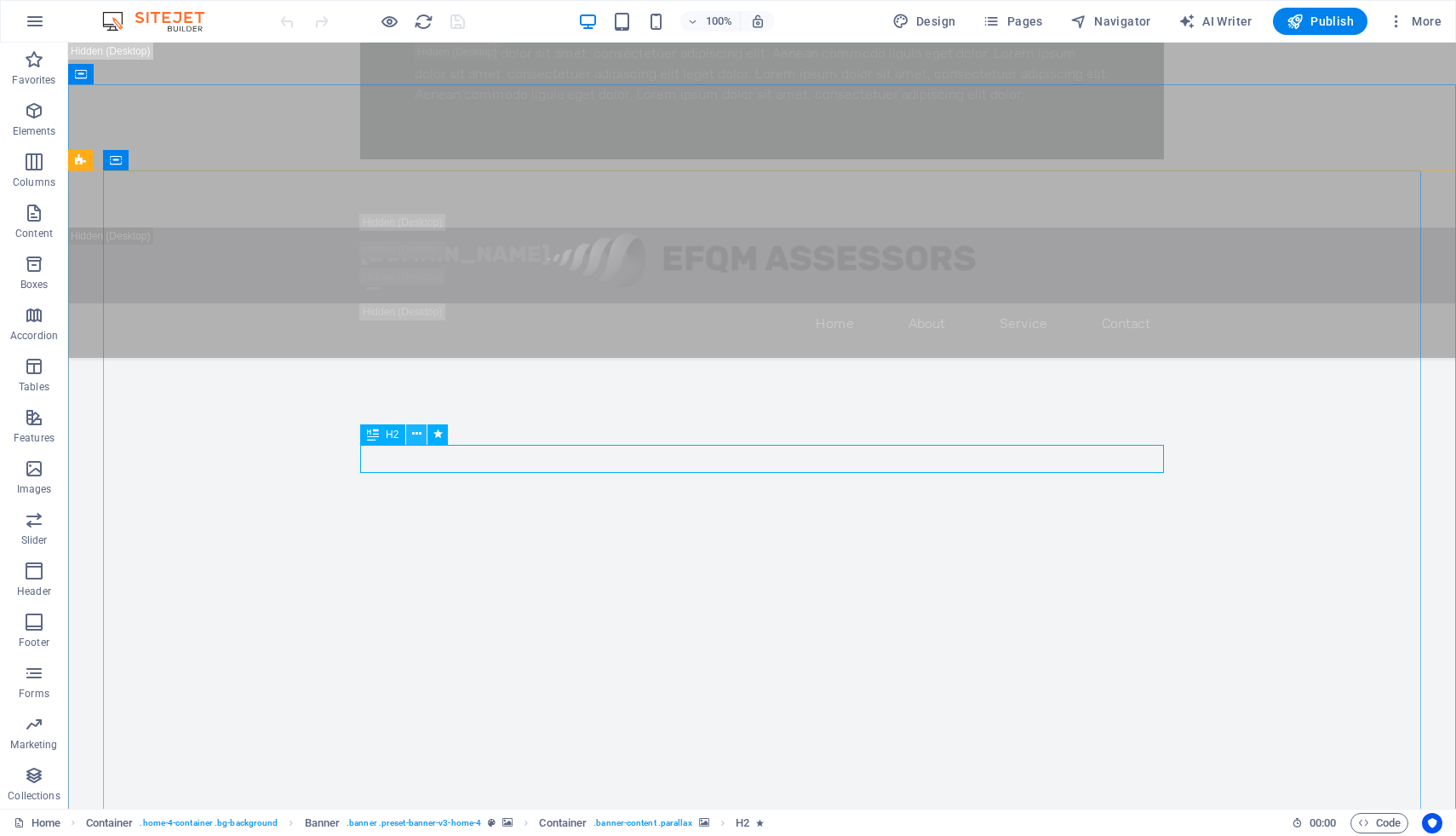
click at [414, 434] on icon at bounding box center [416, 434] width 9 height 18
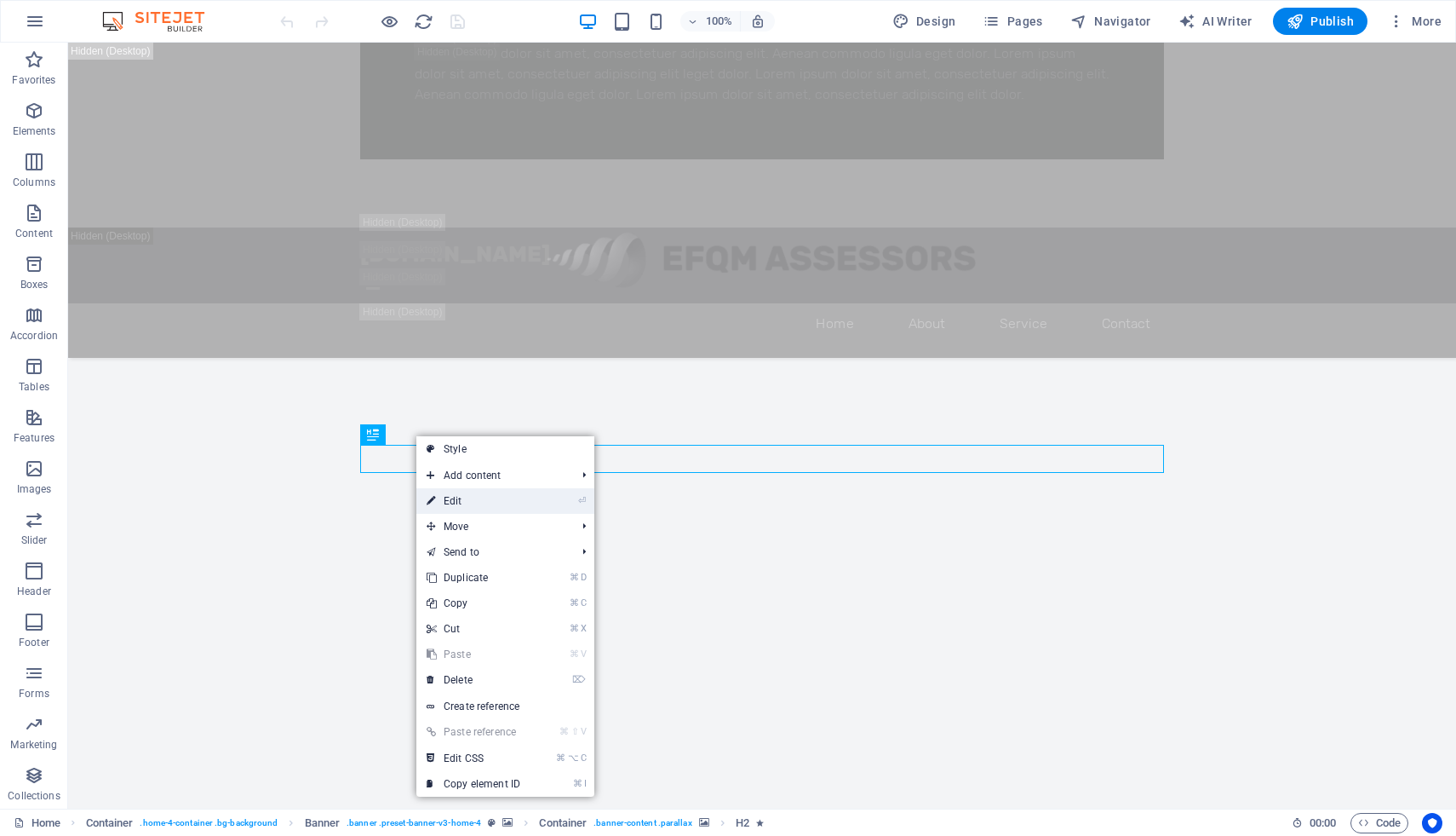
click at [452, 494] on link "⏎ Edit" at bounding box center [473, 501] width 114 height 26
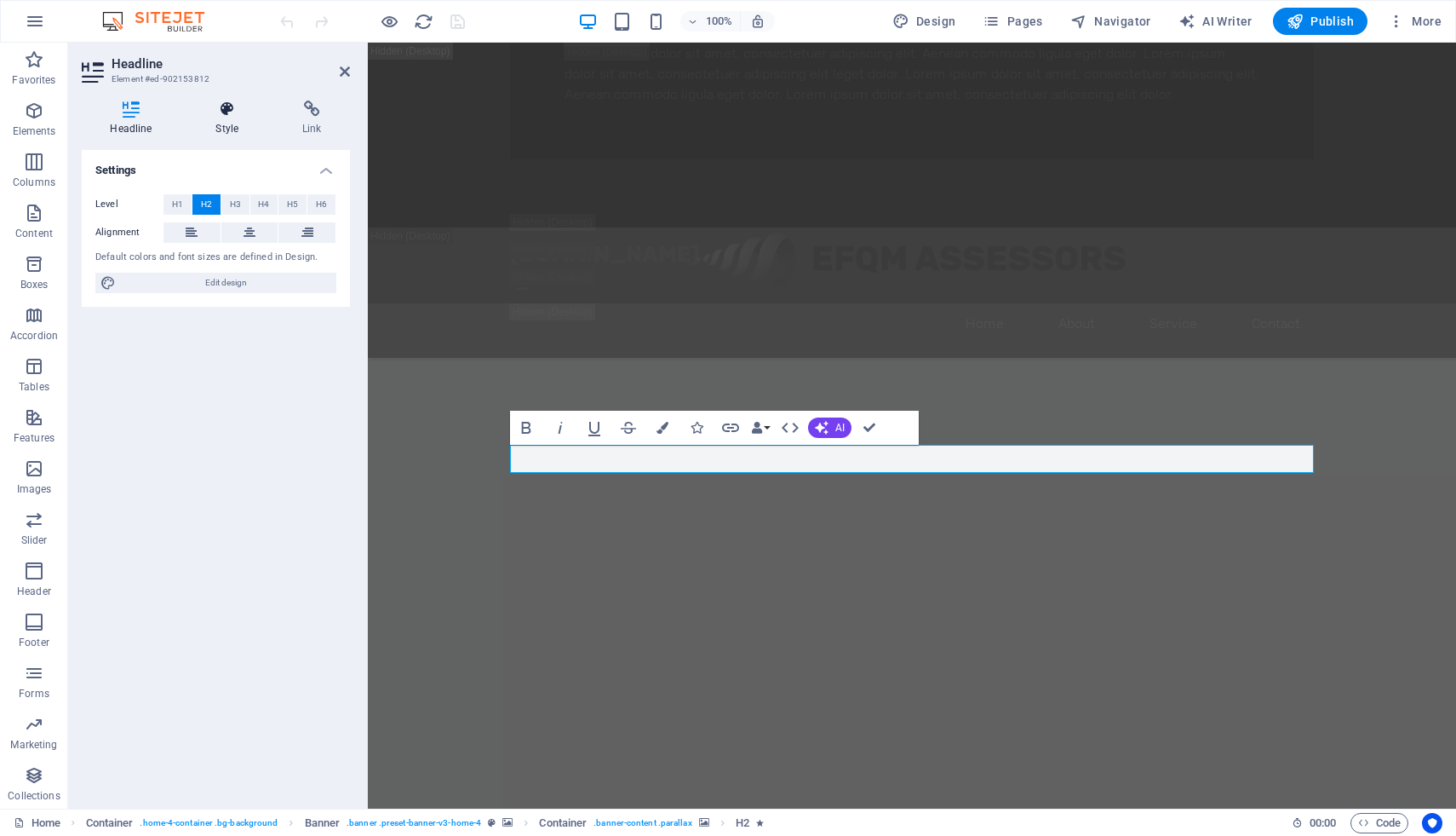
click at [231, 126] on h4 "Style" at bounding box center [231, 118] width 87 height 36
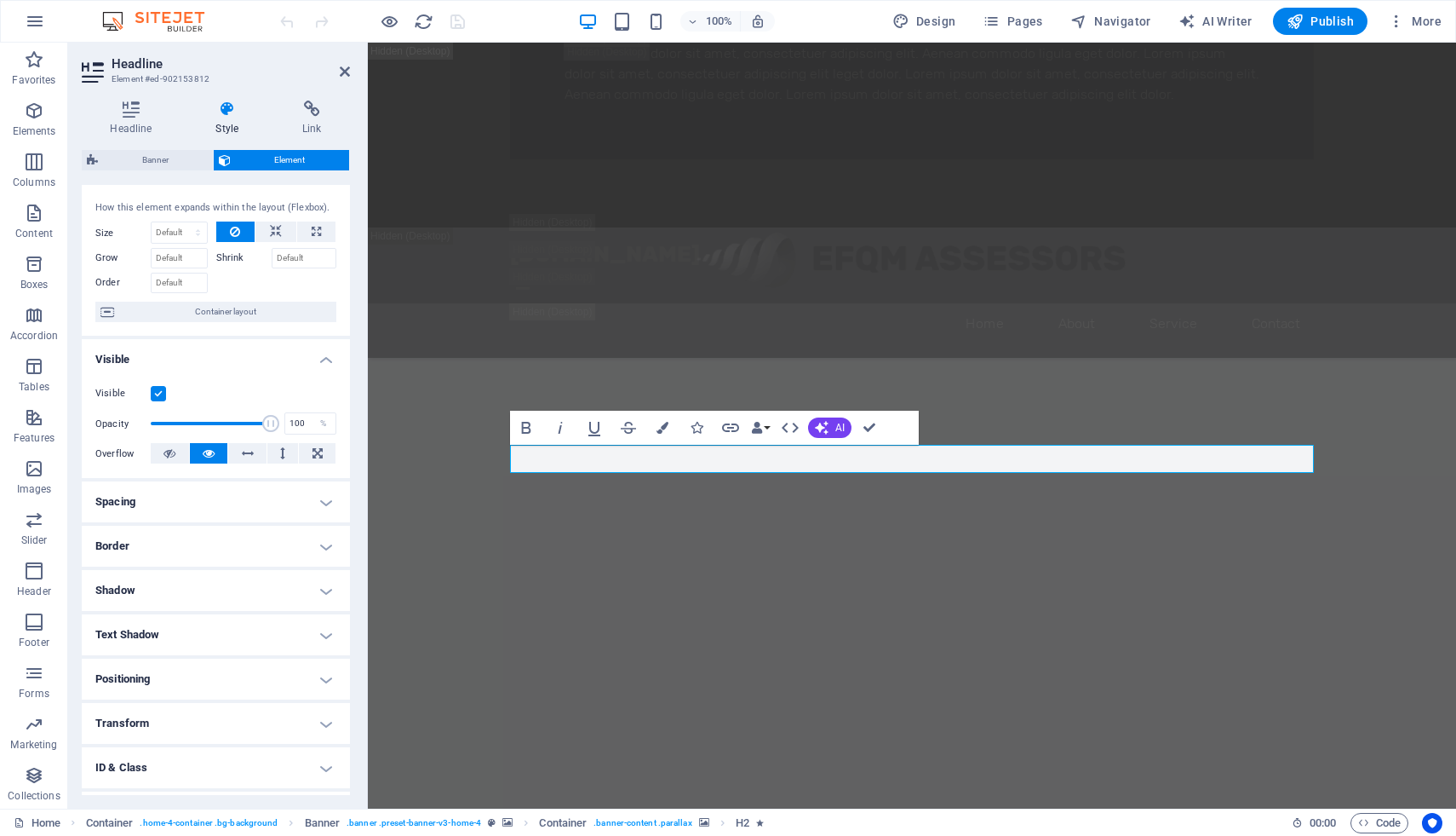
scroll to position [0, 0]
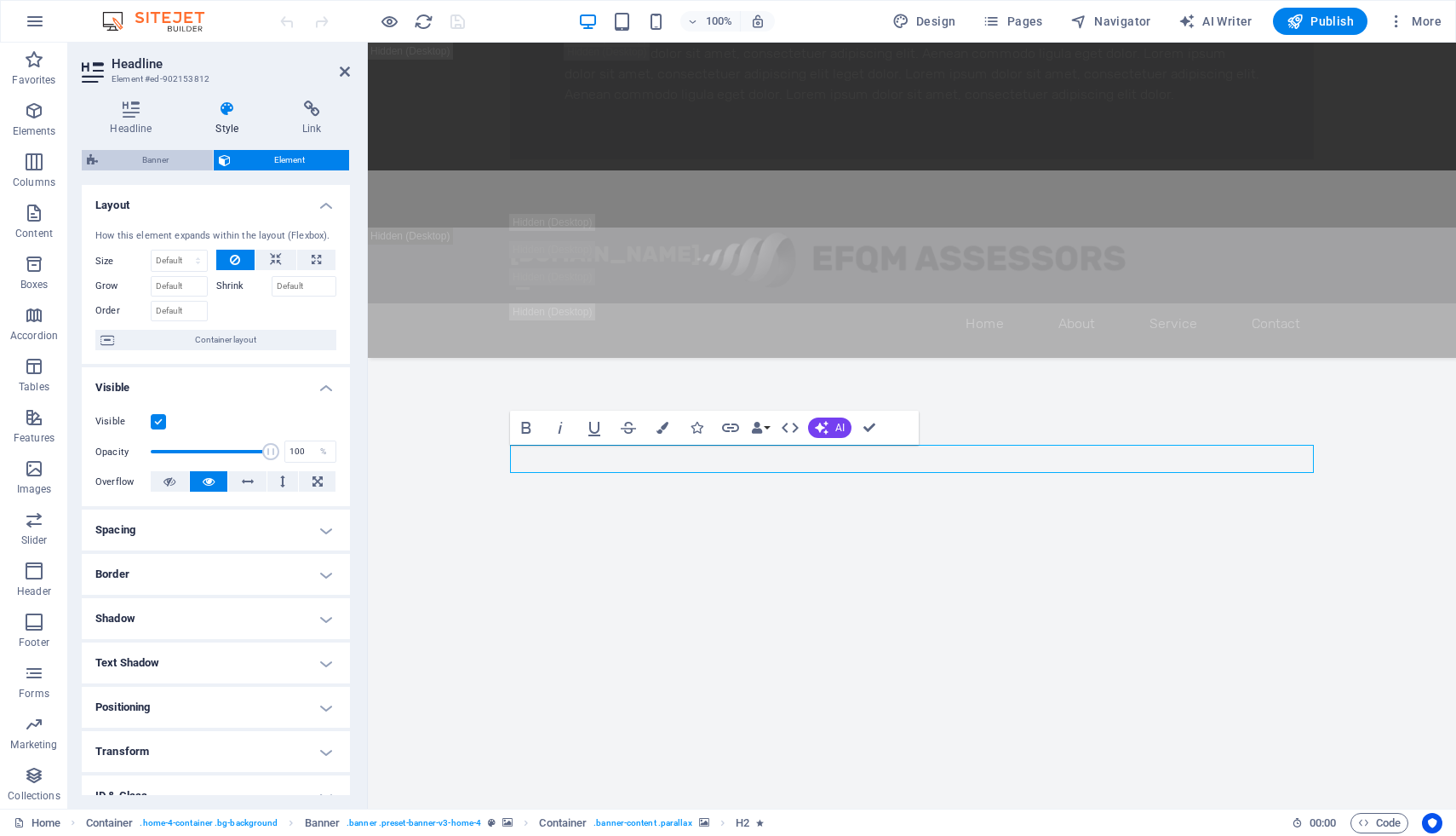
click at [162, 160] on span "Banner" at bounding box center [156, 160] width 105 height 21
select select "preset-banner-v3-home-4"
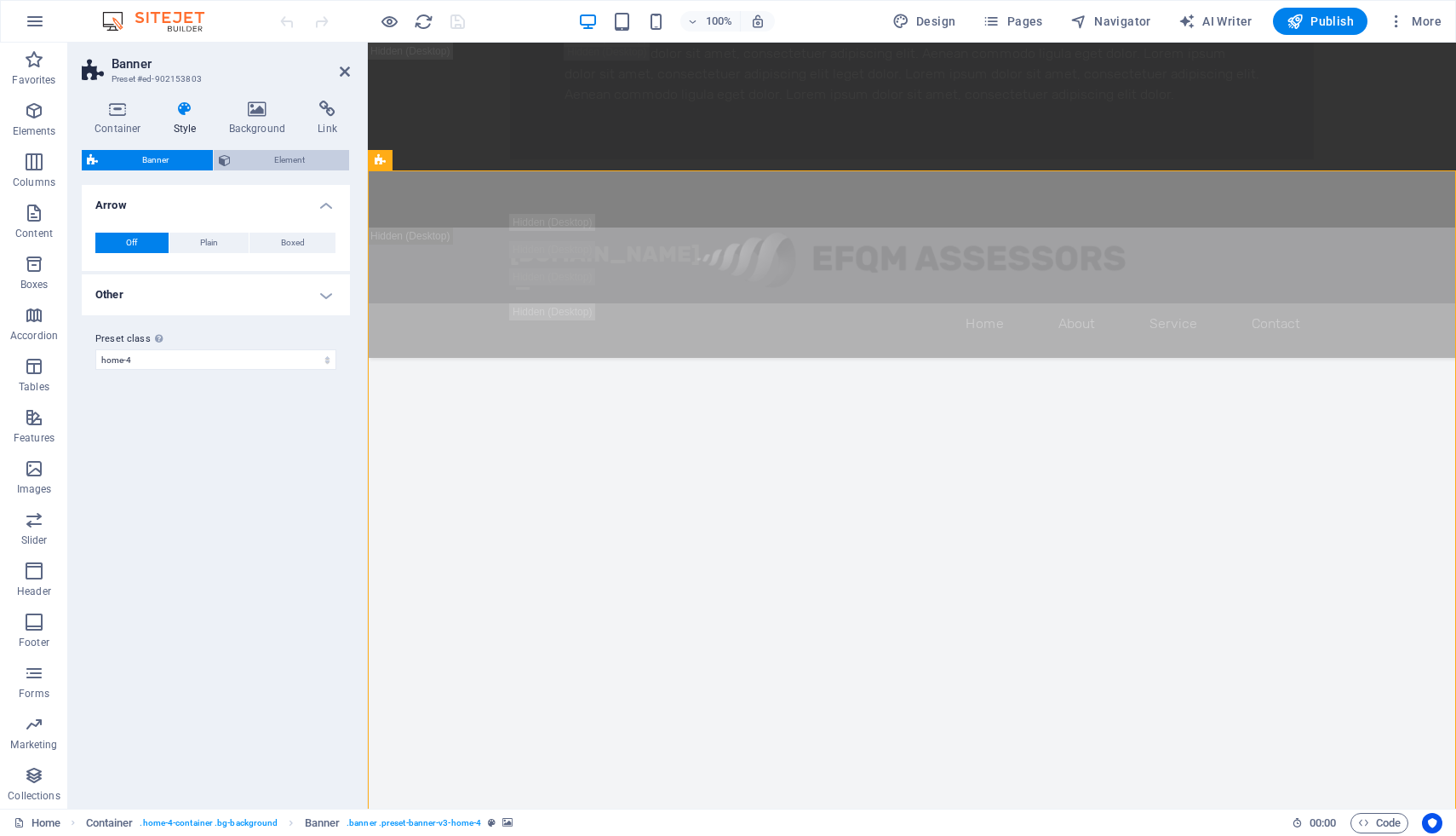
click at [258, 157] on span "Element" at bounding box center [290, 160] width 109 height 21
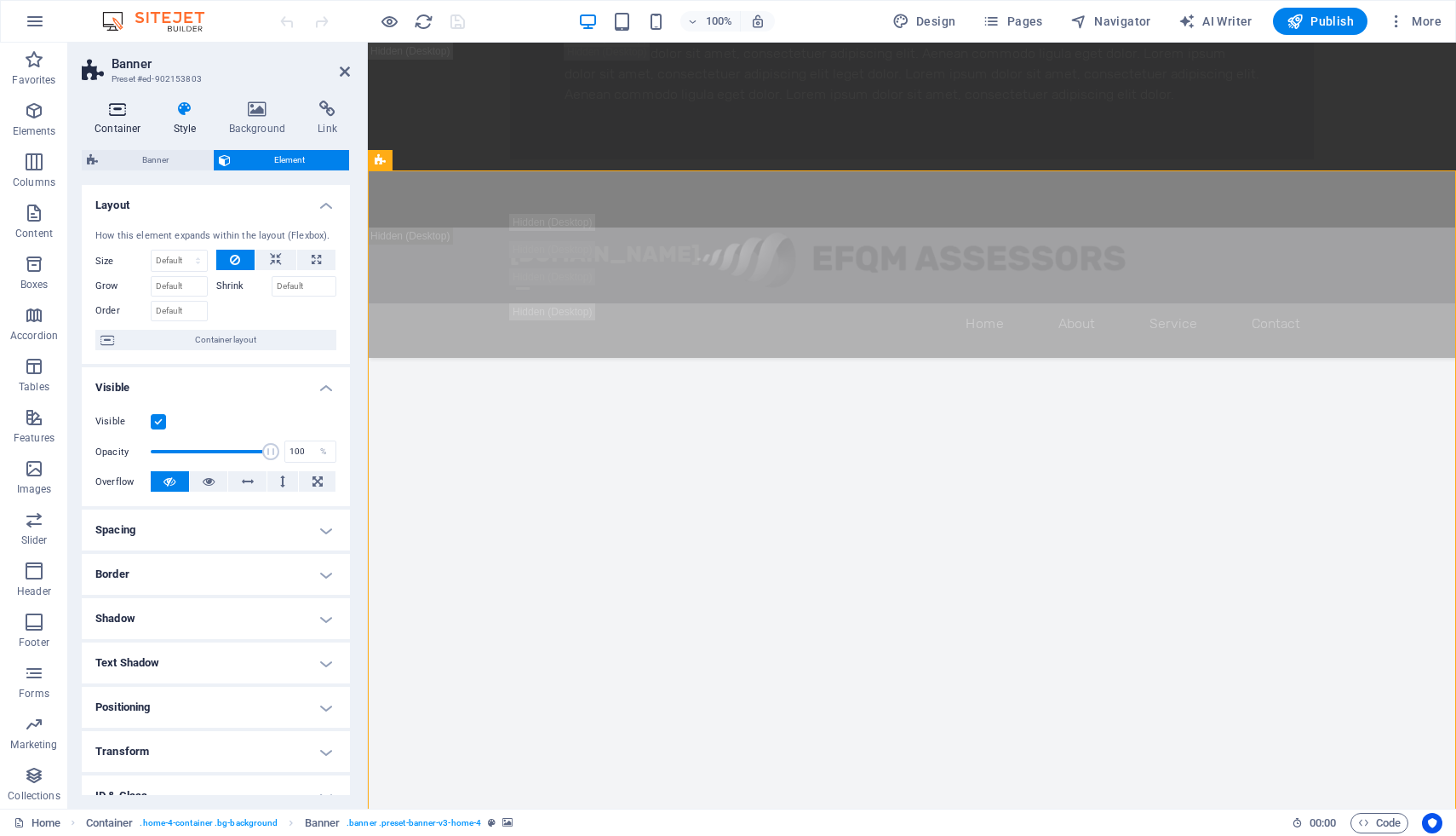
click at [122, 115] on icon at bounding box center [117, 108] width 72 height 17
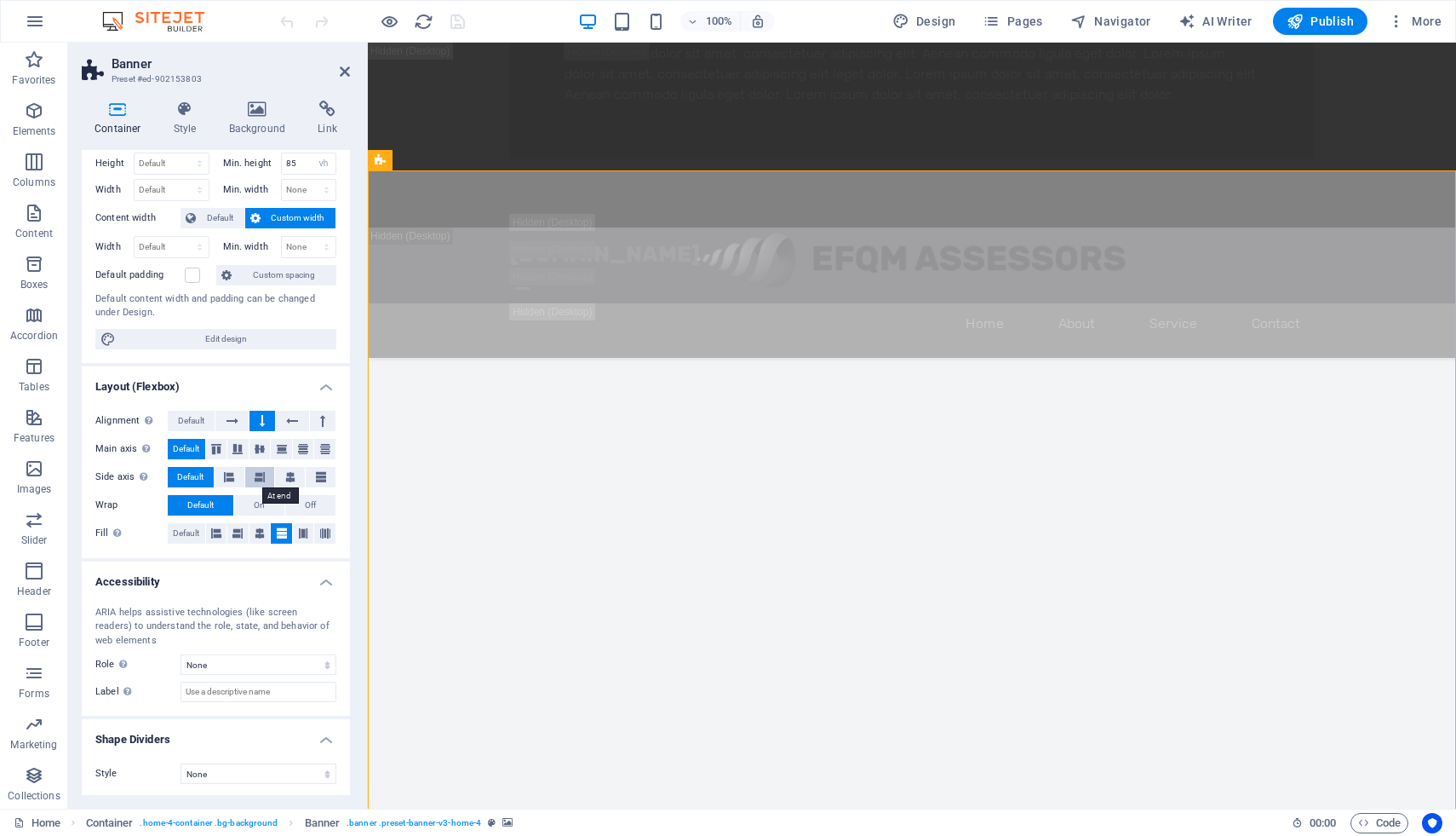
scroll to position [45, 0]
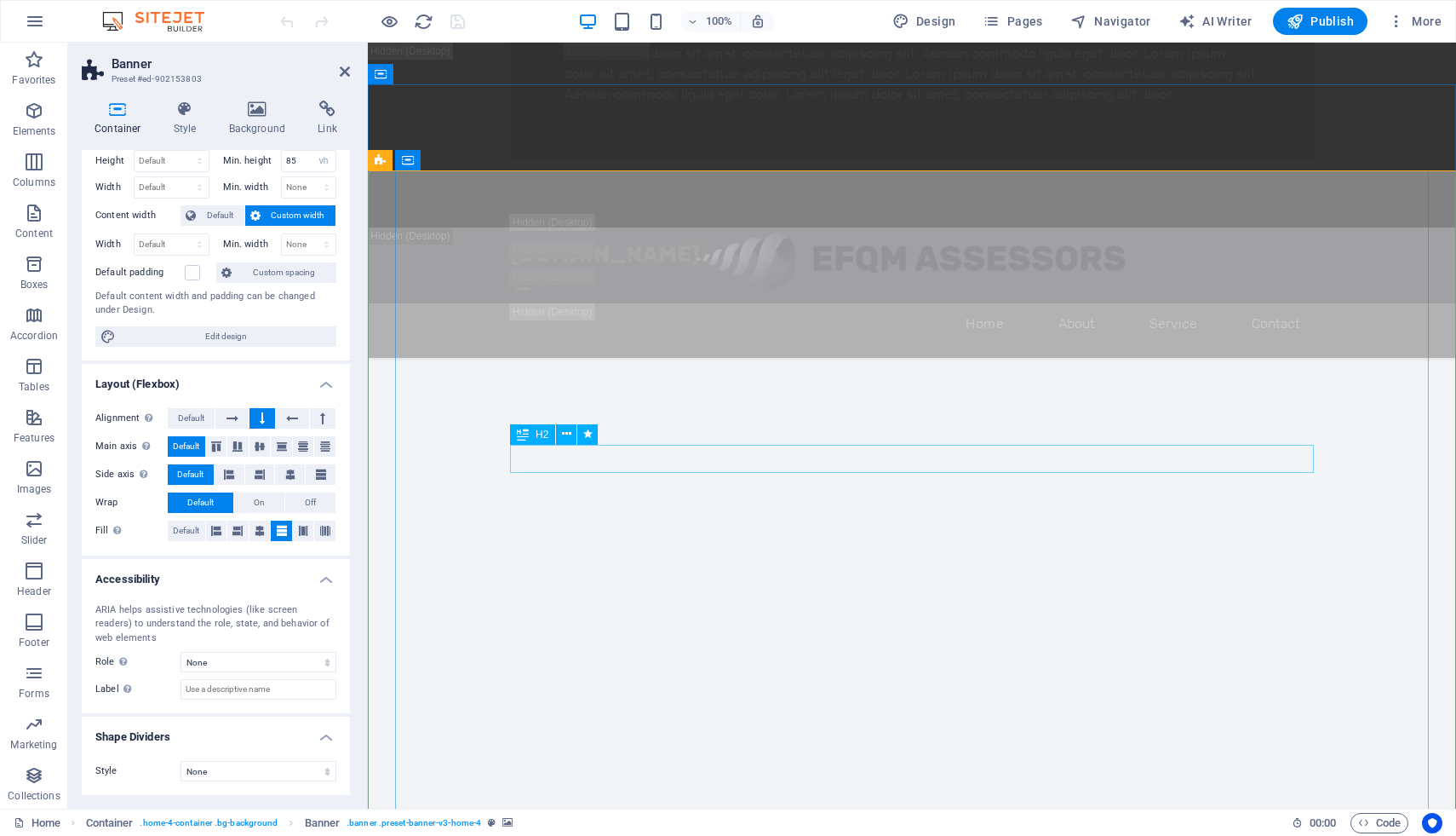
click at [577, 435] on button at bounding box center [566, 434] width 21 height 21
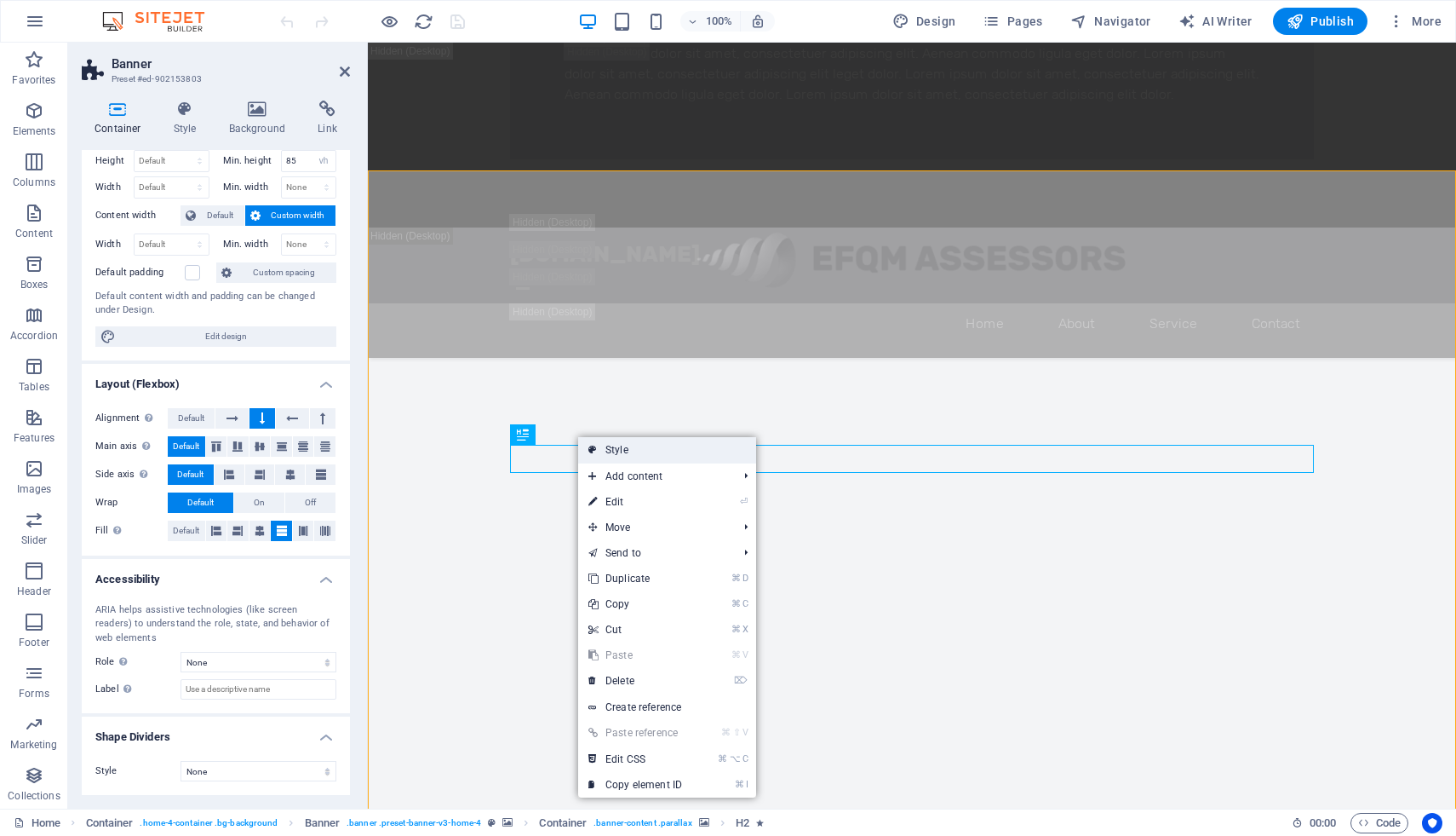
click at [625, 446] on link "Style" at bounding box center [667, 450] width 178 height 26
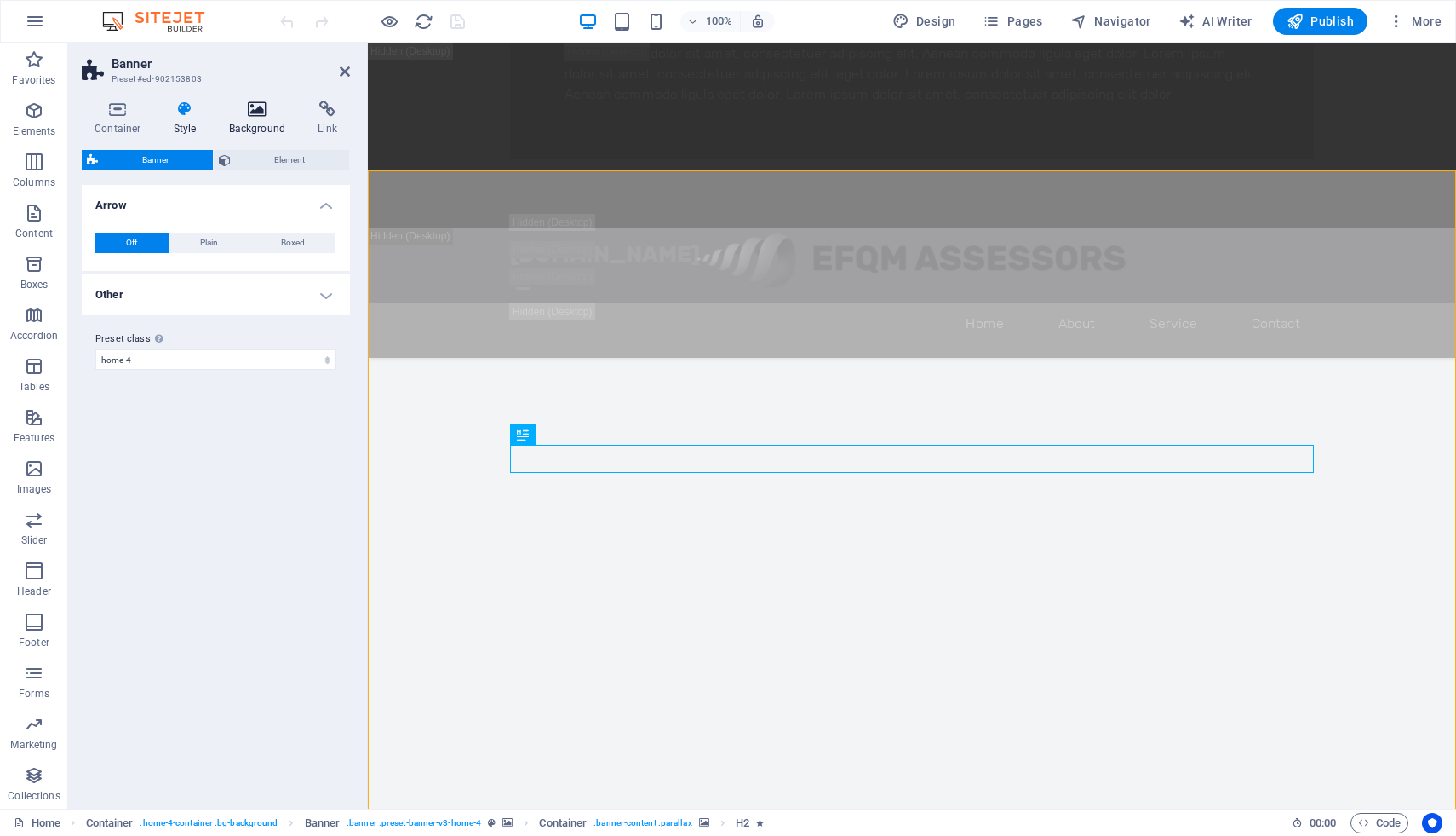
click at [257, 122] on h4 "Background" at bounding box center [261, 118] width 89 height 36
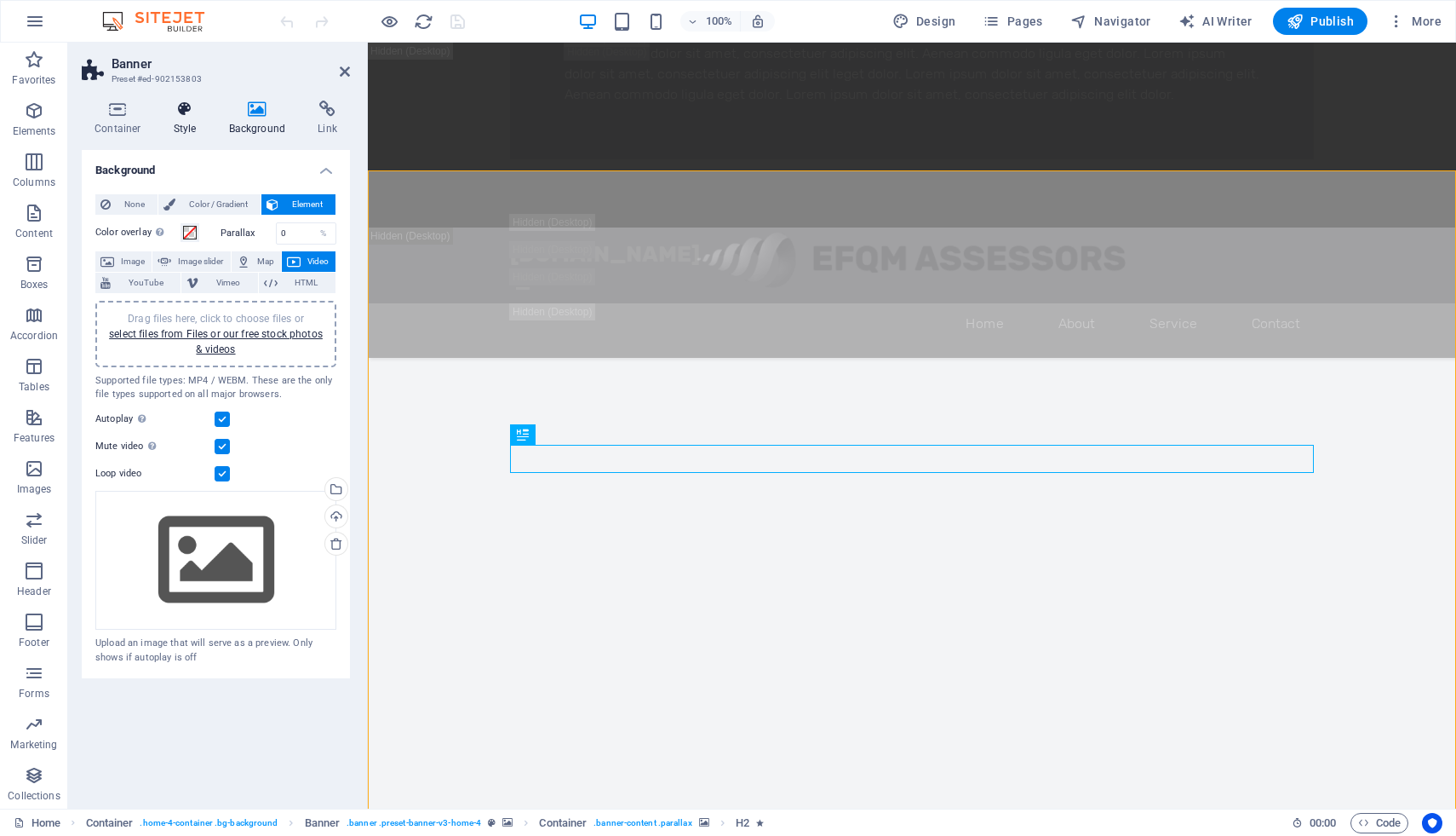
click at [176, 132] on h4 "Style" at bounding box center [188, 118] width 56 height 36
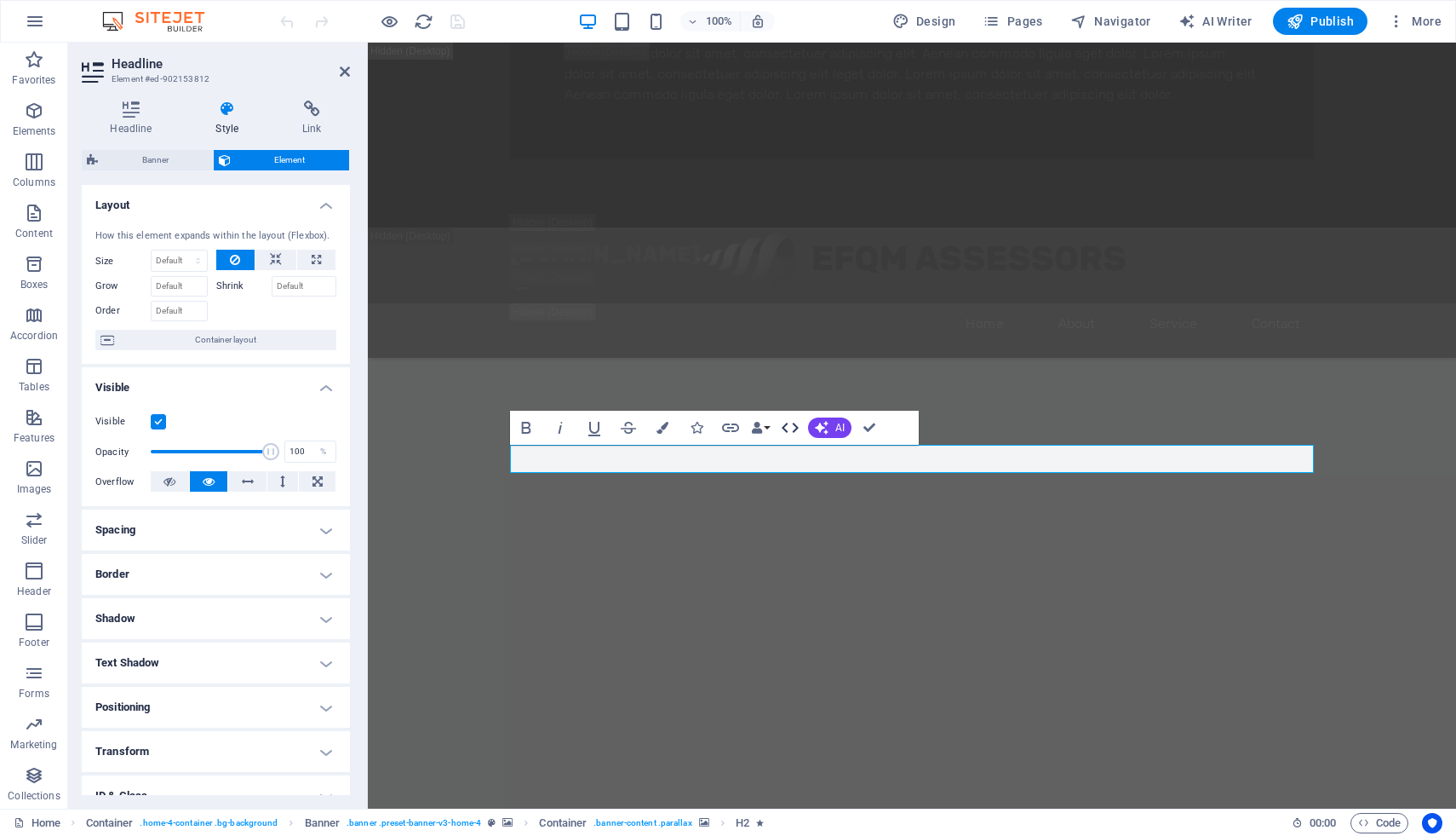
click at [790, 427] on icon "button" at bounding box center [790, 427] width 21 height 21
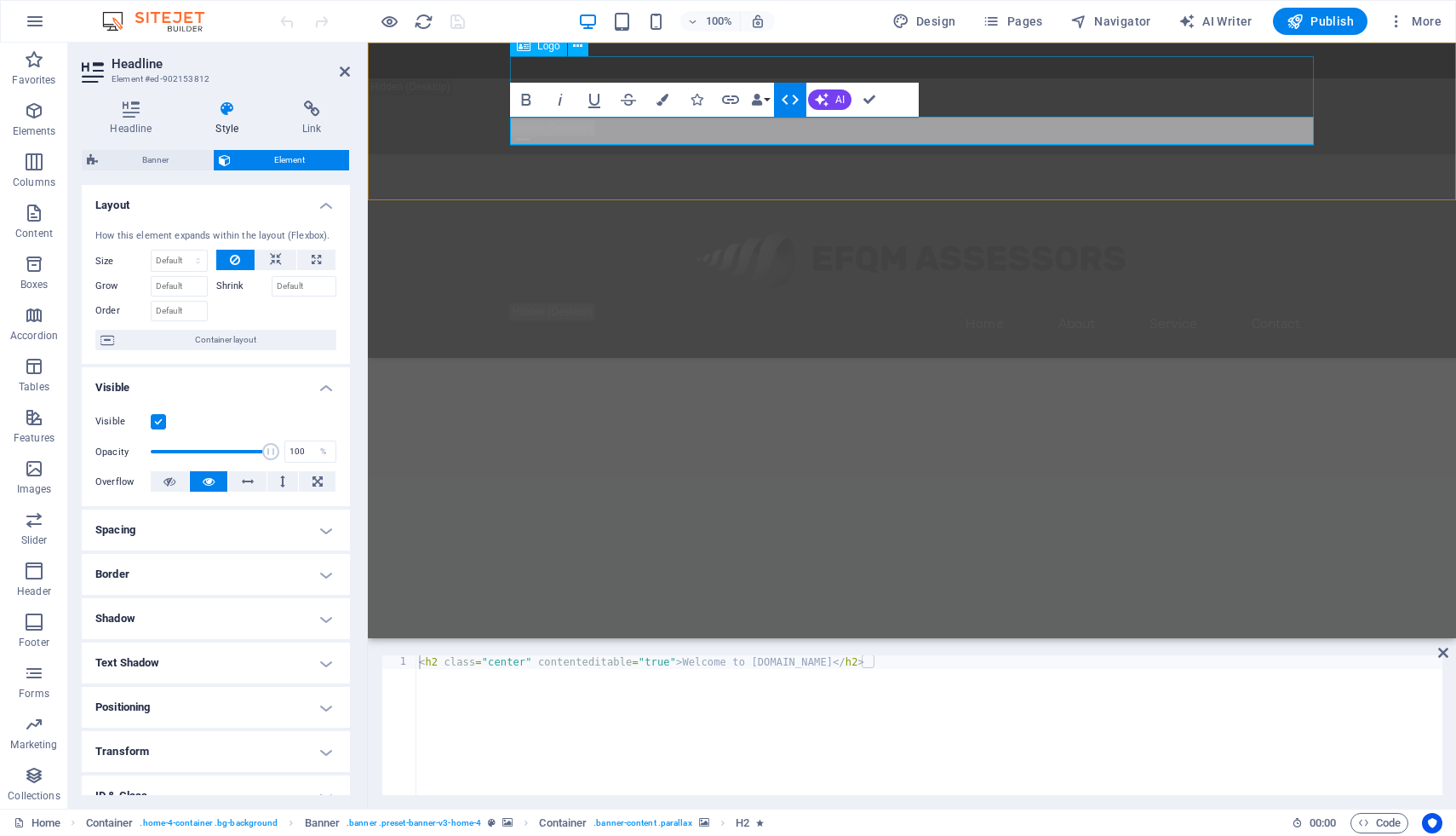
click at [767, 214] on div at bounding box center [912, 259] width 804 height 89
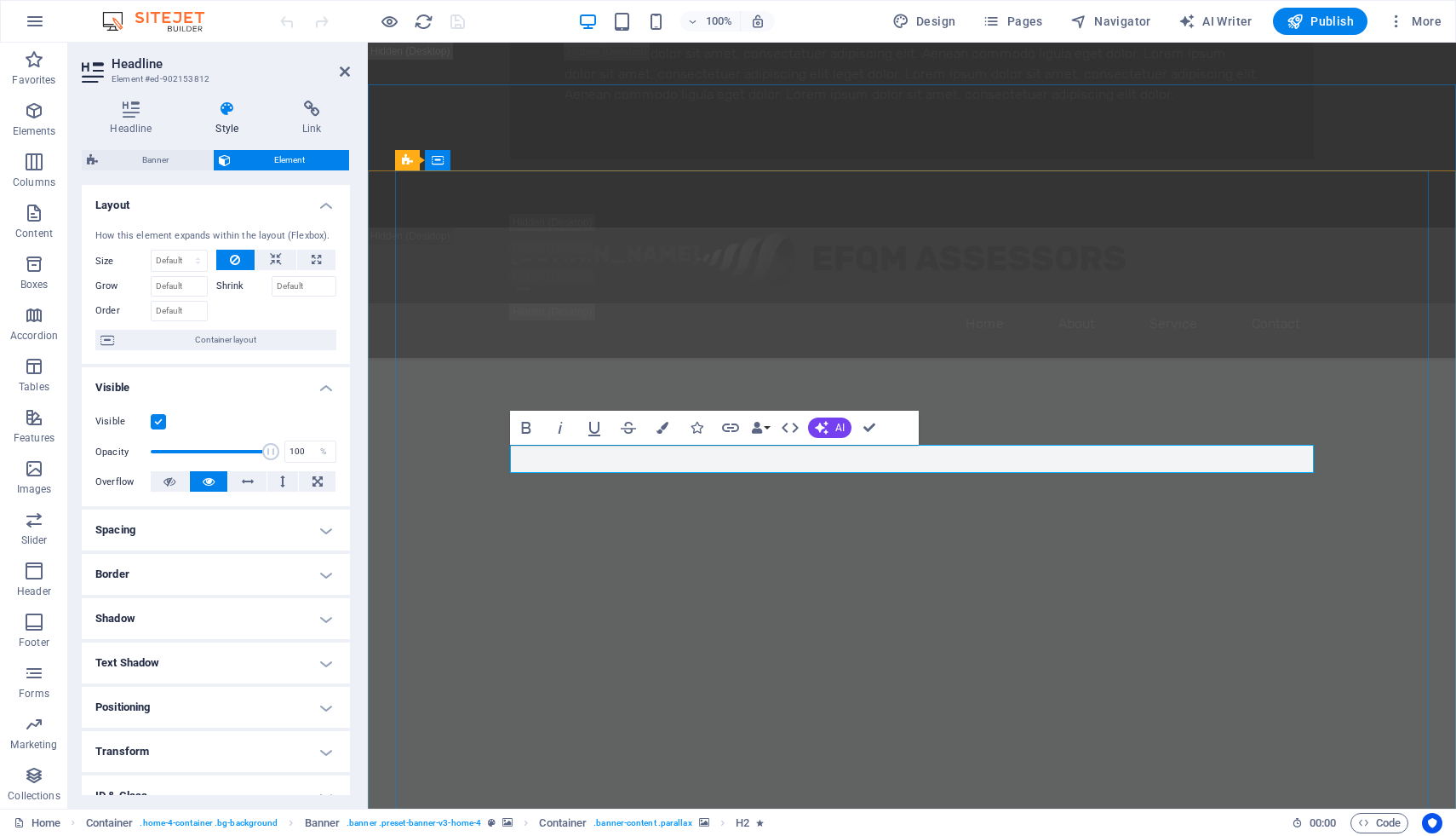
drag, startPoint x: 875, startPoint y: 456, endPoint x: 1094, endPoint y: 459, distance: 219.0
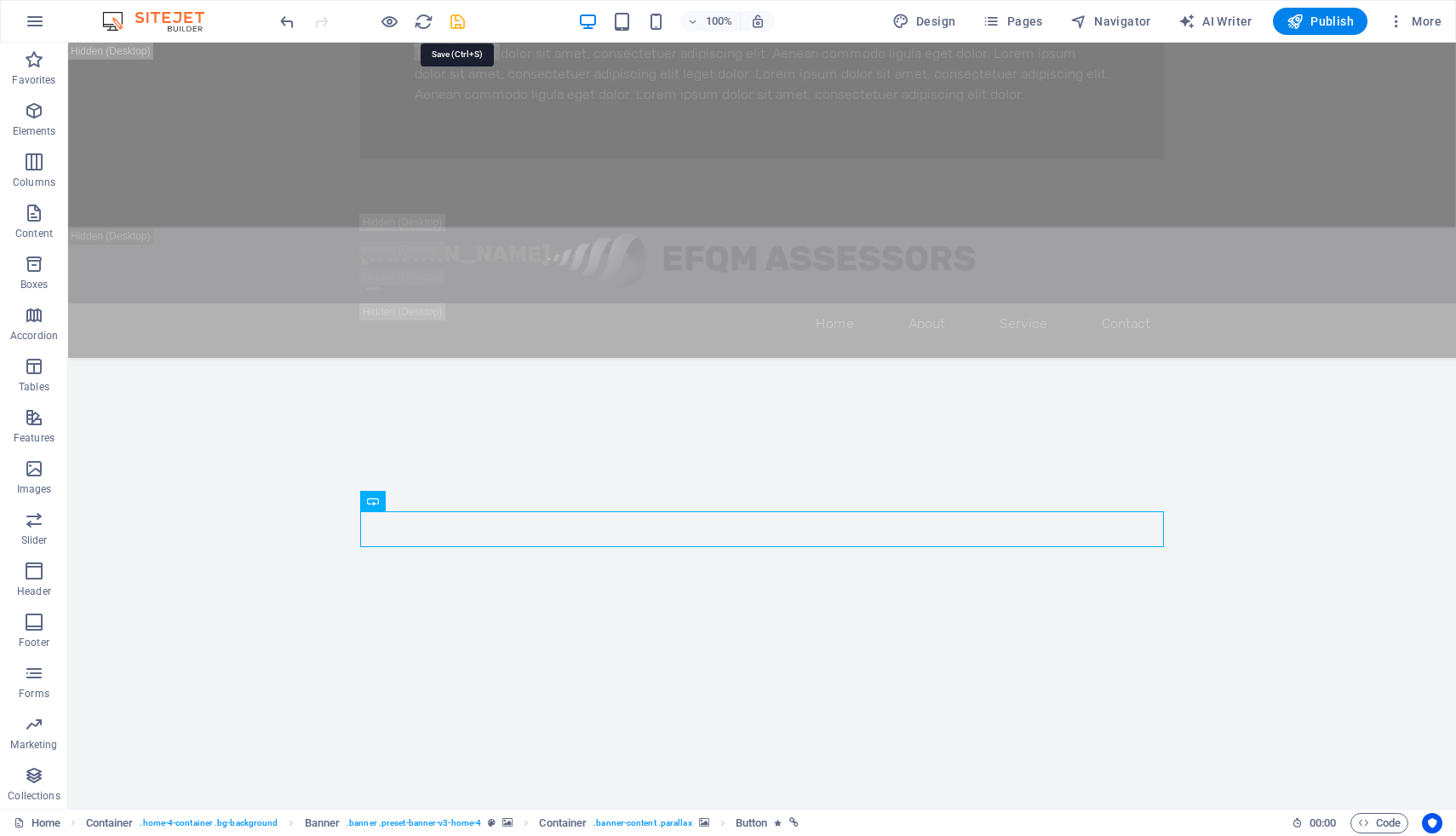
click at [456, 22] on icon "save" at bounding box center [458, 22] width 20 height 20
checkbox input "false"
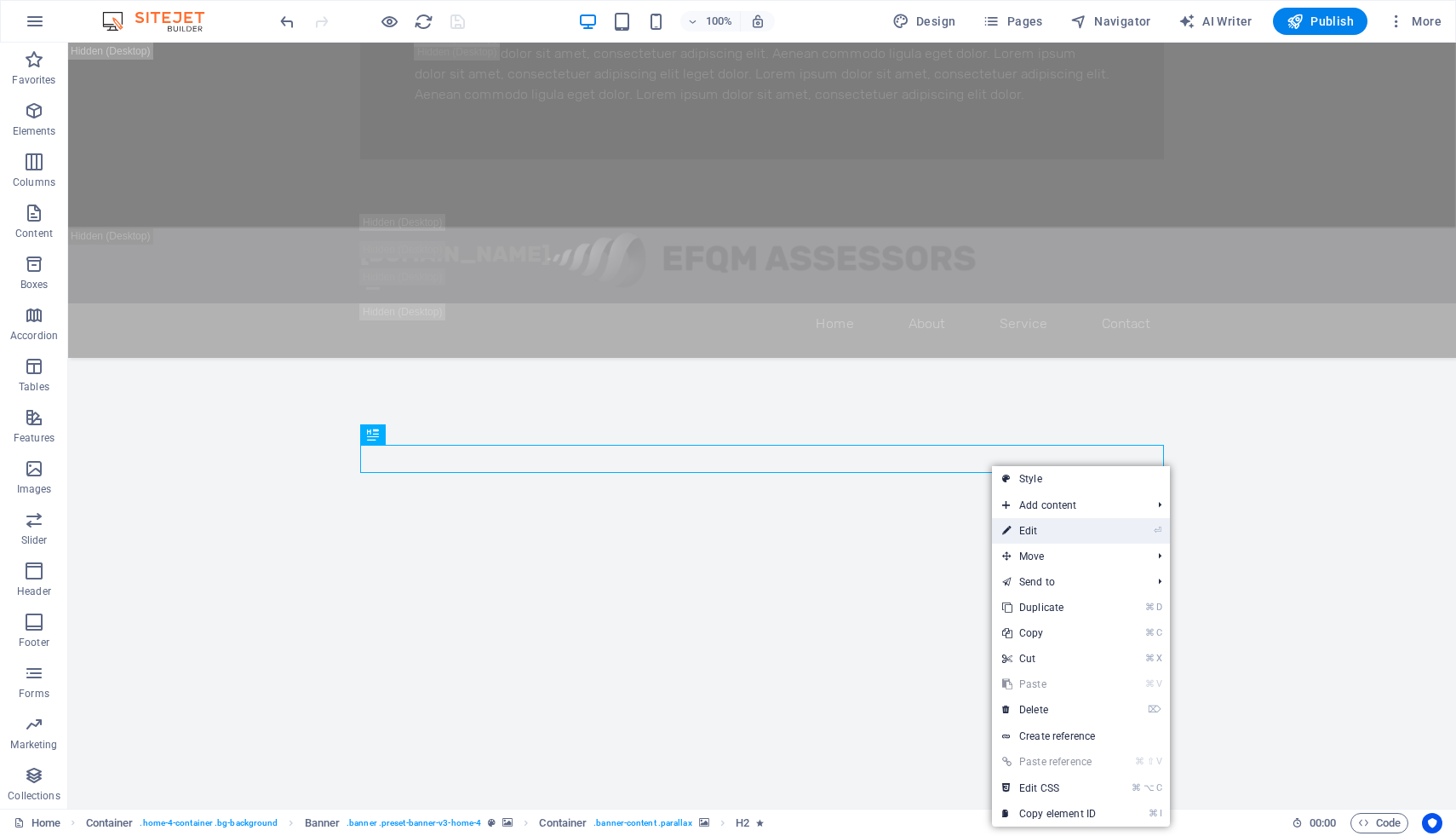
click at [1050, 520] on link "⏎ Edit" at bounding box center [1049, 531] width 114 height 26
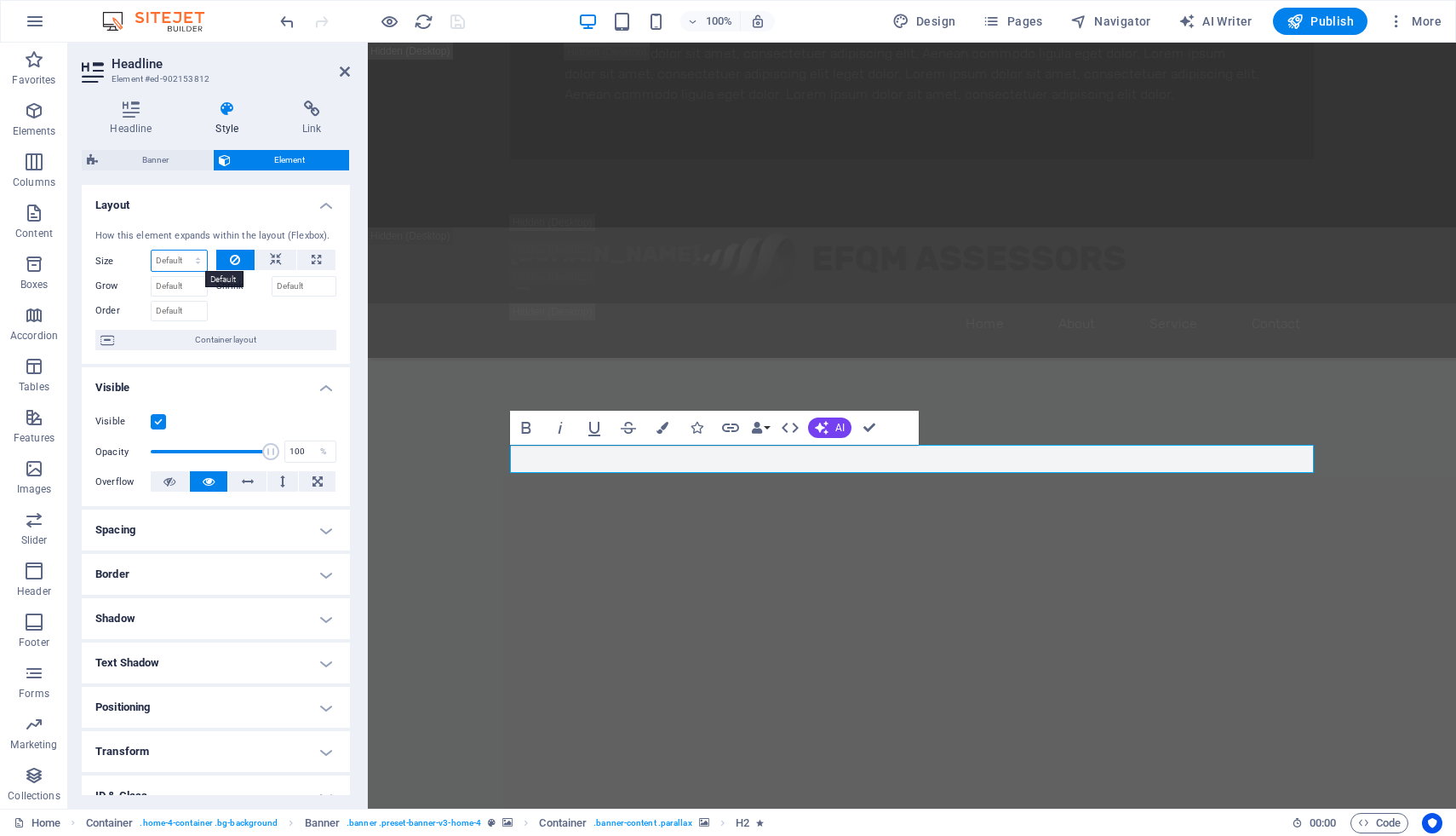
click at [184, 266] on select "Default auto px % 1/1 1/2 1/3 1/4 1/5 1/6 1/7 1/8 1/9 1/10" at bounding box center [179, 261] width 56 height 21
select select "1/8"
click at [180, 251] on select "Default auto px % 1/1 1/2 1/3 1/4 1/5 1/6 1/7 1/8 1/9 1/10" at bounding box center [179, 261] width 56 height 21
type input "12.5"
select select "%"
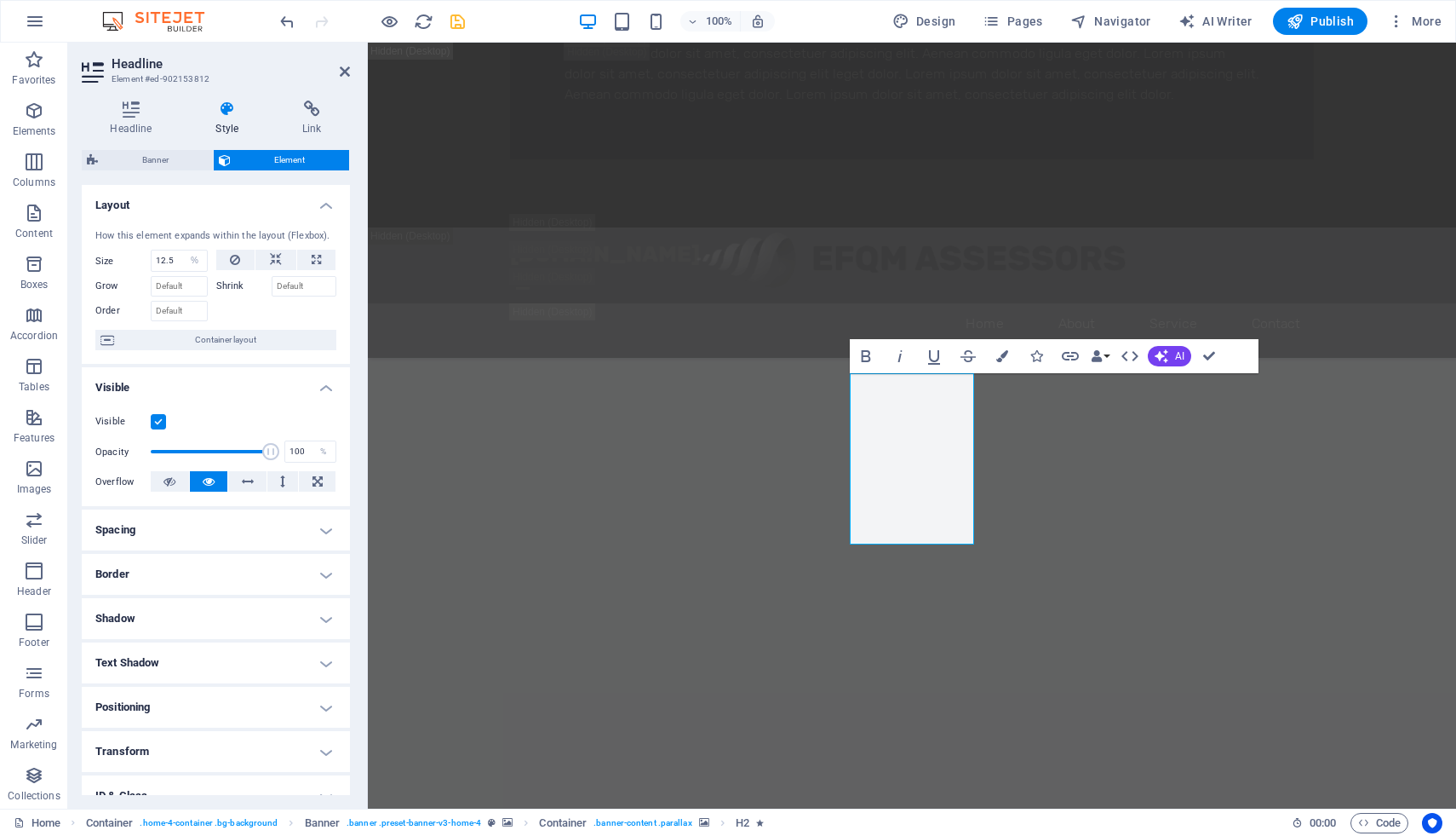
select select "DISABLED_OPTION_VALUE"
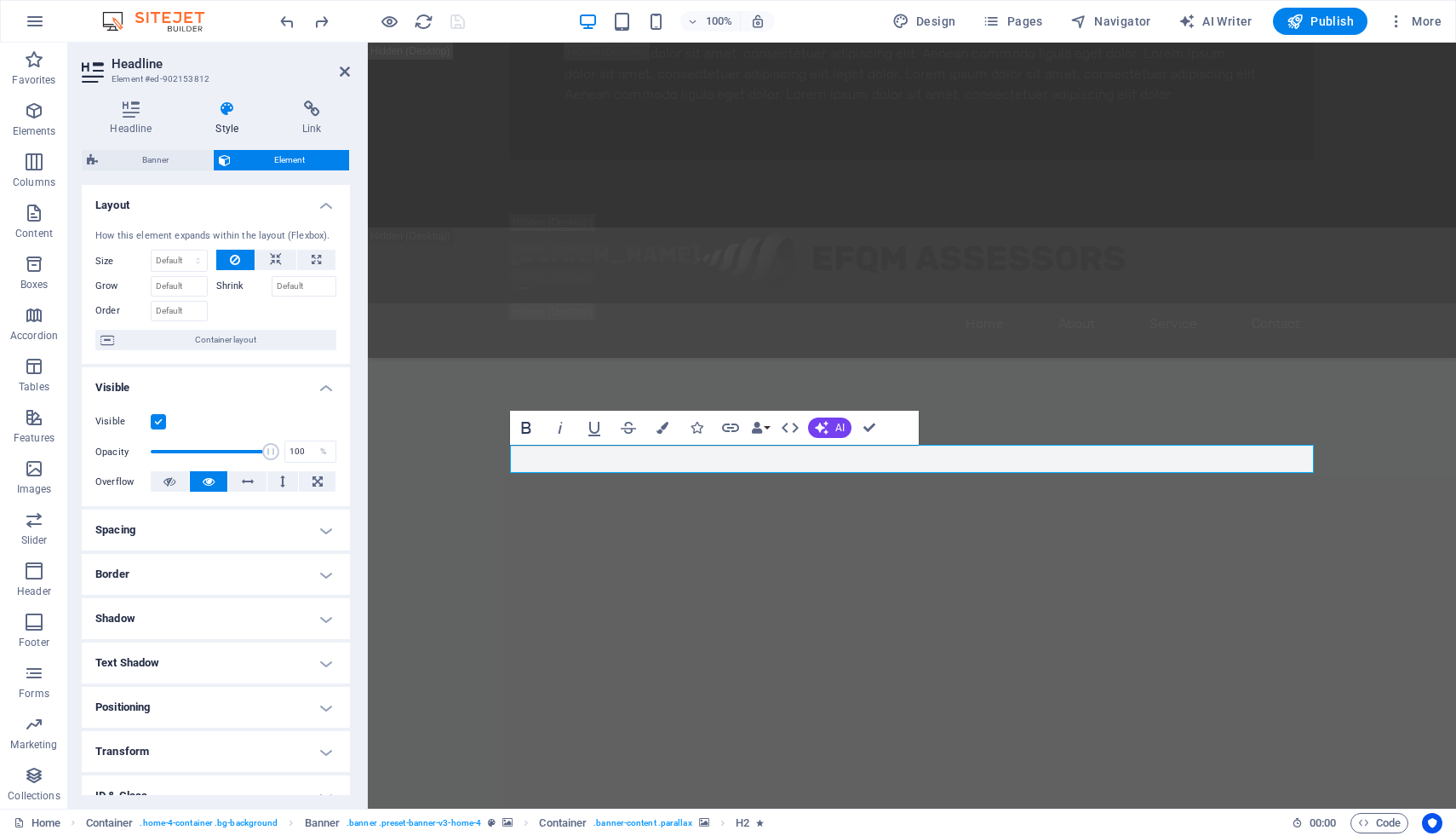
click at [528, 428] on icon "button" at bounding box center [526, 427] width 21 height 21
click at [528, 426] on icon "button" at bounding box center [526, 427] width 9 height 12
click at [764, 422] on button "Data Bindings" at bounding box center [760, 427] width 24 height 34
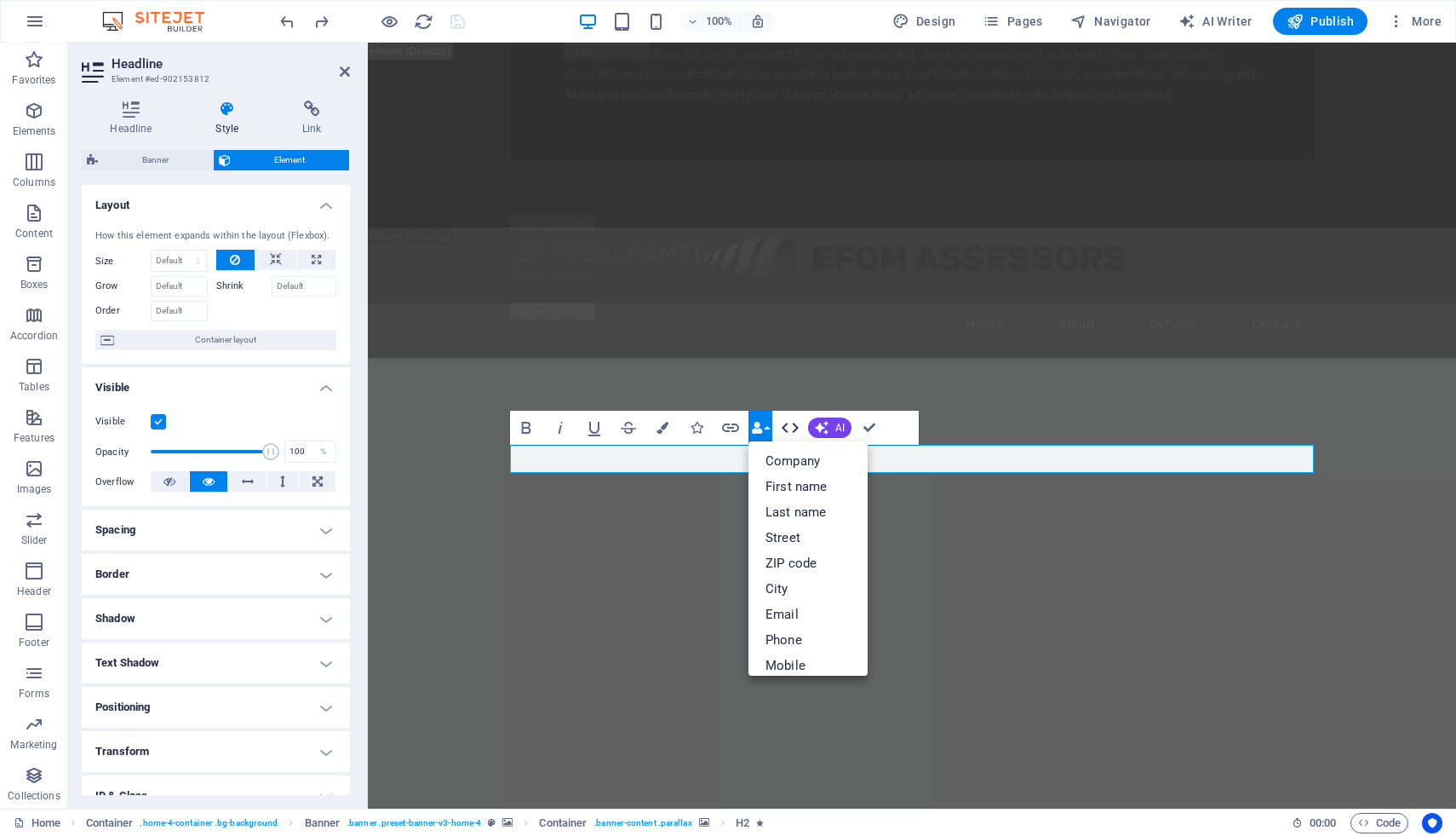
click at [793, 425] on icon "button" at bounding box center [790, 427] width 21 height 21
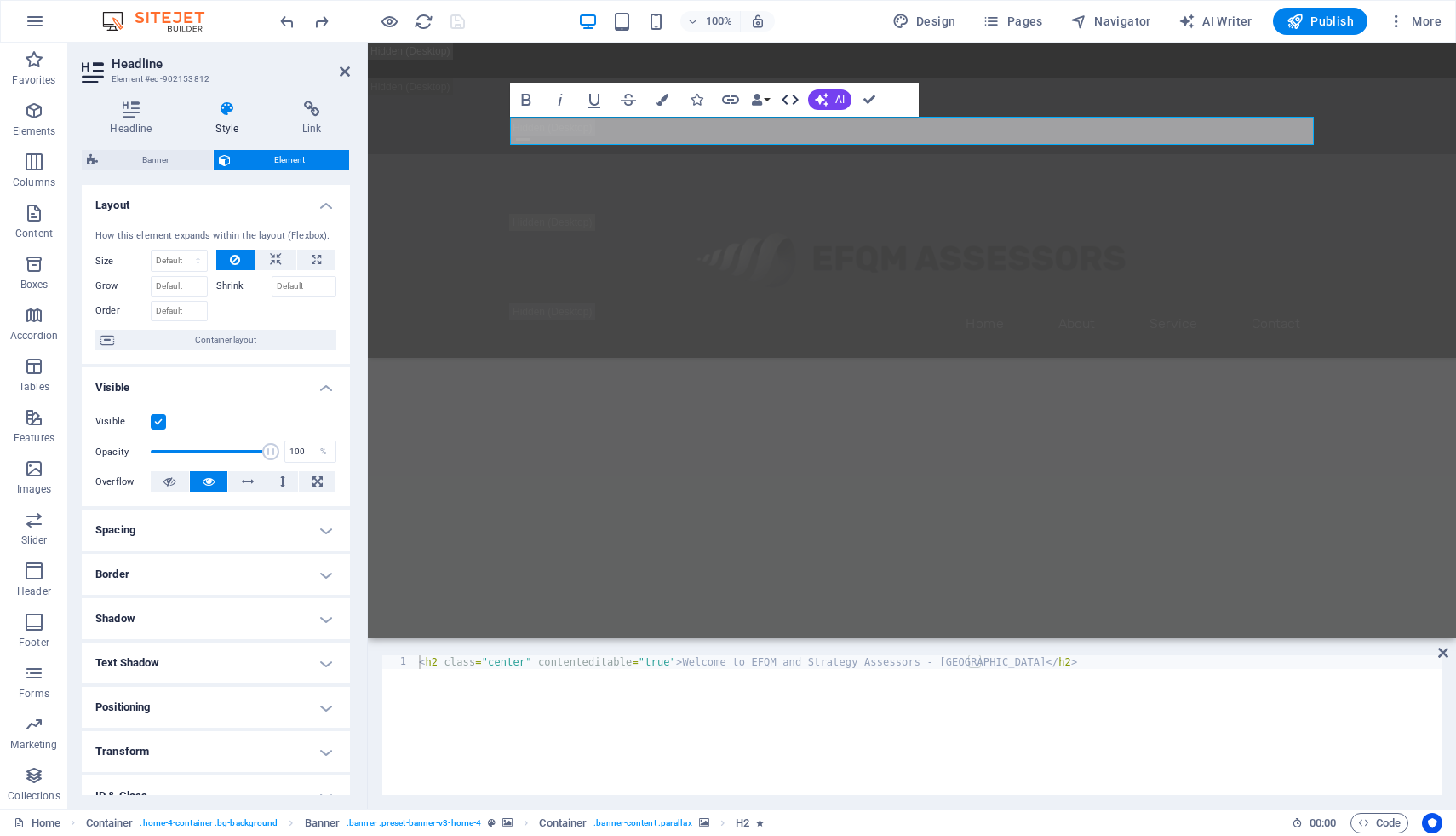
click at [790, 100] on icon "button" at bounding box center [790, 99] width 21 height 21
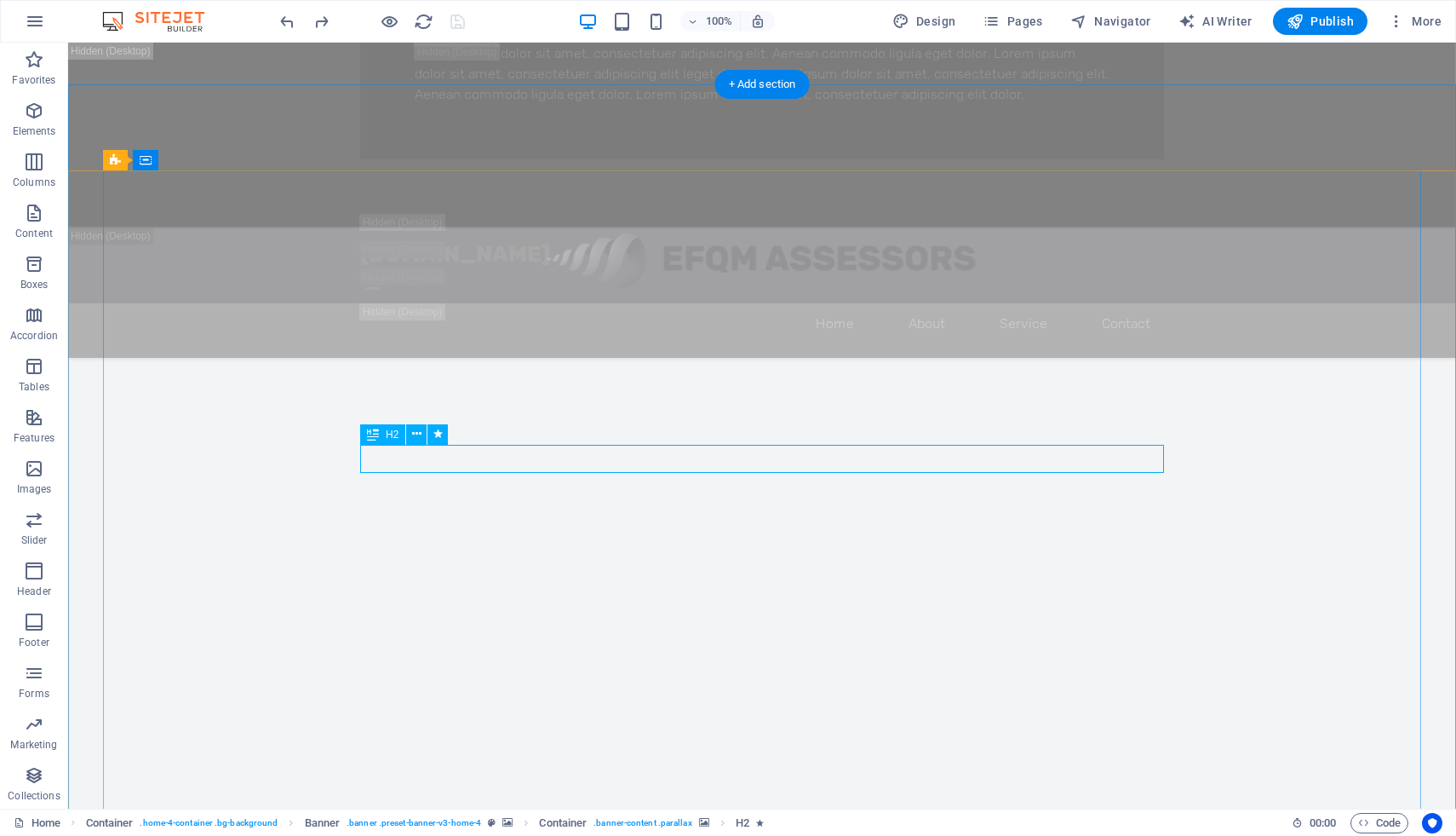
click at [372, 435] on icon at bounding box center [373, 434] width 12 height 21
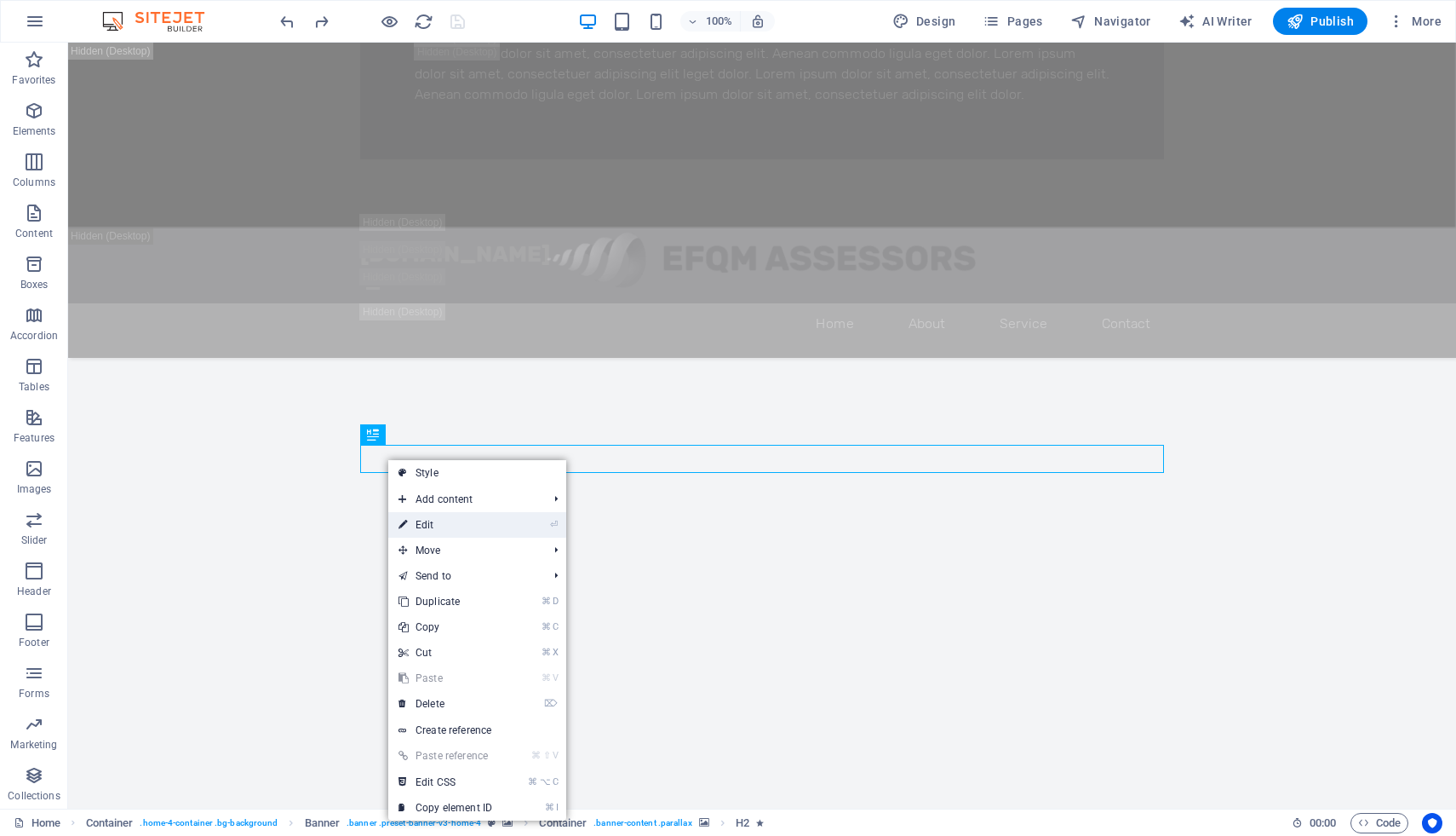
click at [434, 523] on link "⏎ Edit" at bounding box center [445, 525] width 114 height 26
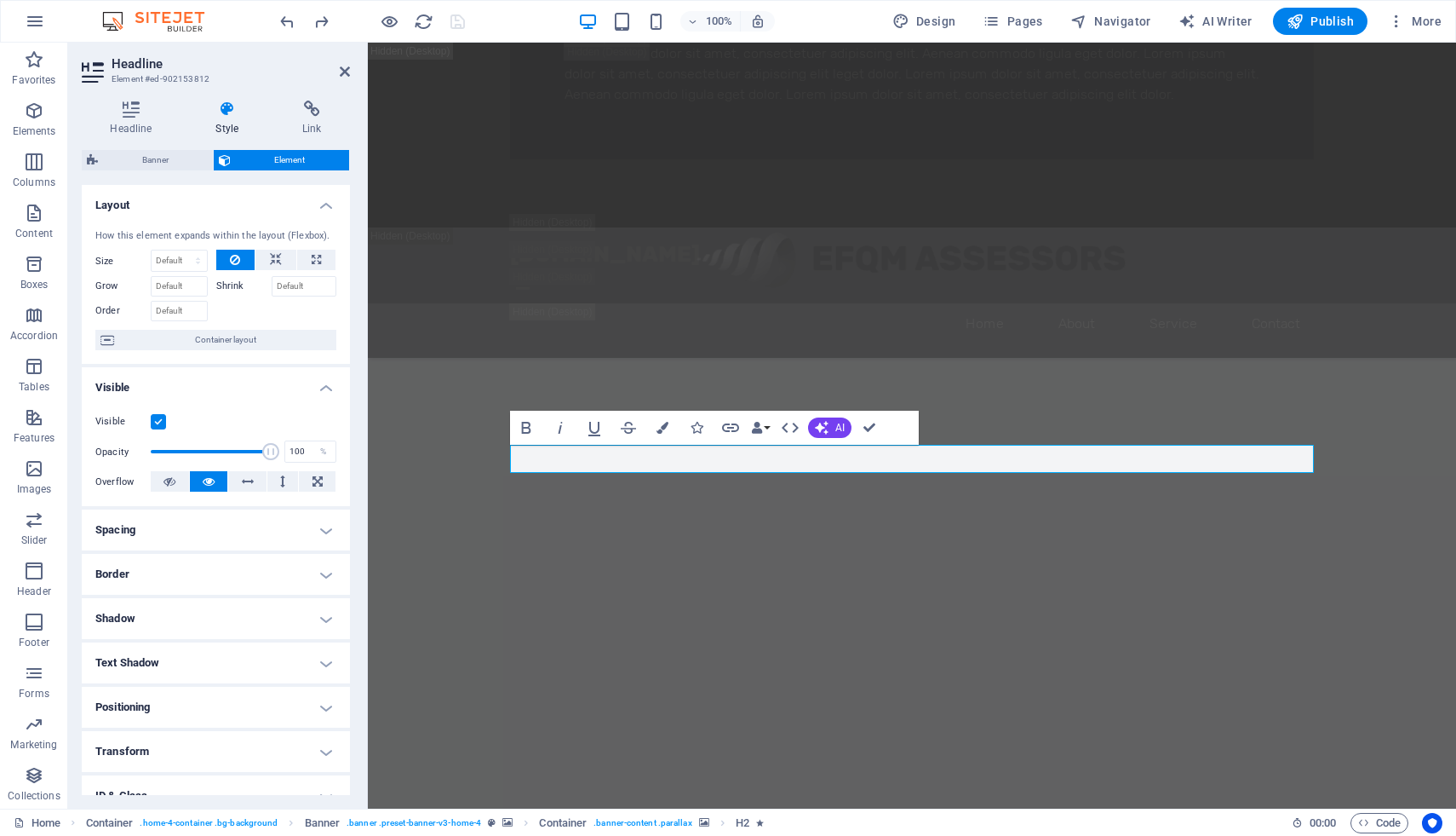
scroll to position [110, 0]
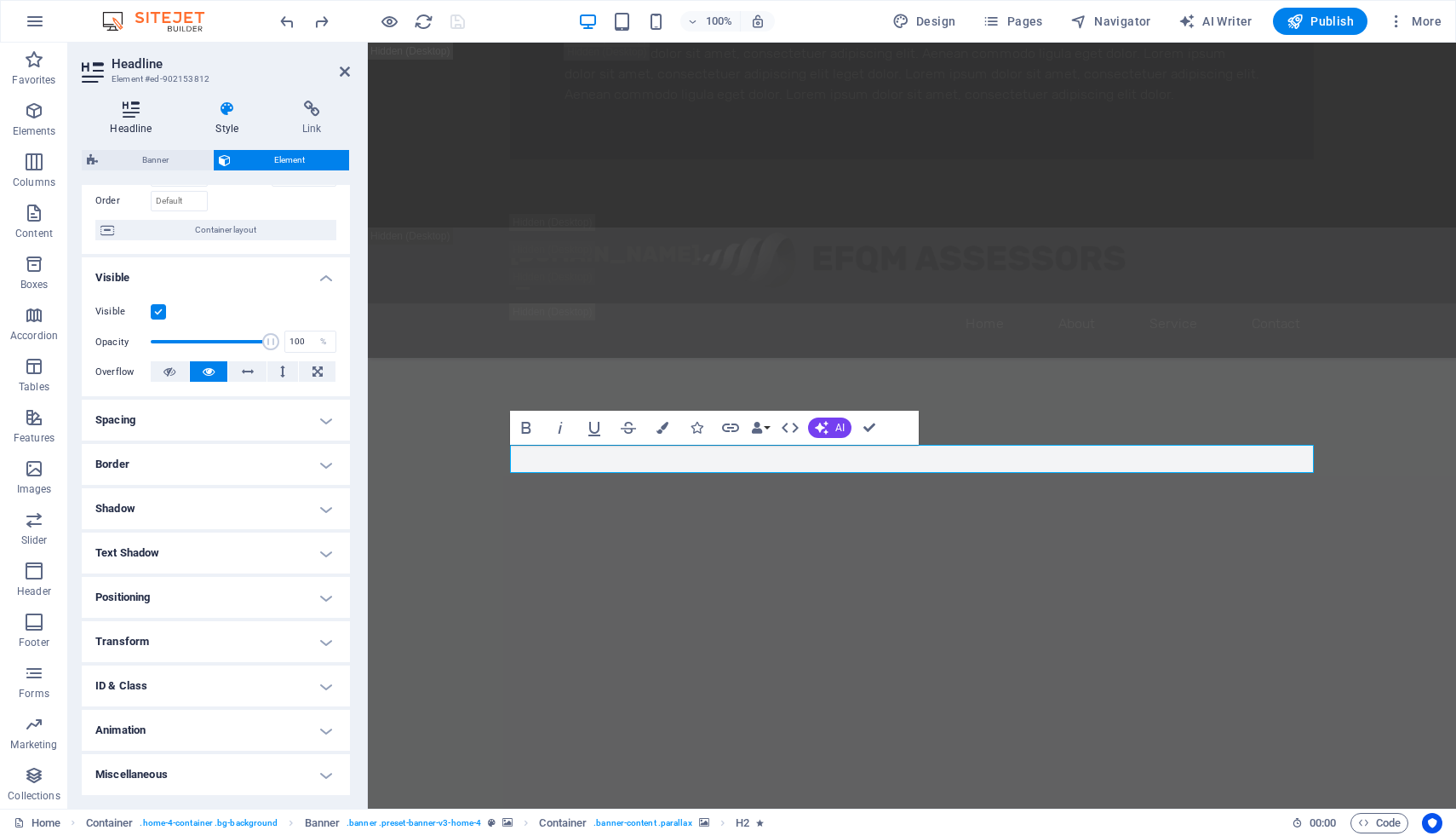
click at [132, 124] on h4 "Headline" at bounding box center [134, 118] width 106 height 36
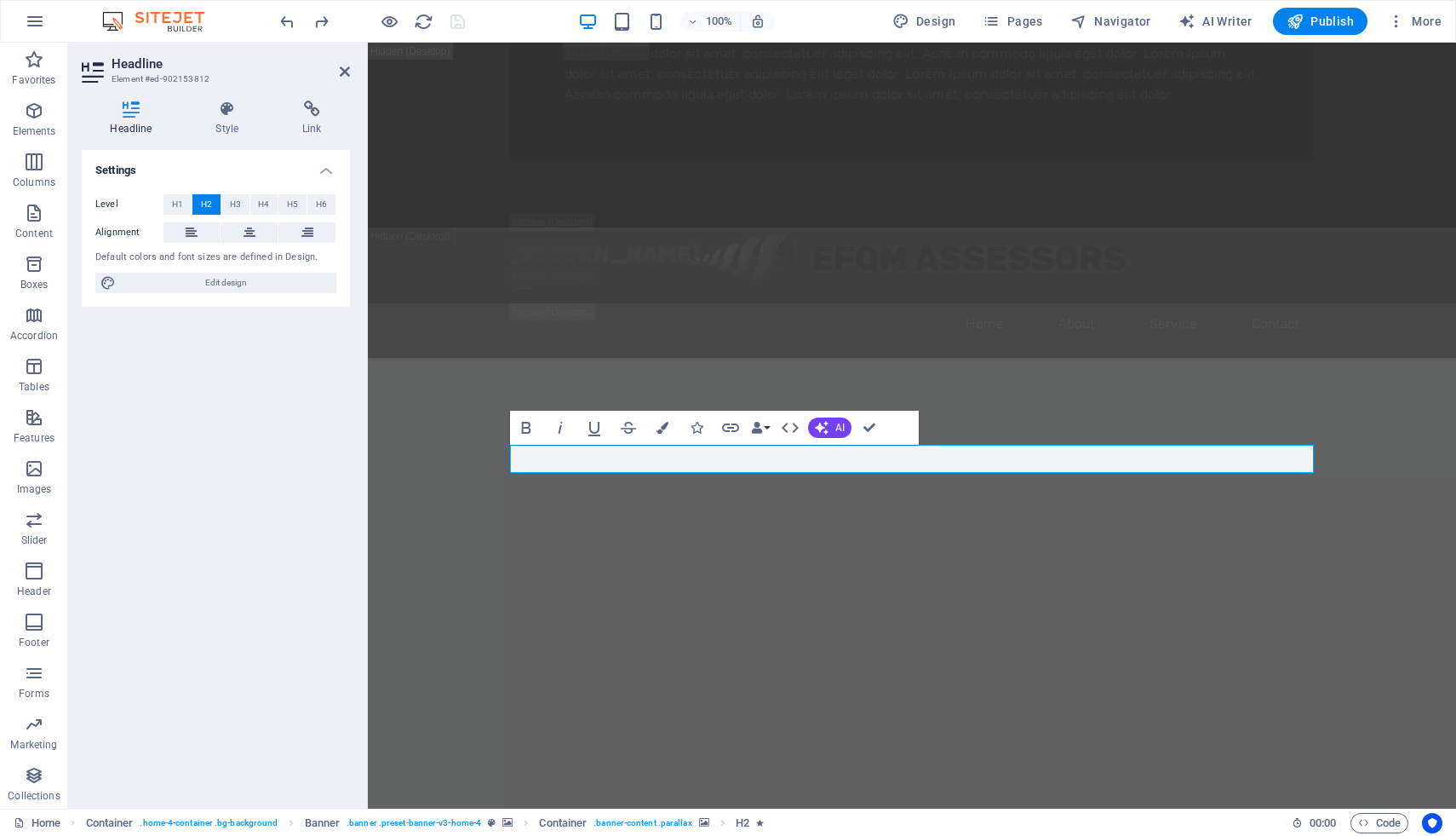
click at [167, 252] on div "Default colors and font sizes are defined in Design." at bounding box center [215, 258] width 241 height 15
click at [202, 282] on span "Edit design" at bounding box center [226, 283] width 210 height 21
select select "px"
select select "200"
select select "px"
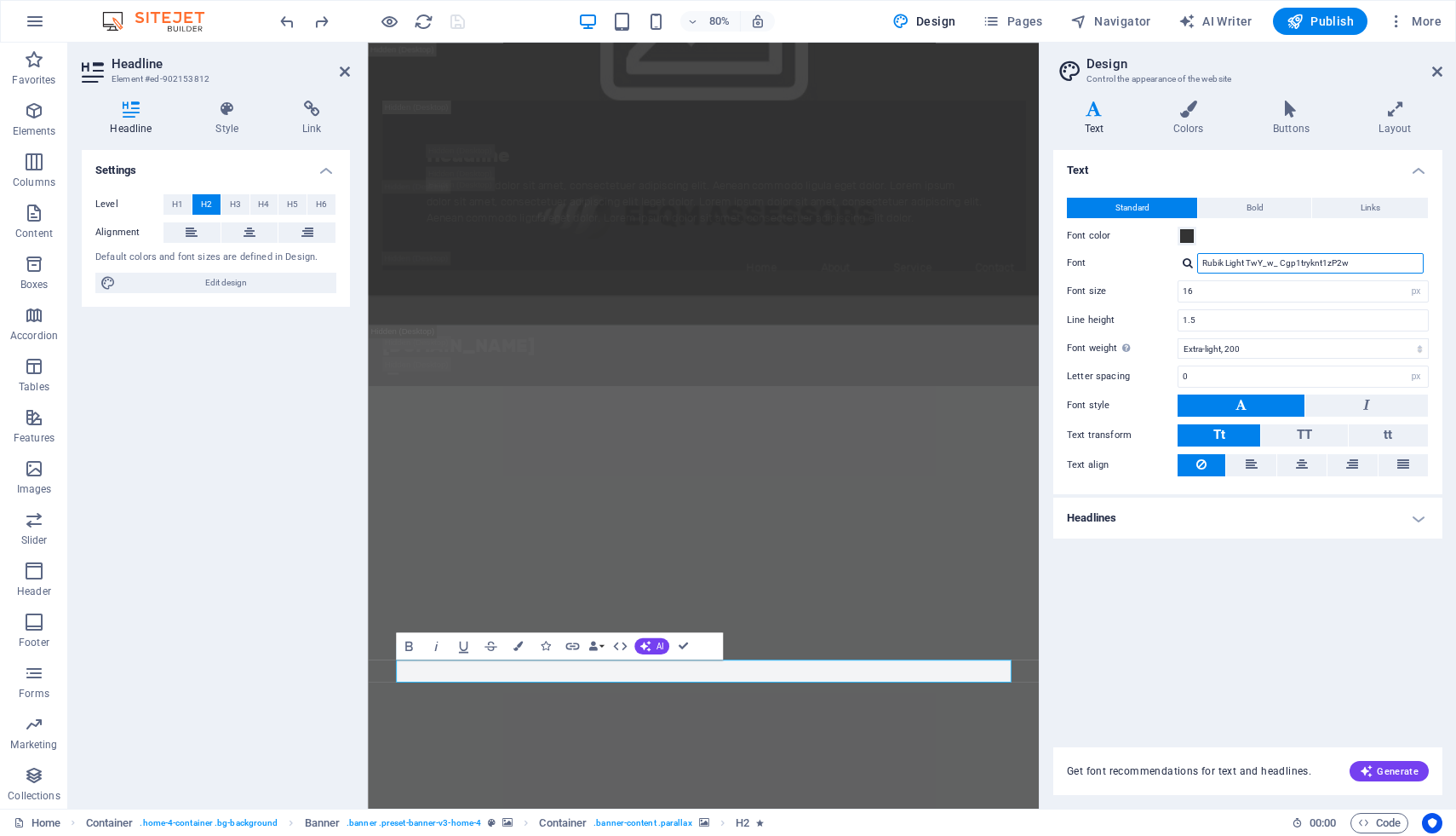
click at [1233, 263] on input "Rubik Light TwY_w_ Cgp1tryknt1zP2w" at bounding box center [1310, 263] width 227 height 21
click at [1187, 267] on div at bounding box center [1187, 262] width 10 height 11
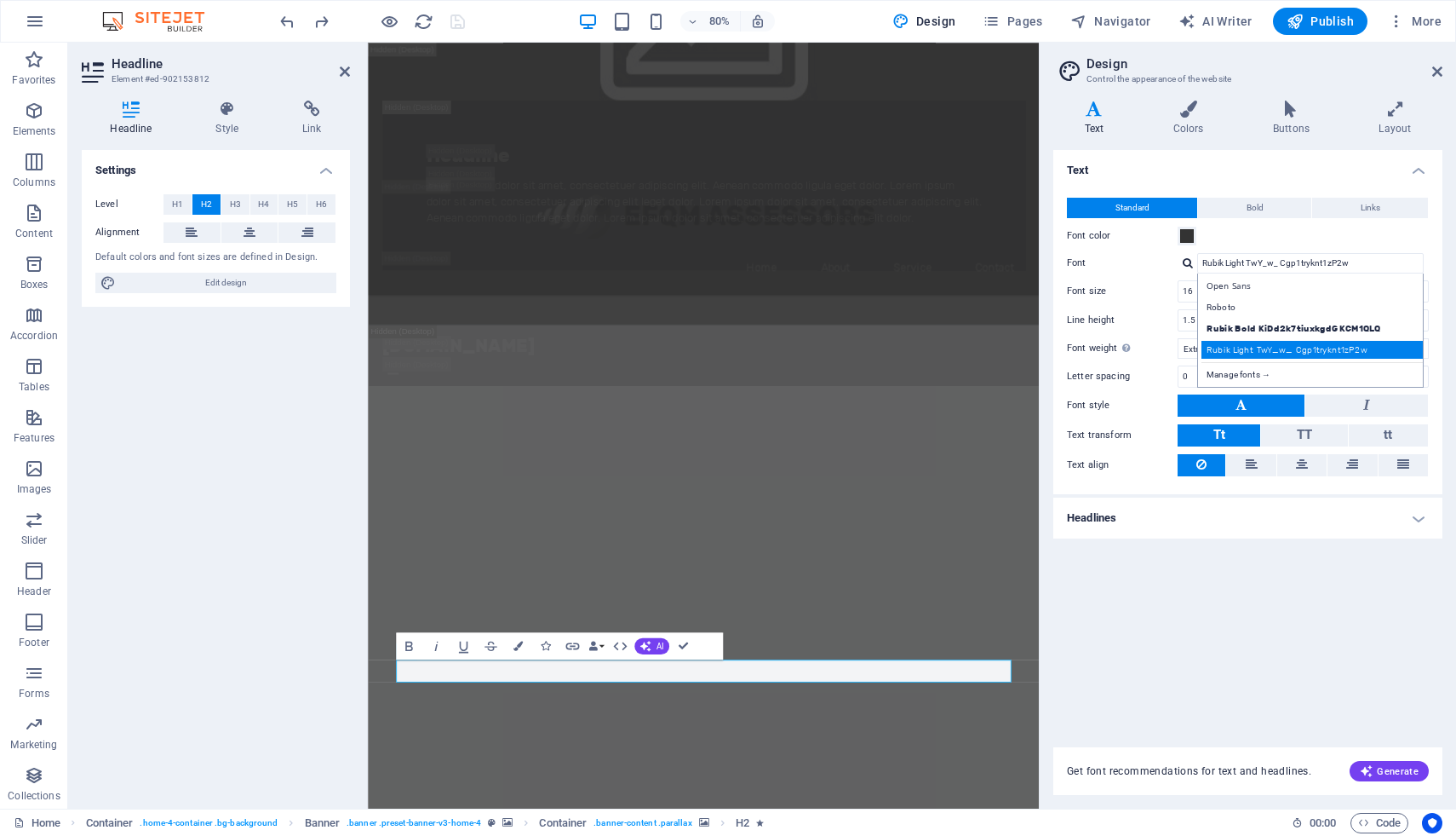
click at [1233, 352] on div "Rubik Light TwY_w_ Cgp1tryknt1zP2w" at bounding box center [1313, 350] width 225 height 18
click at [1252, 399] on button at bounding box center [1241, 406] width 127 height 22
click at [1314, 437] on button "TT" at bounding box center [1303, 435] width 86 height 22
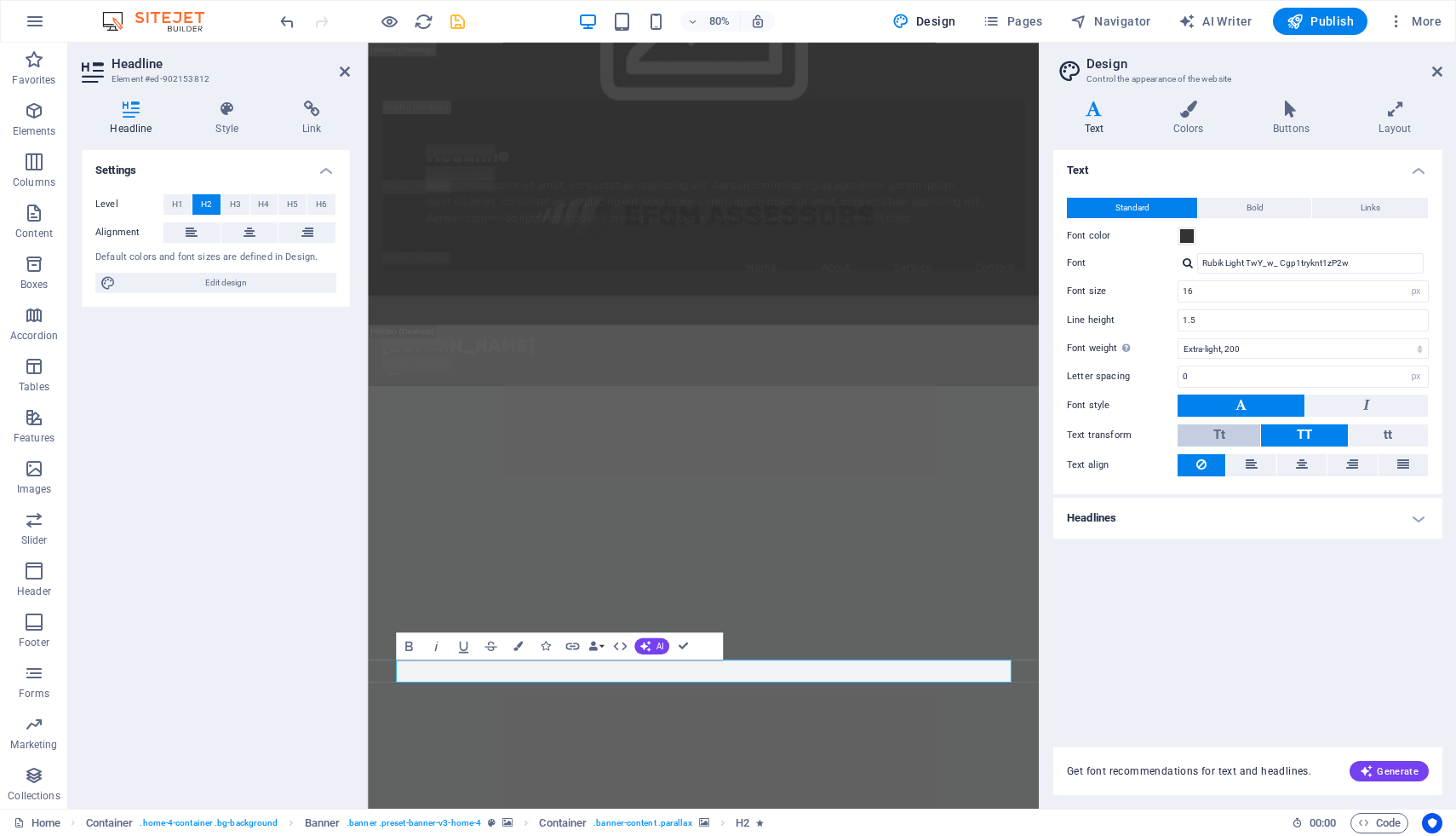
click at [1231, 430] on button "Tt" at bounding box center [1218, 435] width 82 height 22
click at [1232, 204] on button "Bold" at bounding box center [1255, 207] width 113 height 21
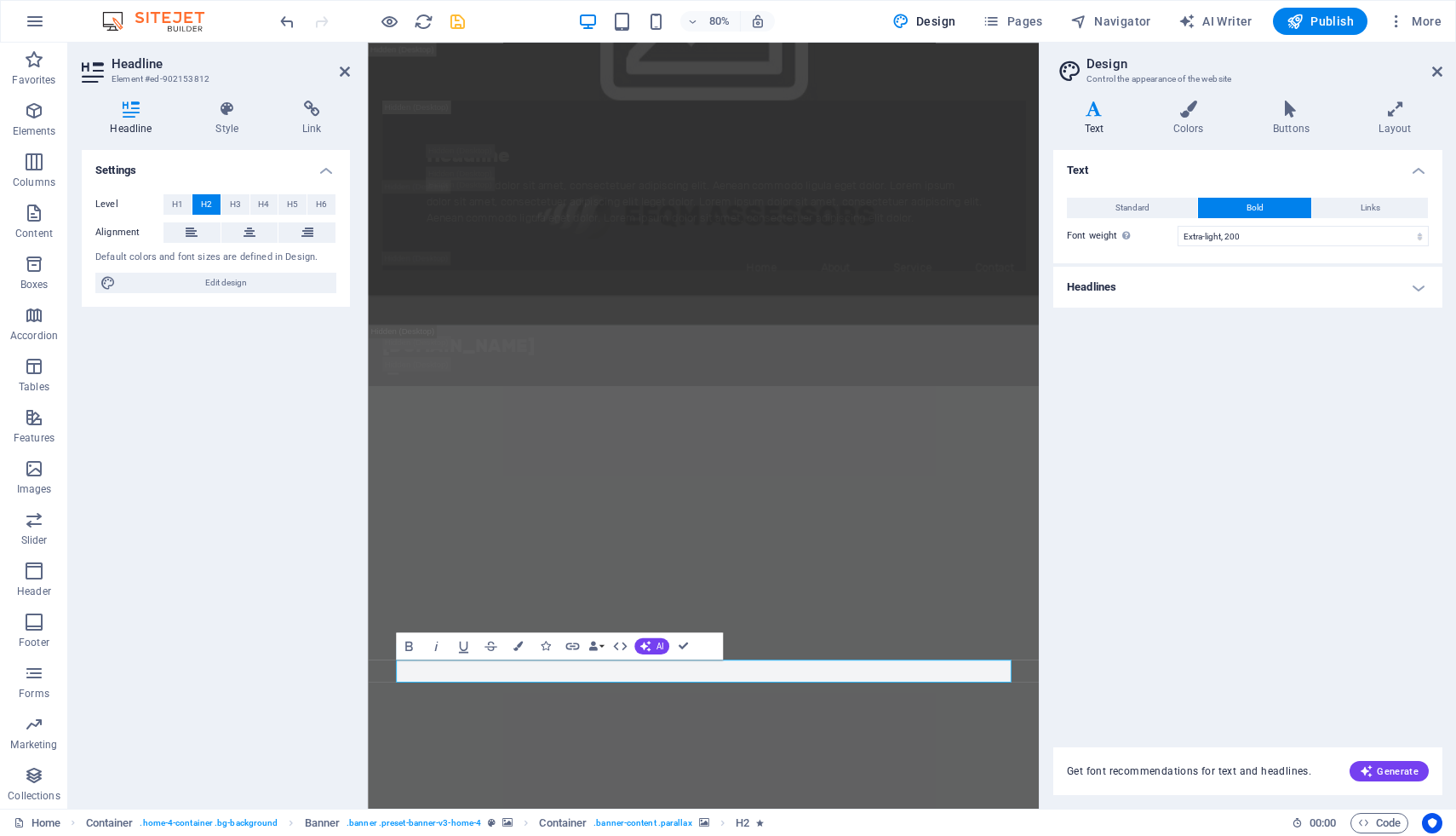
click at [1196, 288] on h4 "Headlines" at bounding box center [1248, 287] width 390 height 41
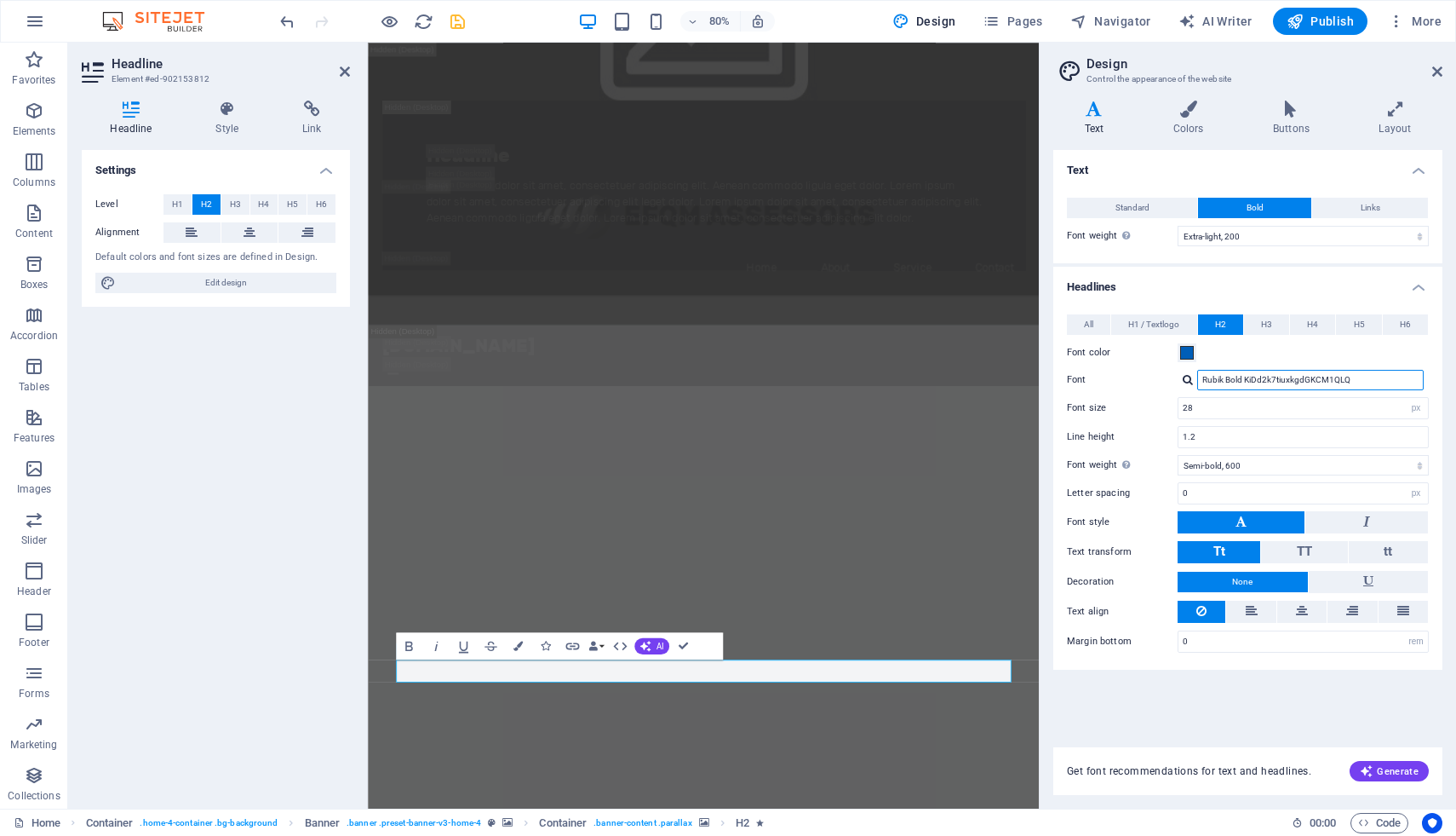
click at [1263, 378] on input "Rubik Bold KiDd2k7tiuxkgdGKCM1QLQ" at bounding box center [1310, 380] width 227 height 21
click at [1193, 382] on div "Rubik Bold KiDd2k7tiuxkgdGKCM1QLQ" at bounding box center [1302, 380] width 251 height 21
click at [1183, 380] on div at bounding box center [1187, 379] width 10 height 11
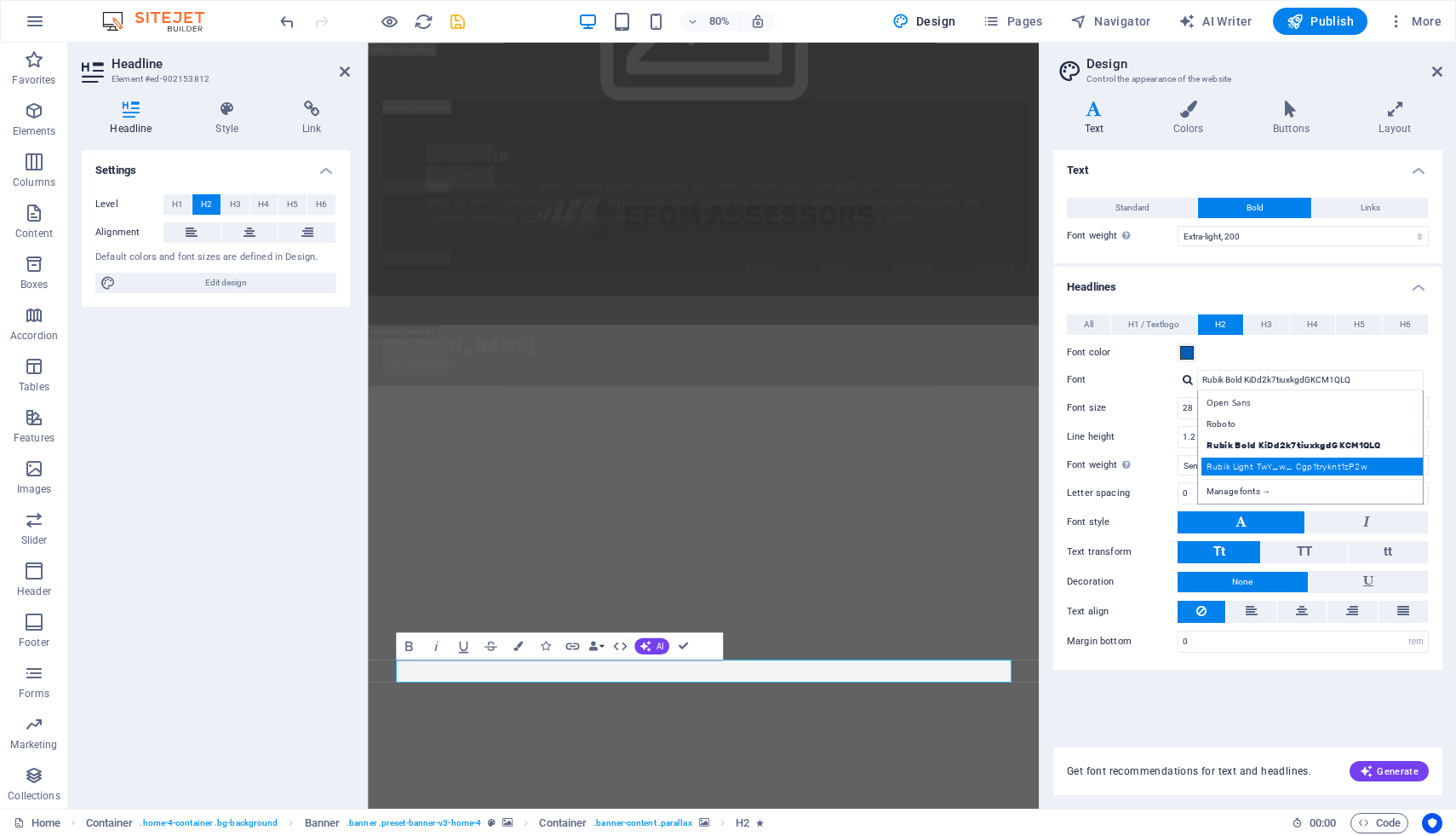
click at [1248, 463] on div "Rubik Light TwY_w_ Cgp1tryknt1zP2w" at bounding box center [1313, 466] width 225 height 18
type input "Rubik Light TwY_w_ Cgp1tryknt1zP2w"
click at [1159, 323] on span "H1 / Textlogo" at bounding box center [1154, 324] width 52 height 21
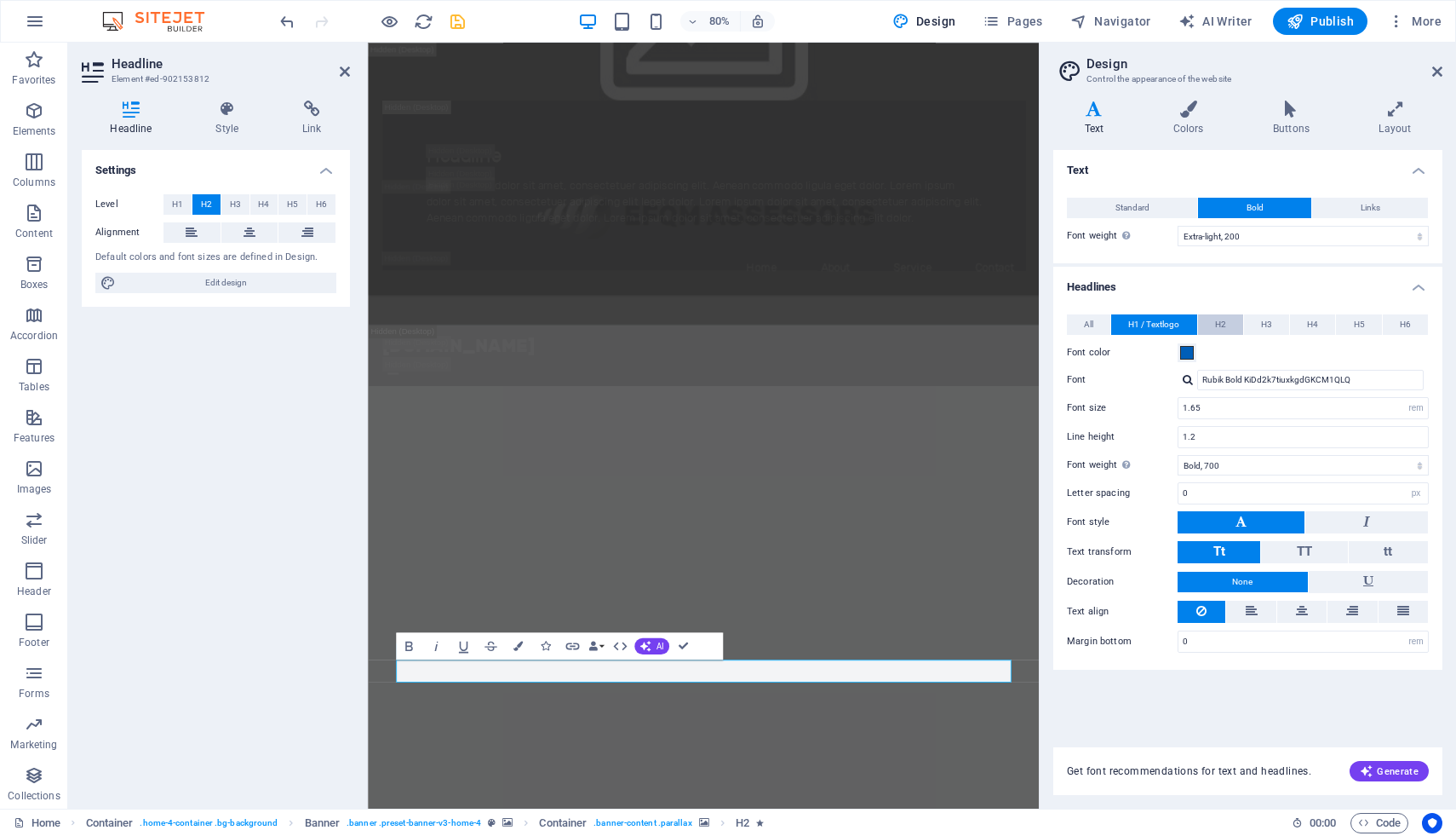
click at [1219, 325] on span "H2" at bounding box center [1220, 324] width 11 height 21
click at [1226, 463] on select "Thin, 100 Extra-light, 200 Light, 300 Regular, 400 Medium, 500 Semi-bold, 600 B…" at bounding box center [1302, 465] width 251 height 21
select select "900"
click at [1177, 455] on select "Thin, 100 Extra-light, 200 Light, 300 Regular, 400 Medium, 500 Semi-bold, 600 B…" at bounding box center [1302, 465] width 251 height 21
click at [1230, 378] on input "Rubik Light TwY_w_ Cgp1tryknt1zP2w" at bounding box center [1310, 380] width 227 height 21
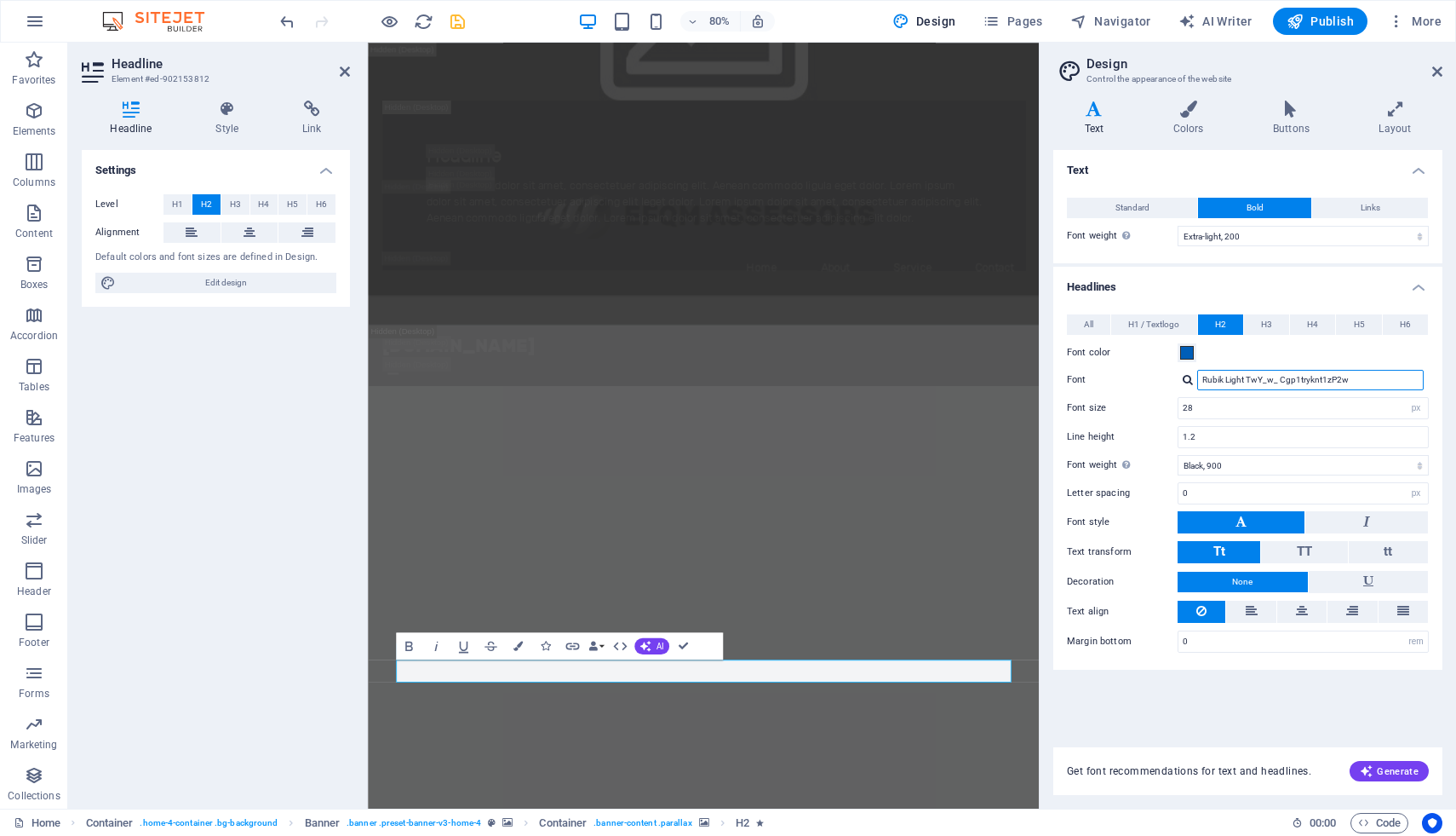
click at [1212, 380] on input "Rubik Light TwY_w_ Cgp1tryknt1zP2w" at bounding box center [1310, 380] width 227 height 21
click at [1187, 379] on div at bounding box center [1187, 379] width 10 height 11
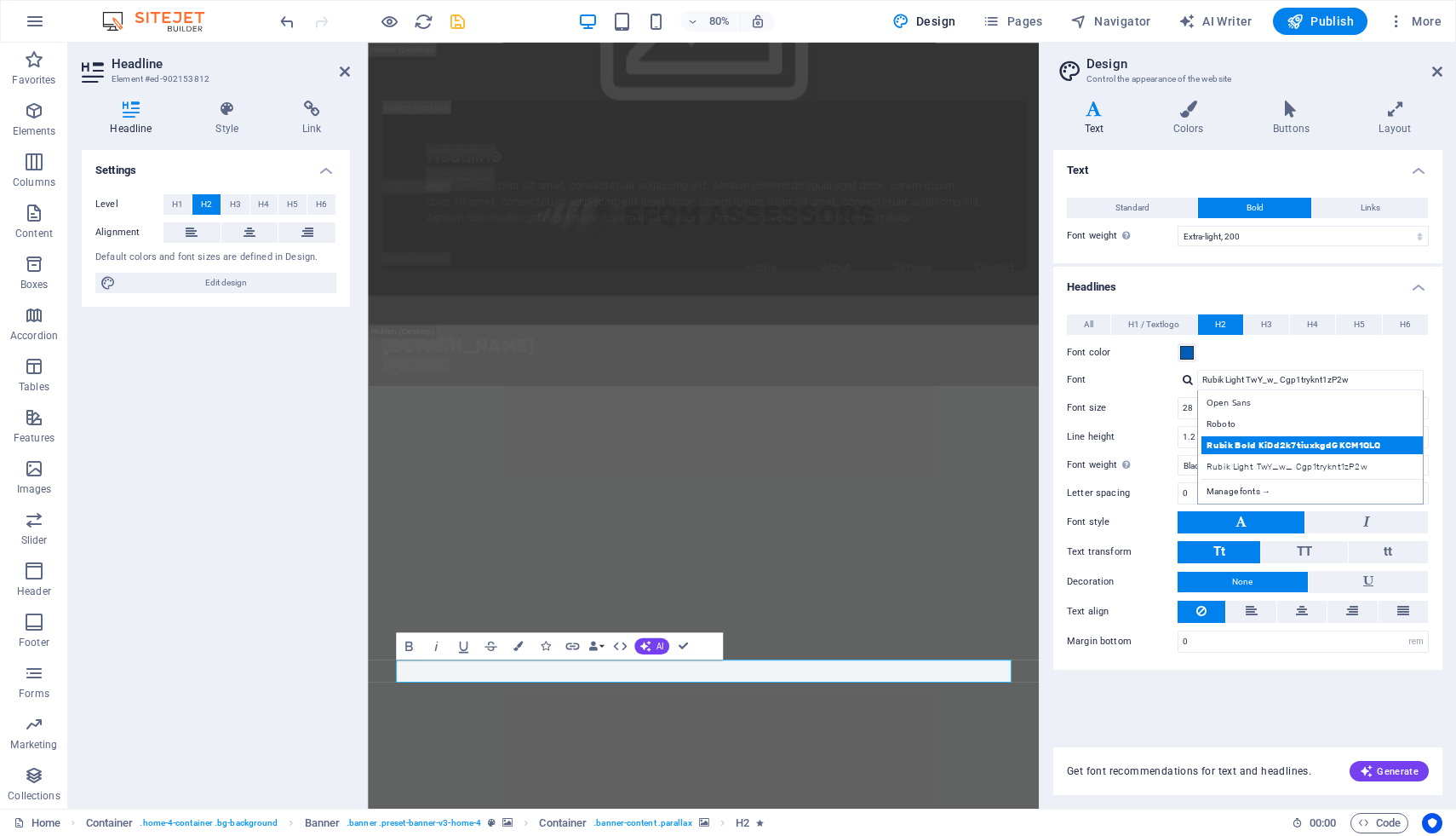
click at [1226, 448] on div "Rubik Bold KiDd2k7tiuxkgdGKCM1QLQ" at bounding box center [1313, 445] width 225 height 18
type input "Rubik Bold KiDd2k7tiuxkgdGKCM1QLQ"
click at [1224, 467] on select "Thin, 100 Extra-light, 200 Light, 300 Regular, 400 Medium, 500 Semi-bold, 600 B…" at bounding box center [1302, 465] width 251 height 21
click at [1177, 455] on select "Thin, 100 Extra-light, 200 Light, 300 Regular, 400 Medium, 500 Semi-bold, 600 B…" at bounding box center [1302, 465] width 251 height 21
click at [1199, 411] on input "28" at bounding box center [1303, 408] width 250 height 21
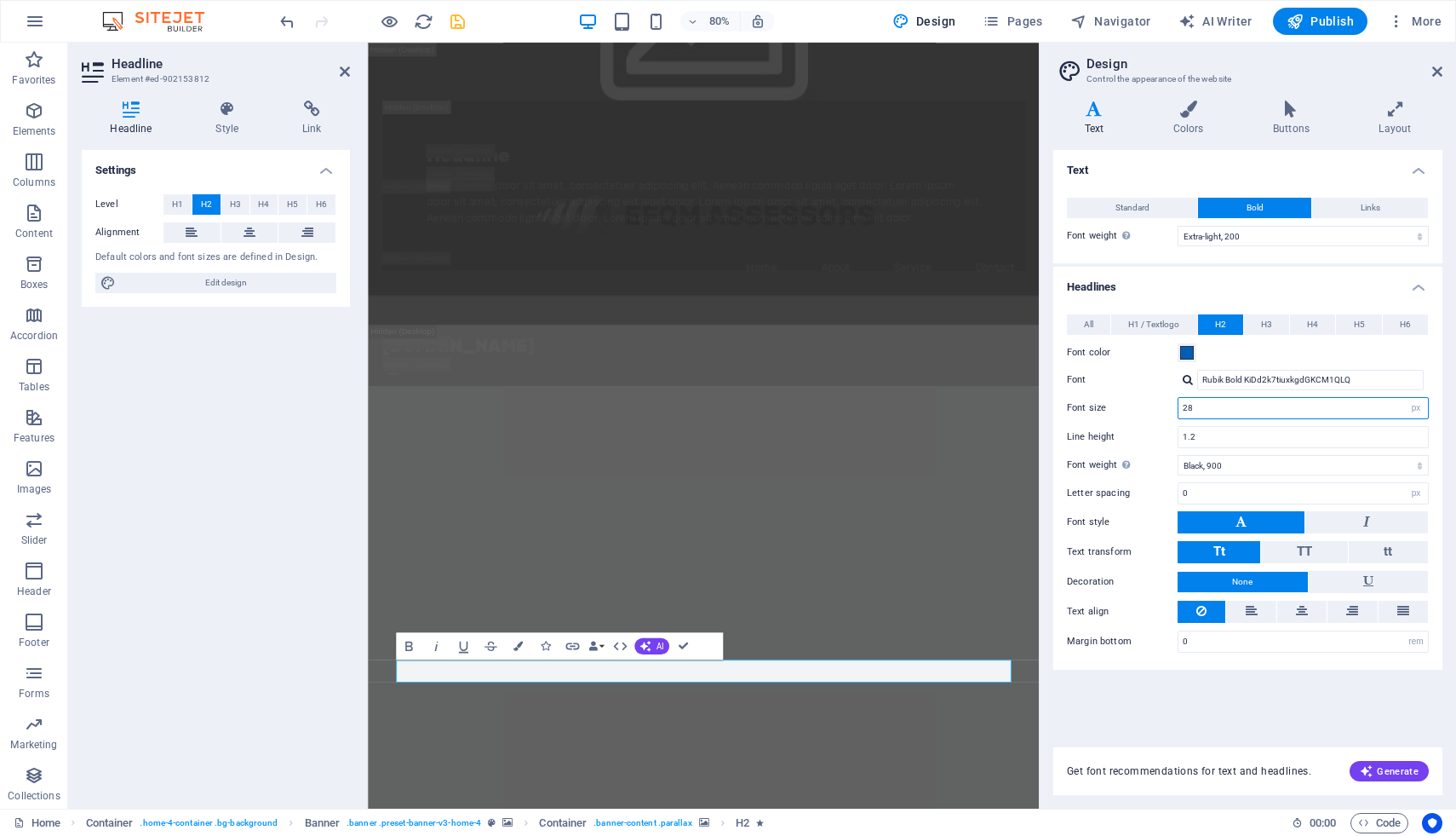
click at [1197, 410] on input "28" at bounding box center [1303, 408] width 250 height 21
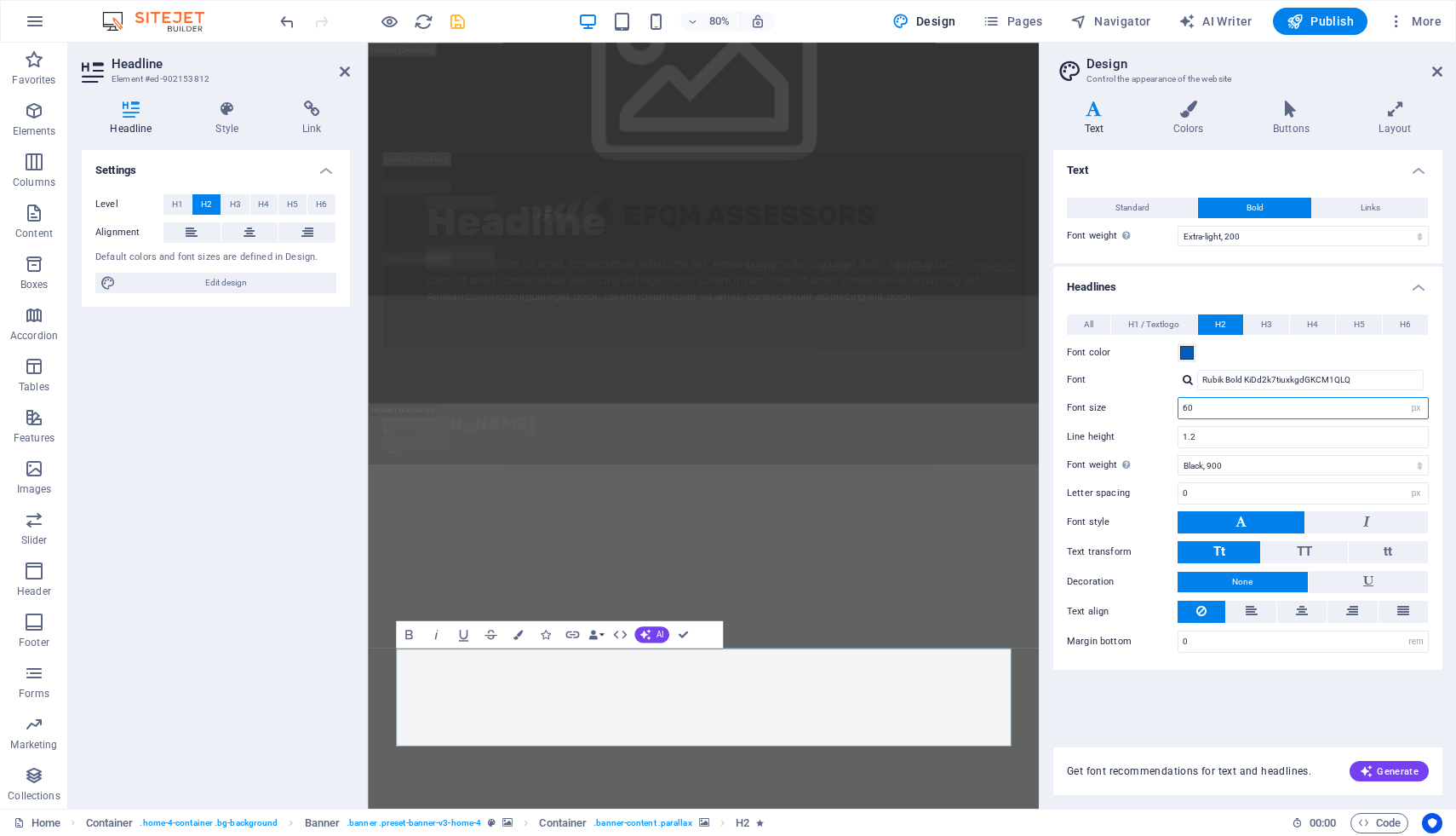
click at [1187, 410] on input "60" at bounding box center [1303, 408] width 250 height 21
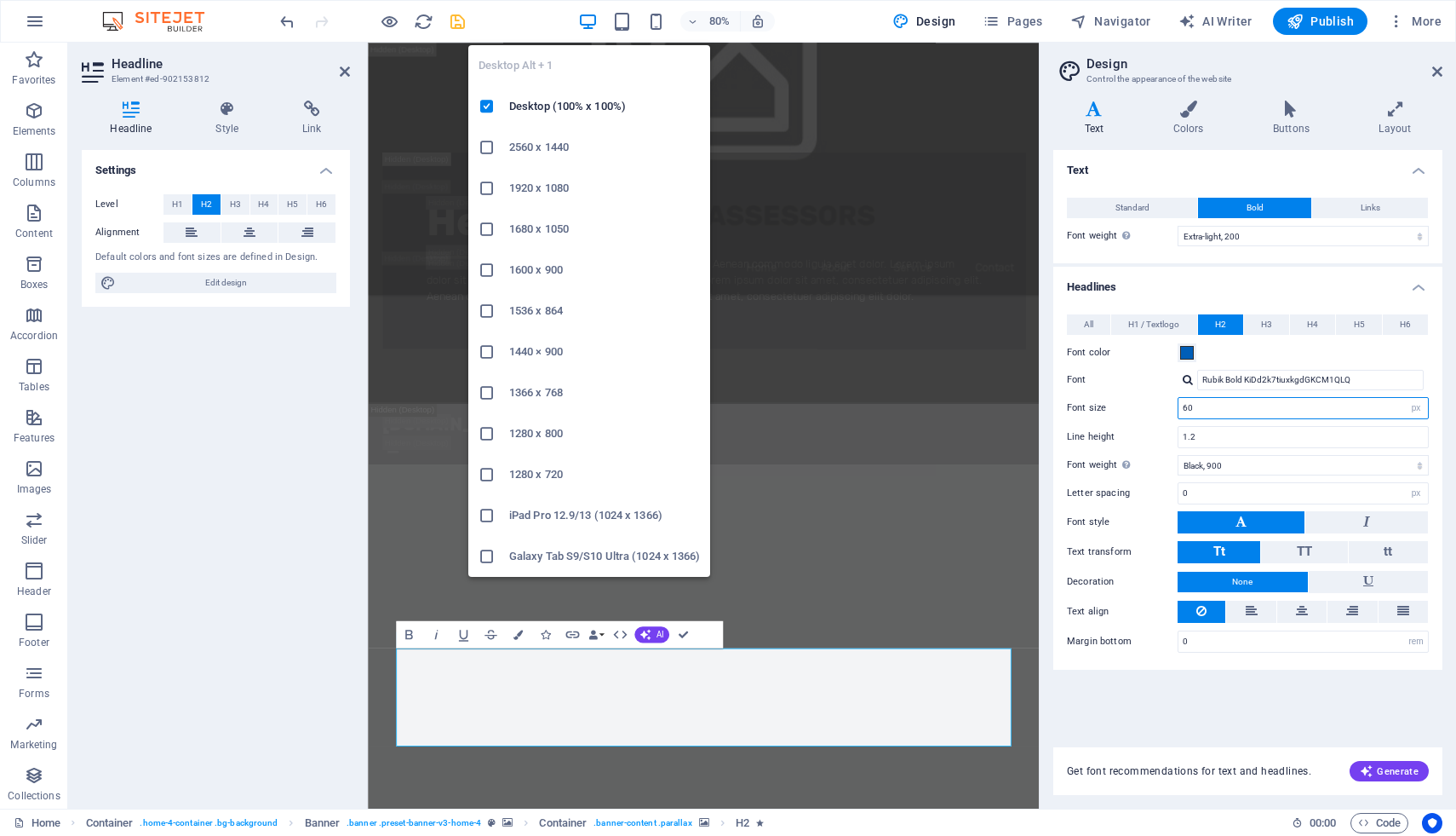
type input "60"
click at [586, 24] on icon "button" at bounding box center [588, 22] width 20 height 20
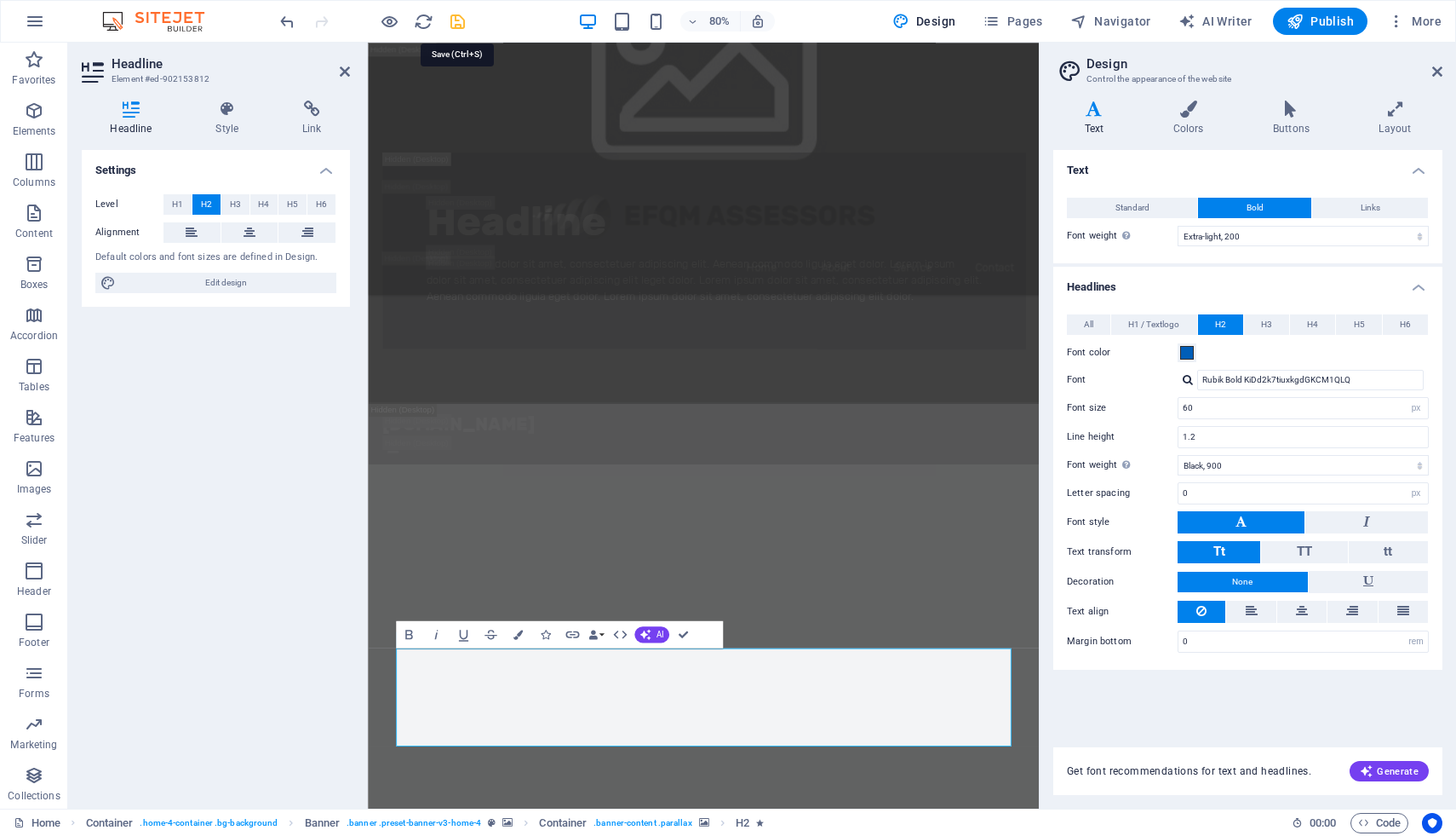
click at [456, 19] on icon "save" at bounding box center [458, 22] width 20 height 20
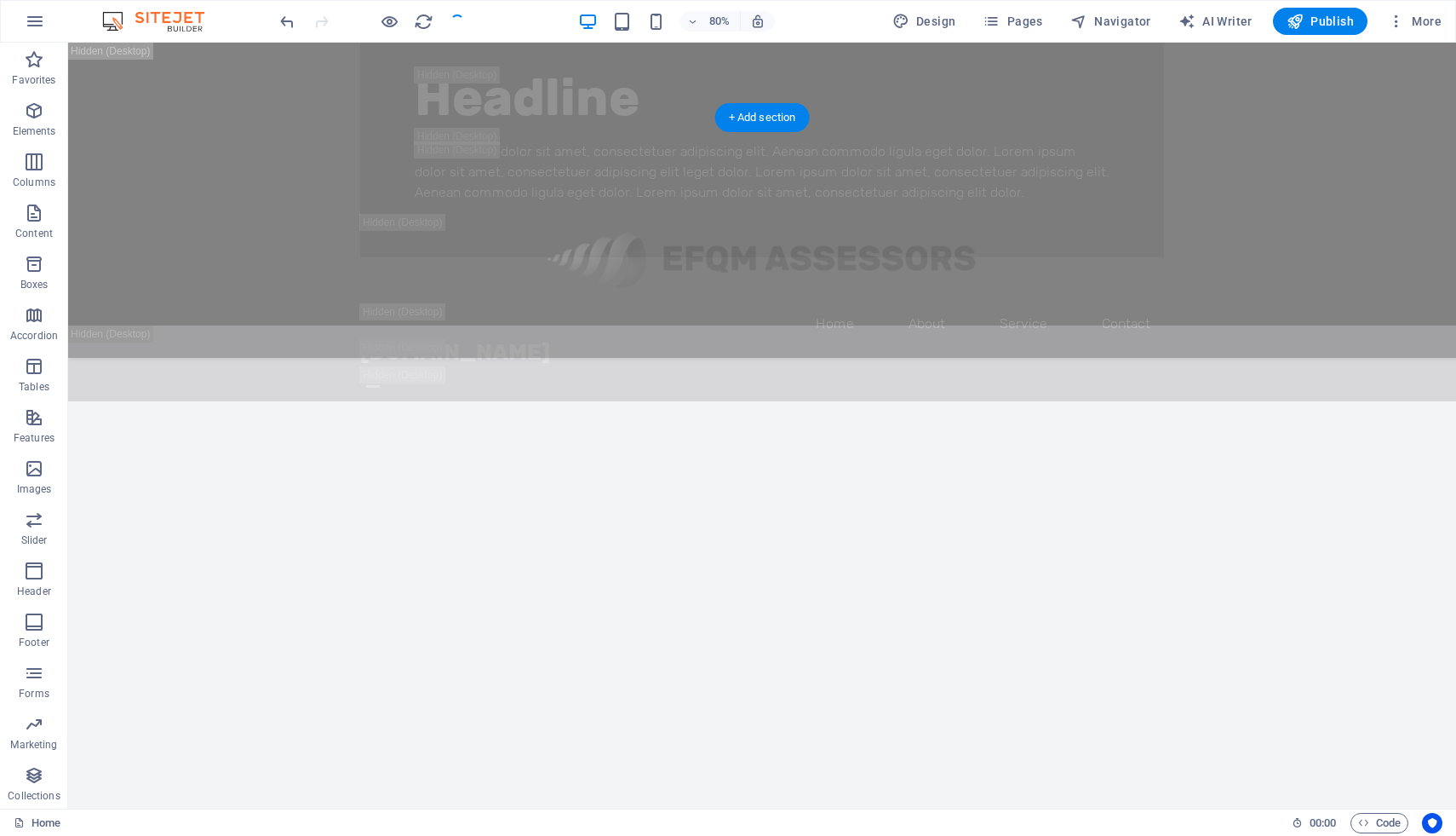
checkbox input "false"
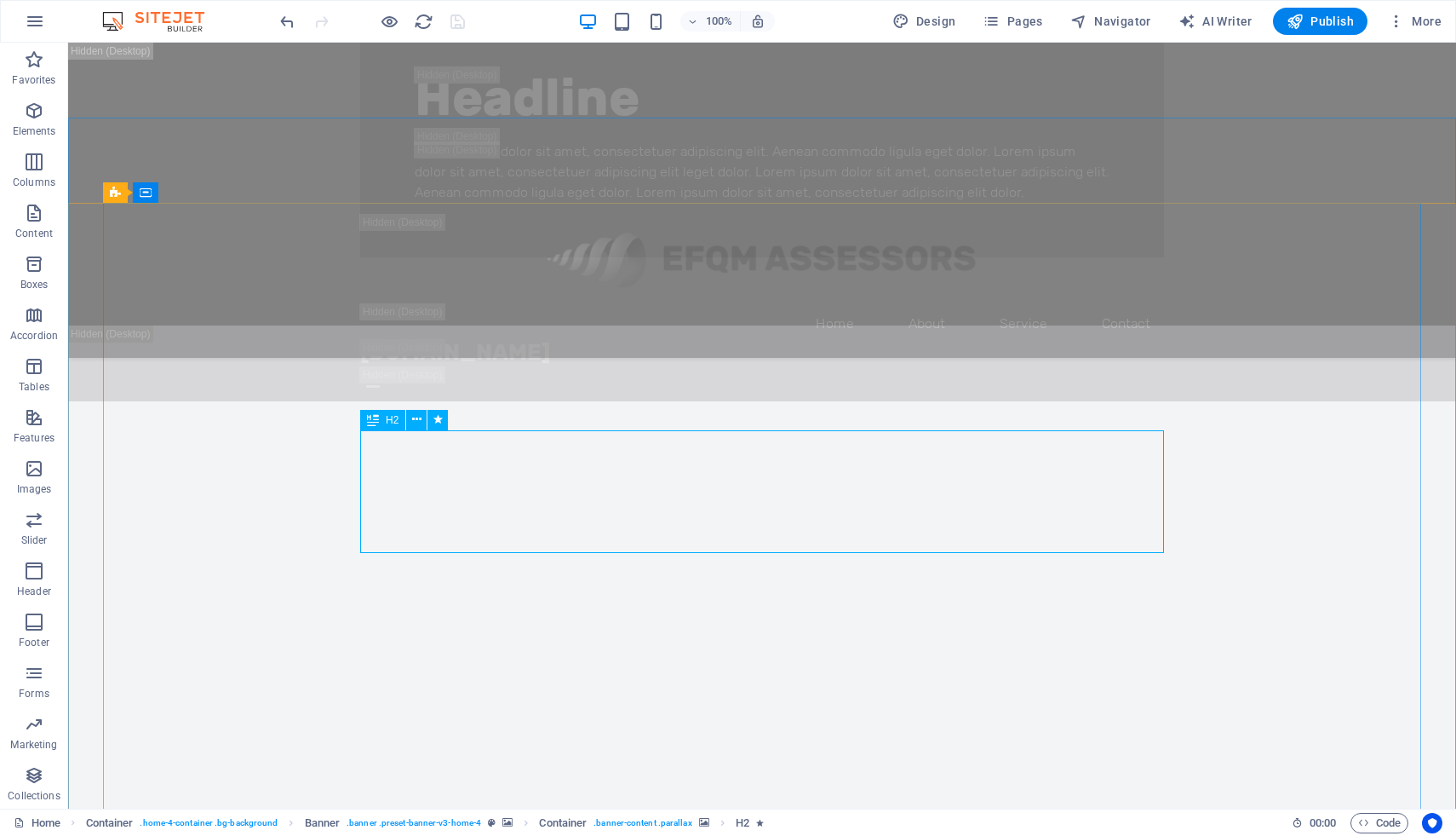
click at [376, 420] on icon at bounding box center [373, 419] width 12 height 21
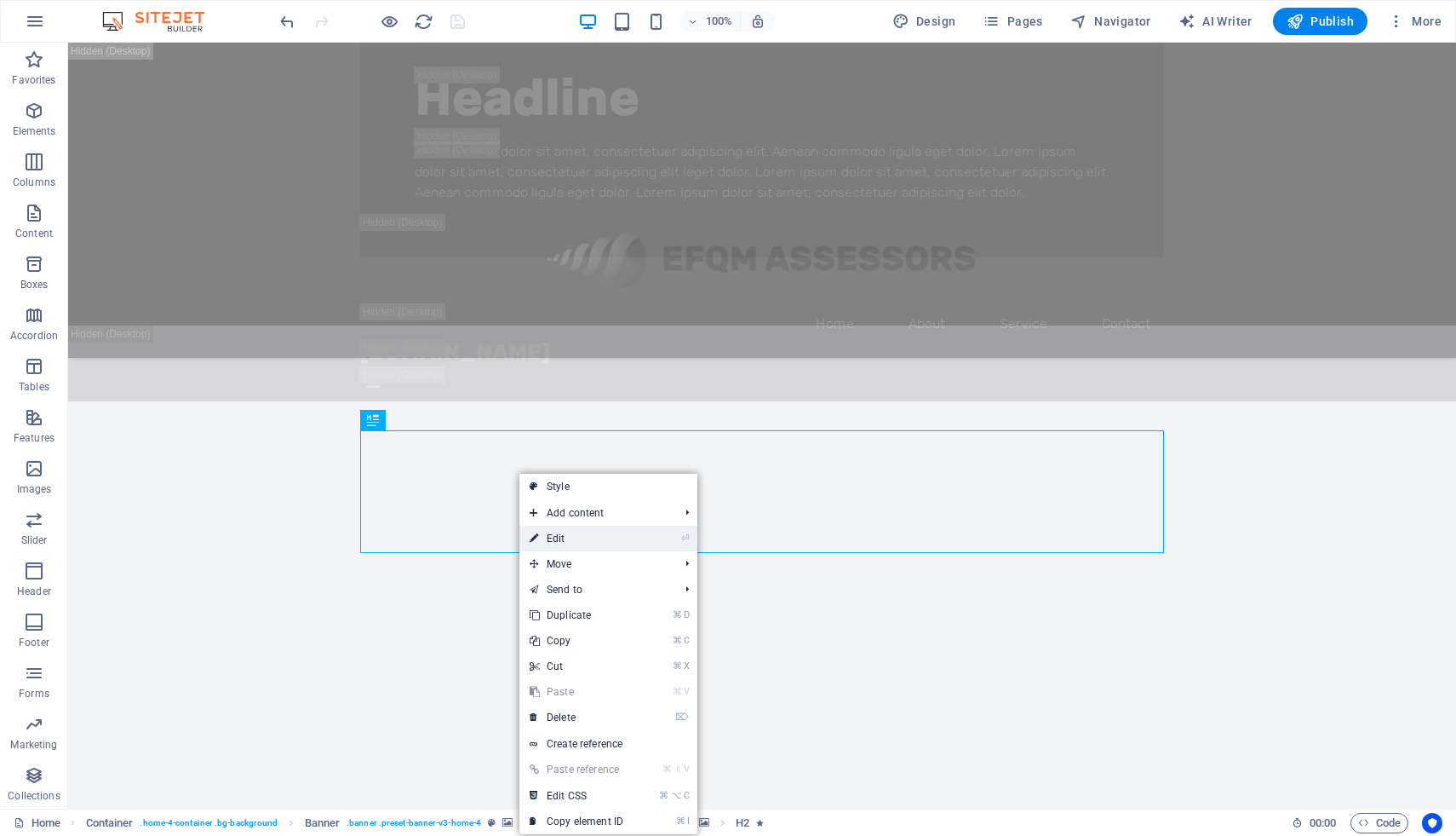
click at [601, 537] on link "⏎ Edit" at bounding box center [576, 538] width 114 height 26
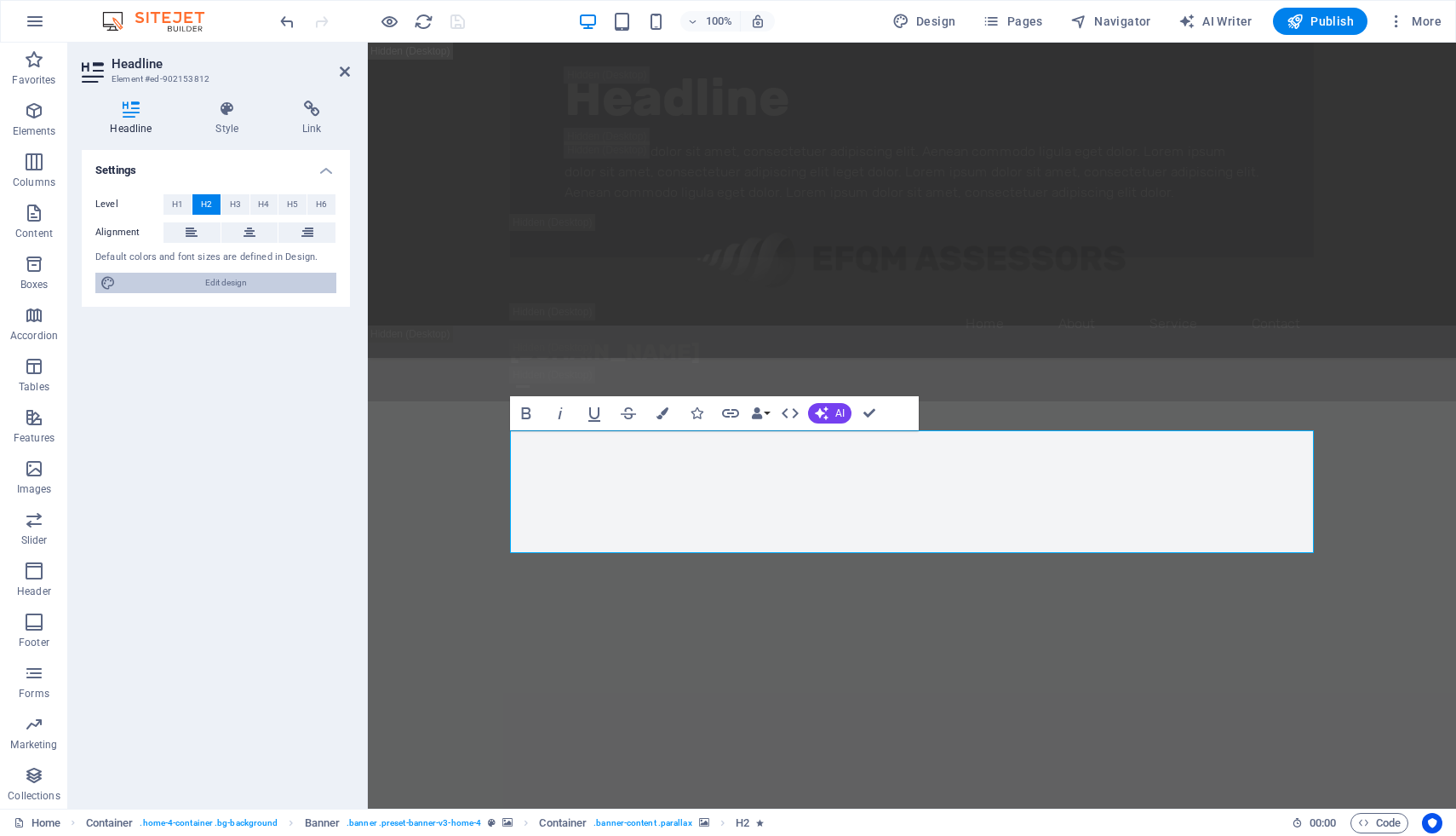
drag, startPoint x: 216, startPoint y: 281, endPoint x: 758, endPoint y: 137, distance: 560.8
click at [216, 281] on span "Edit design" at bounding box center [226, 283] width 210 height 21
select select "200"
select select "px"
select select "900"
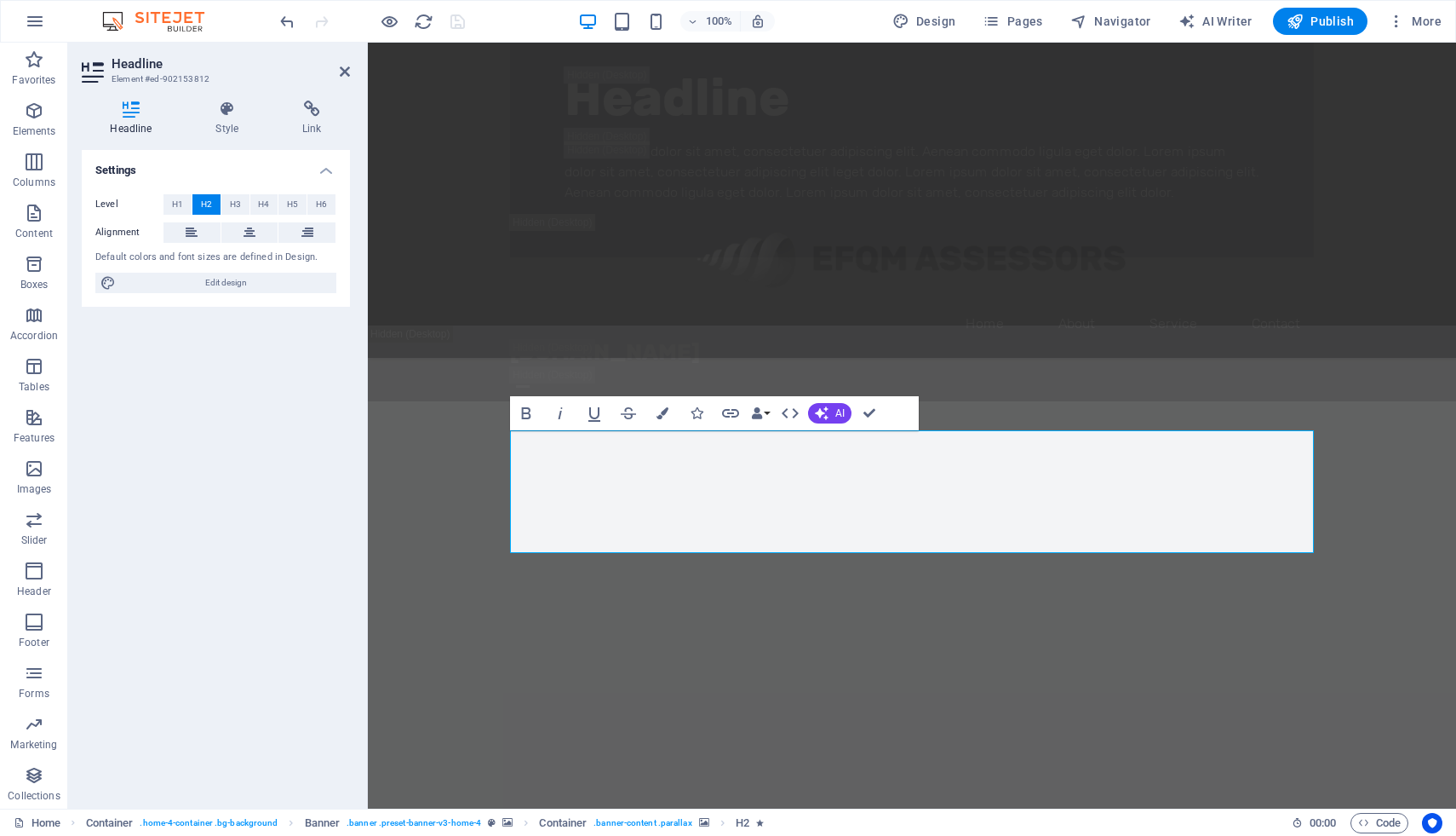
select select "px"
select select "rem"
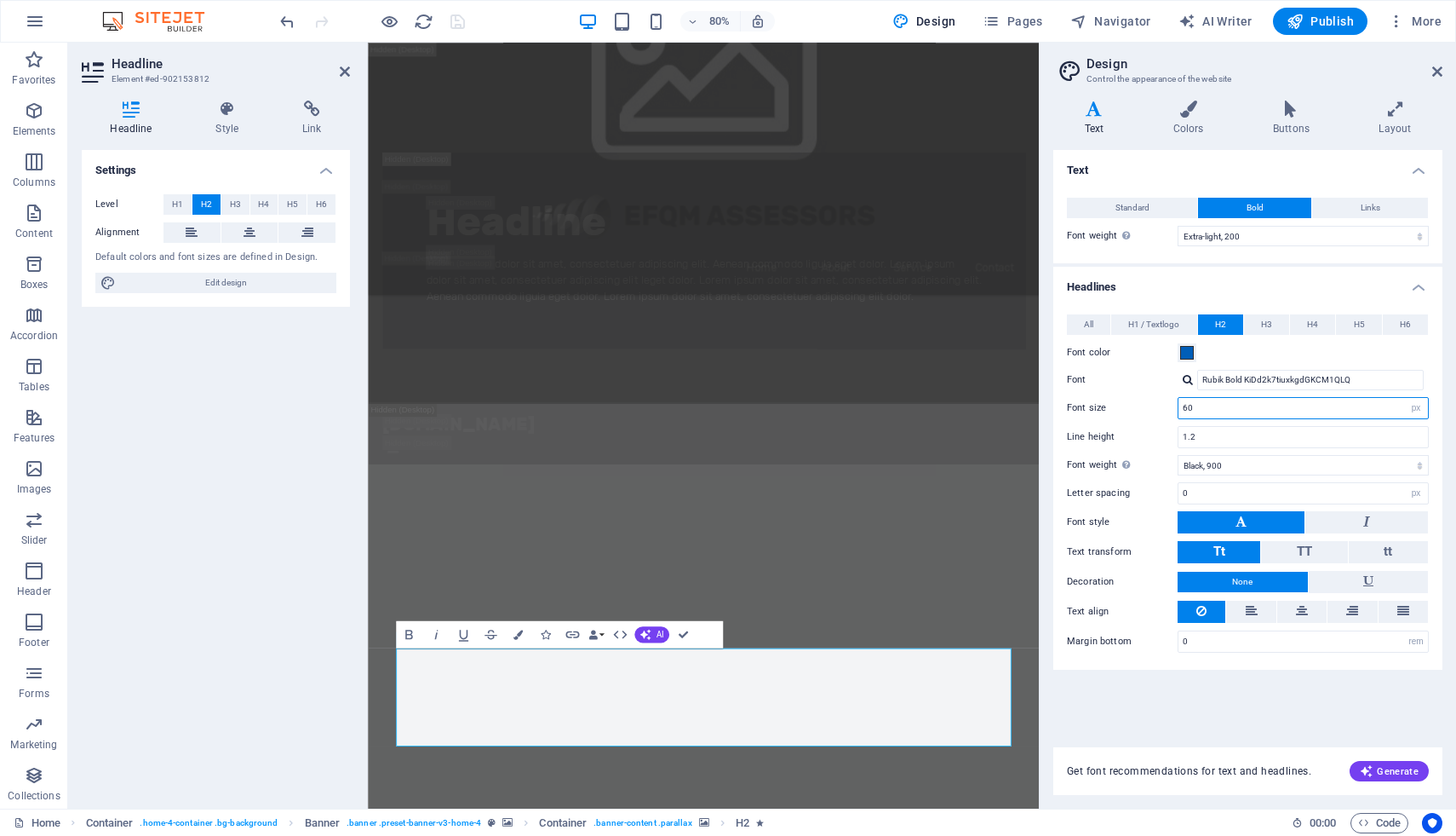
click at [1188, 412] on input "60" at bounding box center [1303, 408] width 250 height 21
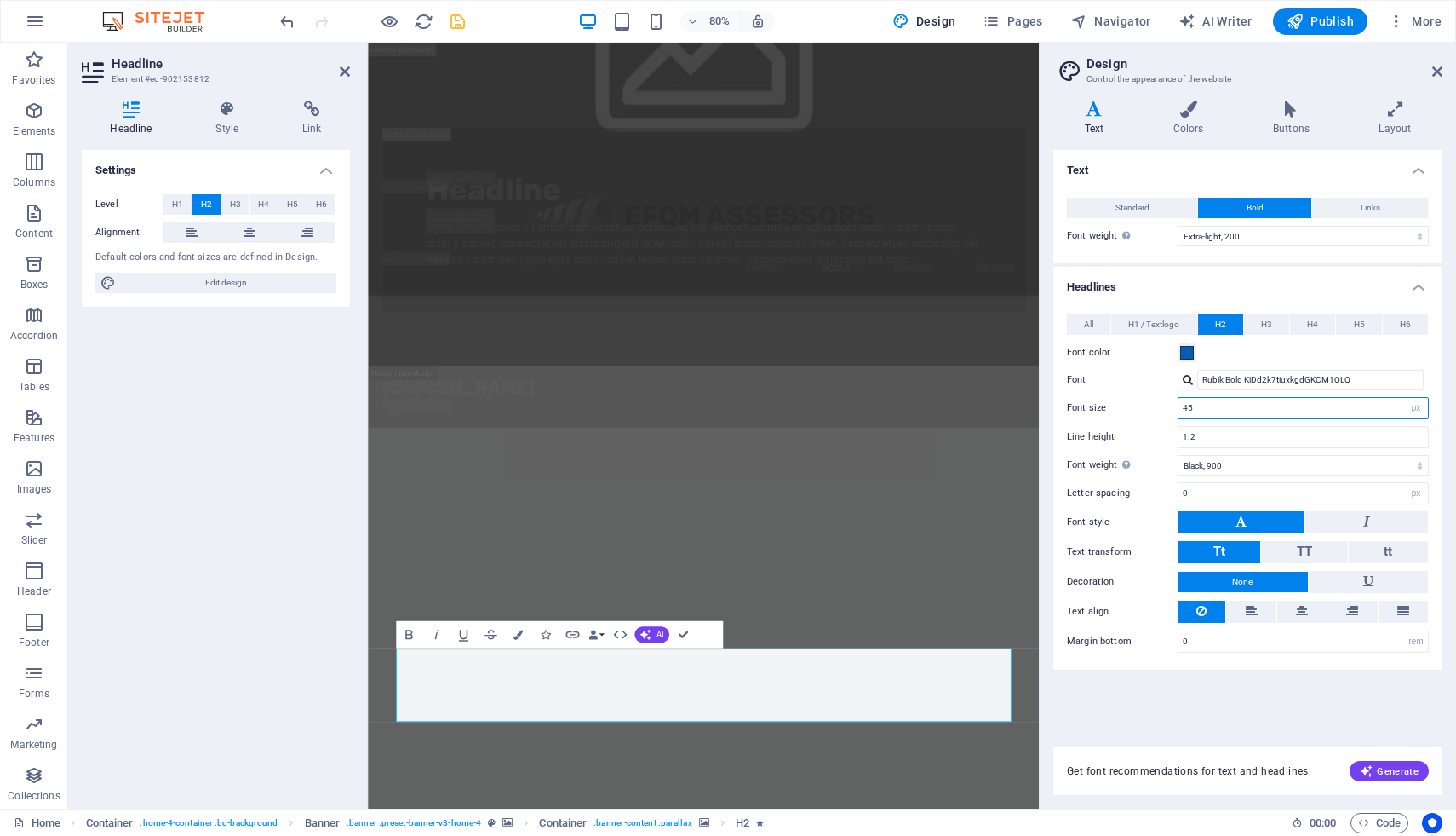
click at [1201, 409] on input "45" at bounding box center [1303, 408] width 250 height 21
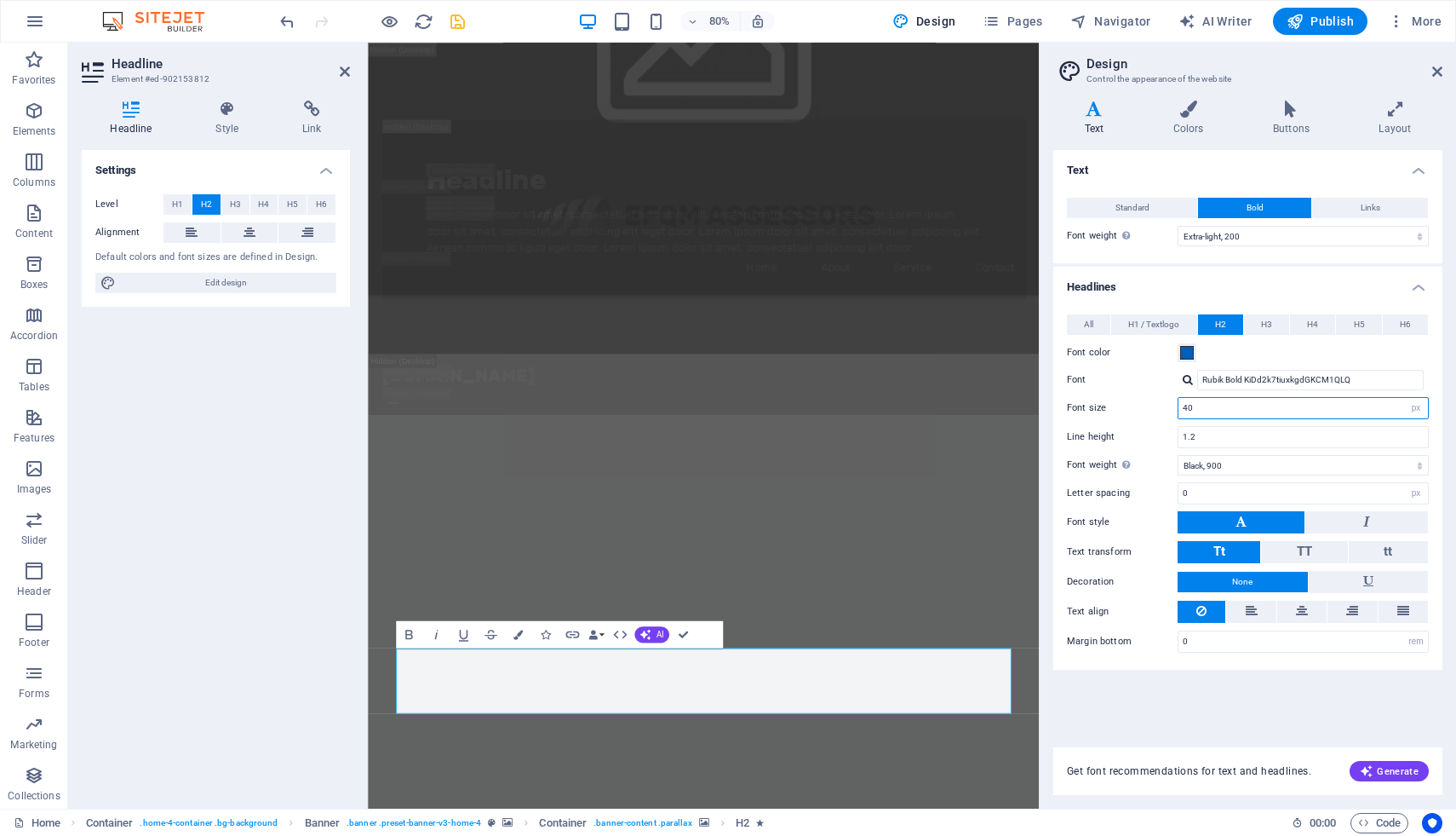
type input "4"
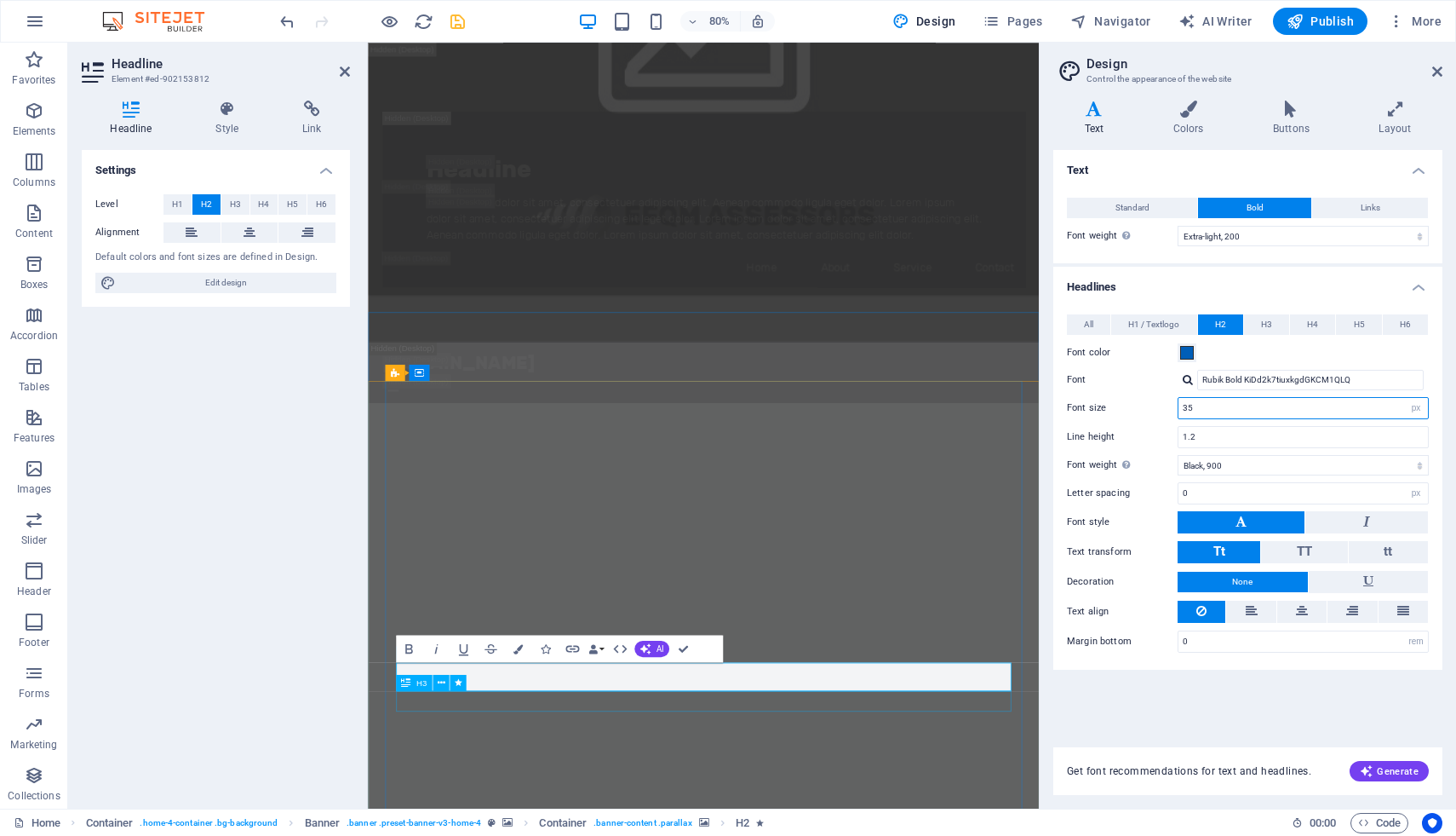
type input "35"
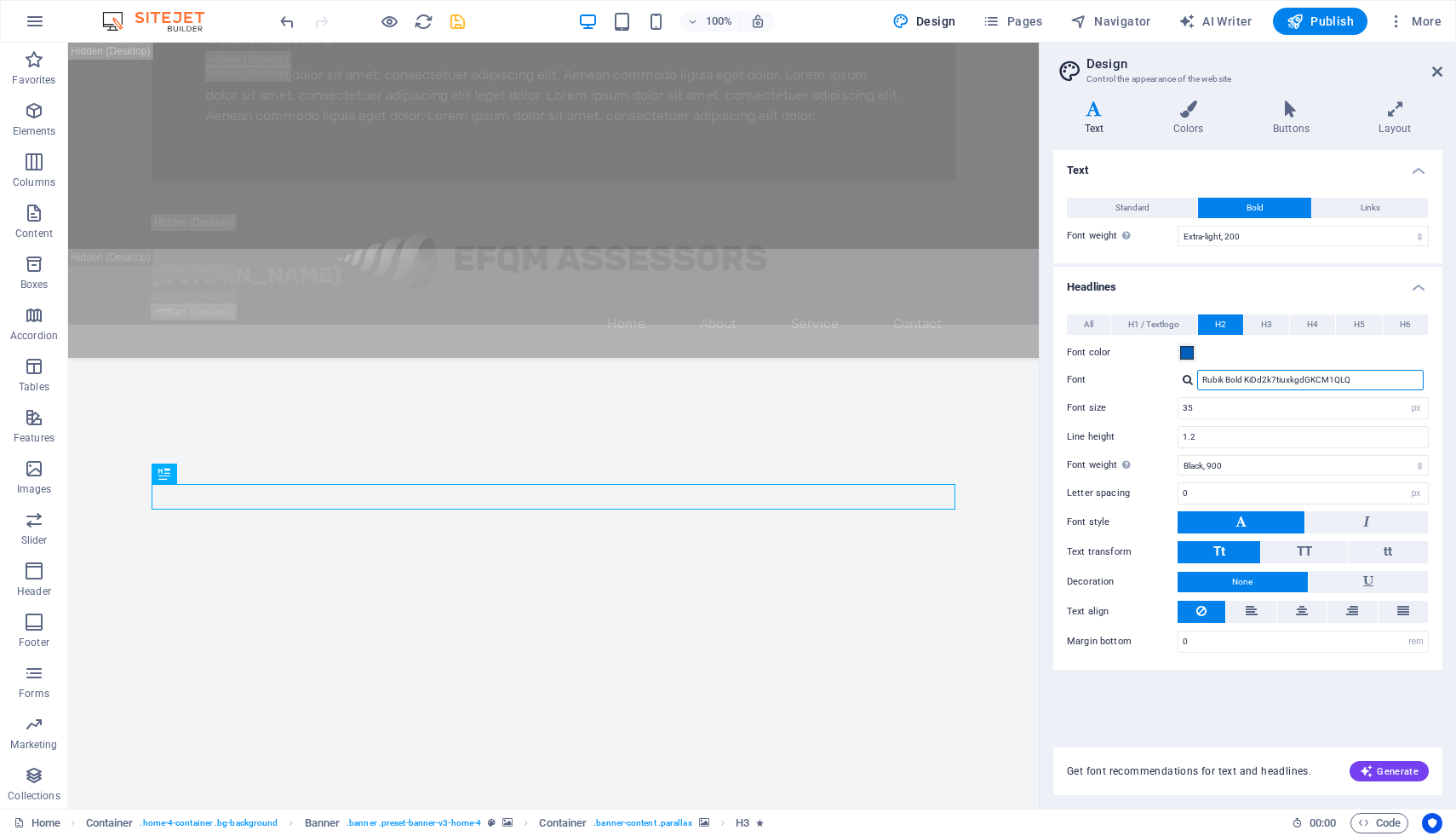
click at [1223, 378] on input "Rubik Bold KiDd2k7tiuxkgdGKCM1QLQ" at bounding box center [1310, 380] width 227 height 21
click at [1189, 381] on div at bounding box center [1187, 379] width 10 height 11
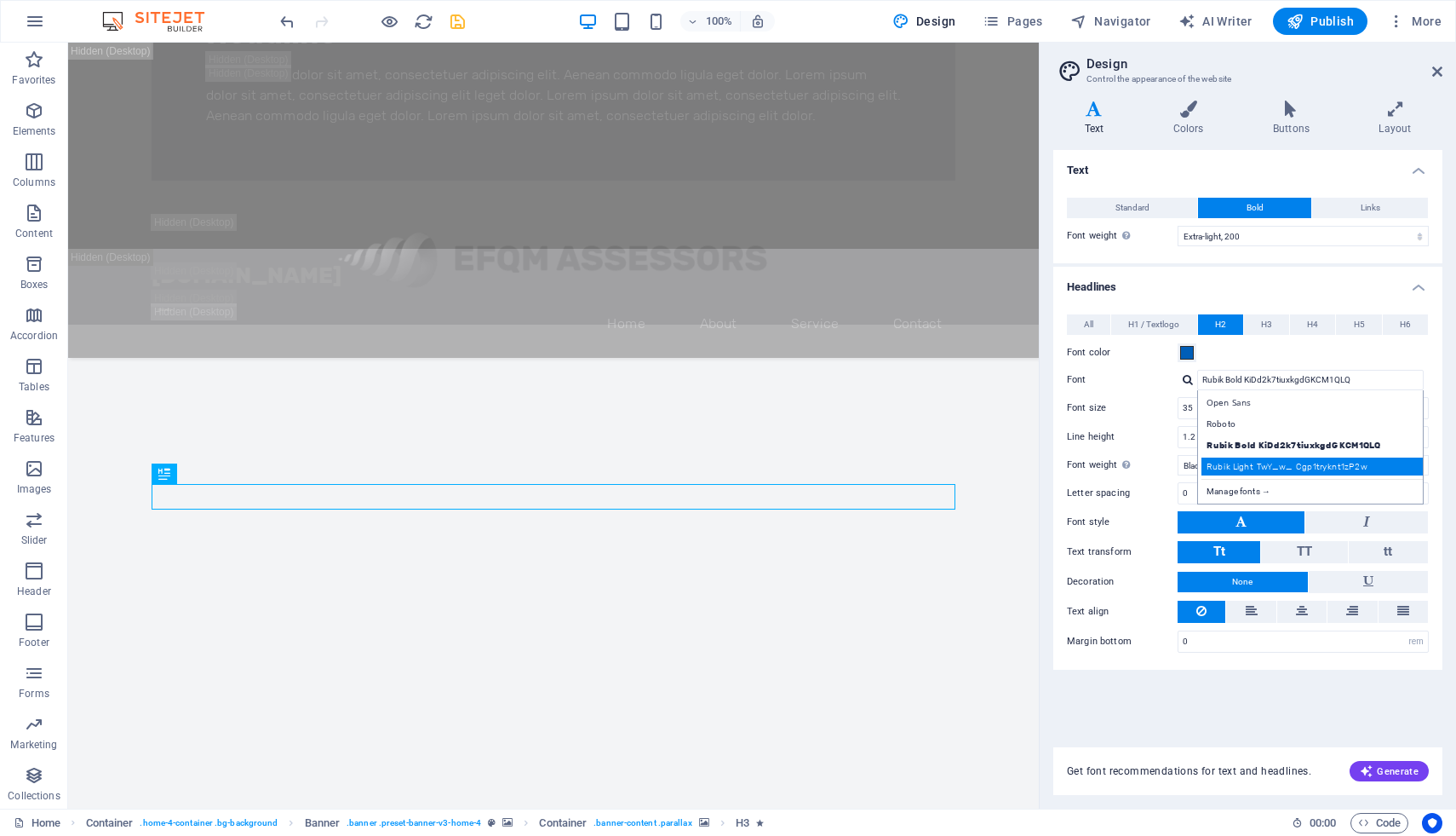
click at [1230, 461] on div "Rubik Light TwY_w_ Cgp1tryknt1zP2w" at bounding box center [1313, 466] width 225 height 18
type input "Rubik Light TwY_w_ Cgp1tryknt1zP2w"
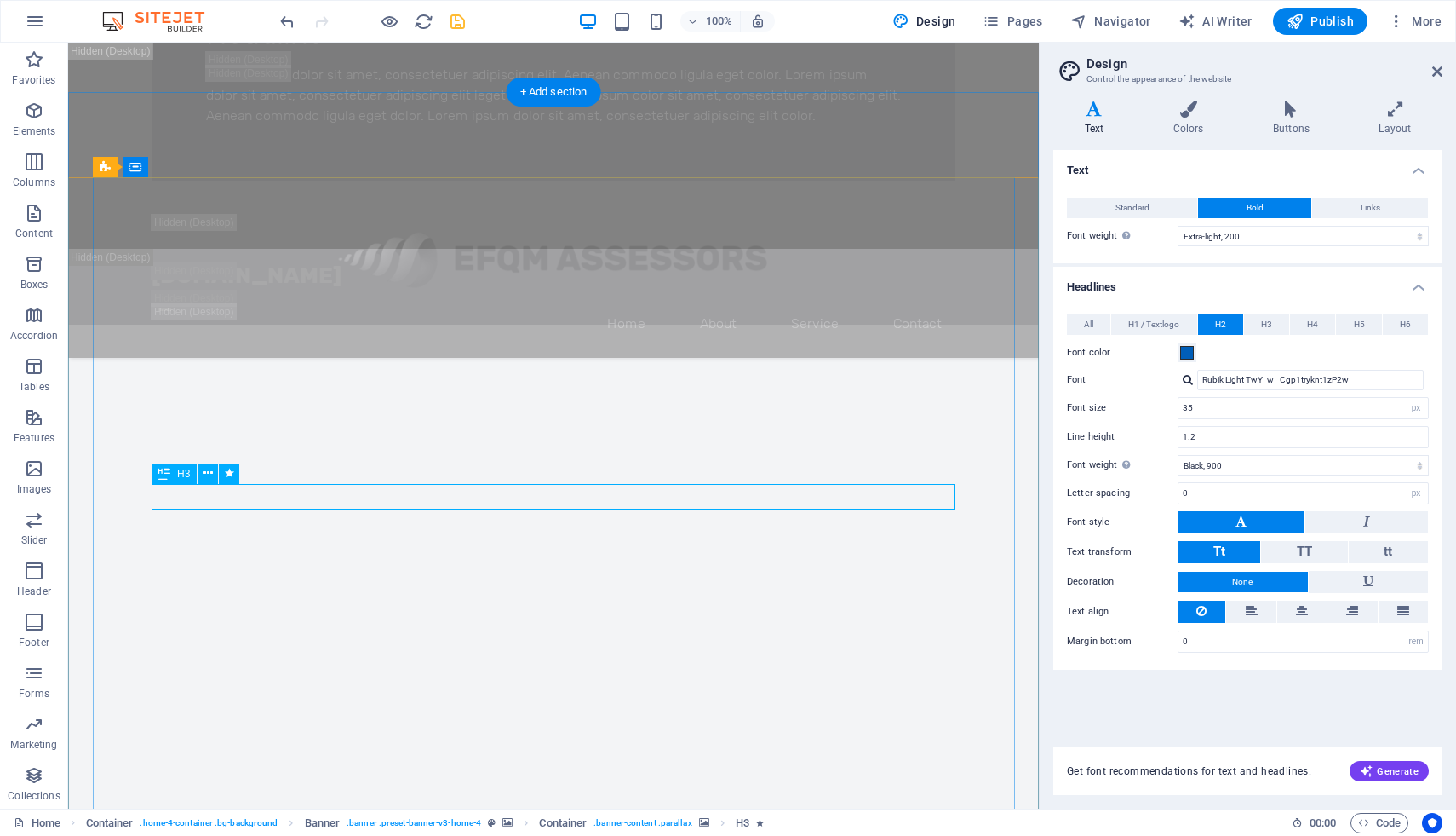
click at [1209, 379] on input "Rubik Light TwY_w_ Cgp1tryknt1zP2w" at bounding box center [1310, 380] width 227 height 21
click at [168, 473] on icon at bounding box center [165, 473] width 12 height 21
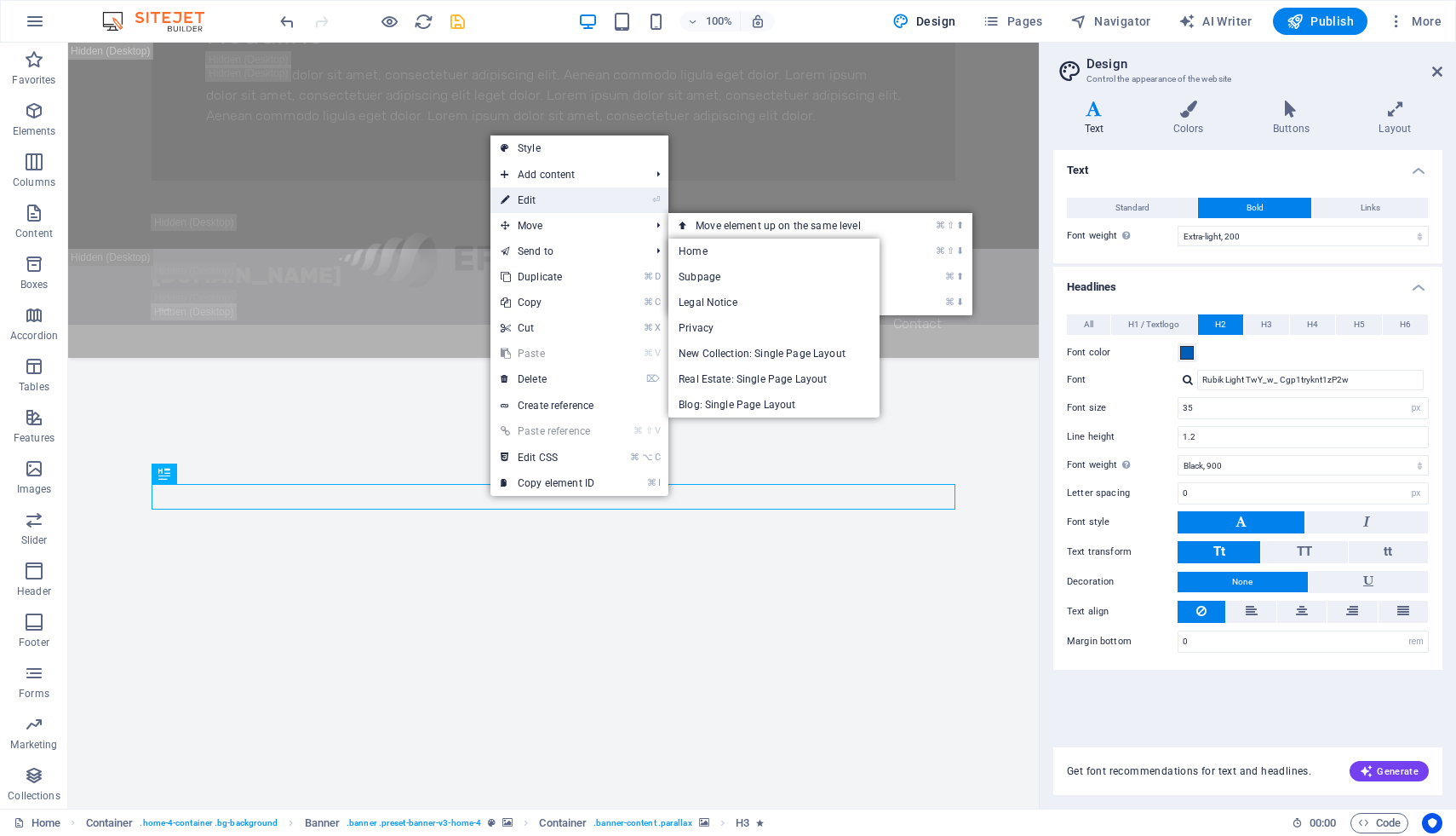
click at [551, 193] on link "⏎ Edit" at bounding box center [547, 200] width 114 height 26
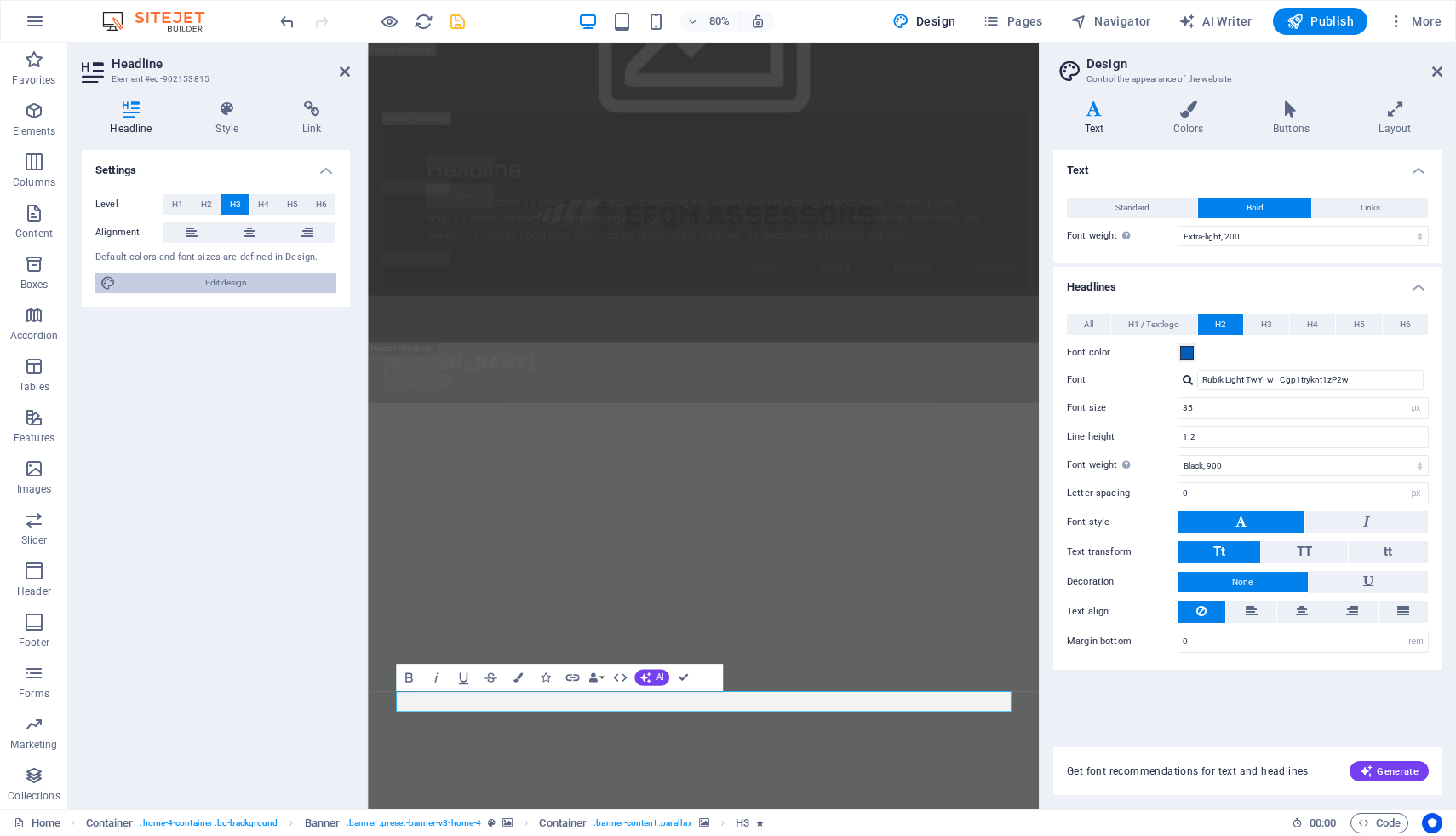
click at [262, 281] on span "Edit design" at bounding box center [226, 283] width 210 height 21
click at [1251, 378] on input "Rubik Light TwY_w_ Cgp1tryknt1zP2w" at bounding box center [1310, 380] width 227 height 21
click at [1188, 383] on div at bounding box center [1187, 379] width 10 height 11
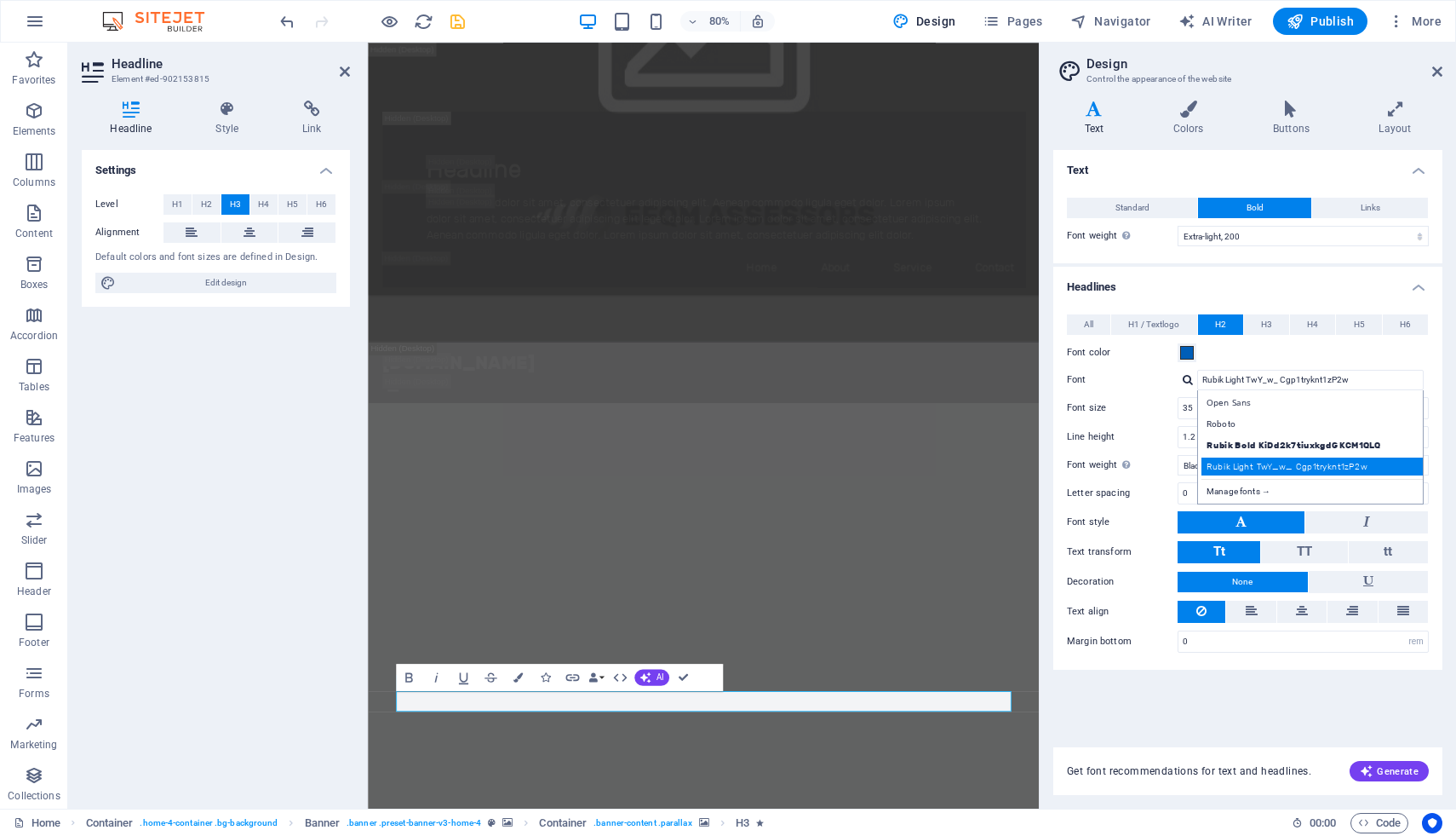
click at [1233, 467] on div "Rubik Light TwY_w_ Cgp1tryknt1zP2w" at bounding box center [1313, 466] width 225 height 18
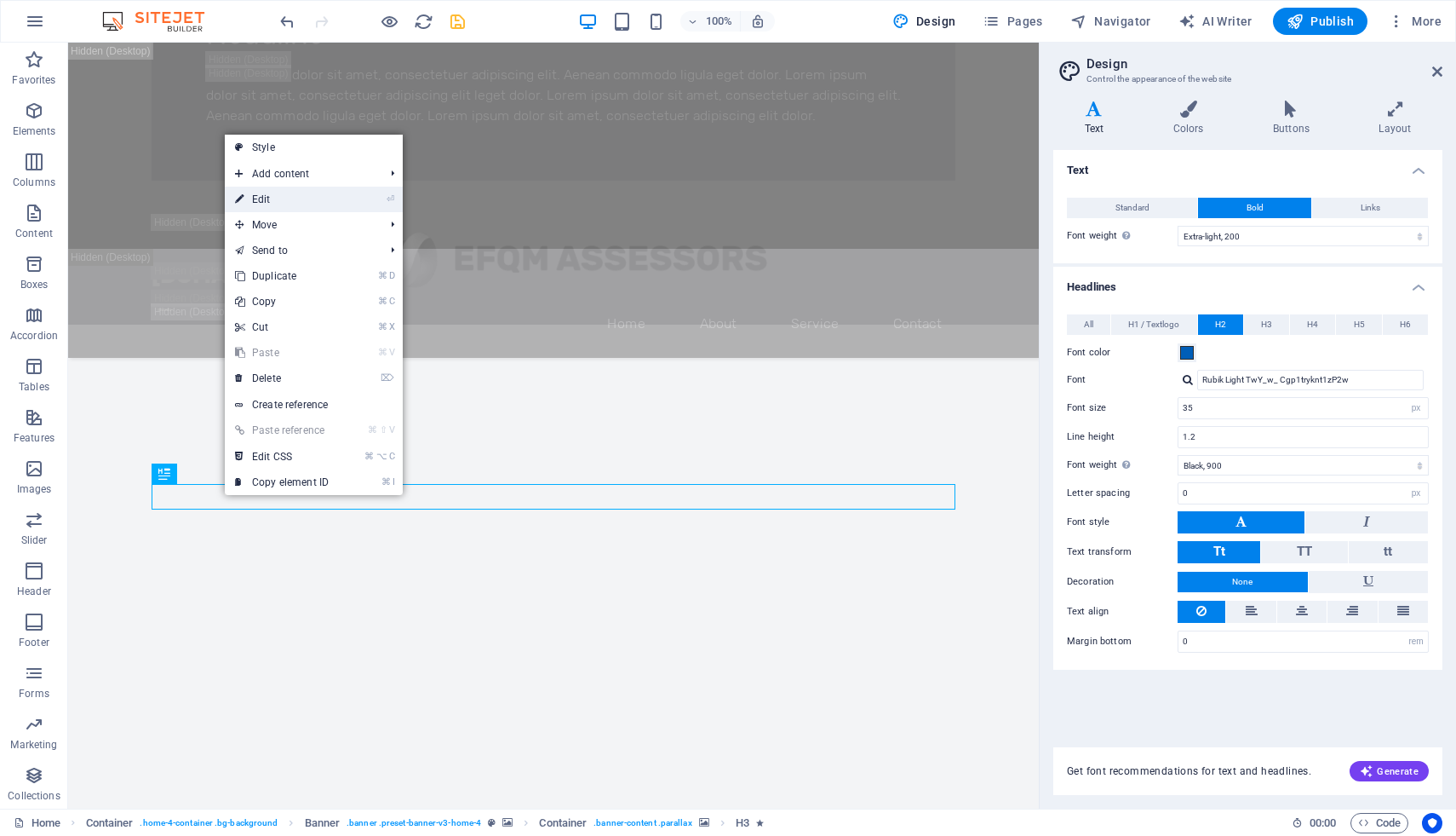
click at [276, 198] on link "⏎ Edit" at bounding box center [281, 199] width 114 height 26
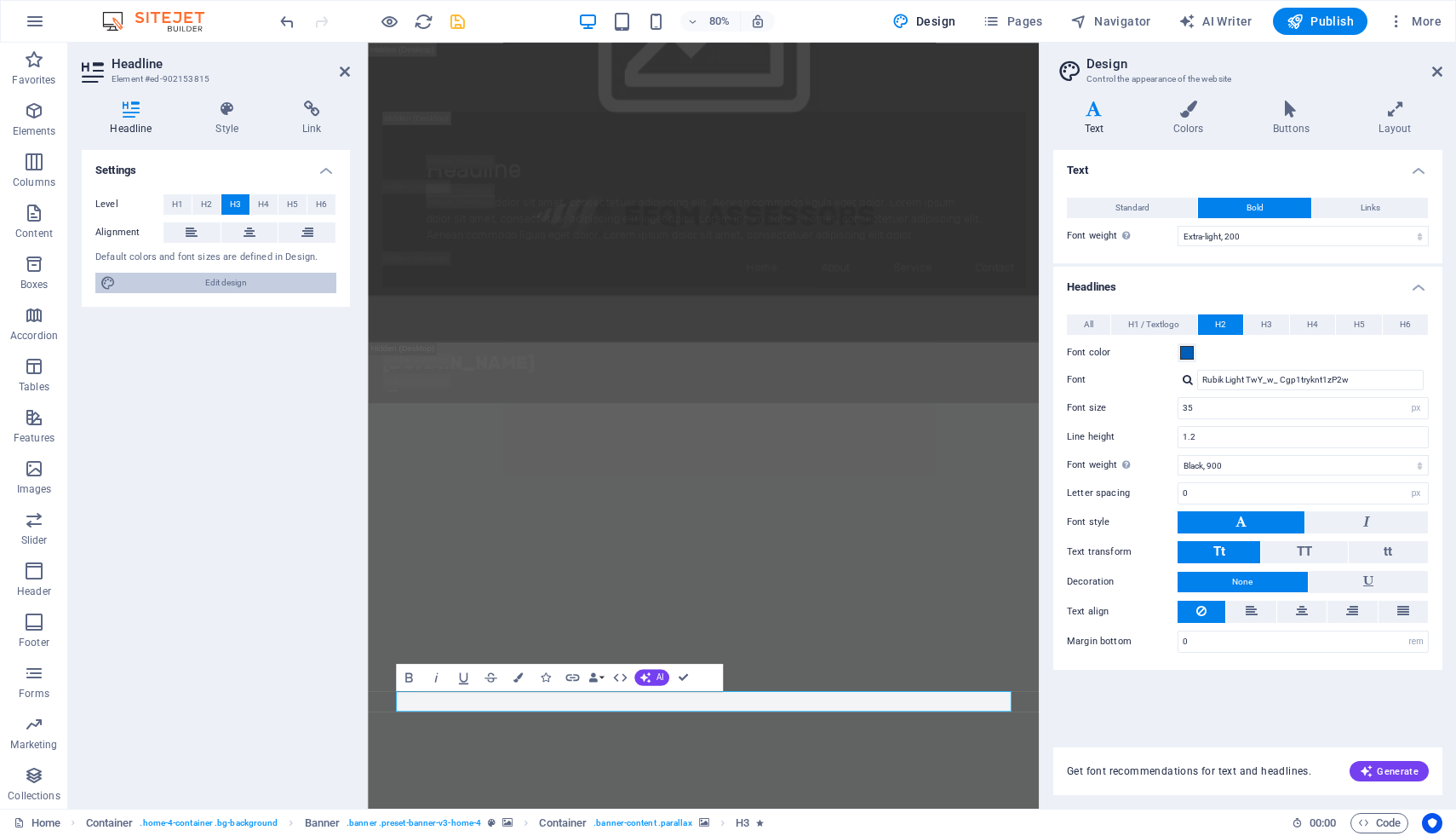
click at [245, 283] on span "Edit design" at bounding box center [226, 283] width 210 height 21
click at [1122, 208] on span "Standard" at bounding box center [1132, 207] width 34 height 21
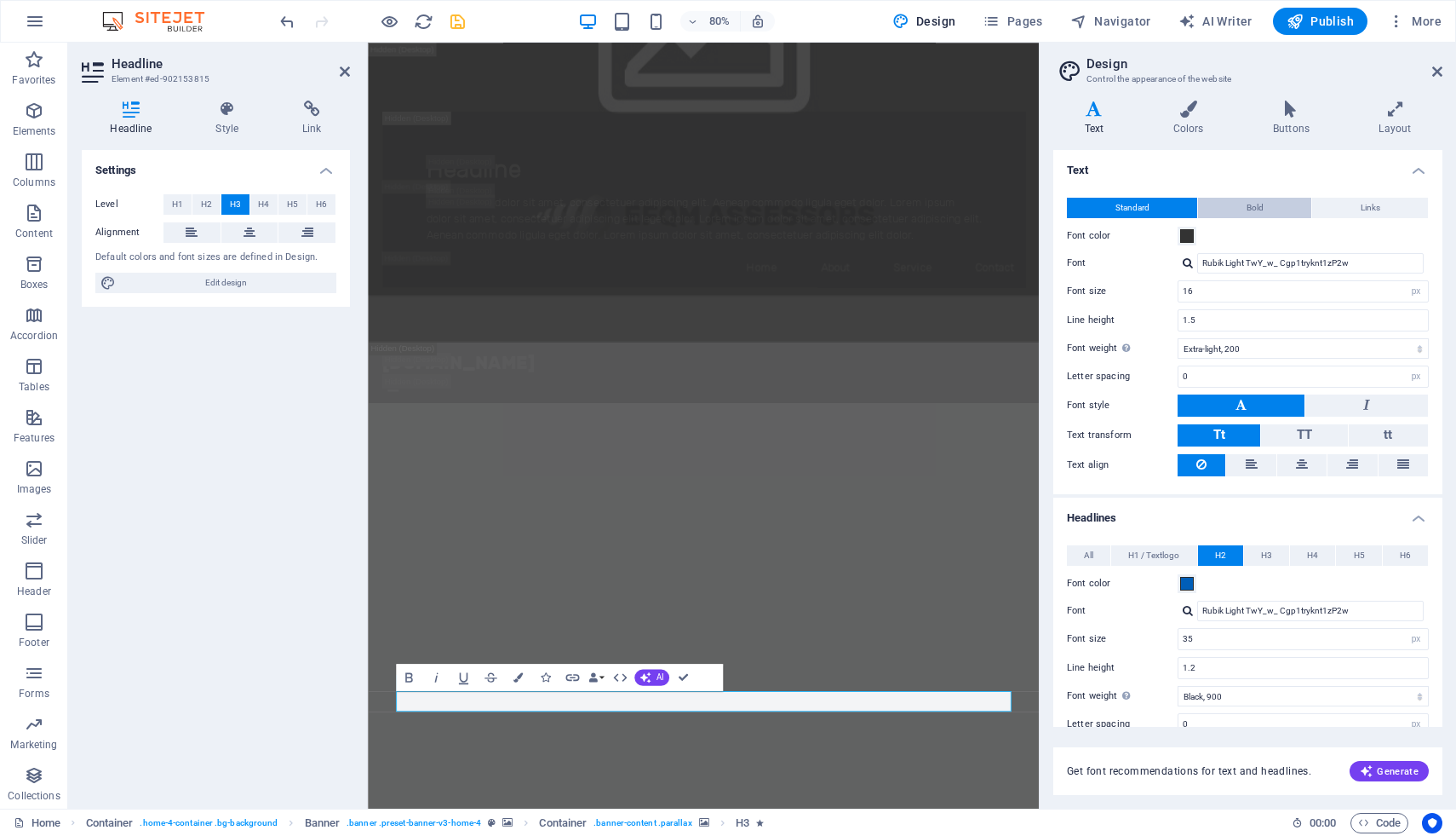
click at [1235, 209] on button "Bold" at bounding box center [1255, 207] width 113 height 21
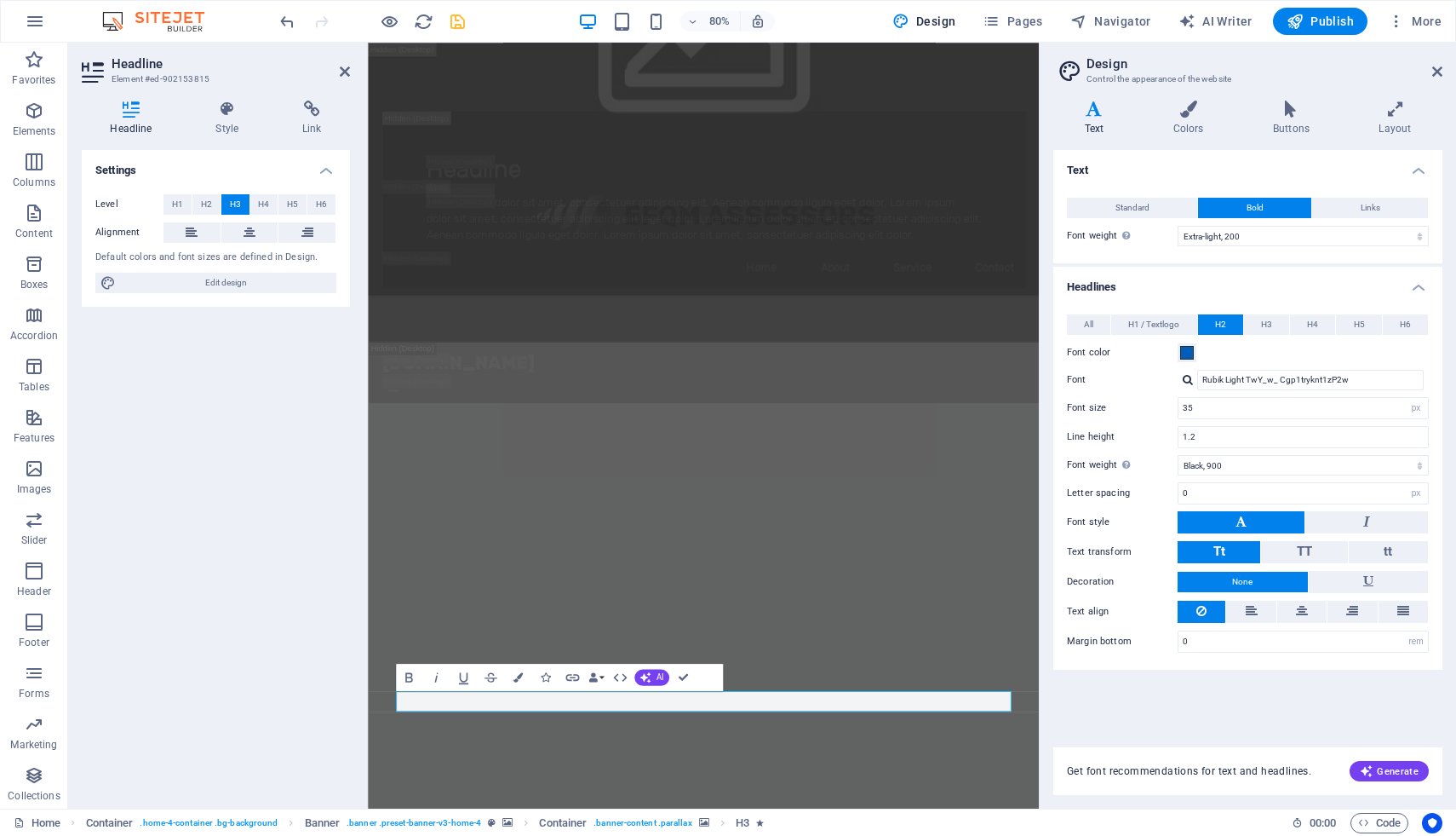
click at [1357, 192] on div "Standard Bold Links Font color Font Rubik Light TwY_w_ Cgp1tryknt1zP2w Manage f…" at bounding box center [1247, 221] width 395 height 82
click at [1359, 207] on button "Links" at bounding box center [1370, 207] width 116 height 21
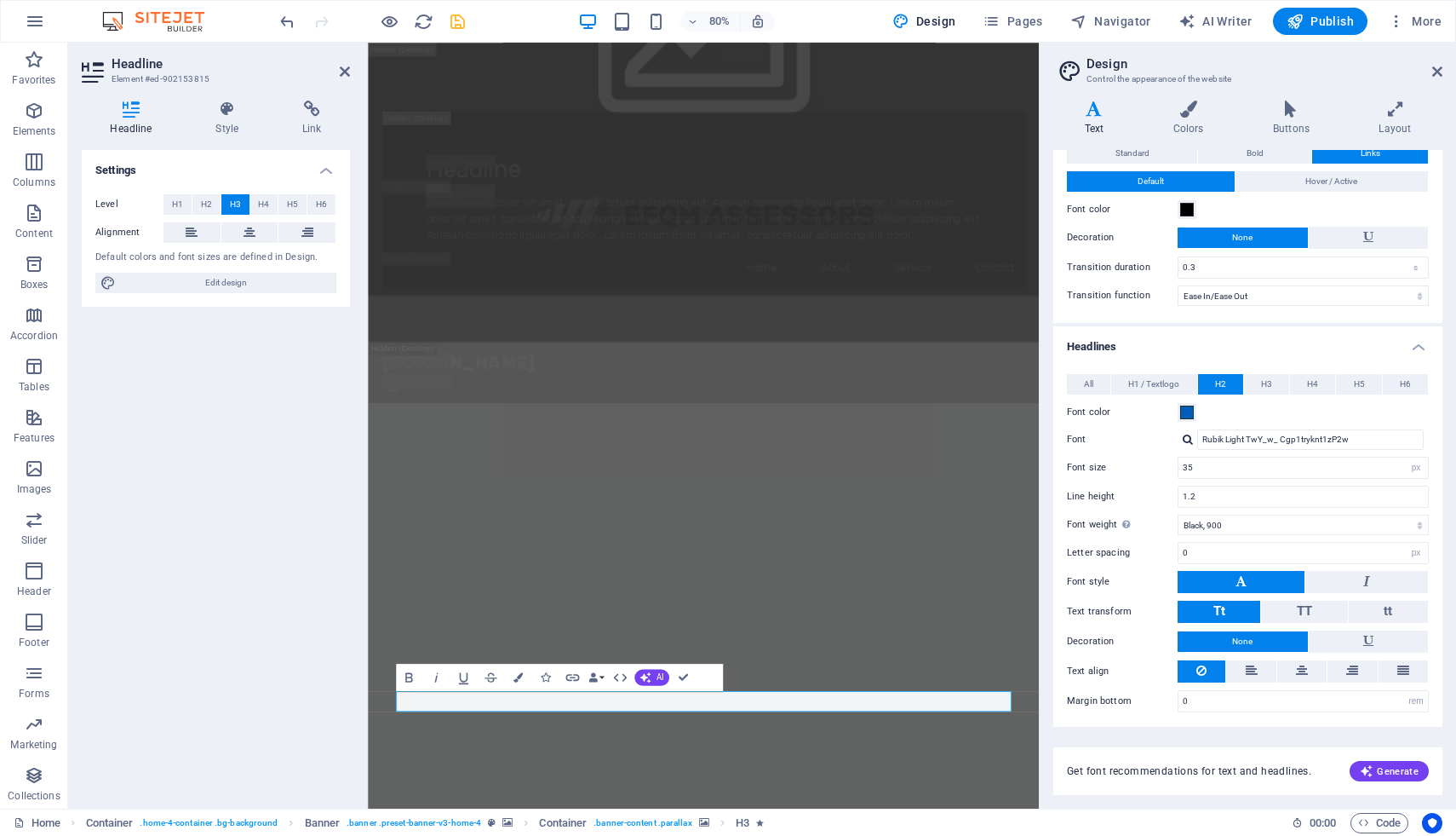
scroll to position [0, 0]
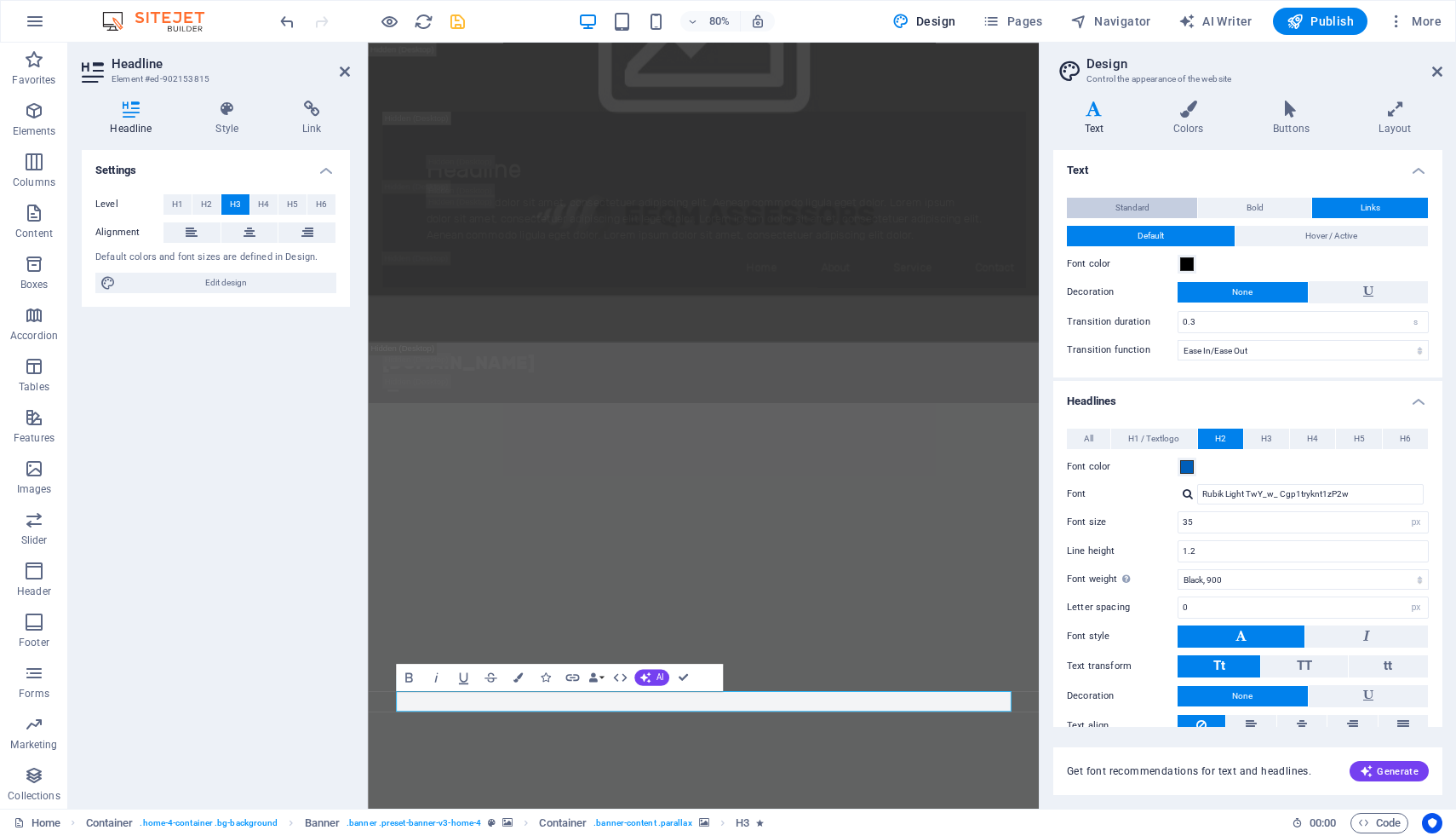
click at [1162, 210] on button "Standard" at bounding box center [1131, 207] width 130 height 21
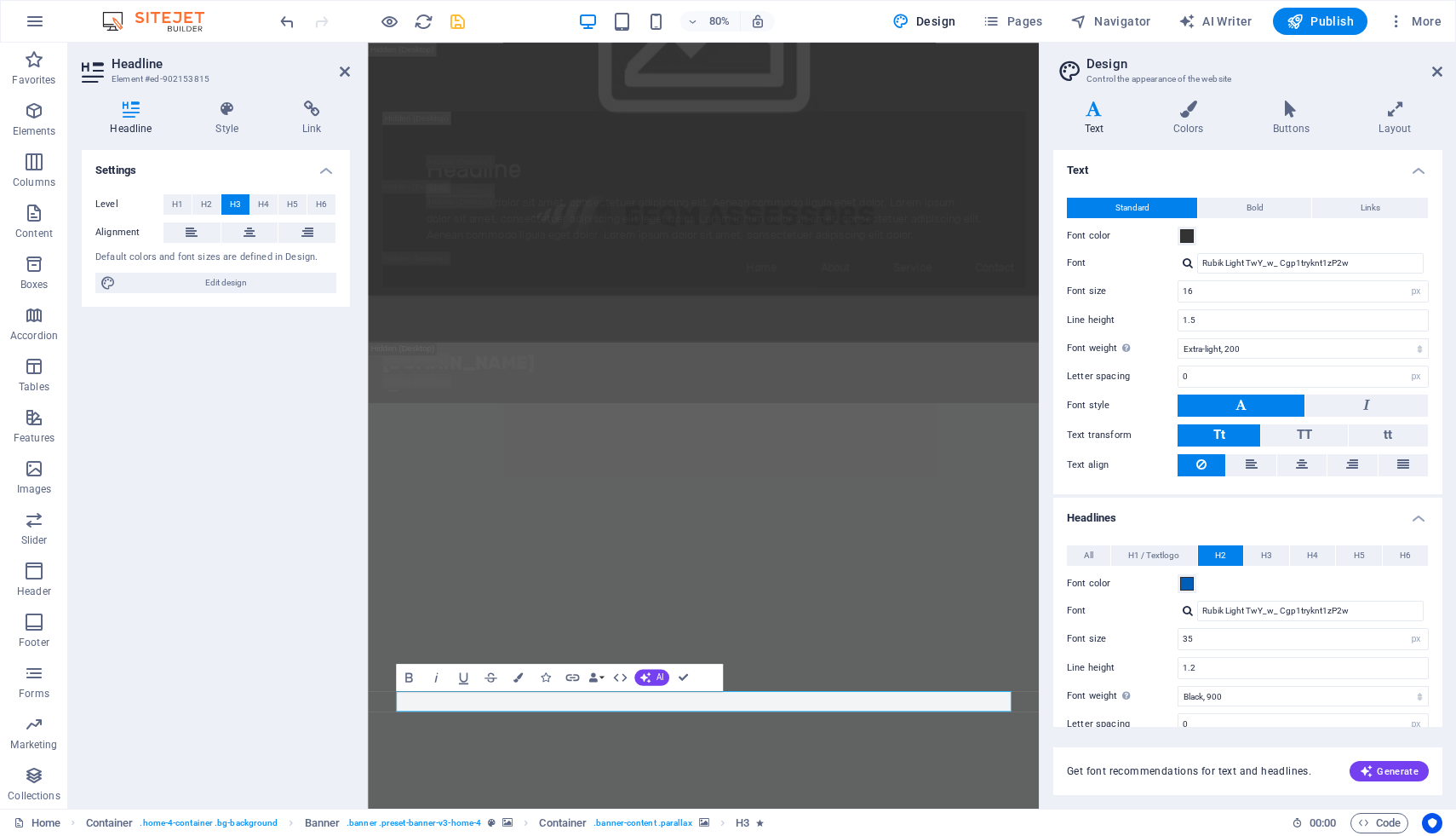
click at [1103, 118] on h4 "Text" at bounding box center [1097, 118] width 88 height 36
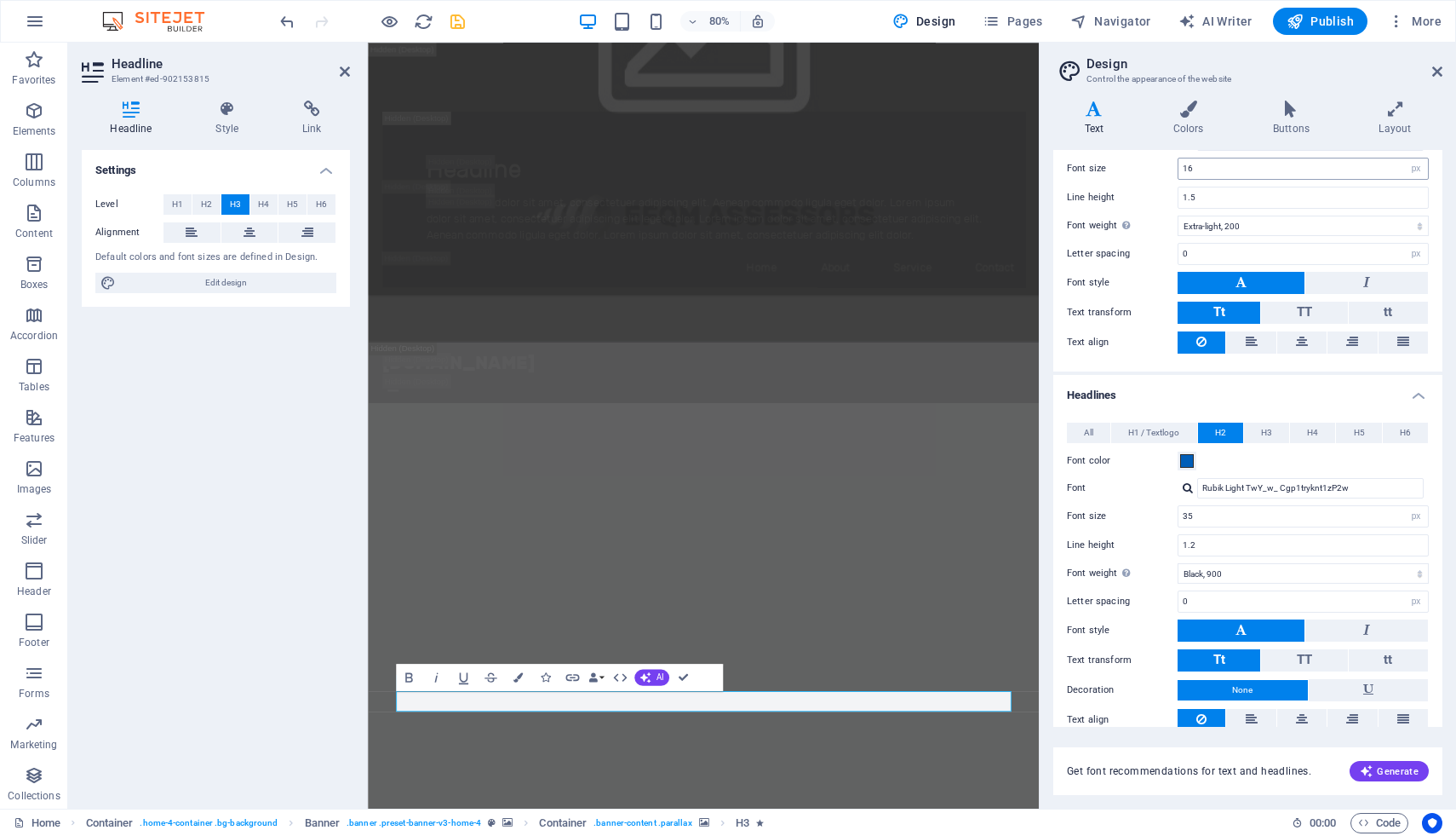
scroll to position [171, 0]
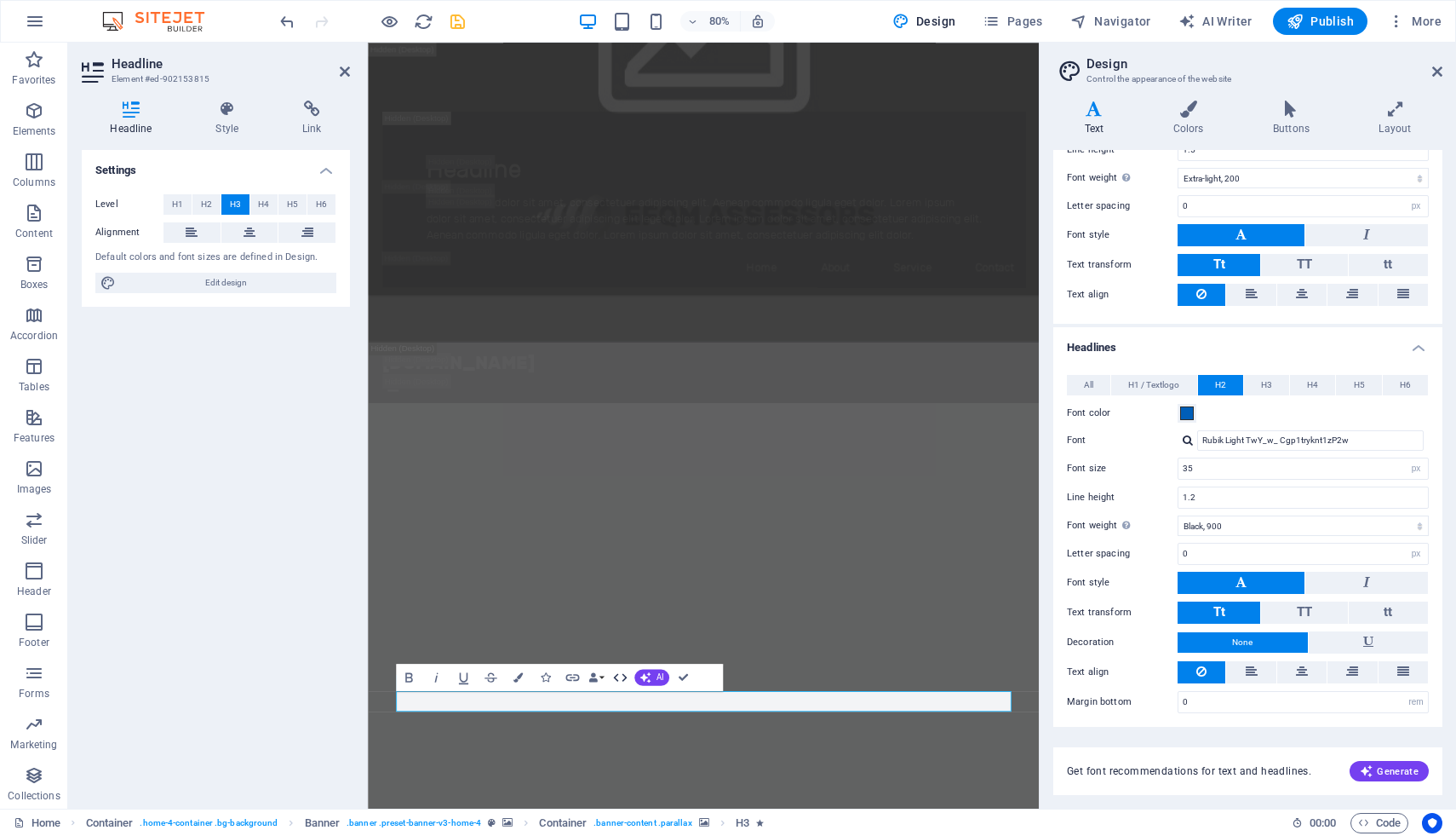
click at [619, 673] on icon "button" at bounding box center [619, 676] width 16 height 16
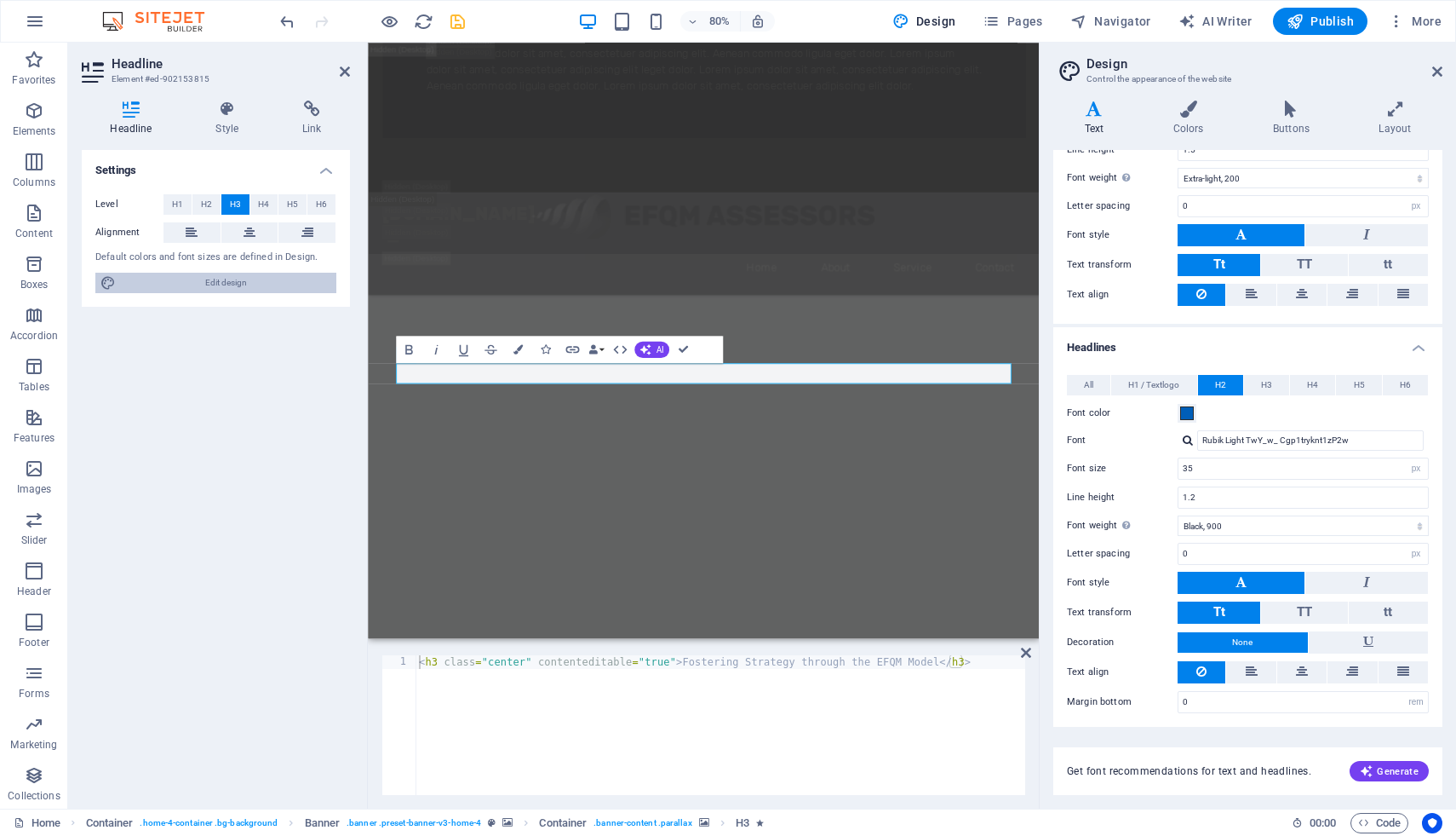
click at [209, 281] on span "Edit design" at bounding box center [226, 283] width 210 height 21
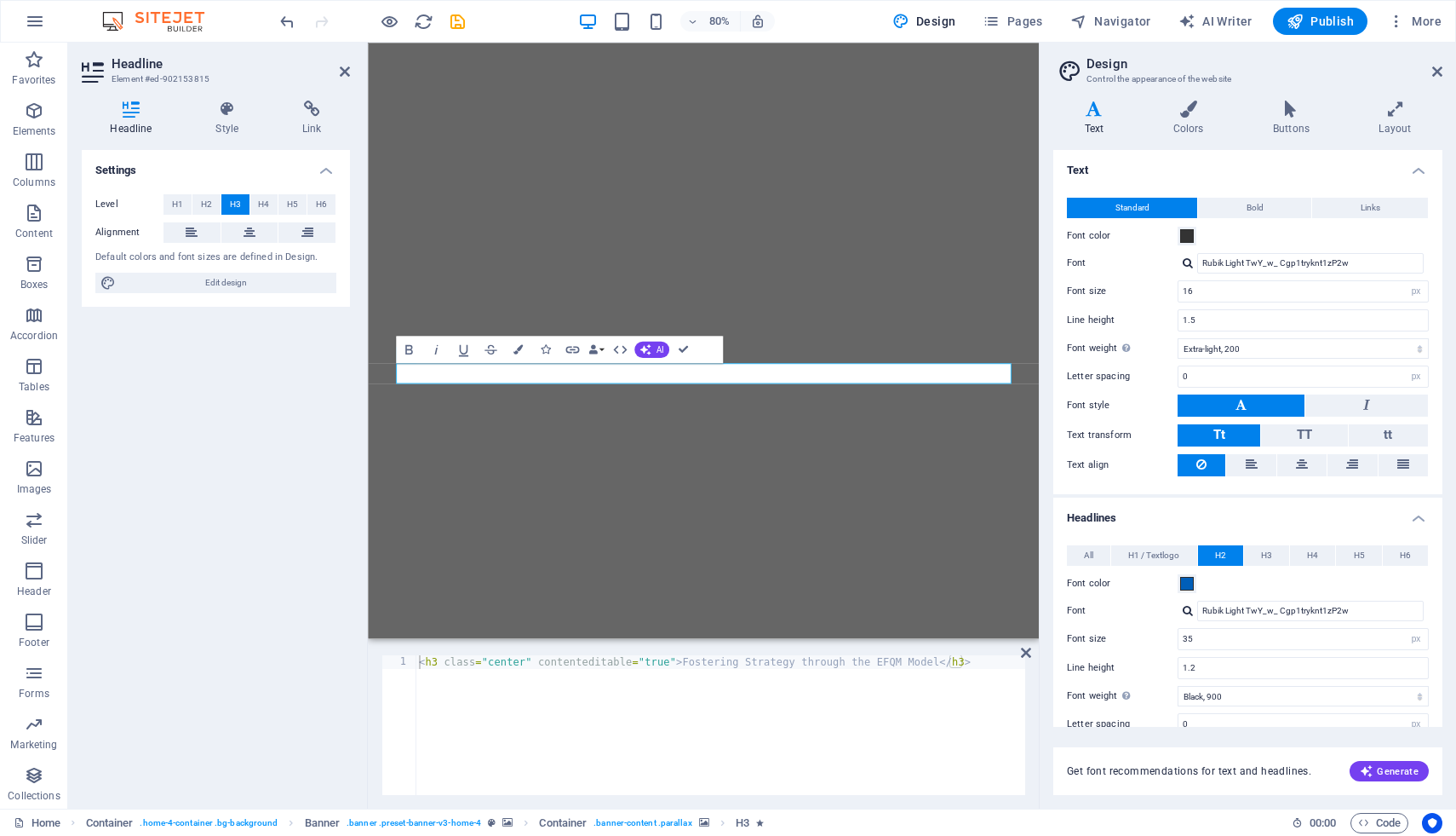
select select "px"
select select "200"
click at [1195, 111] on icon at bounding box center [1188, 108] width 93 height 17
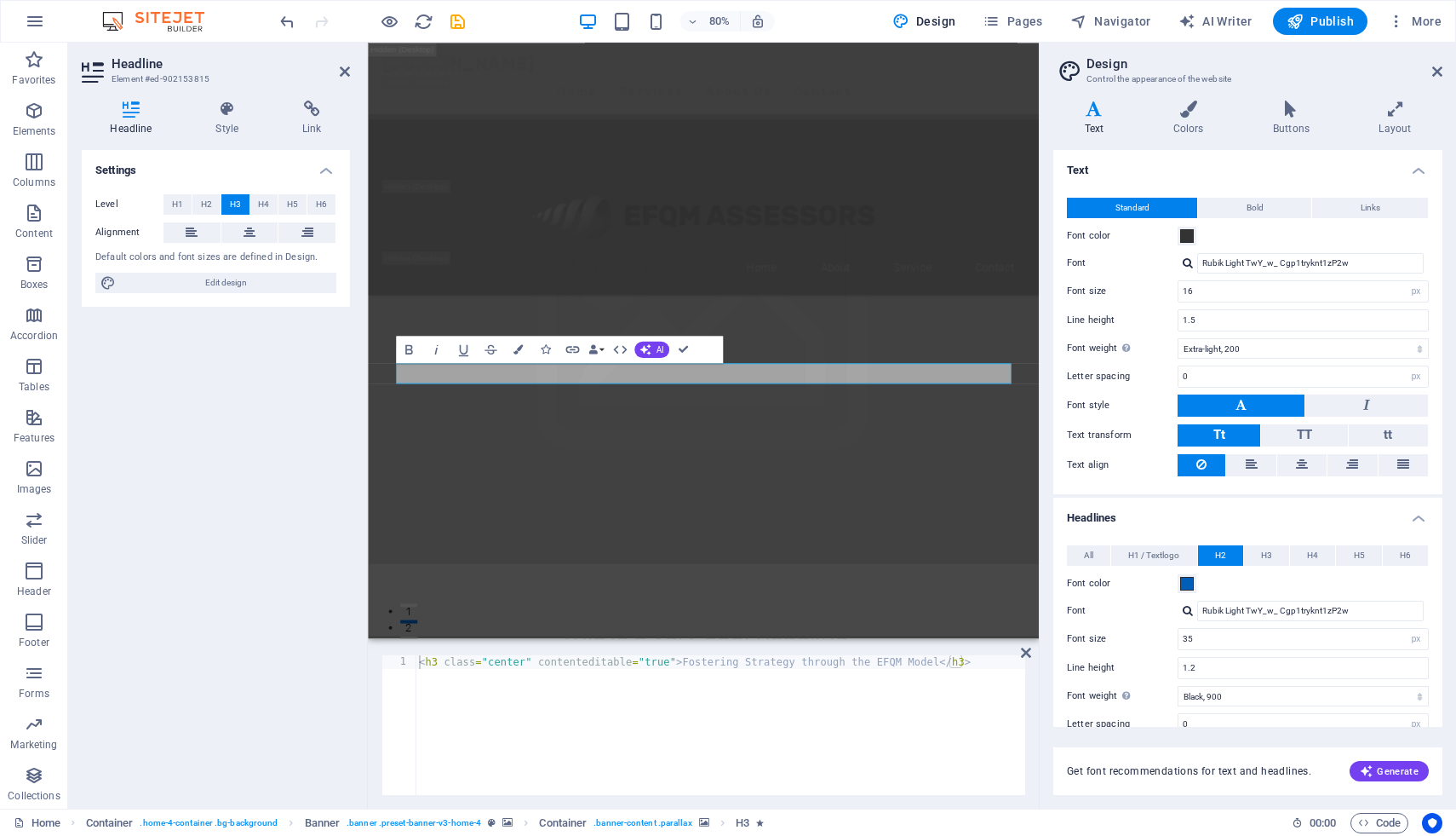
scroll to position [1538, 0]
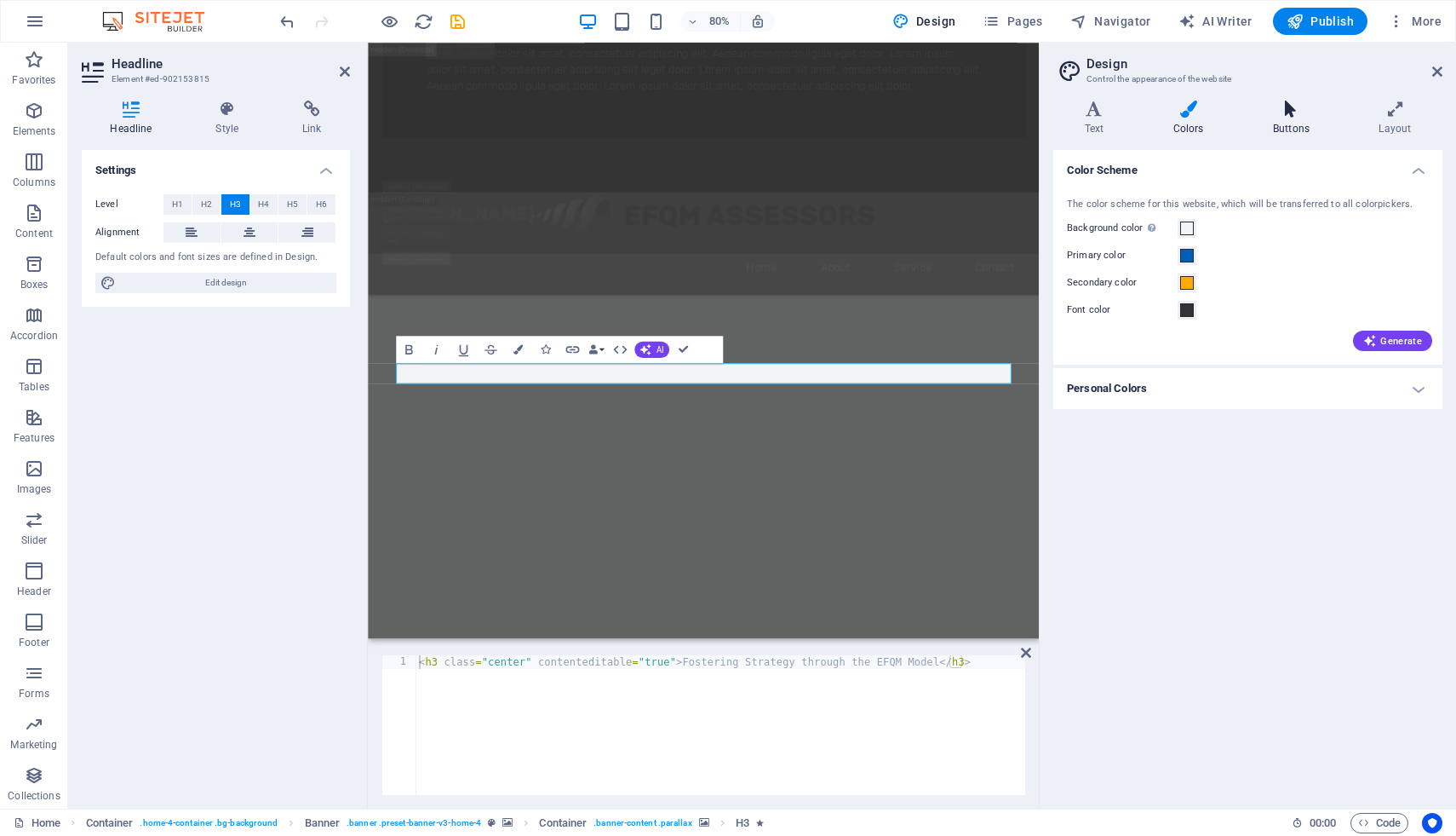
click at [1289, 110] on icon at bounding box center [1291, 108] width 99 height 17
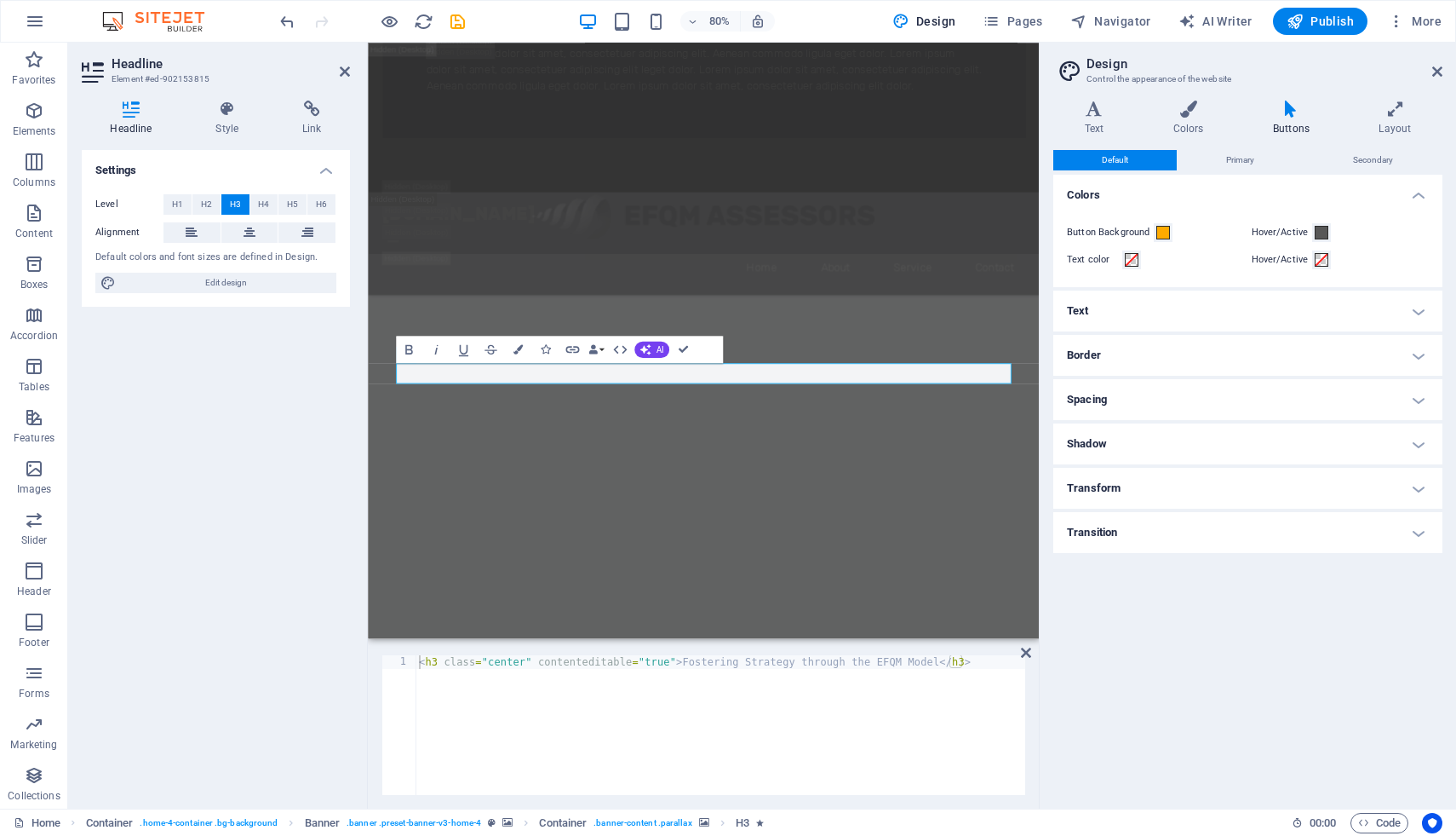
click at [1150, 317] on h4 "Text" at bounding box center [1248, 310] width 390 height 41
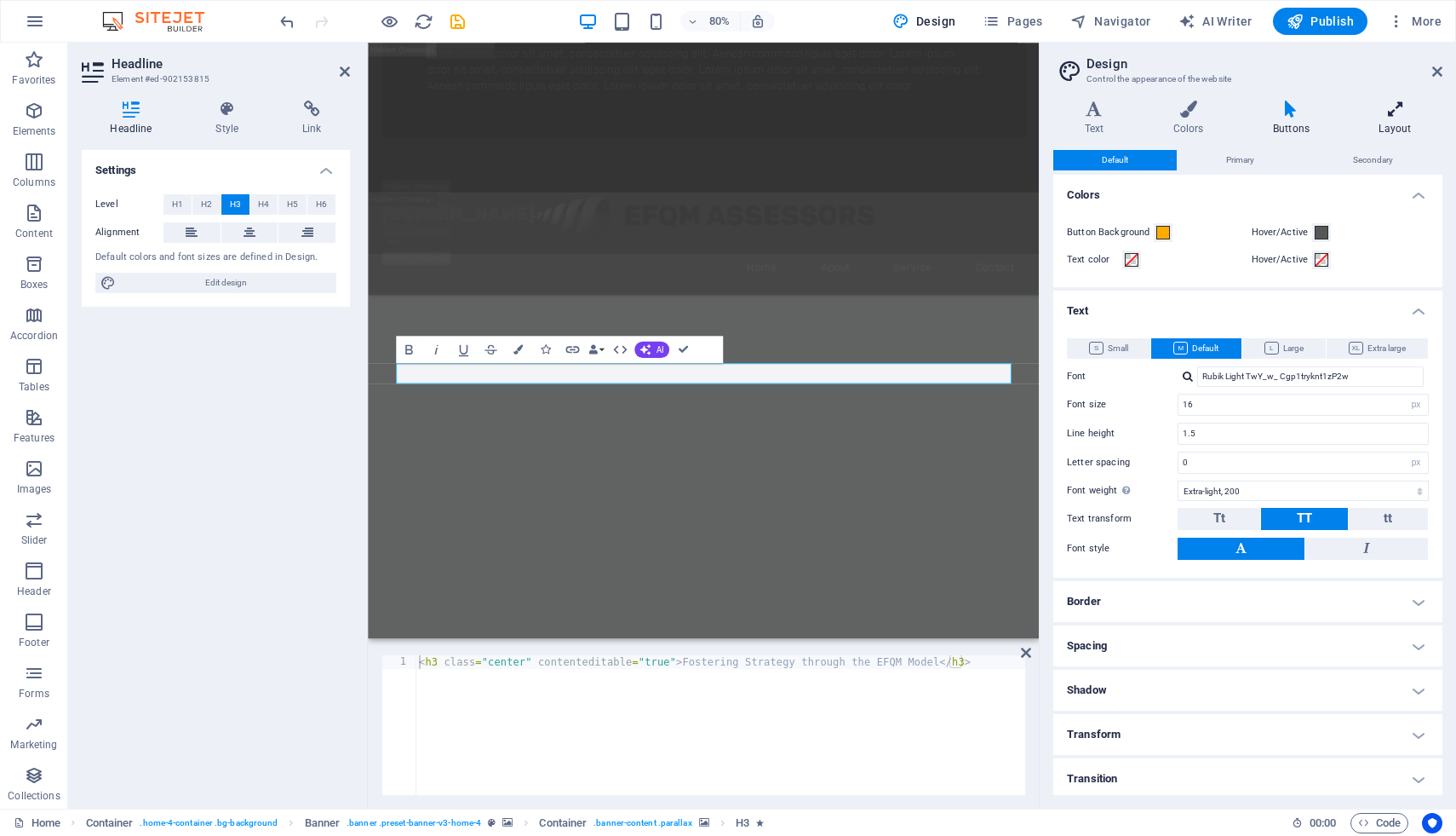
click at [1397, 106] on icon at bounding box center [1395, 108] width 94 height 17
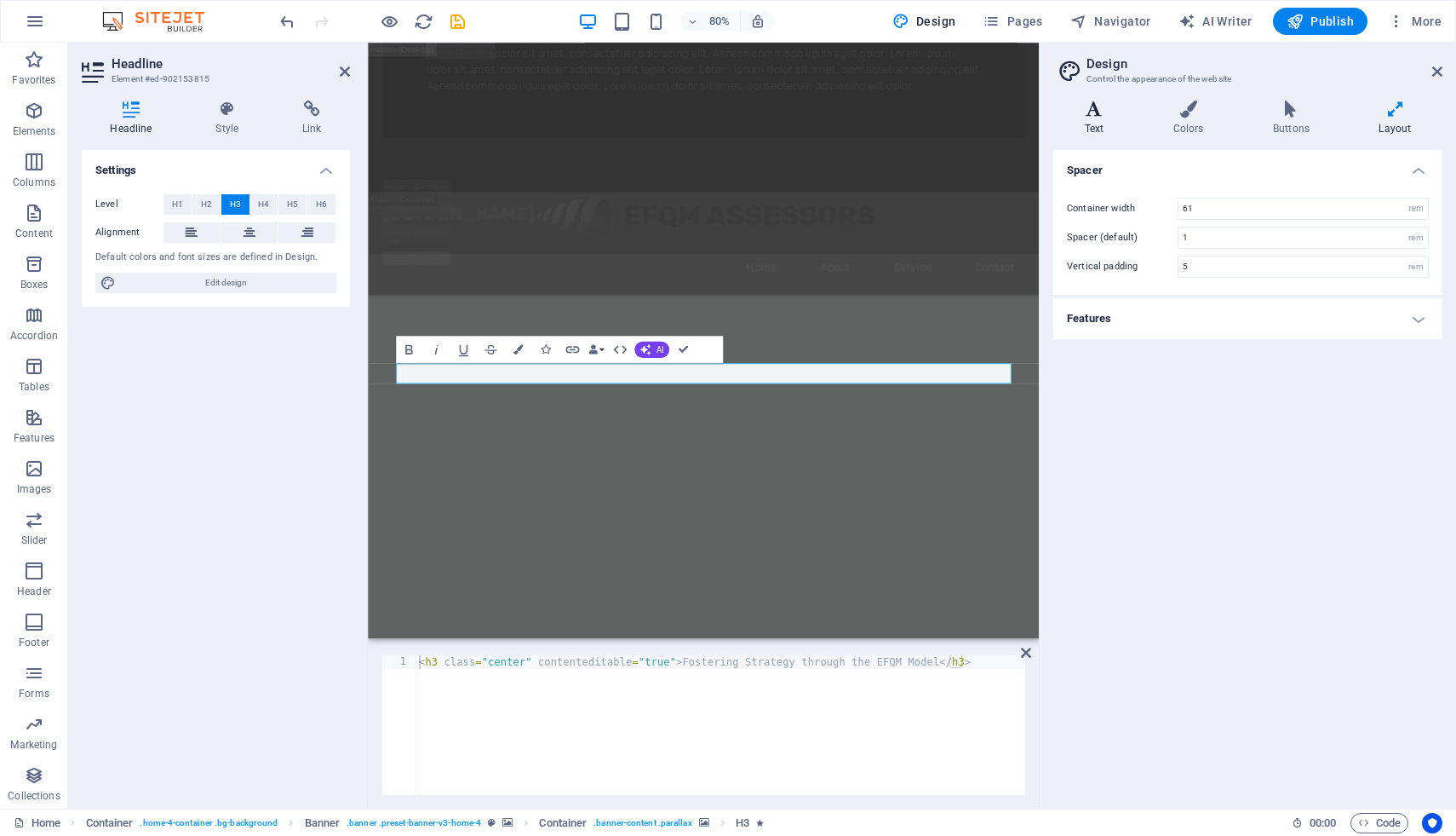
click at [1103, 119] on h4 "Text" at bounding box center [1097, 118] width 88 height 36
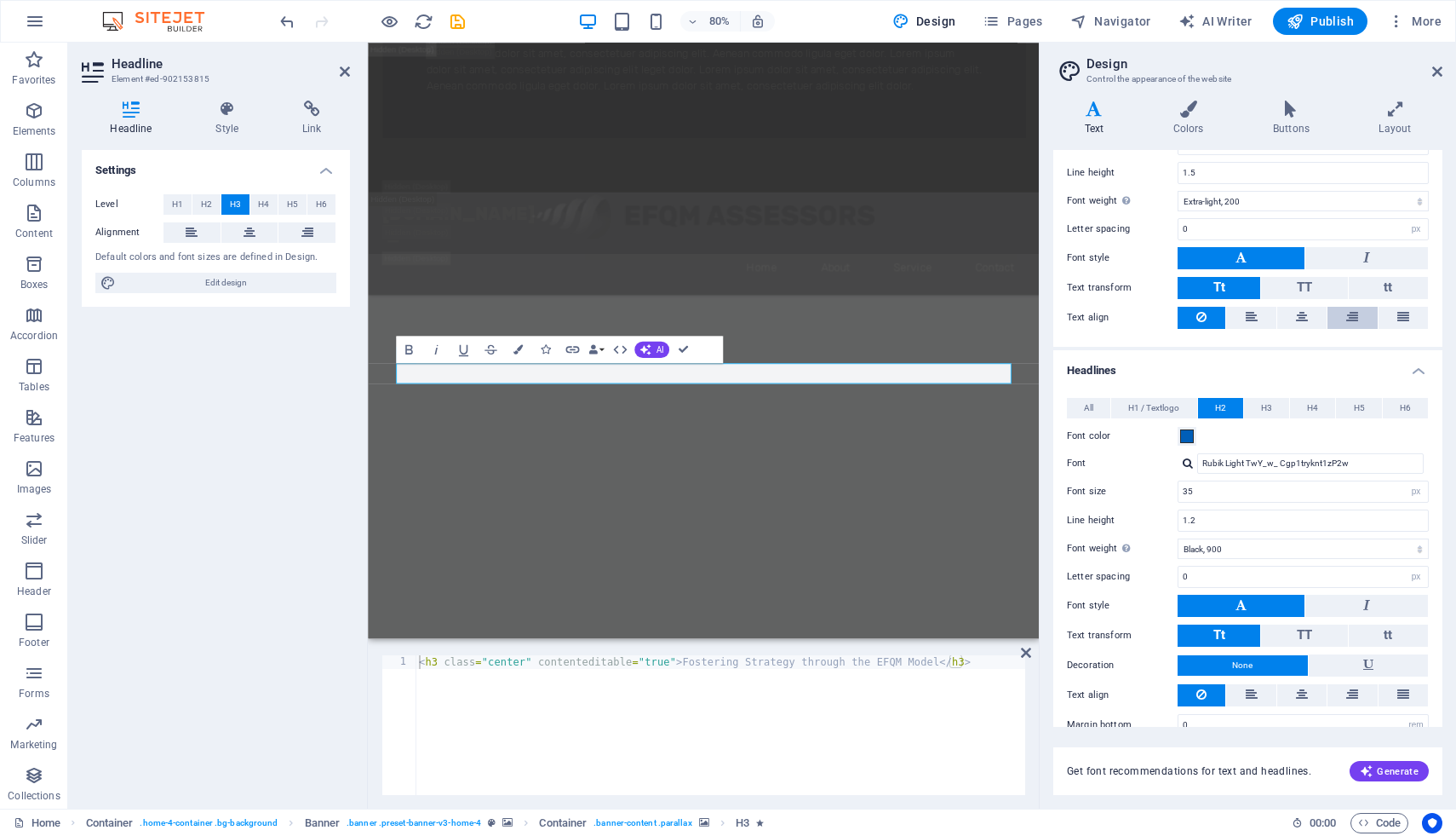
scroll to position [171, 0]
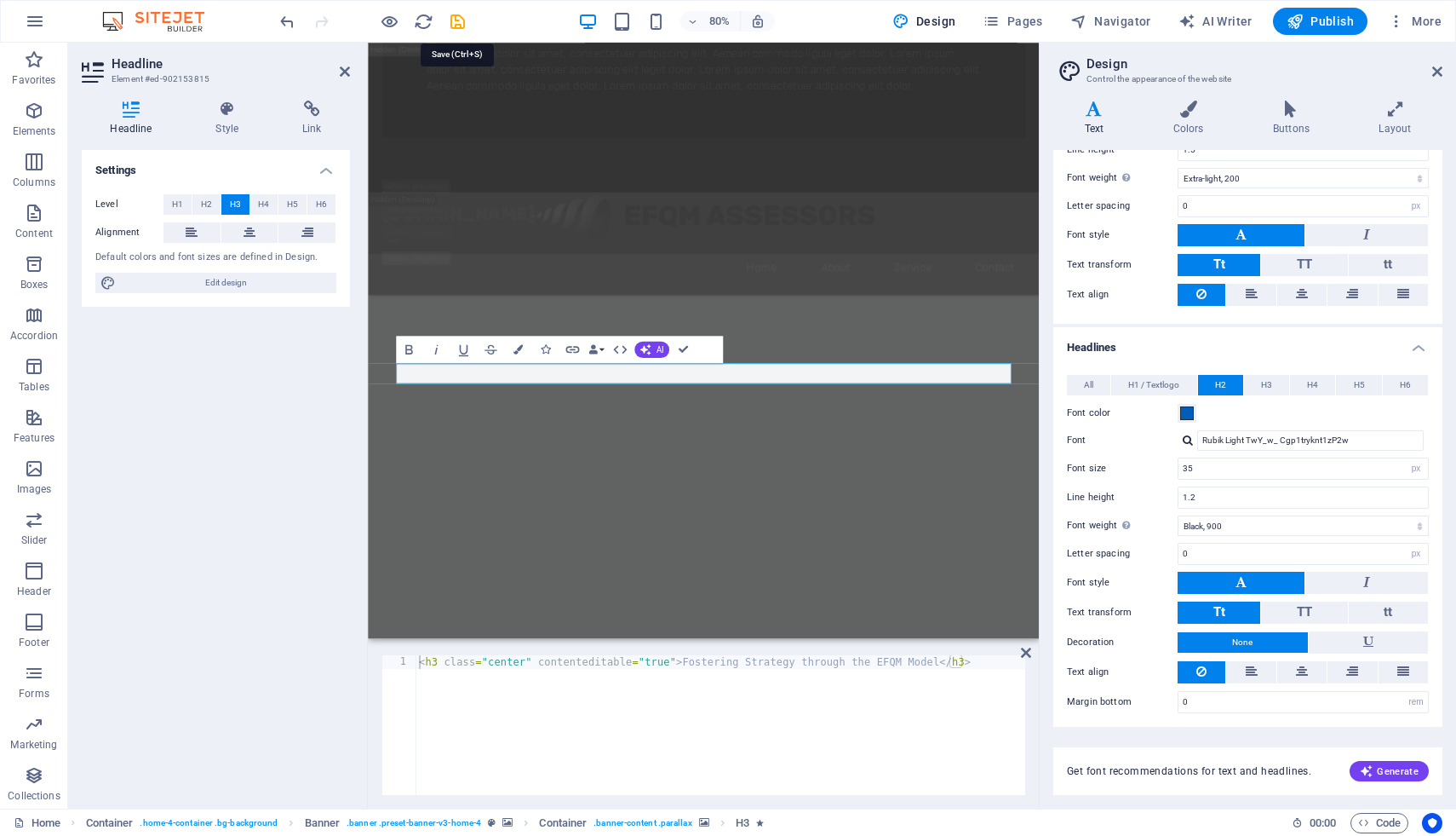
drag, startPoint x: 464, startPoint y: 13, endPoint x: 408, endPoint y: 15, distance: 56.0
click at [464, 14] on icon "save" at bounding box center [458, 22] width 20 height 20
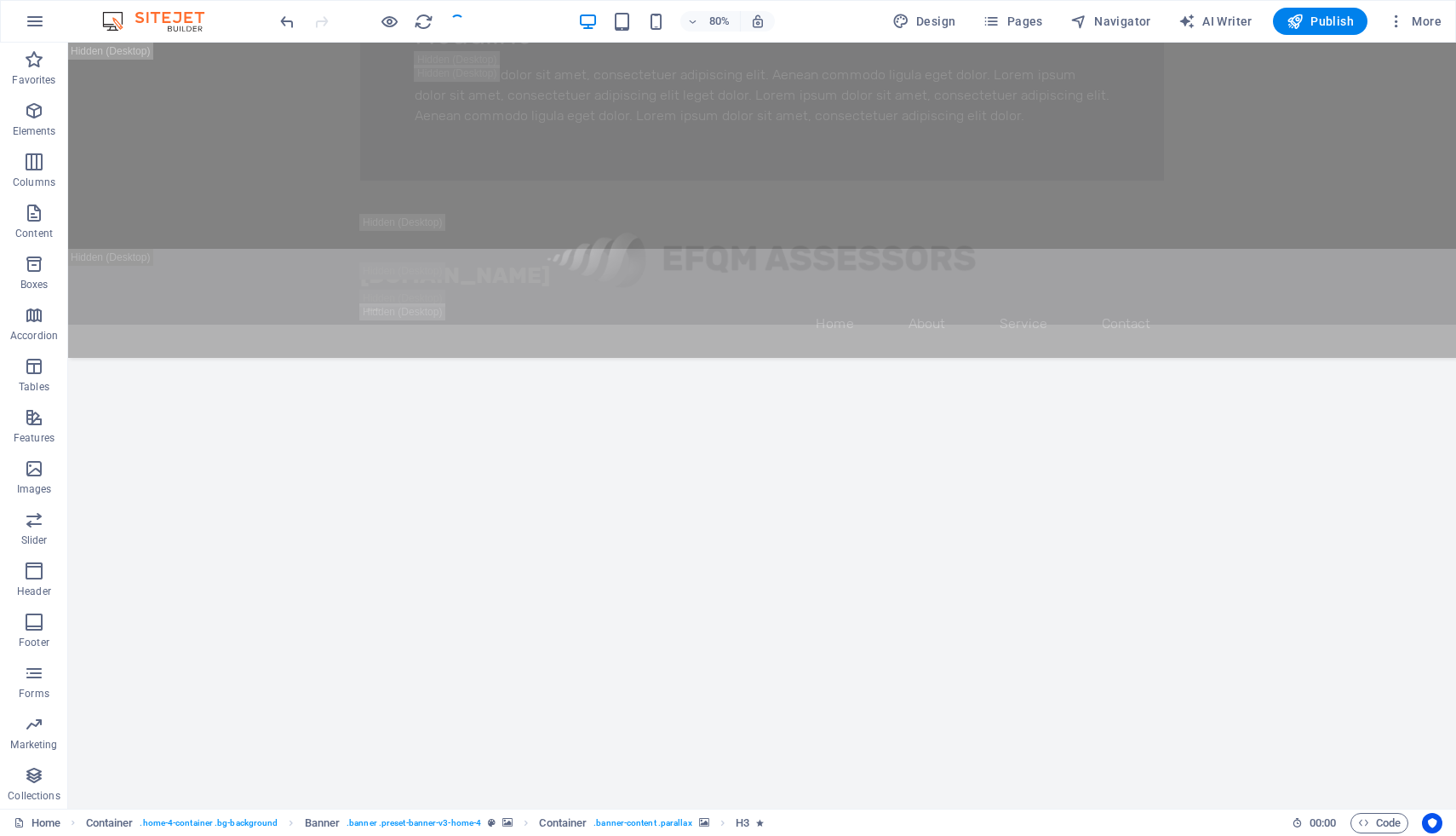
checkbox input "false"
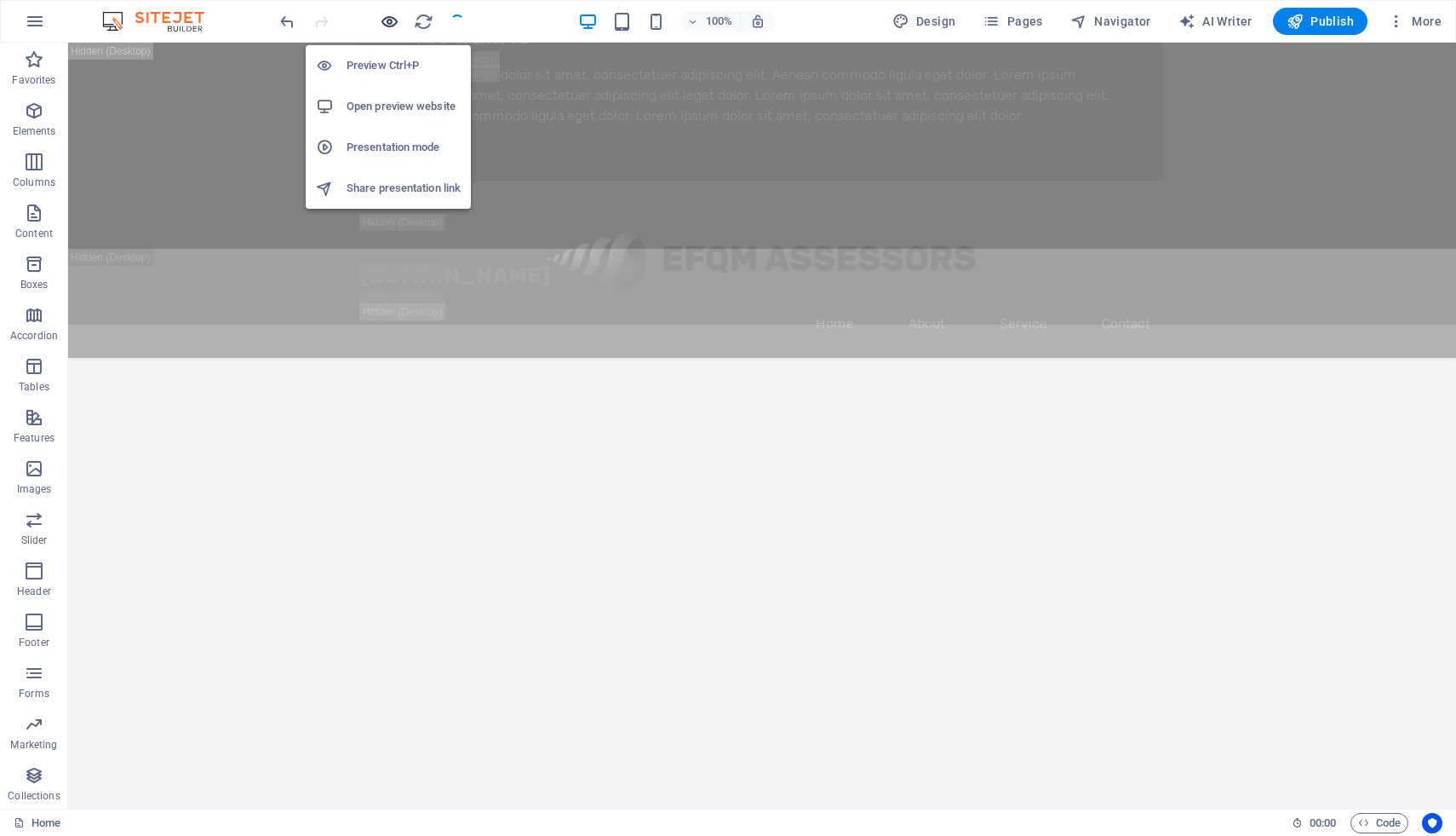
click at [392, 19] on icon "button" at bounding box center [390, 22] width 20 height 20
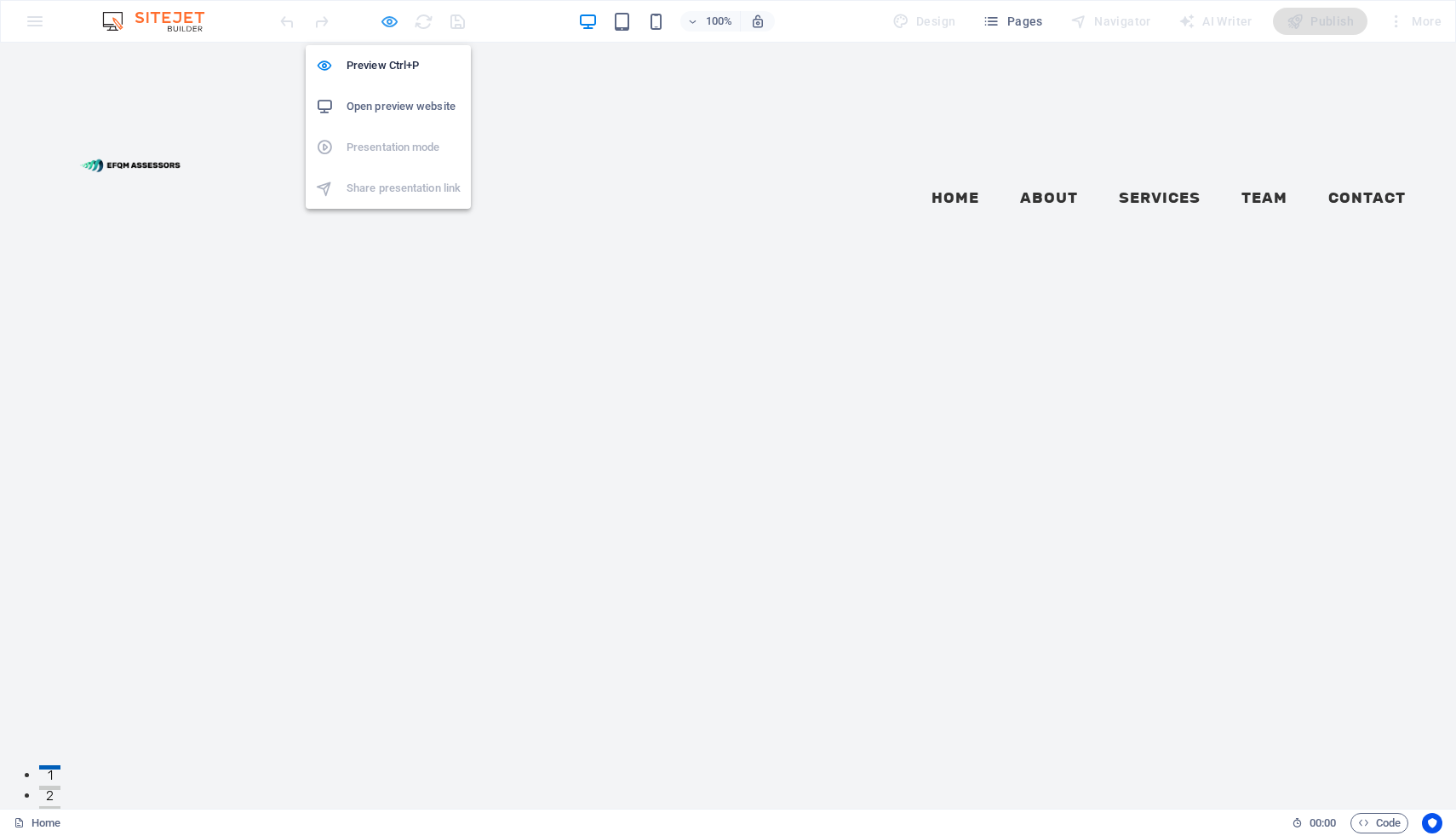
click at [392, 17] on icon "button" at bounding box center [390, 22] width 20 height 20
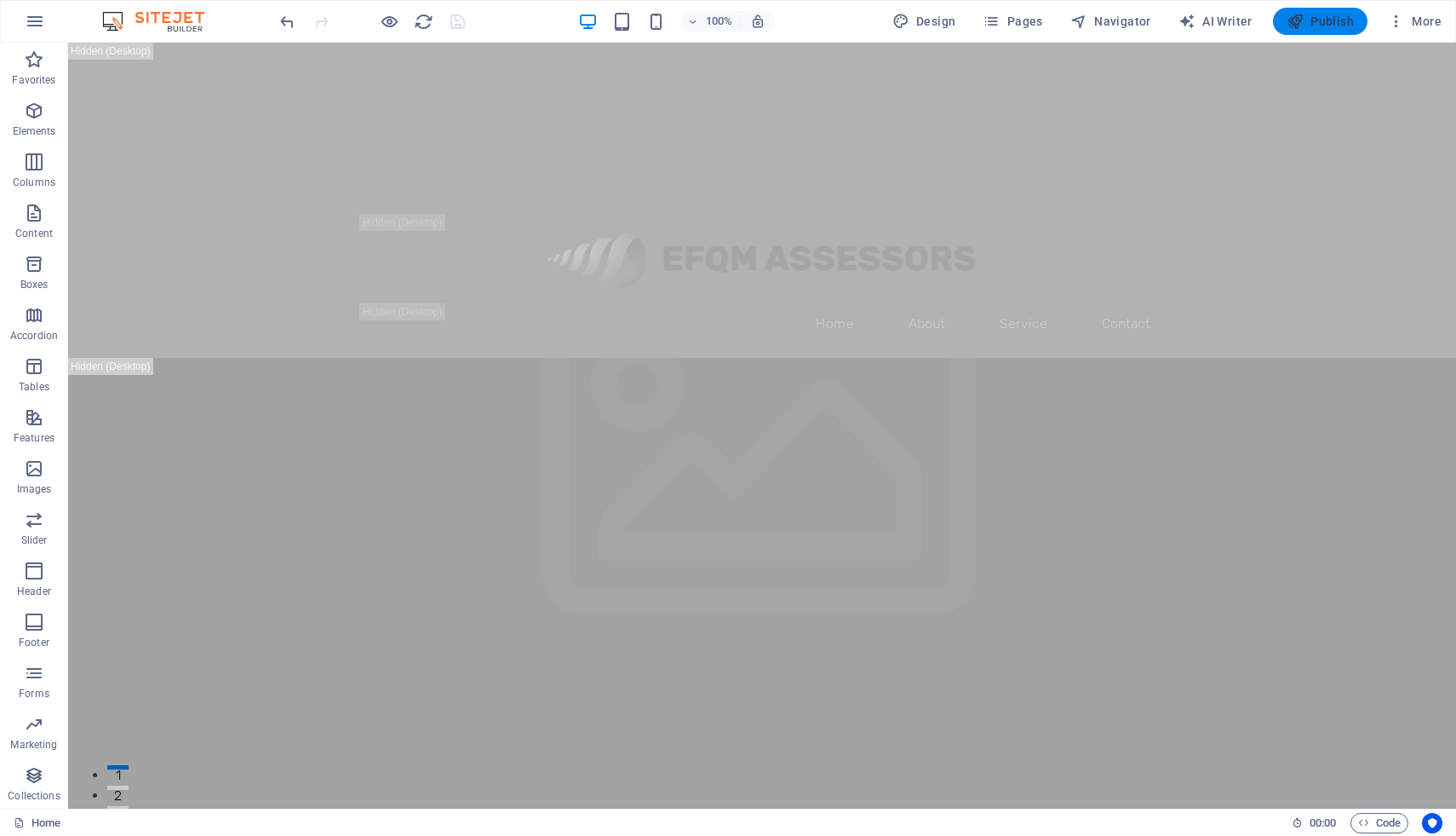
click at [1294, 21] on icon "button" at bounding box center [1294, 21] width 17 height 17
